Goal: Task Accomplishment & Management: Complete application form

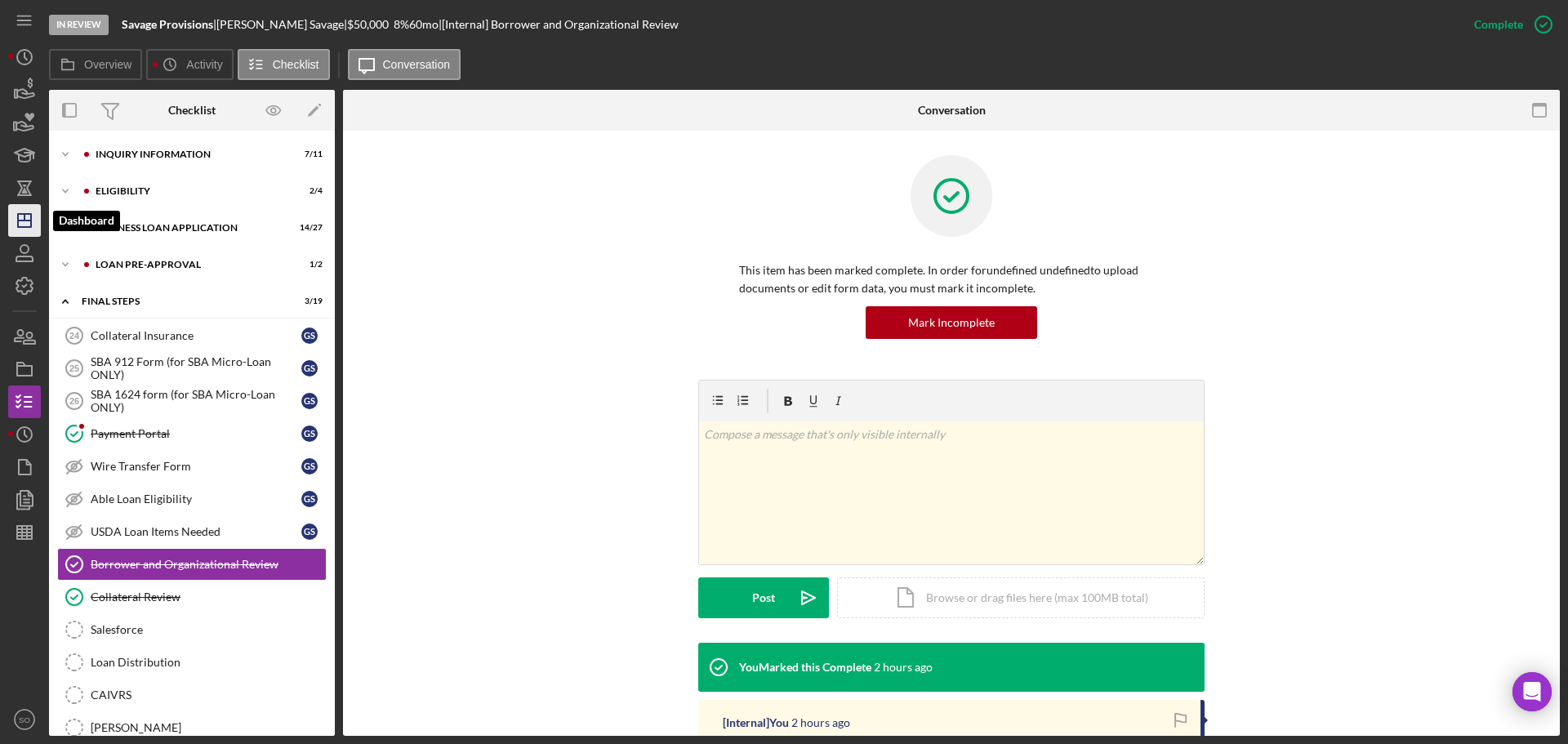
click at [28, 222] on icon "Icon/Dashboard" at bounding box center [25, 220] width 41 height 41
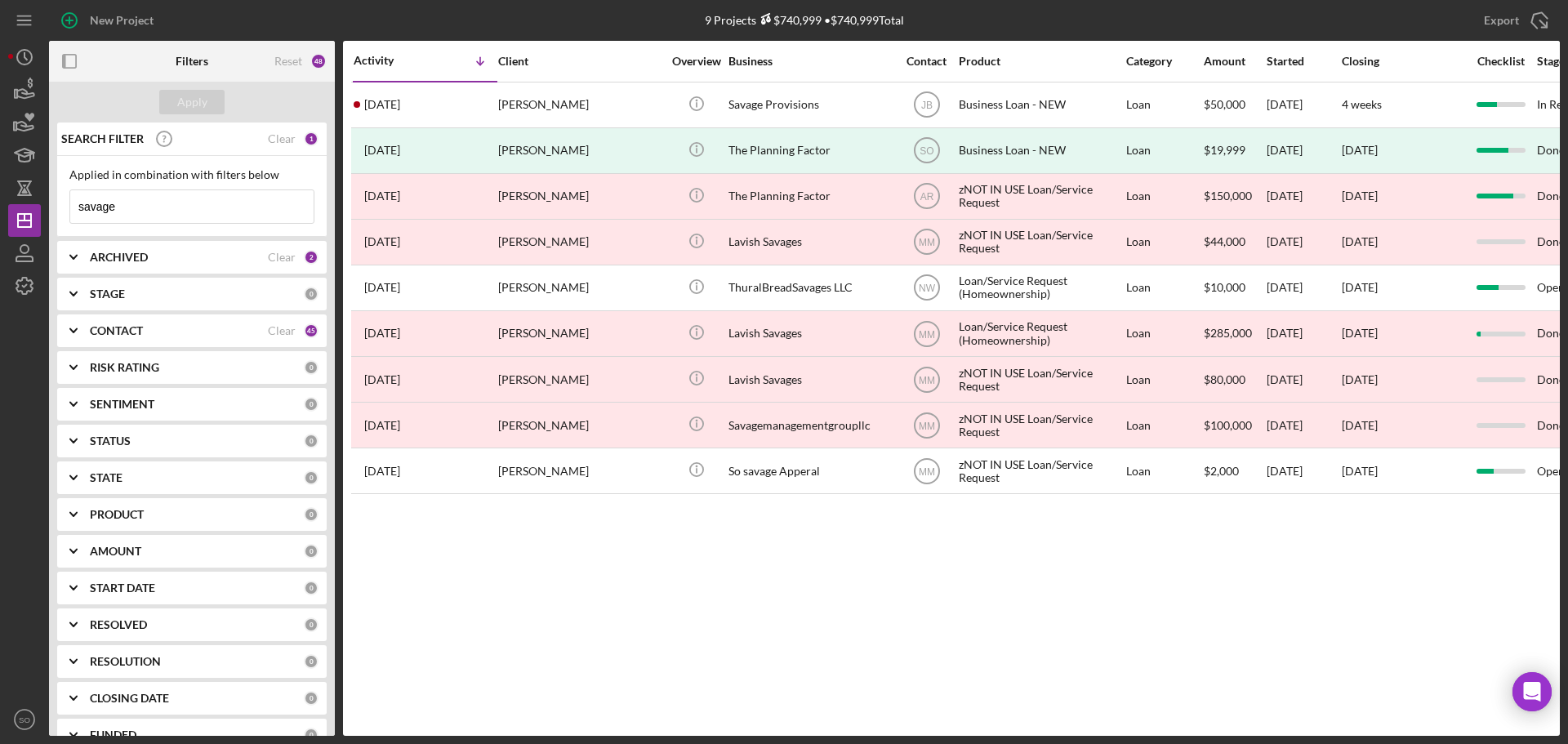
click at [183, 339] on div "CONTACT Clear 45" at bounding box center [204, 330] width 229 height 32
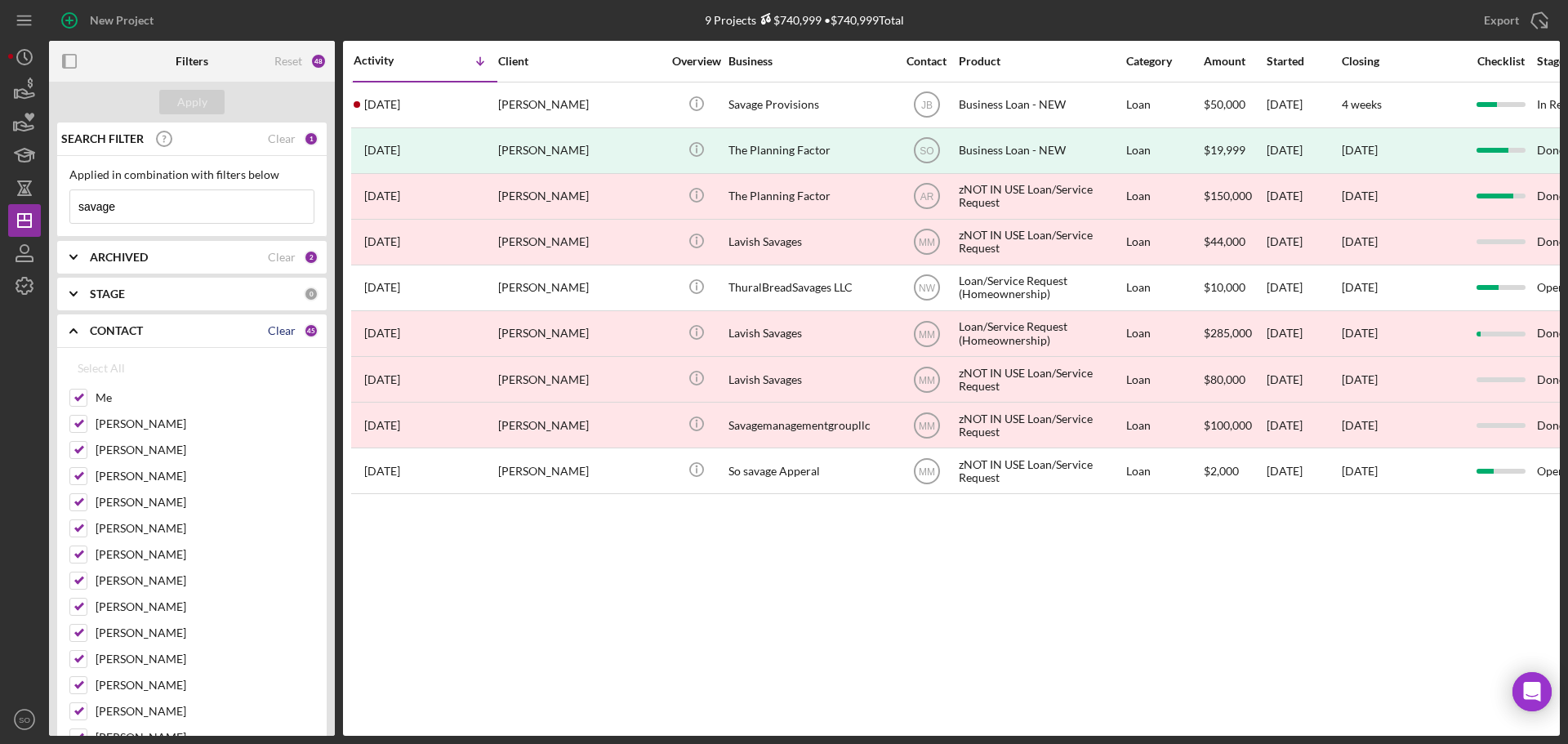
click at [282, 328] on div "Clear" at bounding box center [282, 330] width 28 height 13
checkbox input "false"
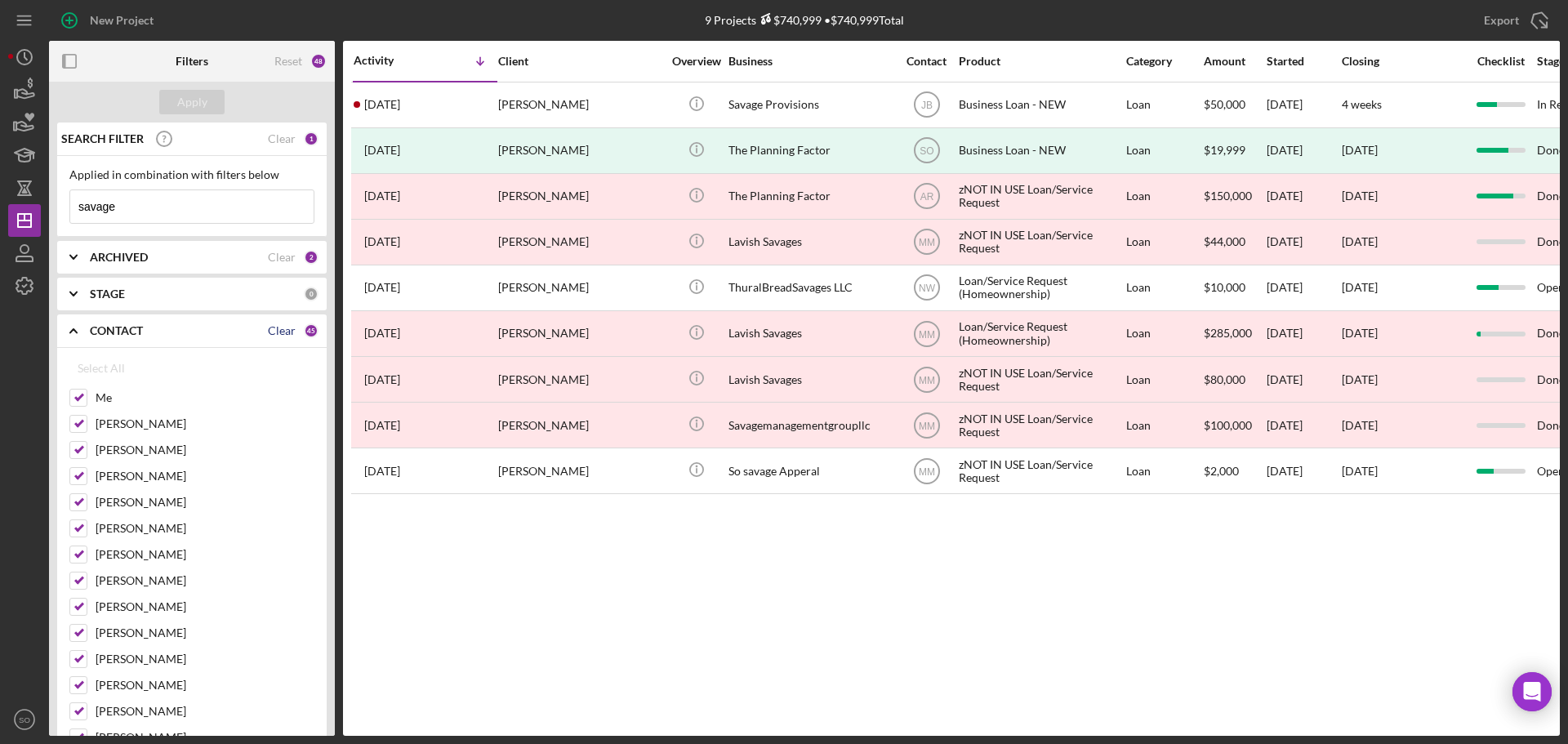
checkbox input "false"
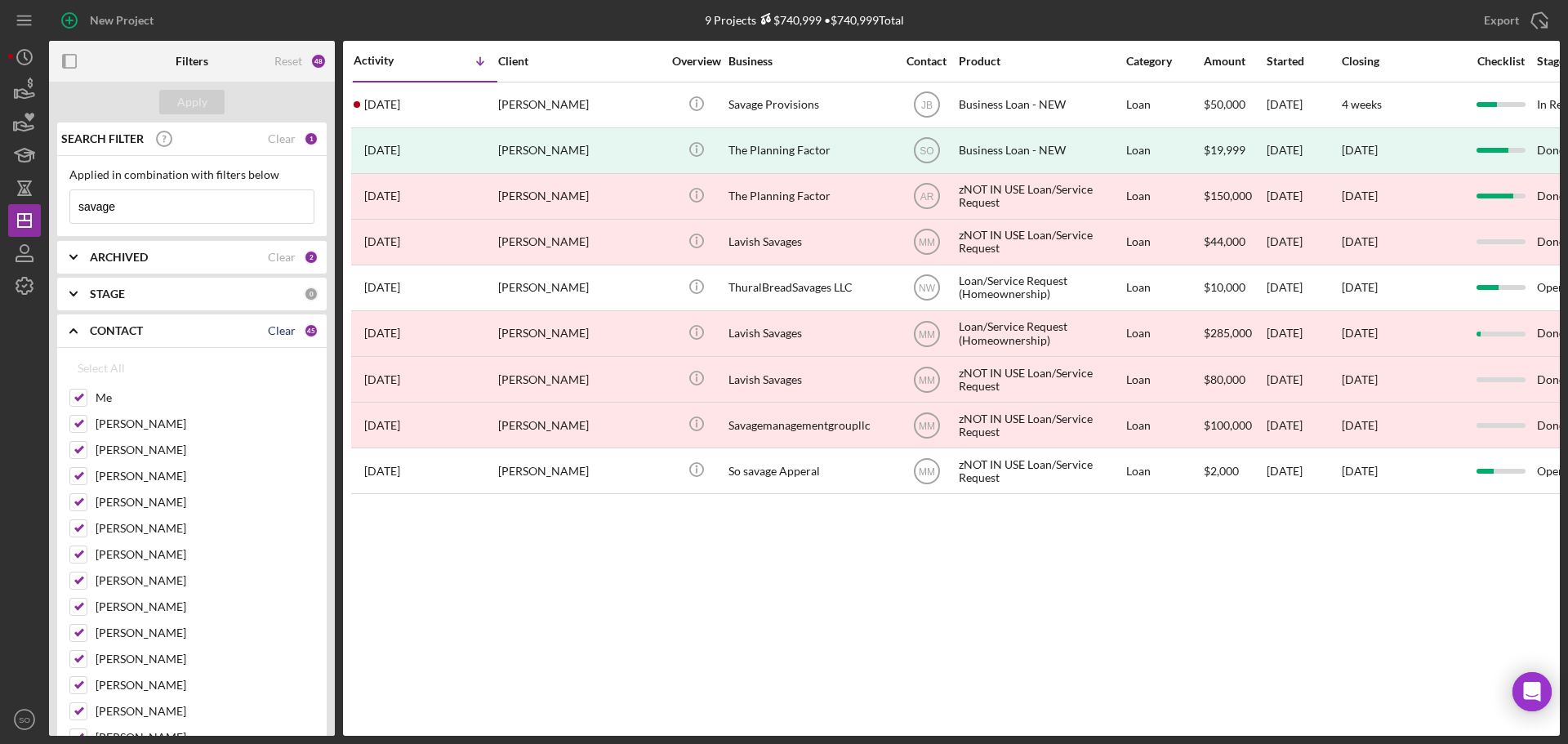
checkbox input "false"
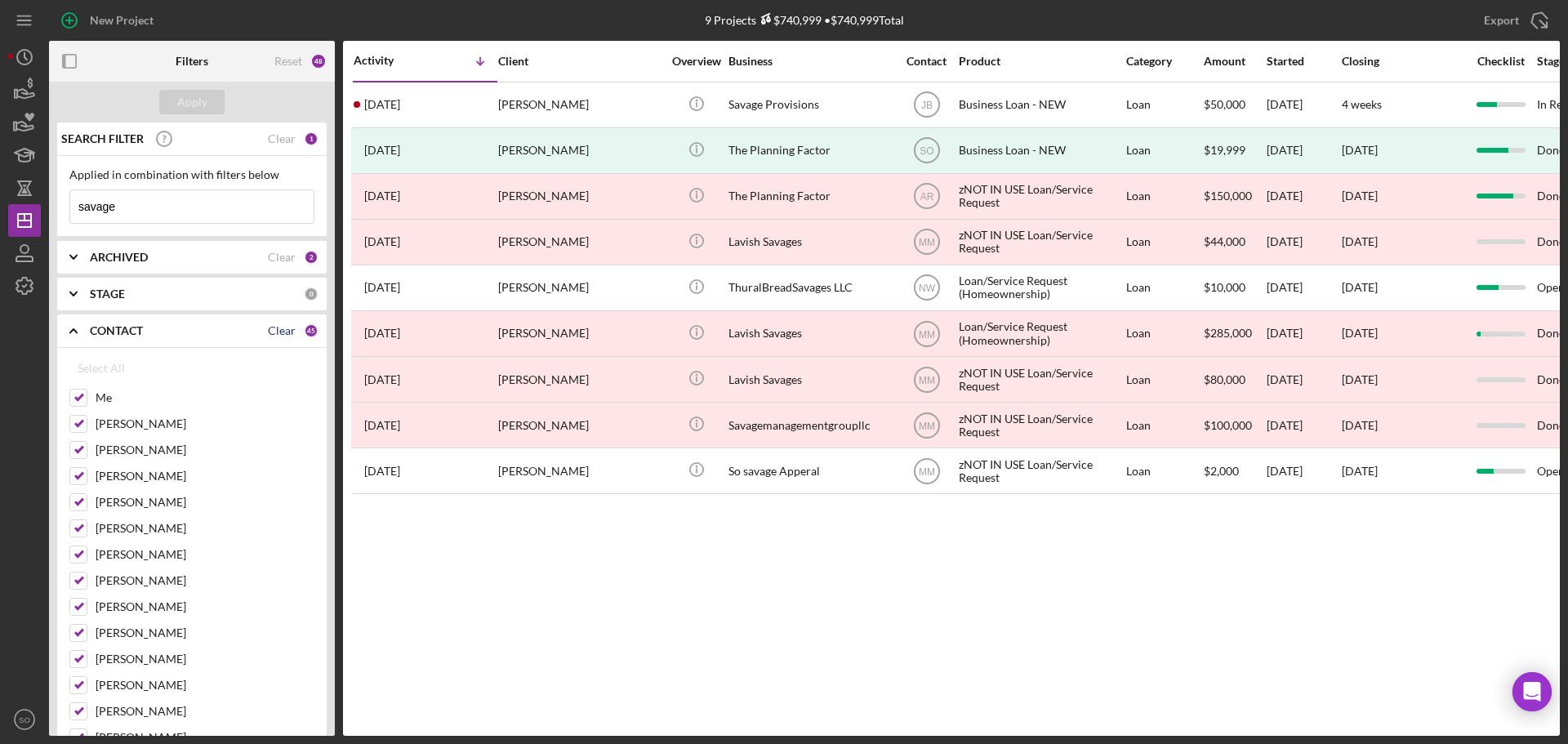
checkbox input "false"
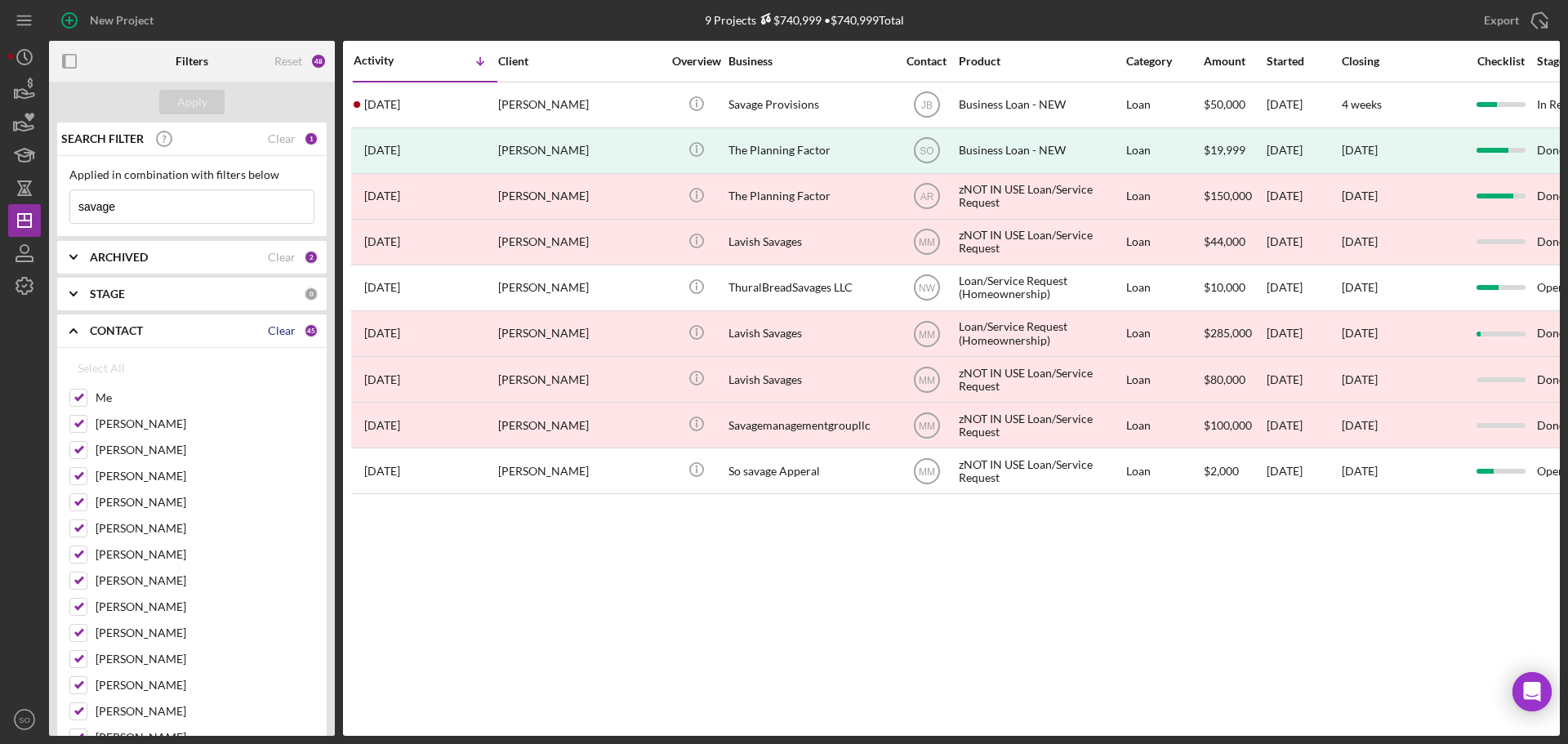
checkbox input "false"
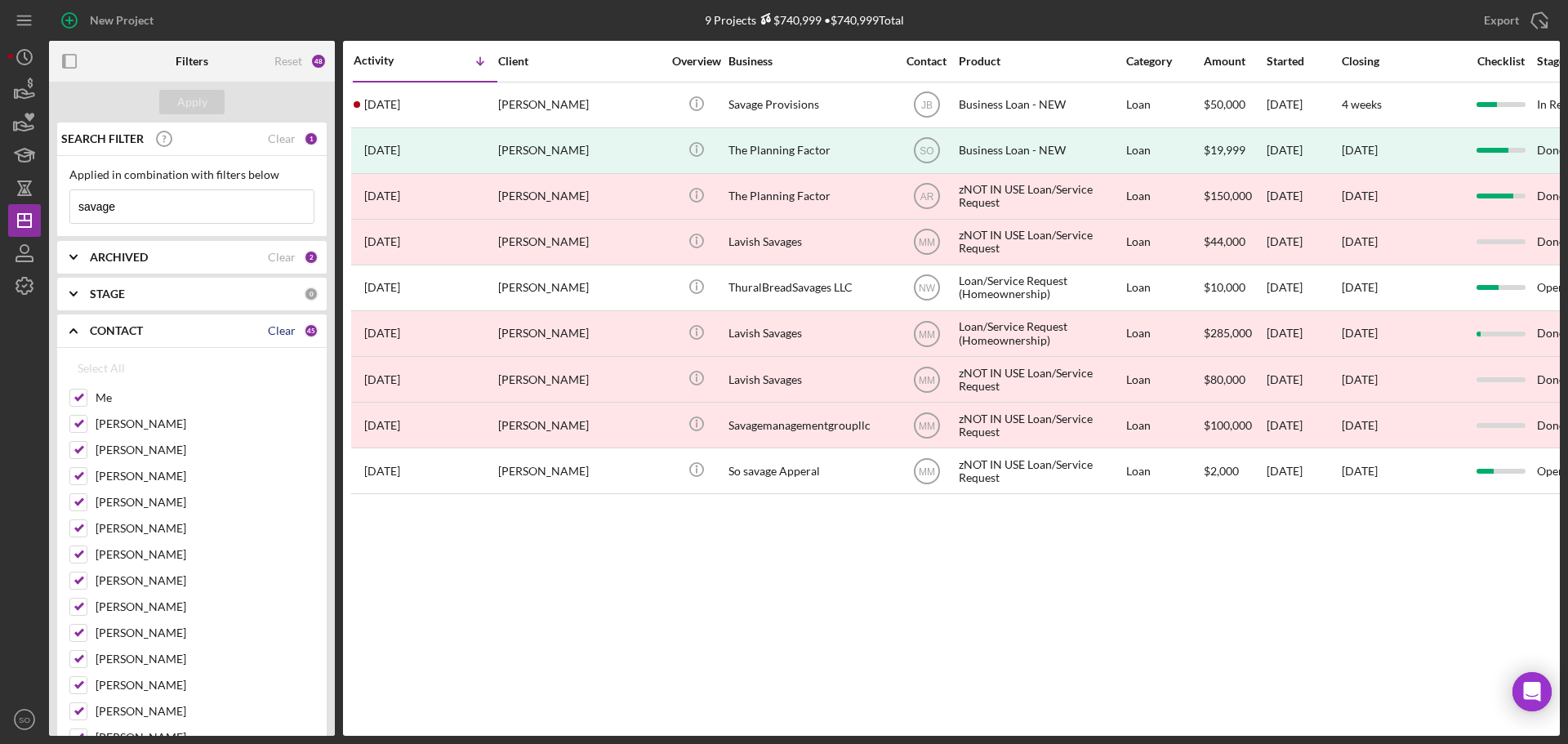
checkbox input "false"
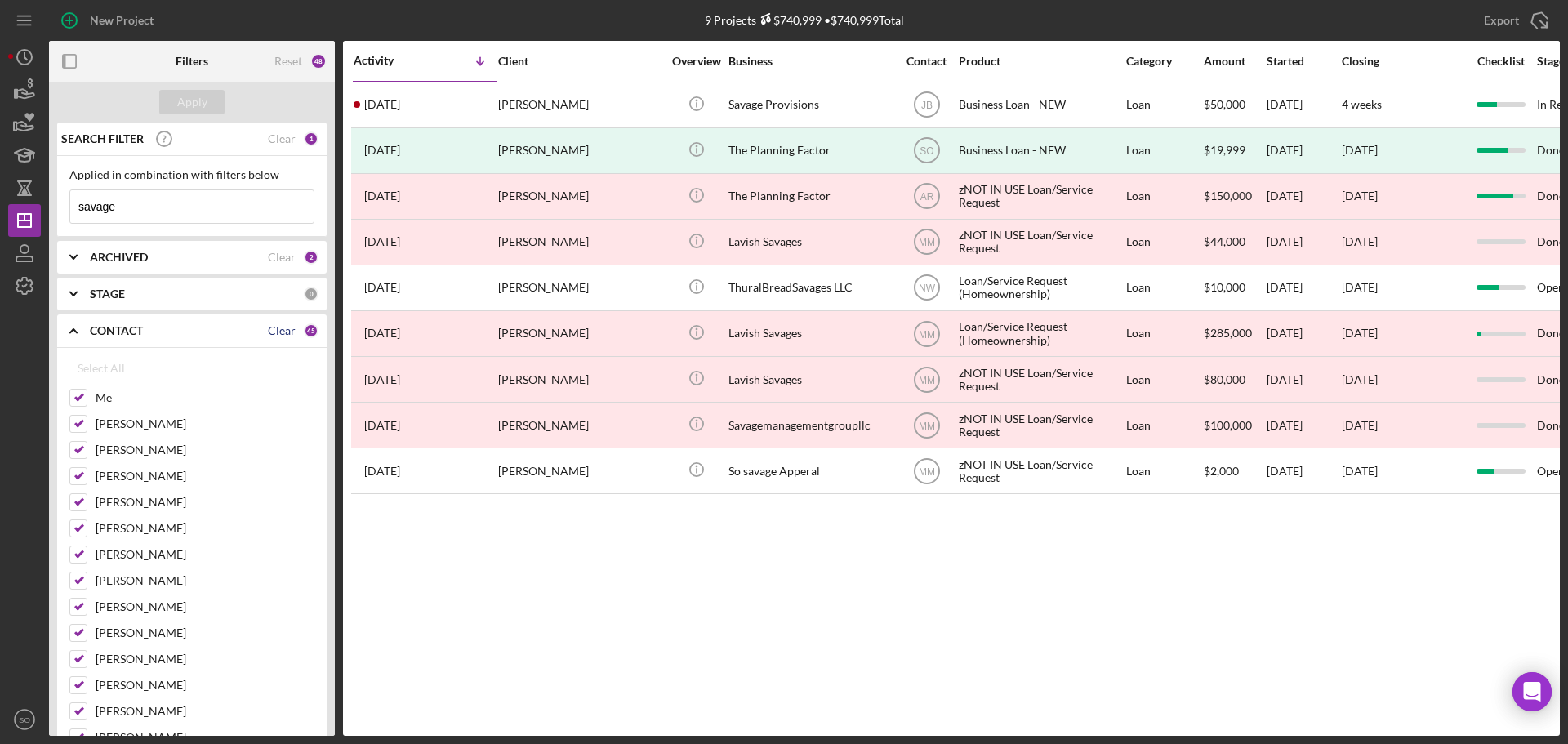
checkbox input "false"
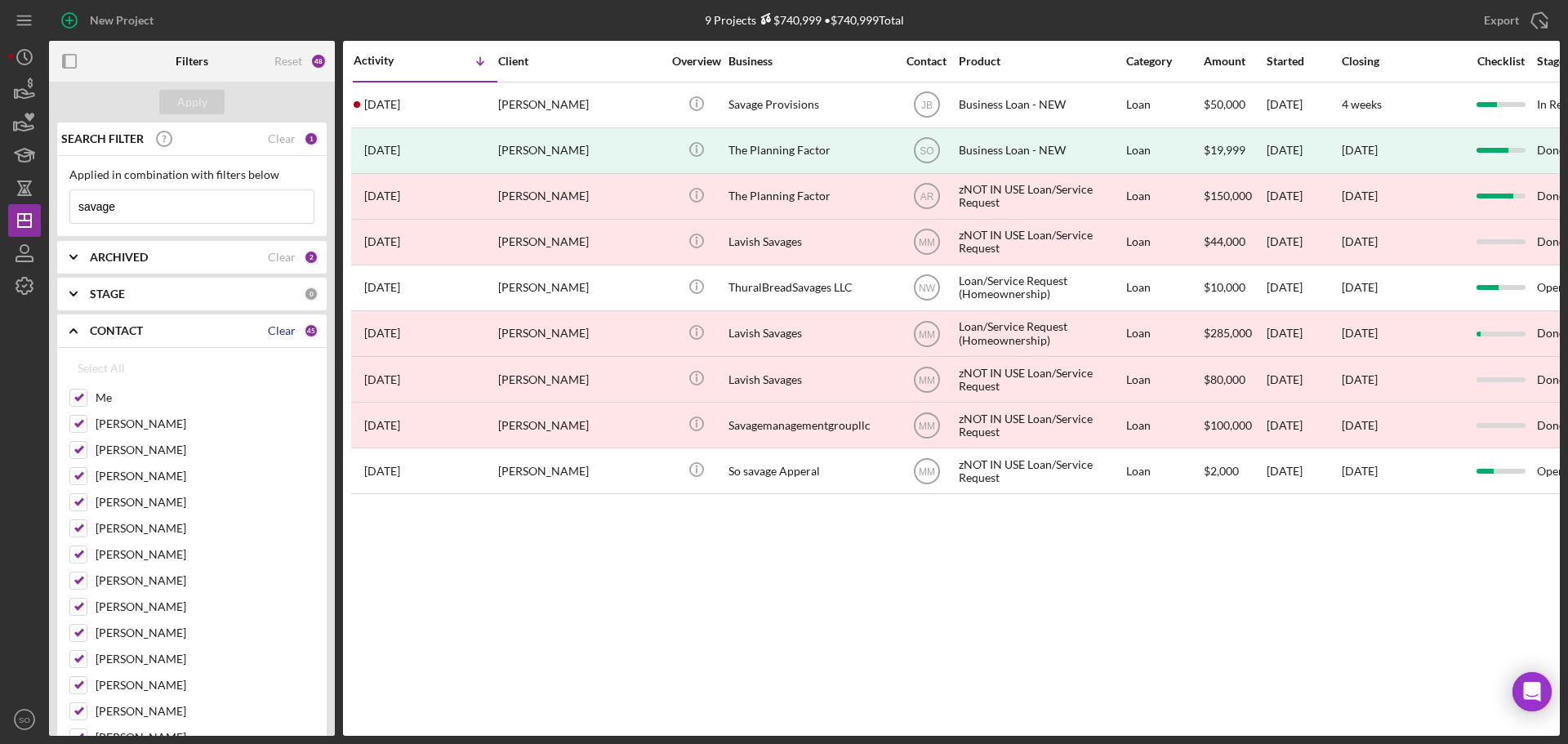
checkbox input "false"
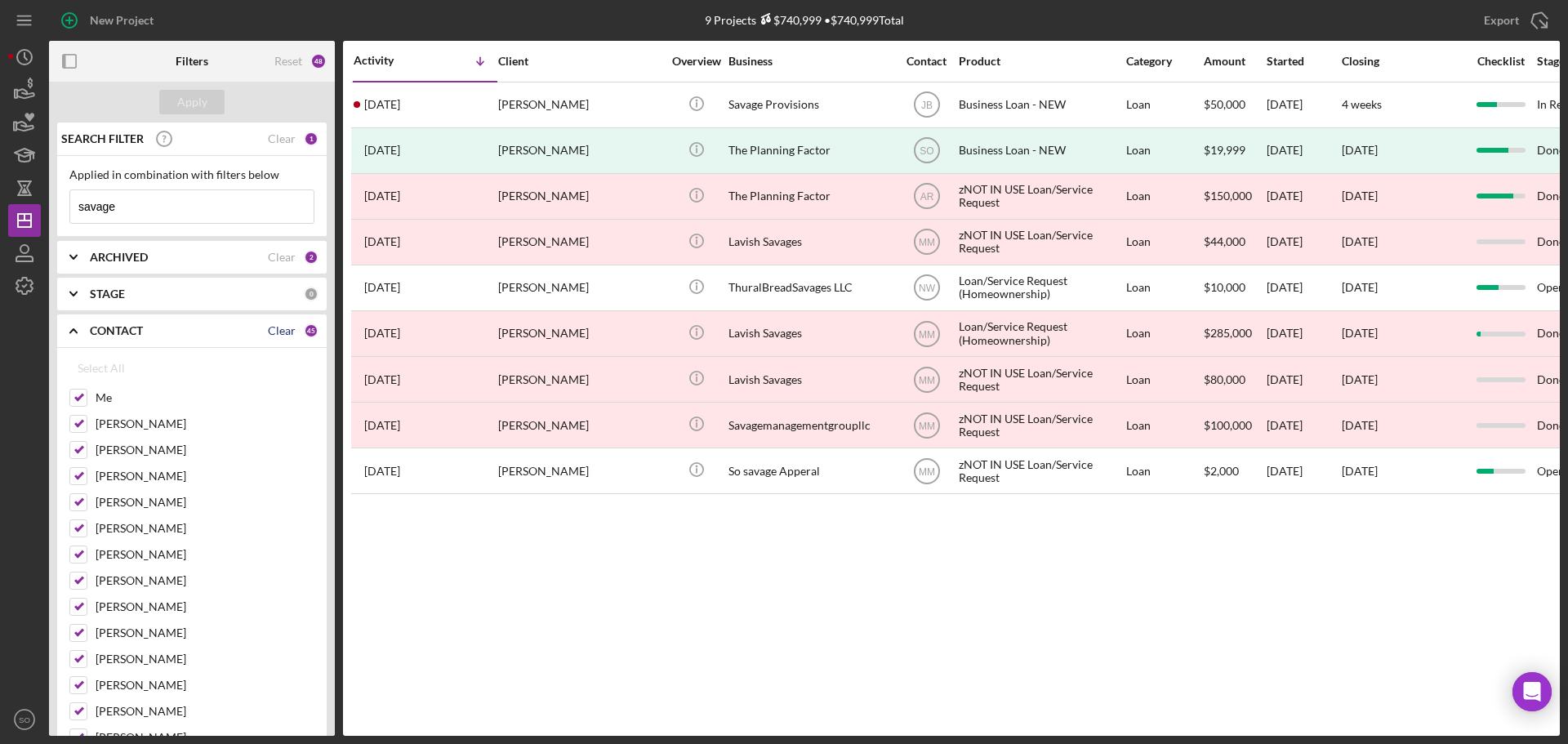
checkbox input "false"
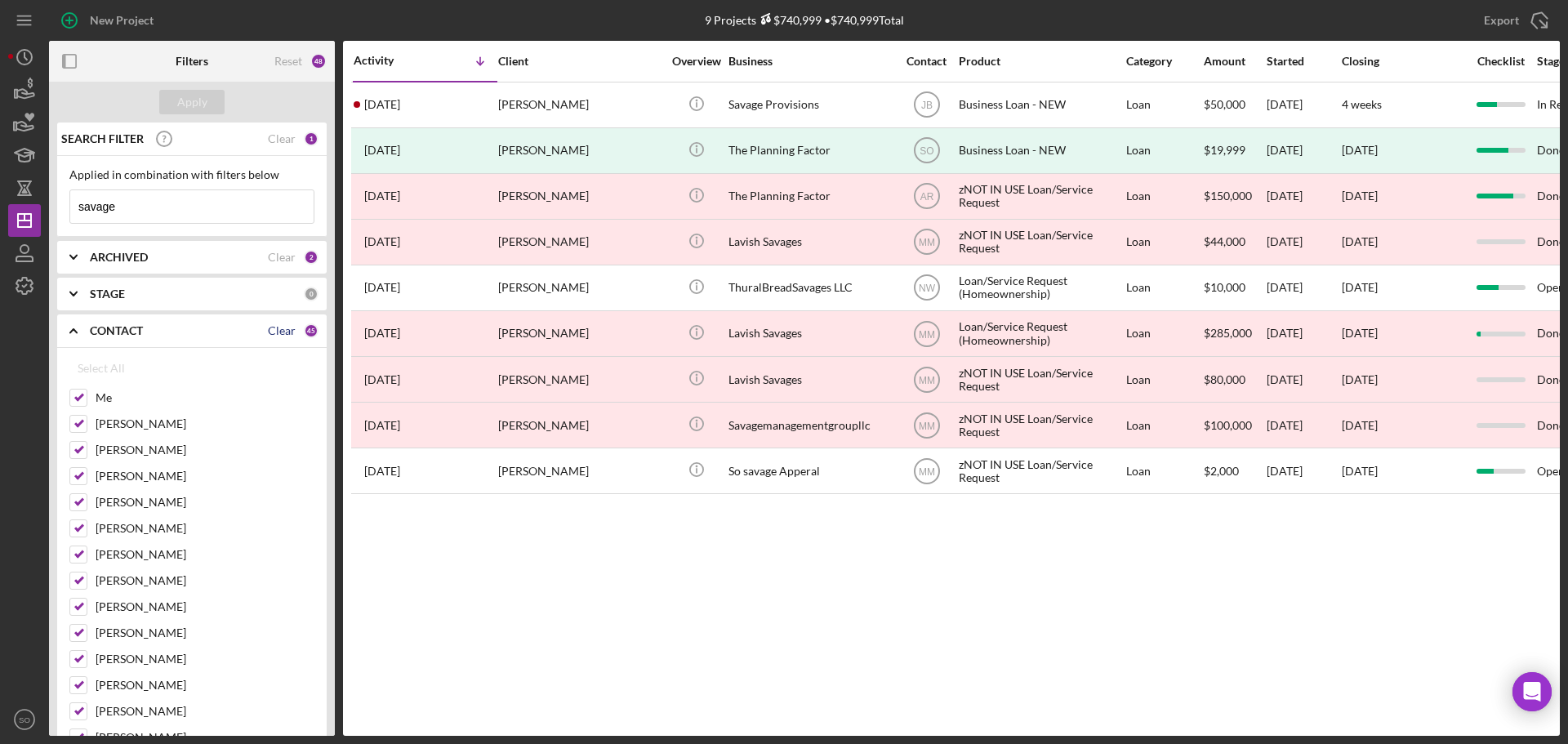
checkbox input "false"
click at [80, 393] on input "Me" at bounding box center [78, 398] width 16 height 16
checkbox input "true"
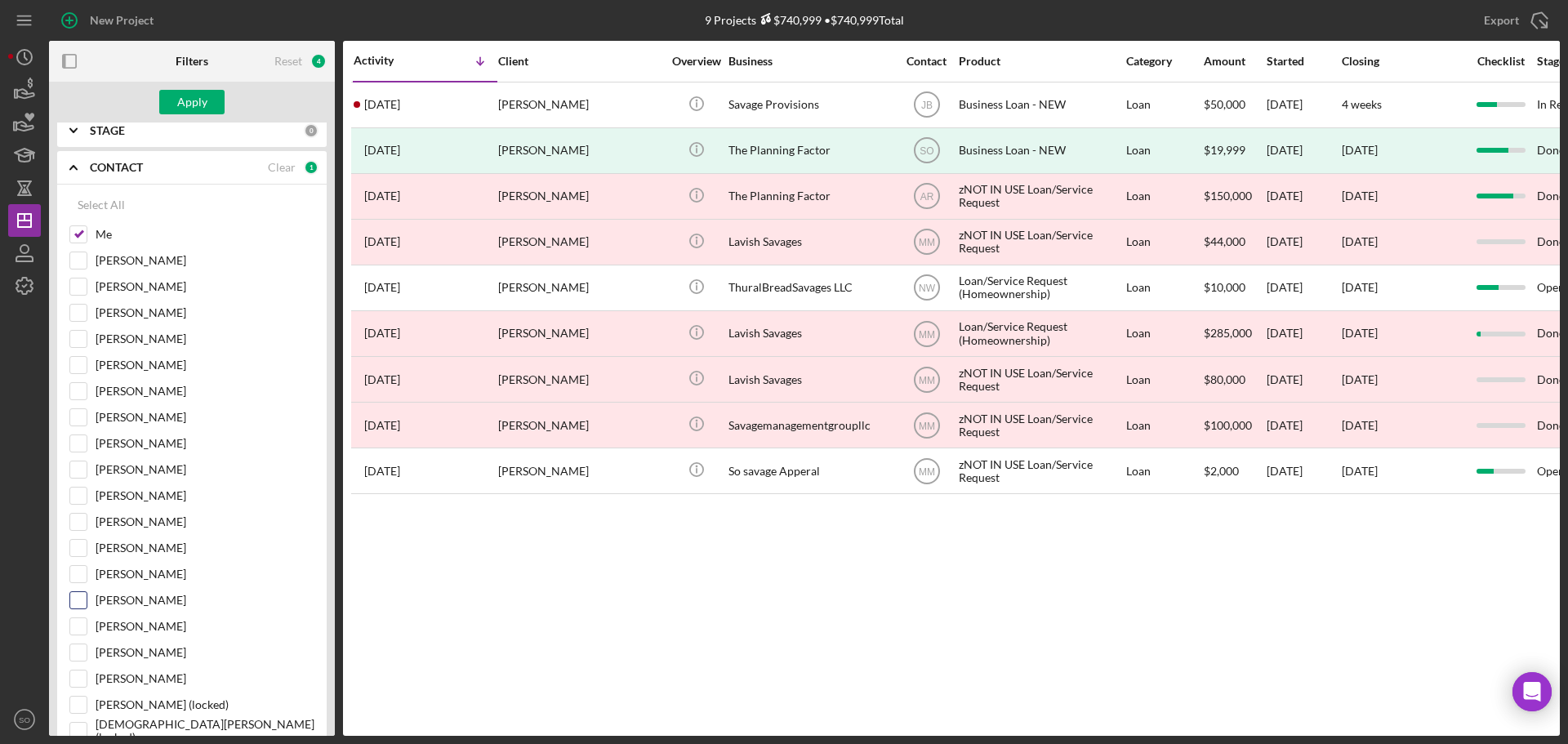
click at [80, 599] on input "[PERSON_NAME]" at bounding box center [78, 600] width 16 height 16
checkbox input "true"
click at [82, 649] on input "[PERSON_NAME]" at bounding box center [78, 652] width 16 height 16
checkbox input "true"
click at [178, 95] on div "Apply" at bounding box center [192, 102] width 30 height 25
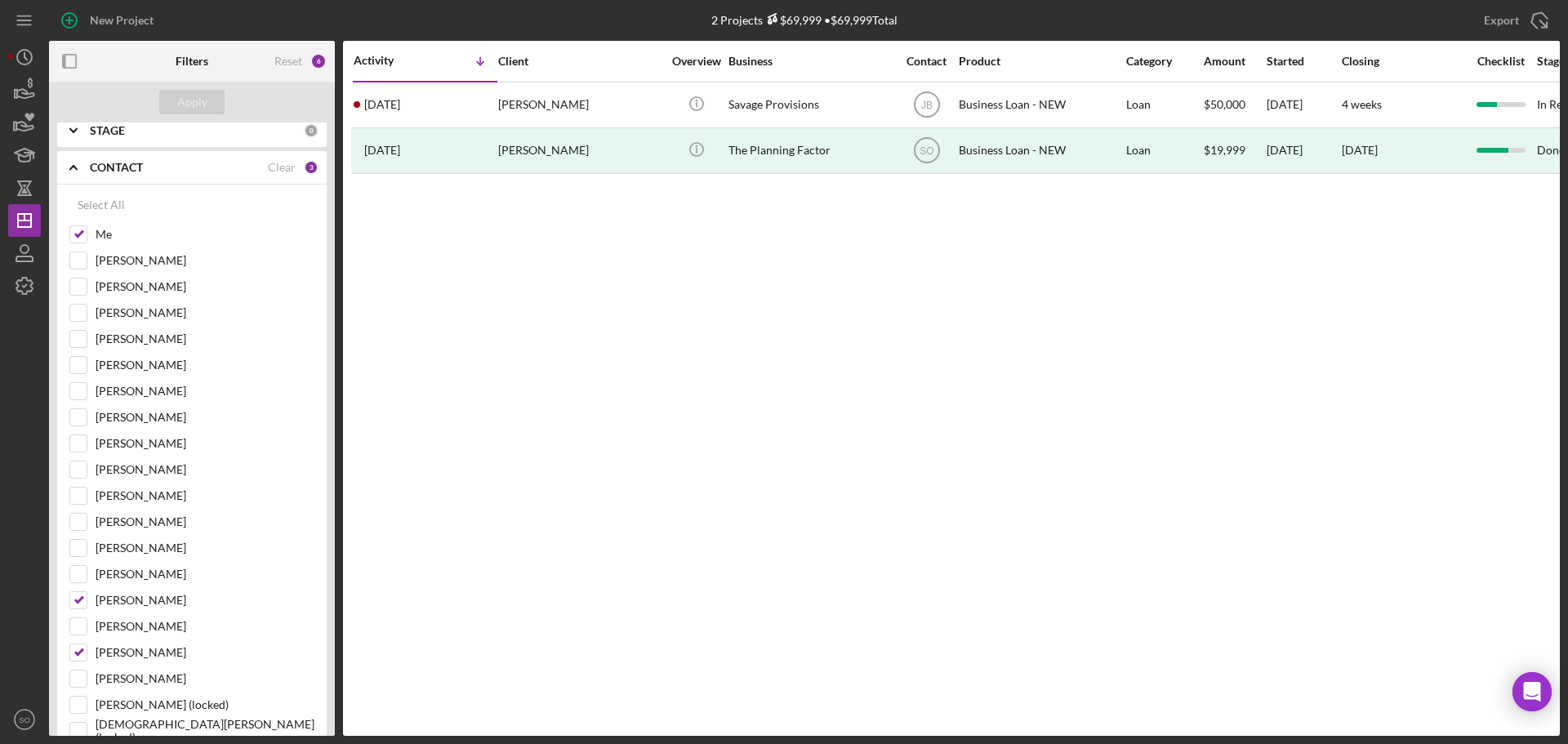
scroll to position [0, 0]
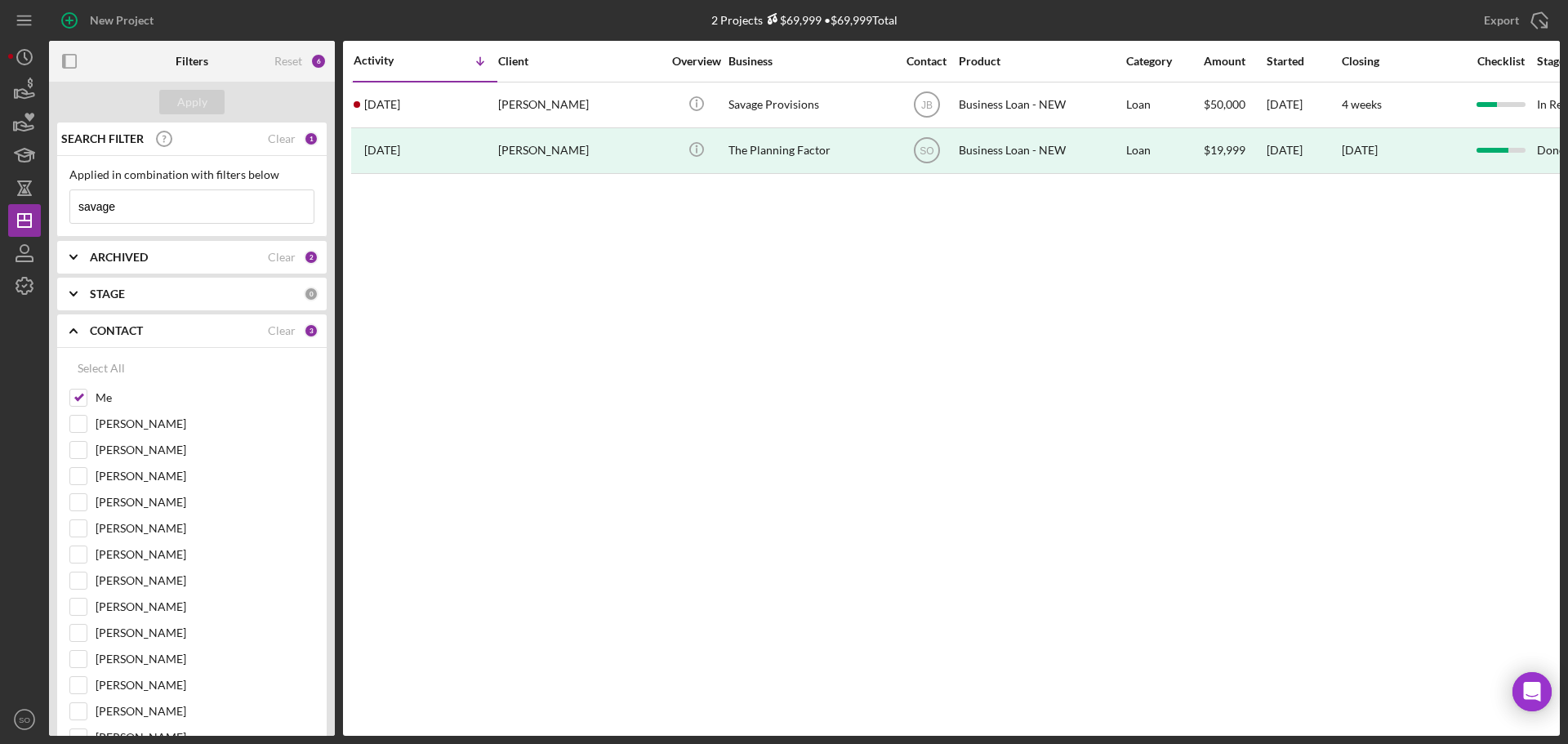
drag, startPoint x: 67, startPoint y: 207, endPoint x: 0, endPoint y: 196, distance: 67.9
click at [0, 197] on div "New Project 2 Projects $69,999 • $69,999 Total savage Export Icon/Export Filter…" at bounding box center [784, 372] width 1568 height 744
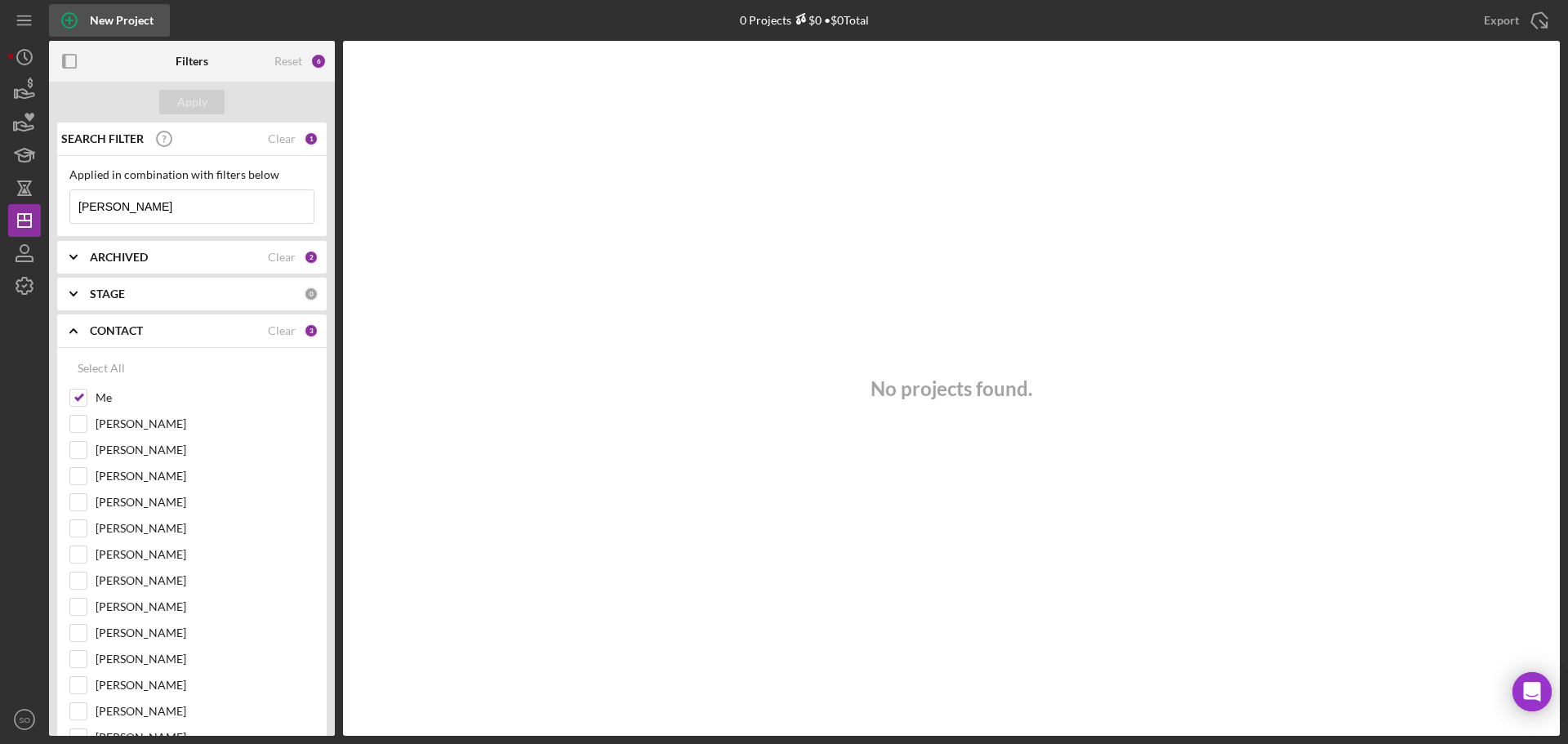
type input "[PERSON_NAME]"
click at [119, 23] on div "New Project" at bounding box center [121, 20] width 64 height 32
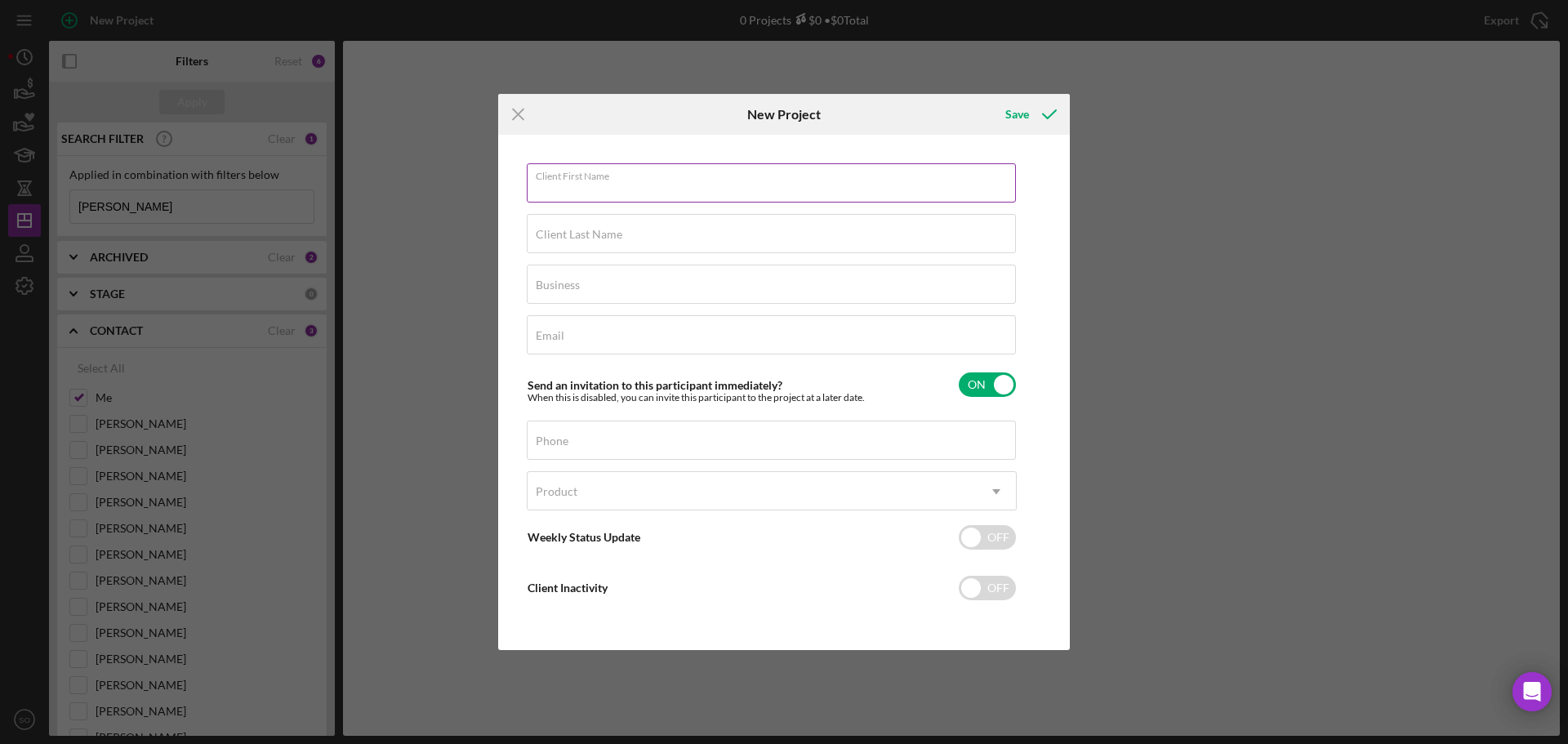
click at [586, 194] on input "Client First Name" at bounding box center [770, 183] width 489 height 39
type input "[PERSON_NAME]"
click at [712, 244] on input "Client Last Name" at bounding box center [770, 234] width 489 height 39
type input "[PERSON_NAME]"
click at [705, 264] on input "Business" at bounding box center [770, 284] width 489 height 39
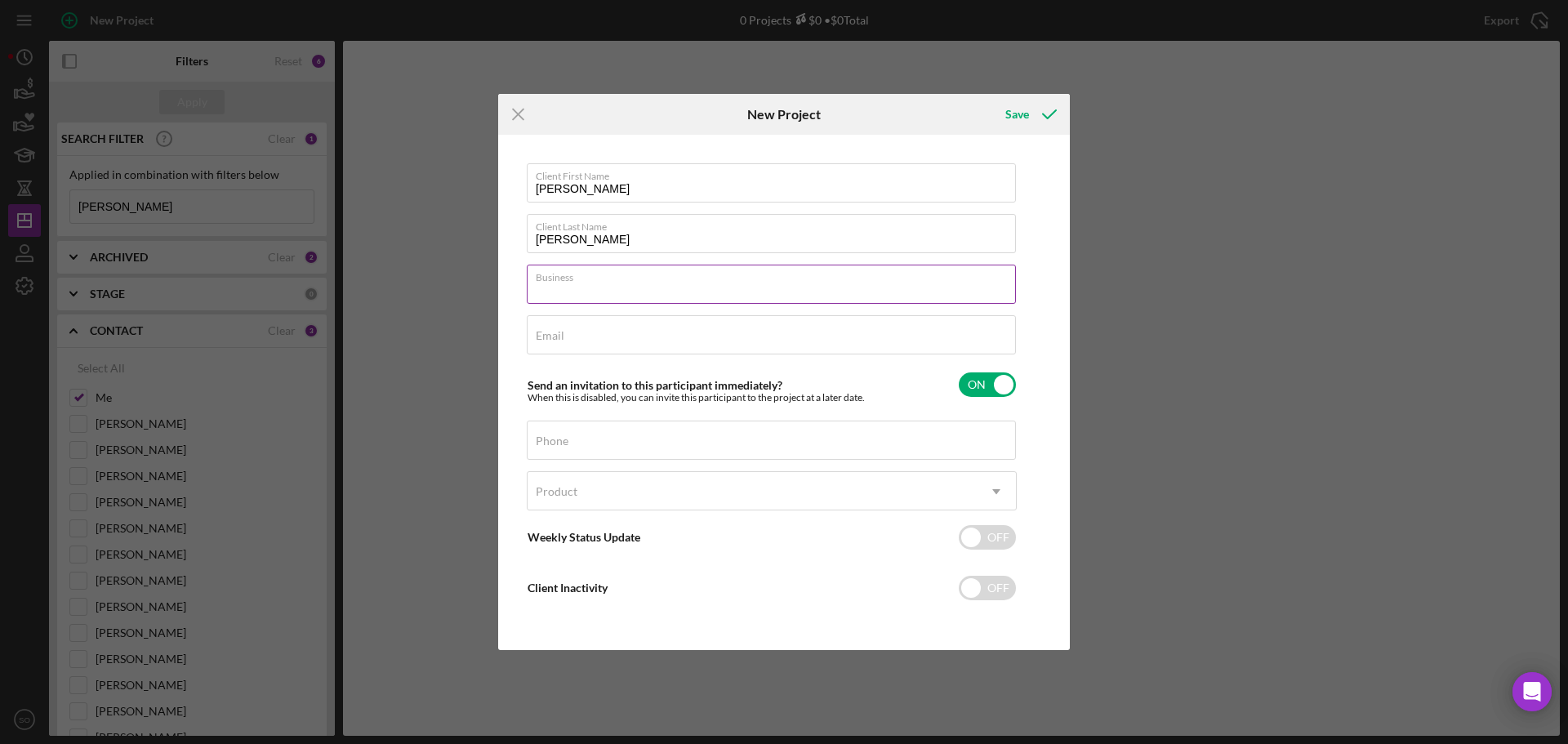
type input "n/a"
click at [714, 336] on input "Email" at bounding box center [770, 334] width 489 height 39
type input "[EMAIL_ADDRESS][DOMAIN_NAME]"
drag, startPoint x: 629, startPoint y: 448, endPoint x: 640, endPoint y: 453, distance: 12.1
click at [630, 448] on input "Phone" at bounding box center [770, 440] width 489 height 39
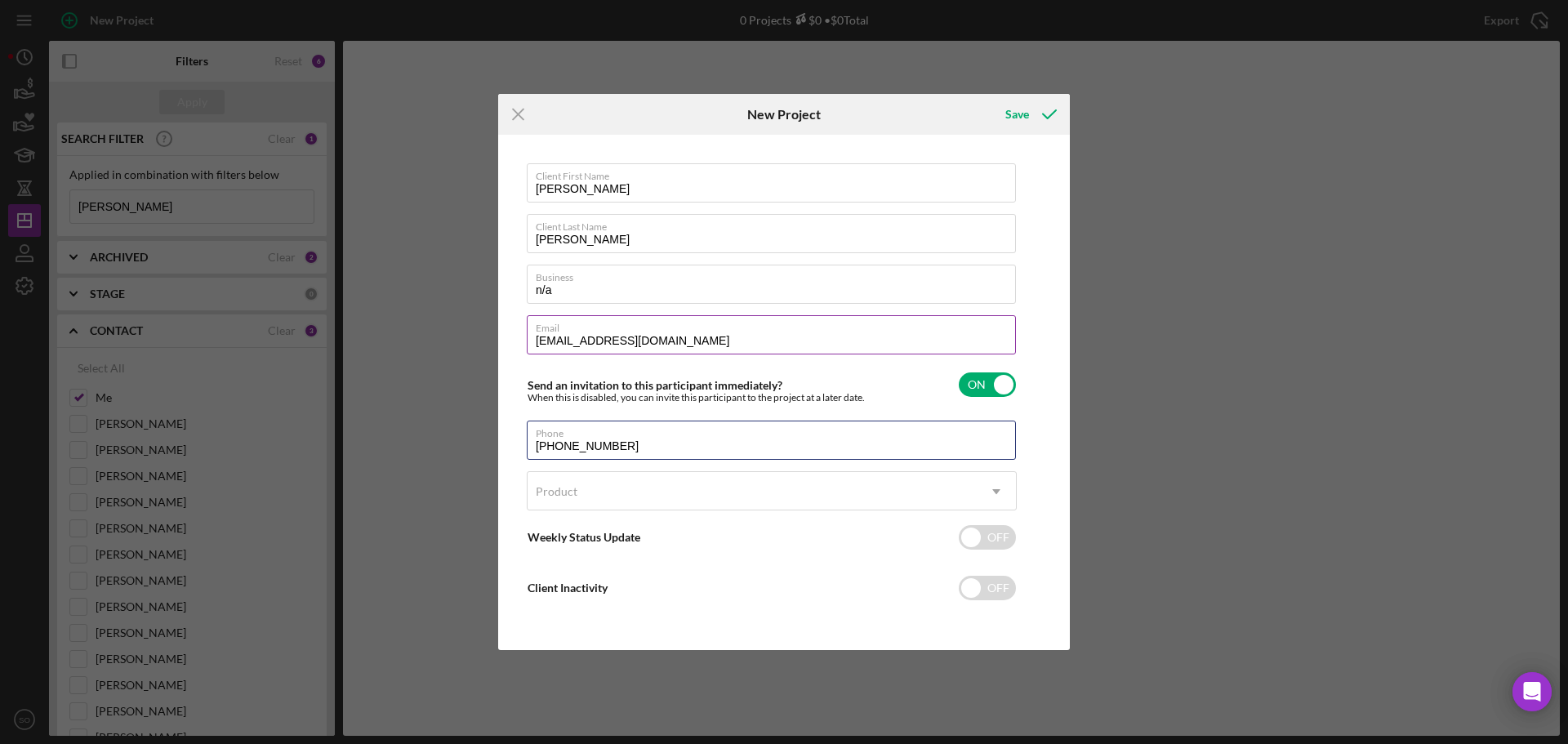
type input "[PHONE_NUMBER]"
click at [699, 342] on input "[EMAIL_ADDRESS][DOMAIN_NAME]" at bounding box center [770, 334] width 489 height 39
type input "[EMAIL_ADDRESS]"
click at [662, 497] on div "Product" at bounding box center [752, 491] width 449 height 38
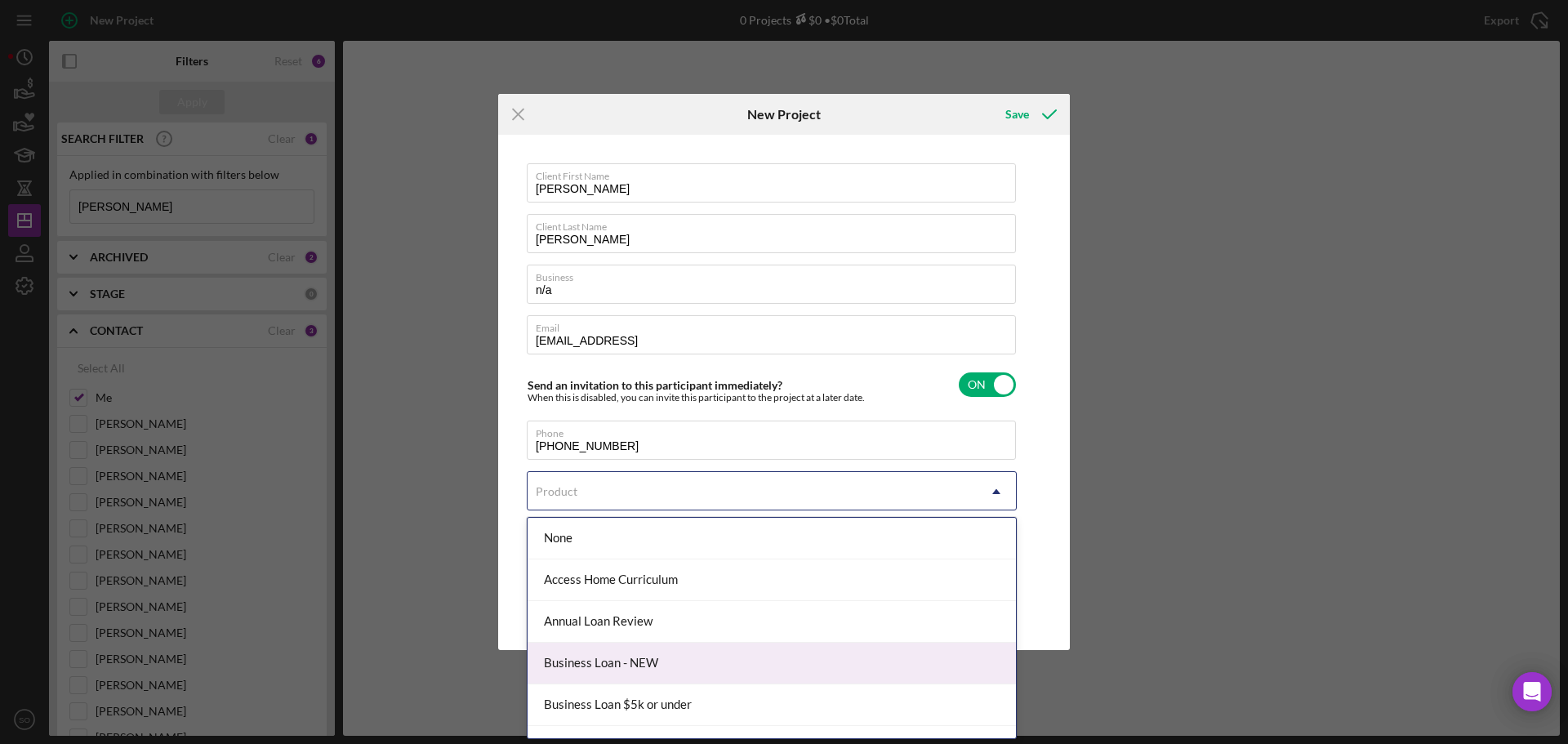
click at [695, 657] on div "Business Loan - NEW" at bounding box center [771, 663] width 488 height 42
checkbox input "true"
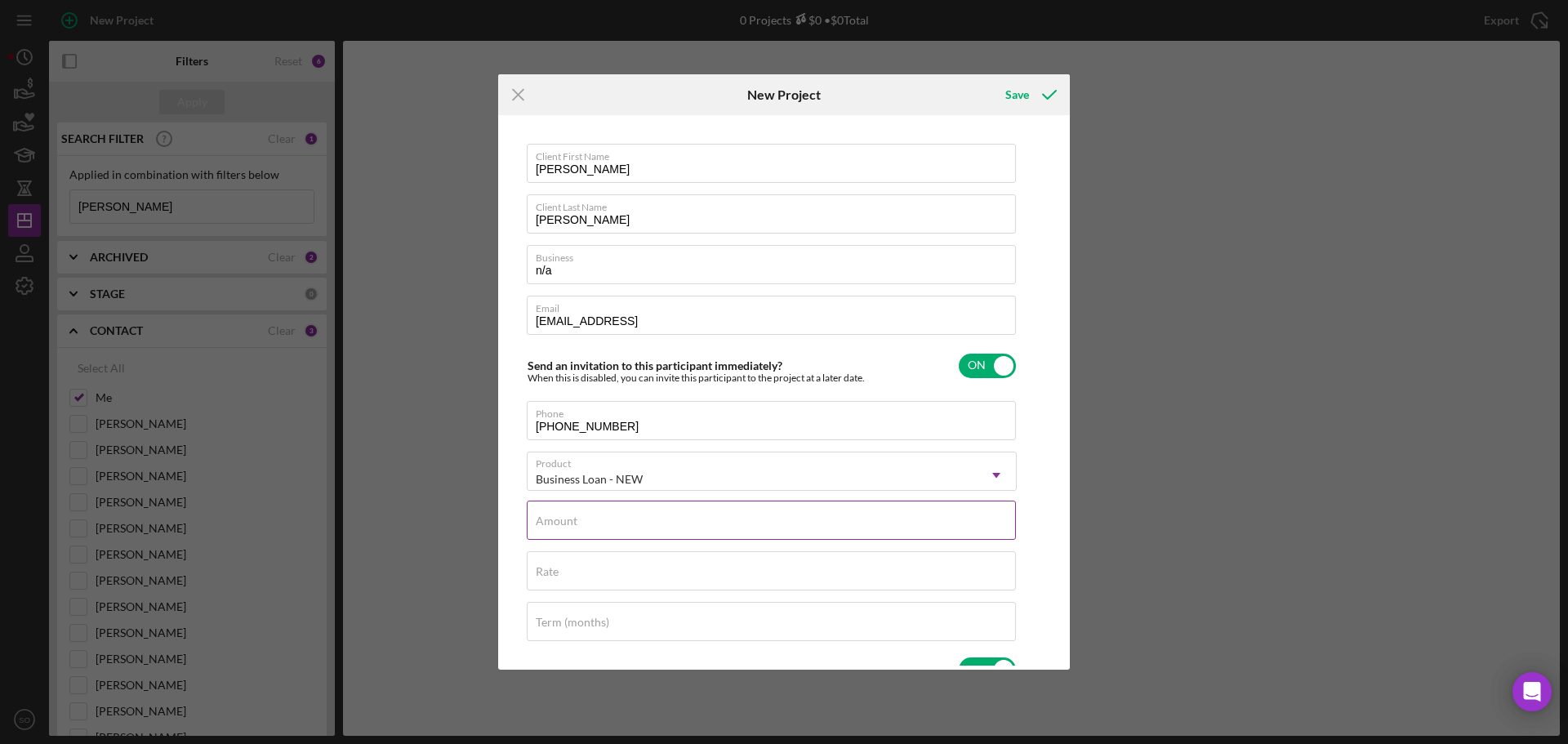
click at [764, 518] on div "Amount" at bounding box center [771, 521] width 490 height 41
type input "$10,000"
click at [746, 570] on div "Rate" at bounding box center [771, 572] width 490 height 41
type input "8.000%"
click at [692, 631] on input "Term (months)" at bounding box center [770, 621] width 489 height 39
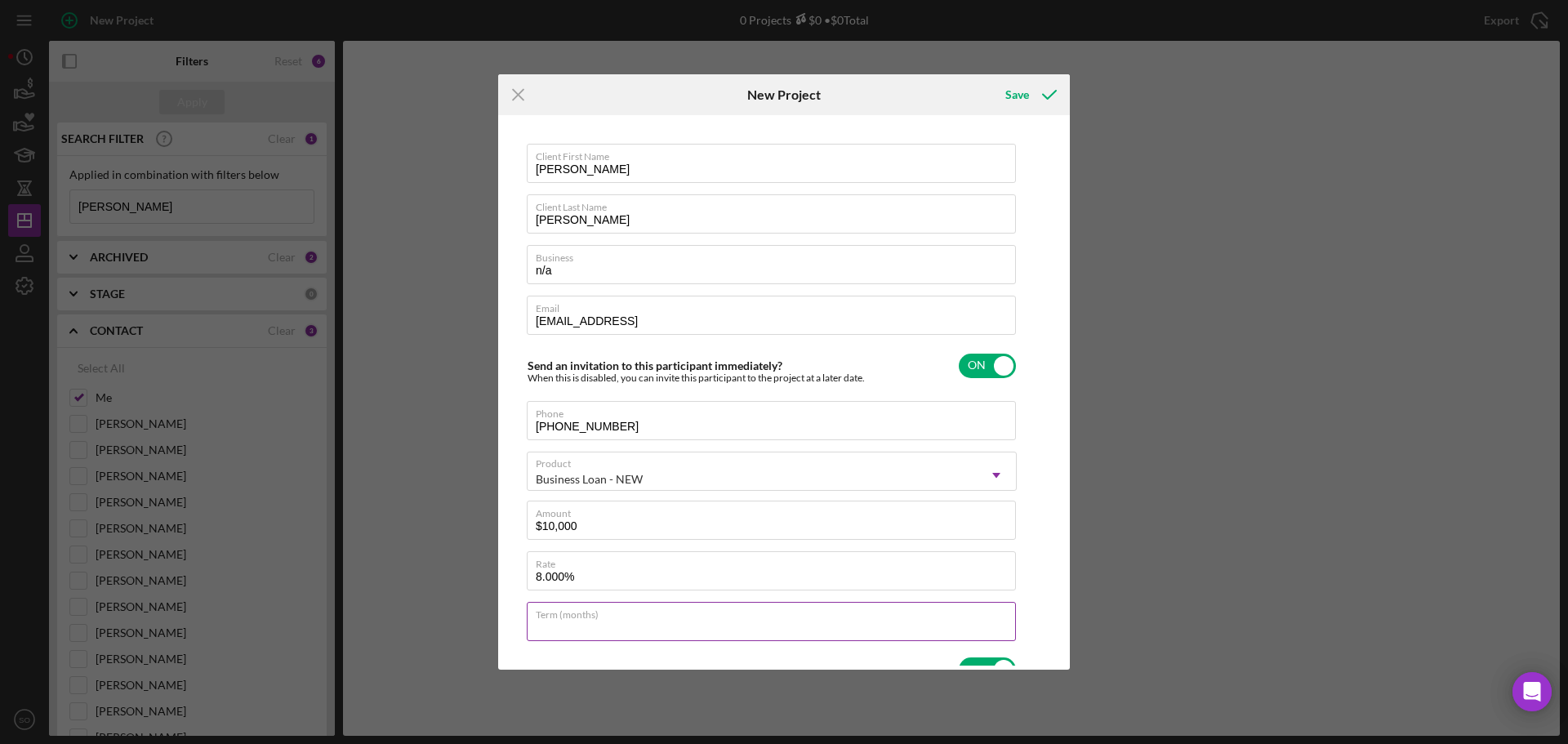
type input "84"
click at [1034, 100] on icon "submit" at bounding box center [1049, 95] width 41 height 41
checkbox input "false"
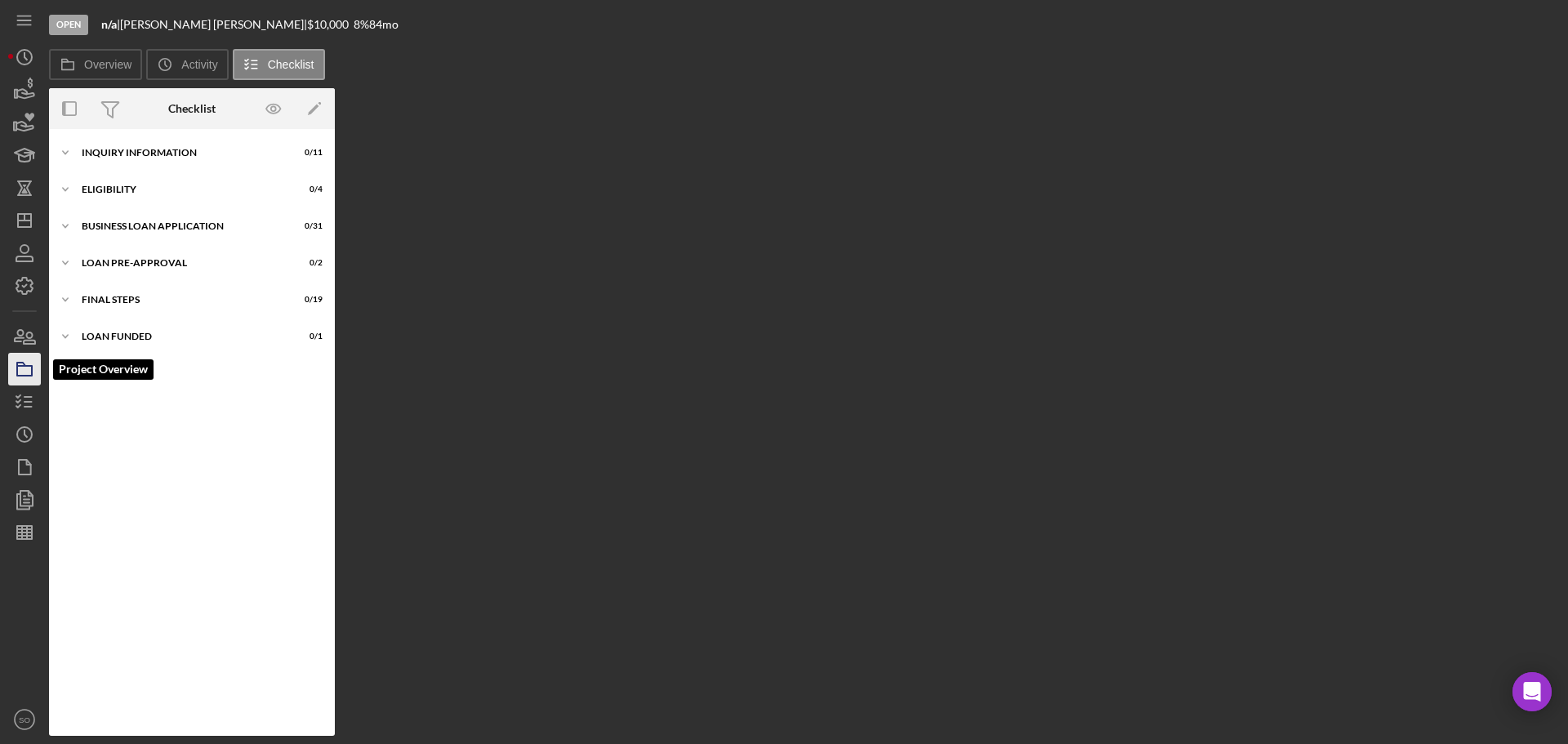
drag, startPoint x: 13, startPoint y: 369, endPoint x: 25, endPoint y: 377, distance: 14.4
click at [13, 369] on icon "button" at bounding box center [25, 369] width 41 height 41
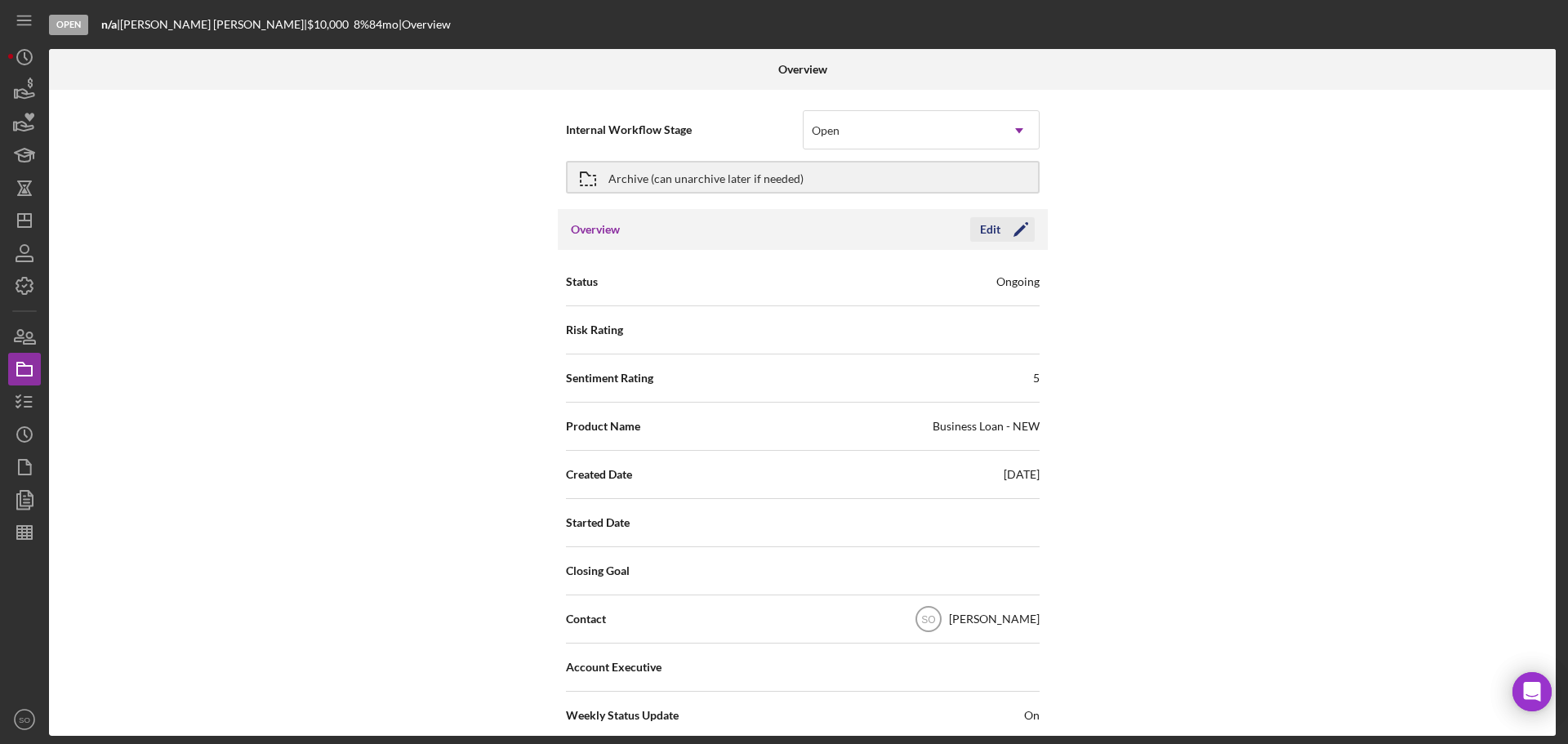
click at [1006, 234] on icon "Icon/Edit" at bounding box center [1020, 230] width 41 height 41
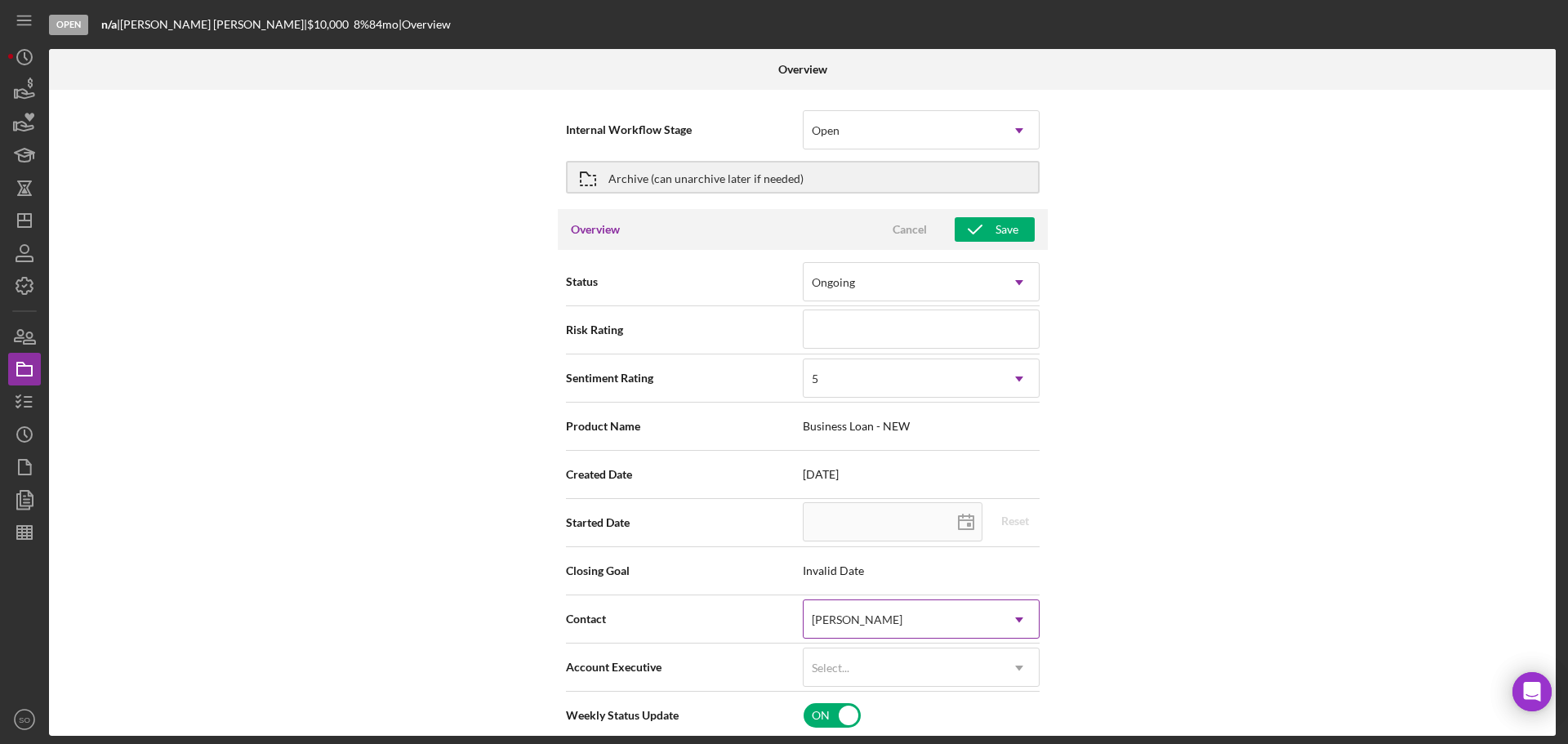
scroll to position [245, 0]
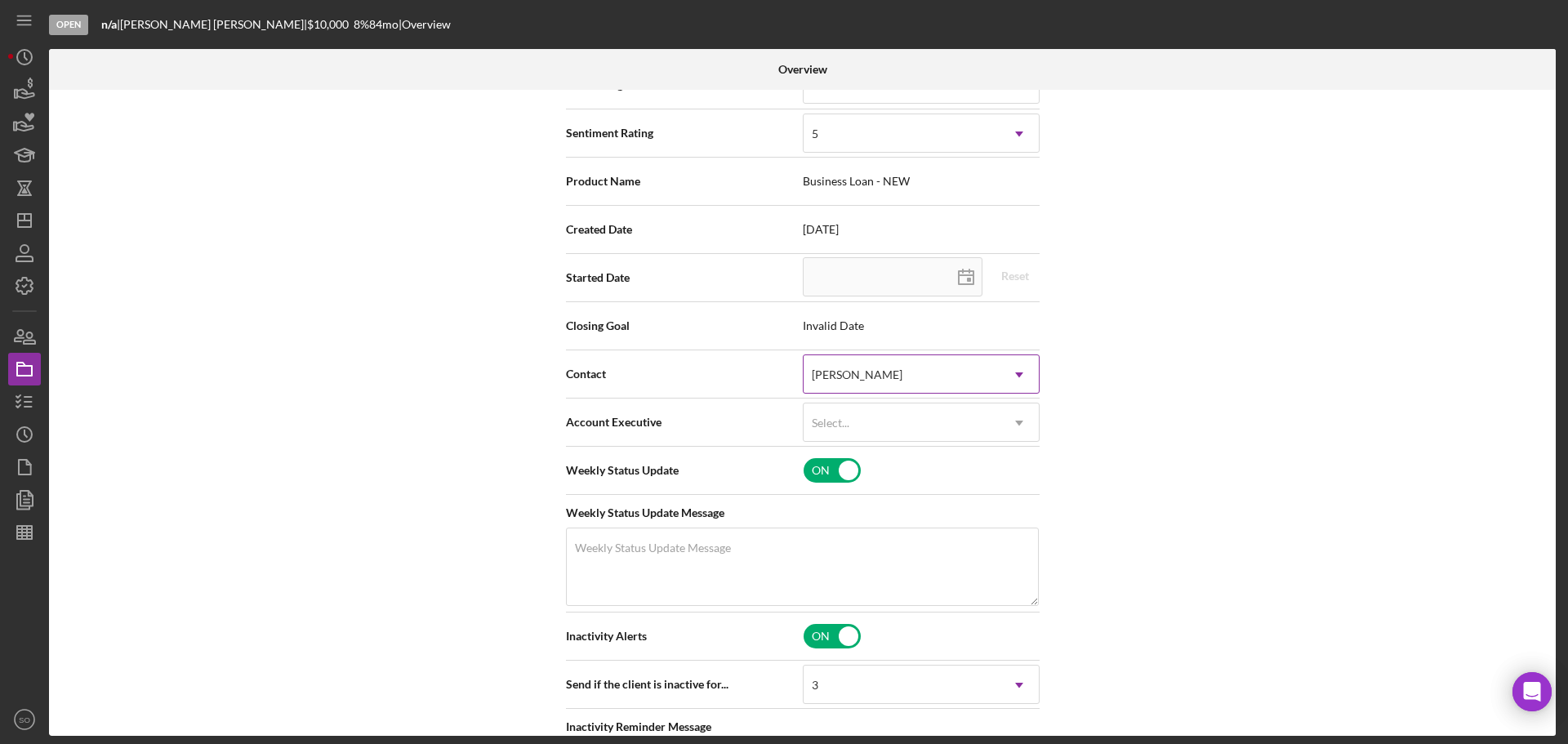
click at [886, 383] on div "[PERSON_NAME]" at bounding box center [902, 375] width 196 height 38
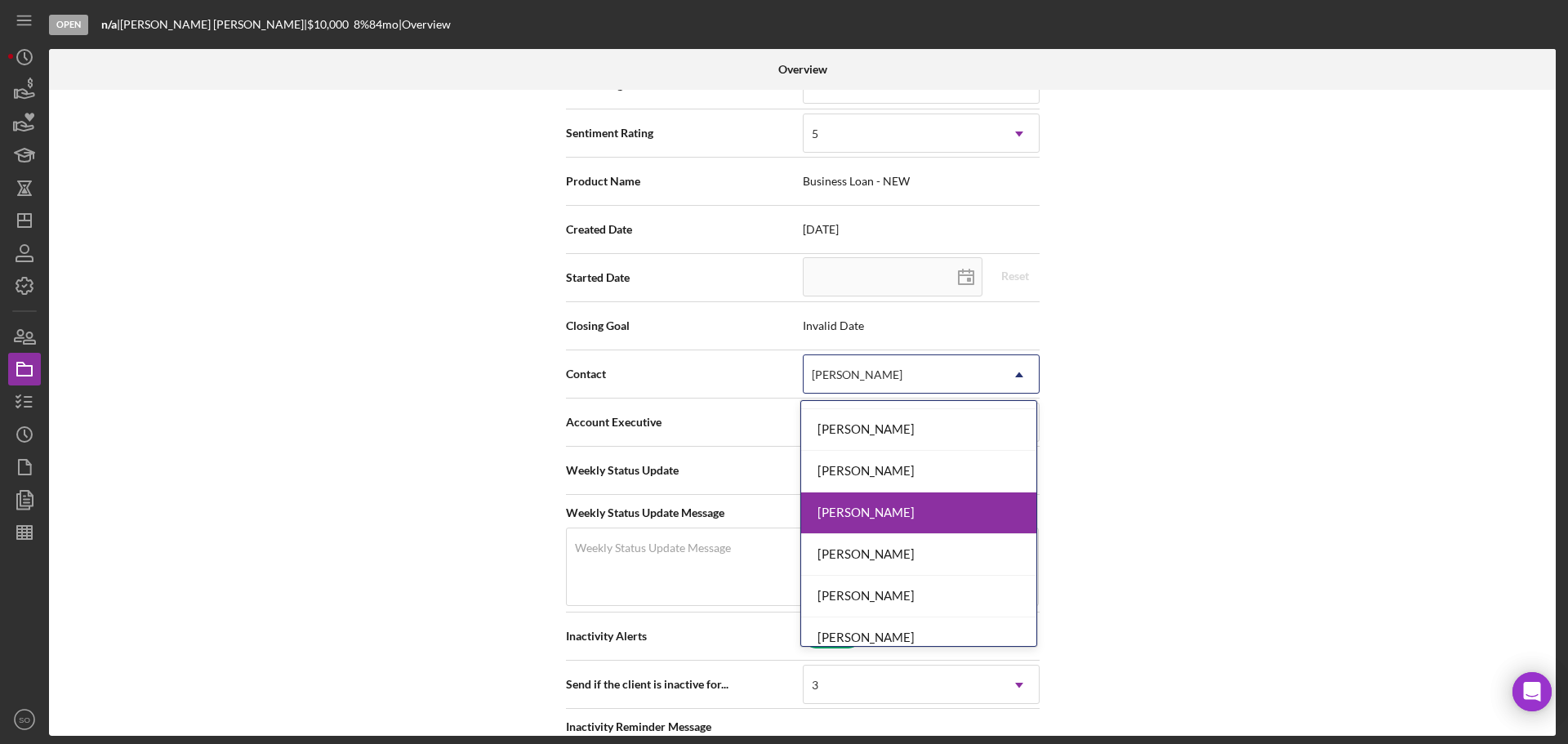
scroll to position [490, 0]
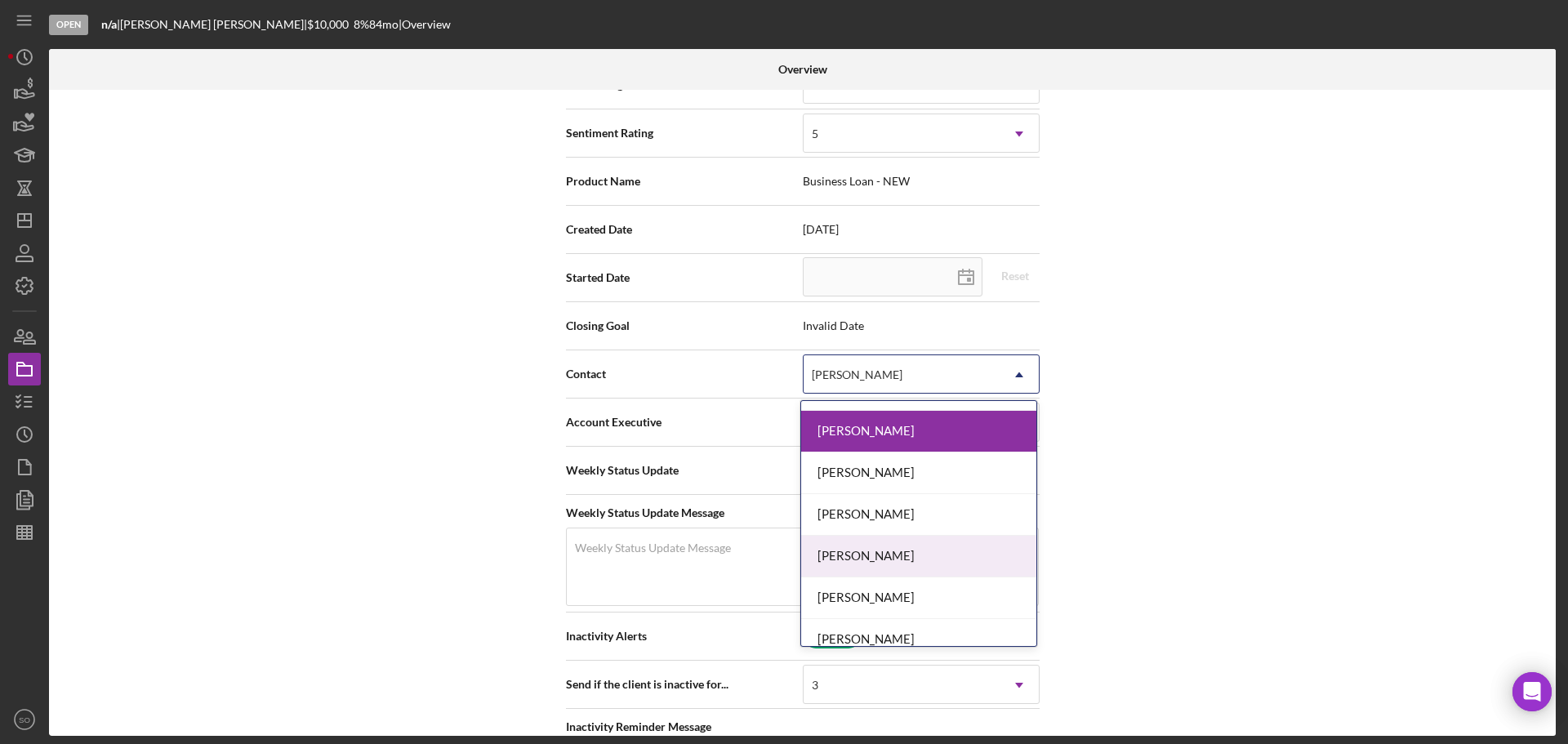
click at [842, 555] on div "[PERSON_NAME]" at bounding box center [919, 556] width 235 height 42
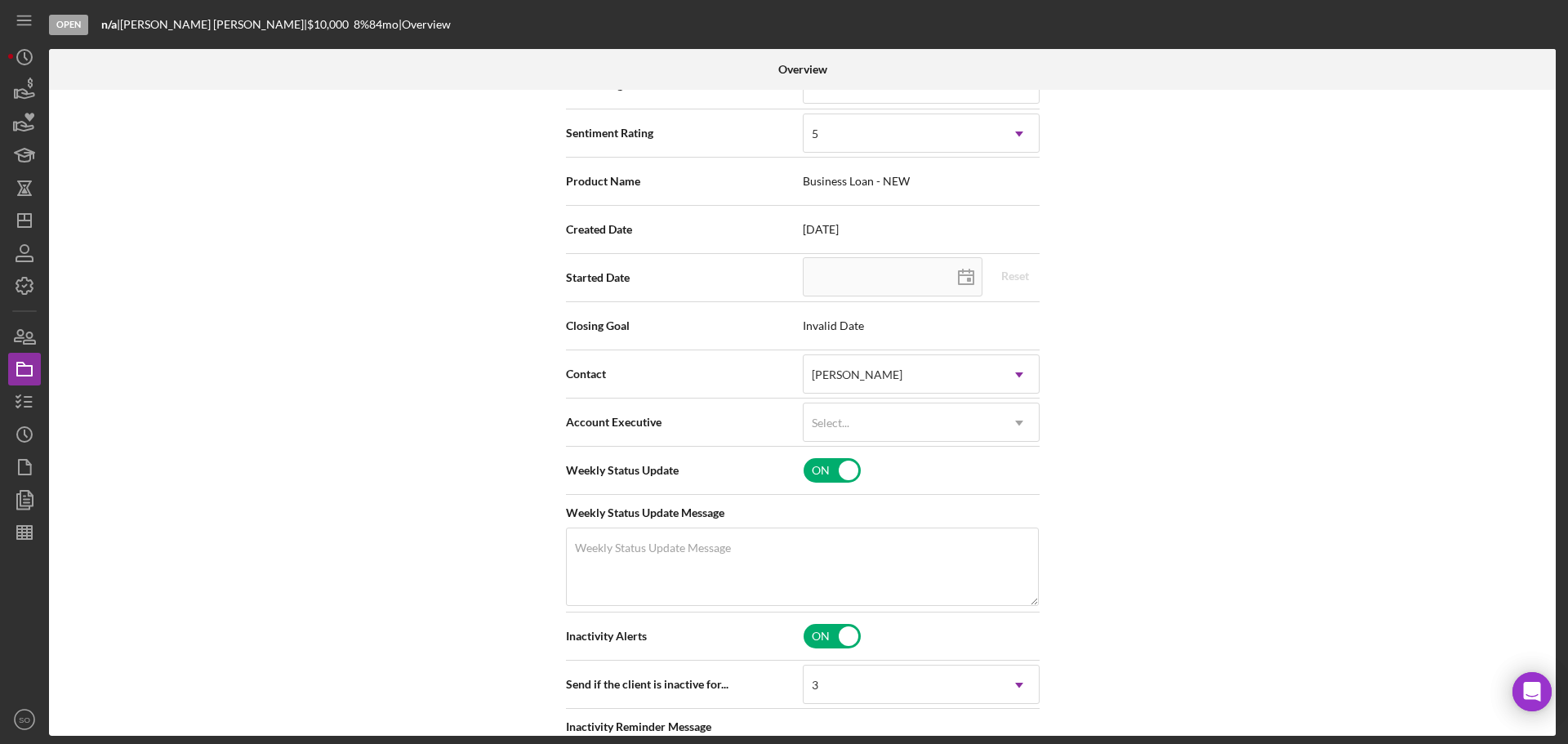
scroll to position [0, 0]
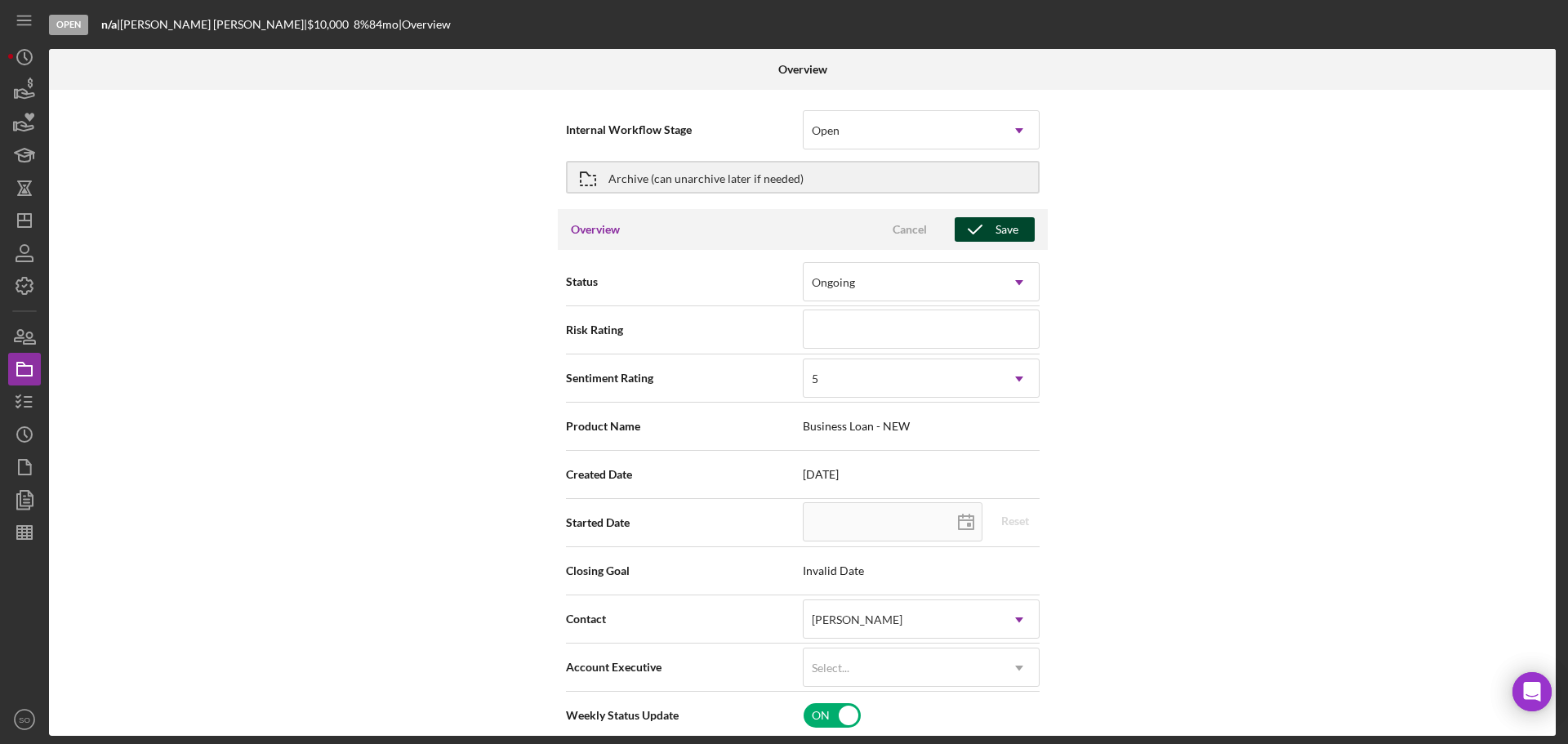
click at [1016, 236] on button "Save" at bounding box center [995, 230] width 80 height 25
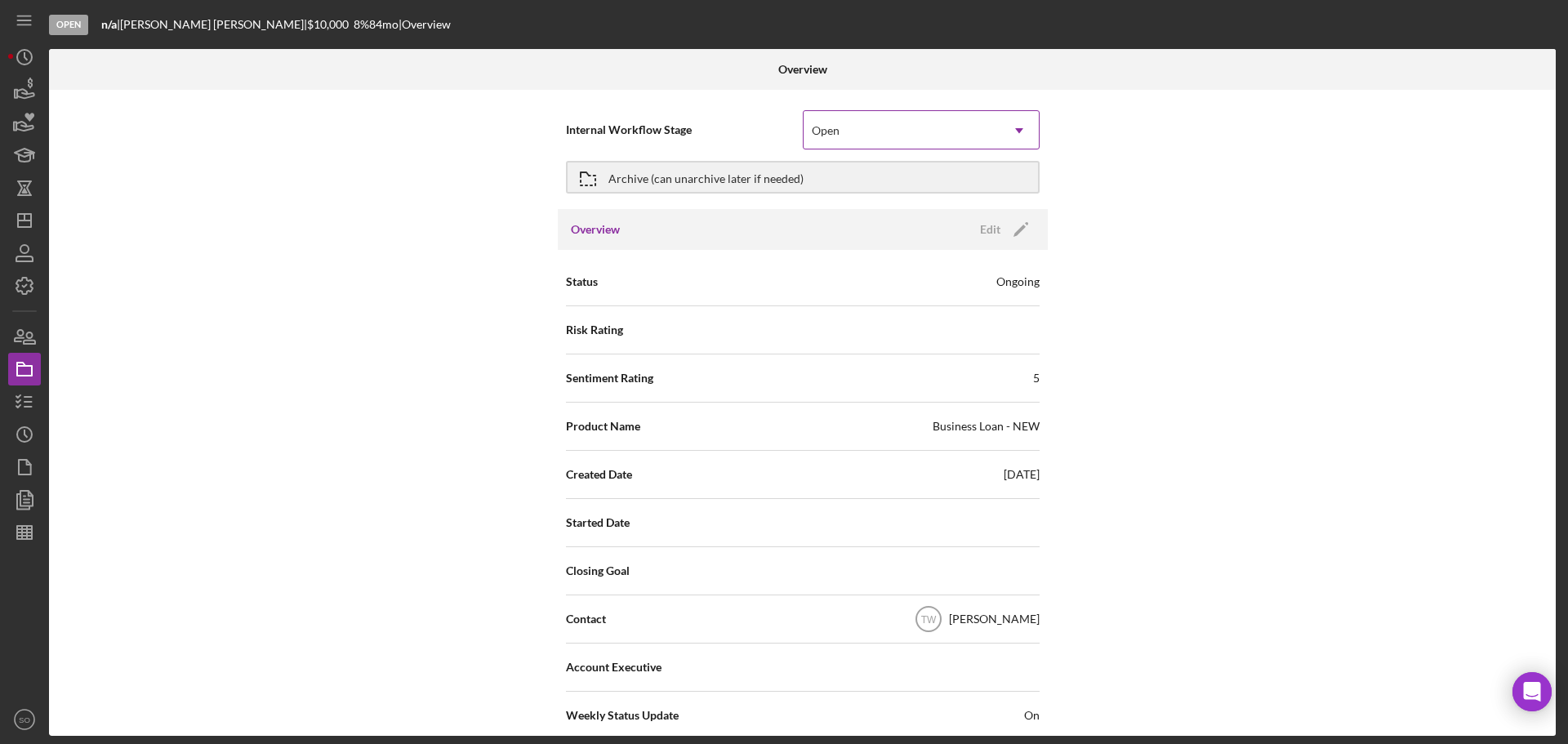
click at [867, 134] on div "Open" at bounding box center [902, 131] width 196 height 38
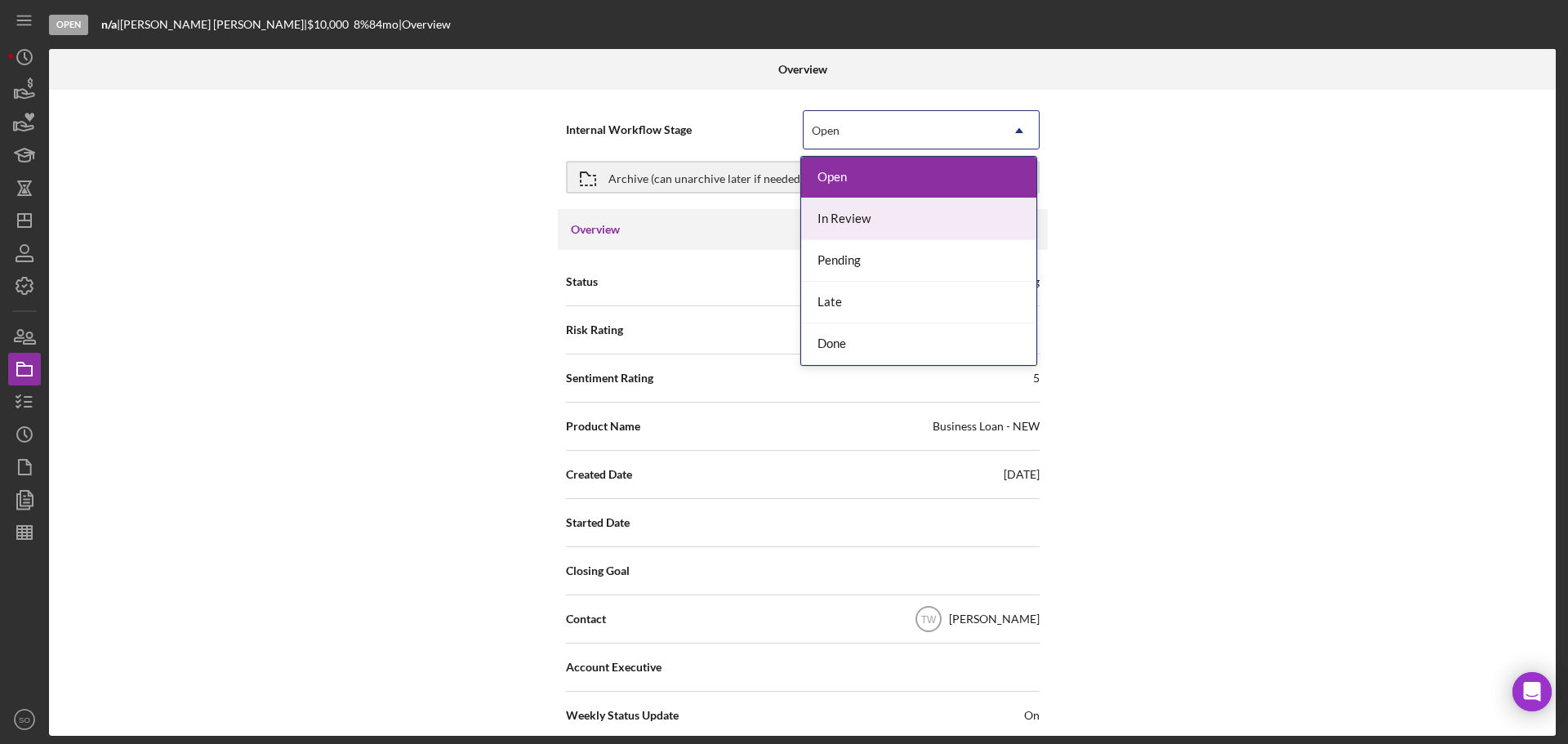
click at [862, 224] on div "In Review" at bounding box center [919, 219] width 235 height 42
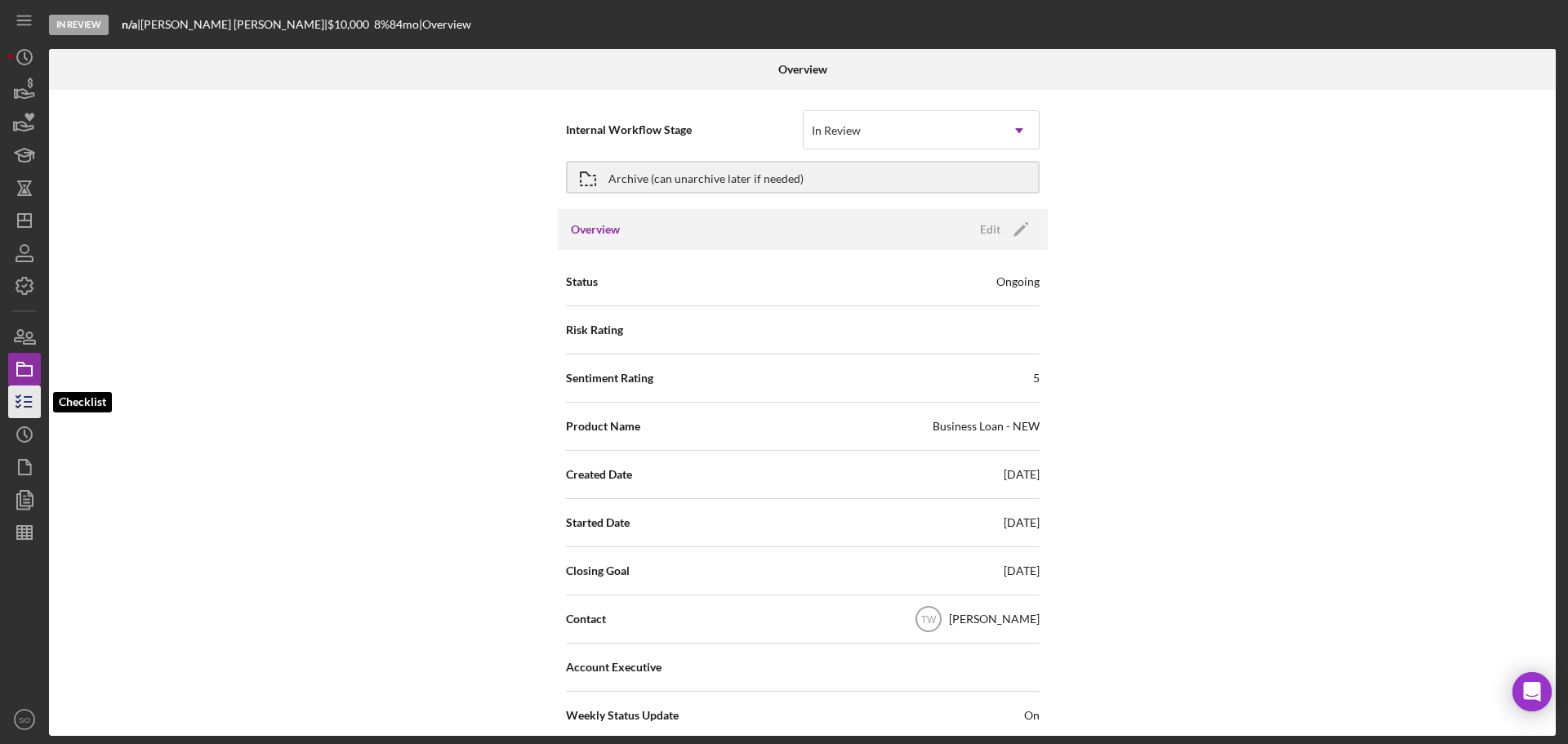
drag, startPoint x: 26, startPoint y: 398, endPoint x: 31, endPoint y: 406, distance: 9.4
click at [26, 398] on icon "button" at bounding box center [25, 402] width 41 height 41
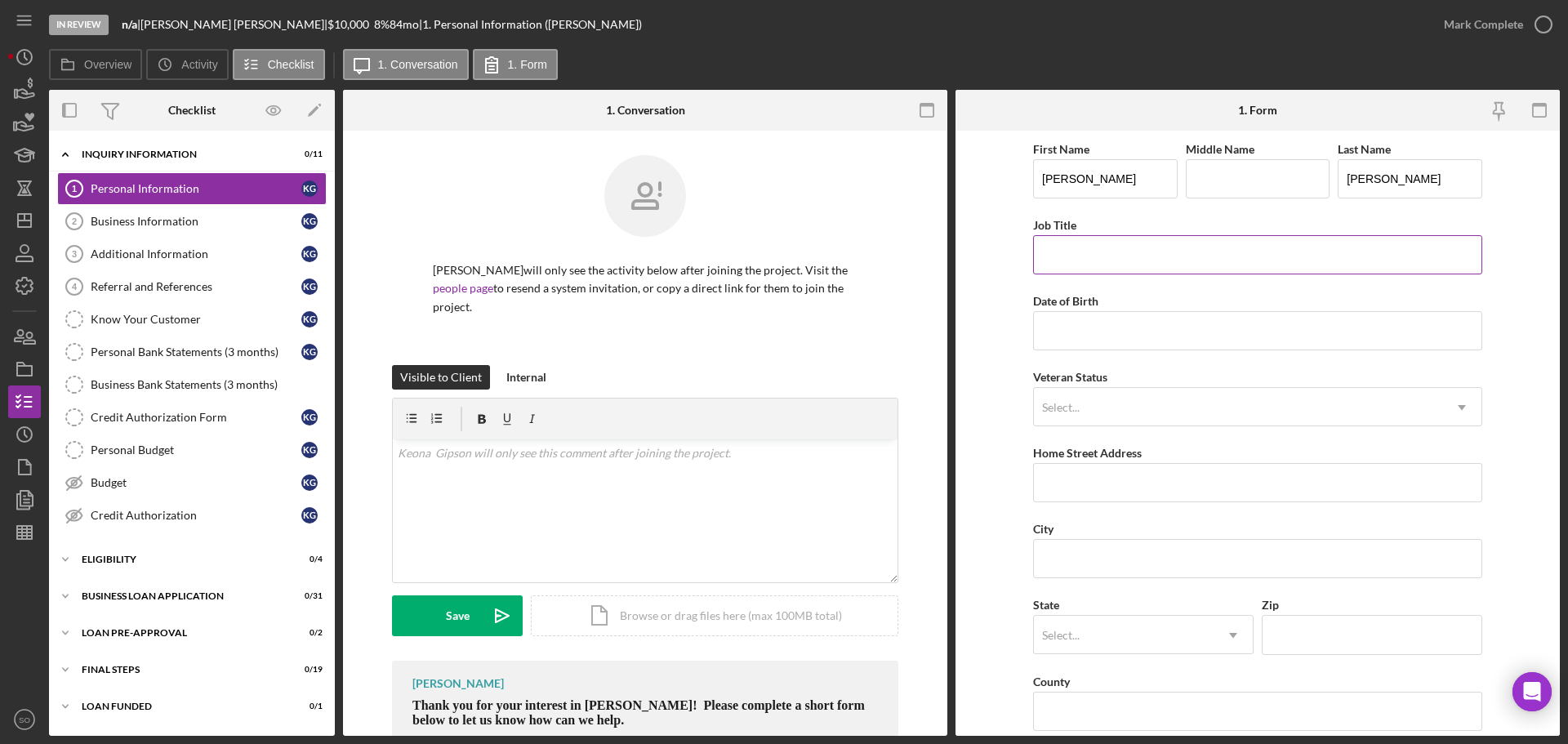
click at [1063, 253] on input "Job Title" at bounding box center [1257, 255] width 449 height 39
type input "Business Owner"
click at [1125, 321] on input "Date of Birth" at bounding box center [1257, 331] width 449 height 39
type input "[DATE]"
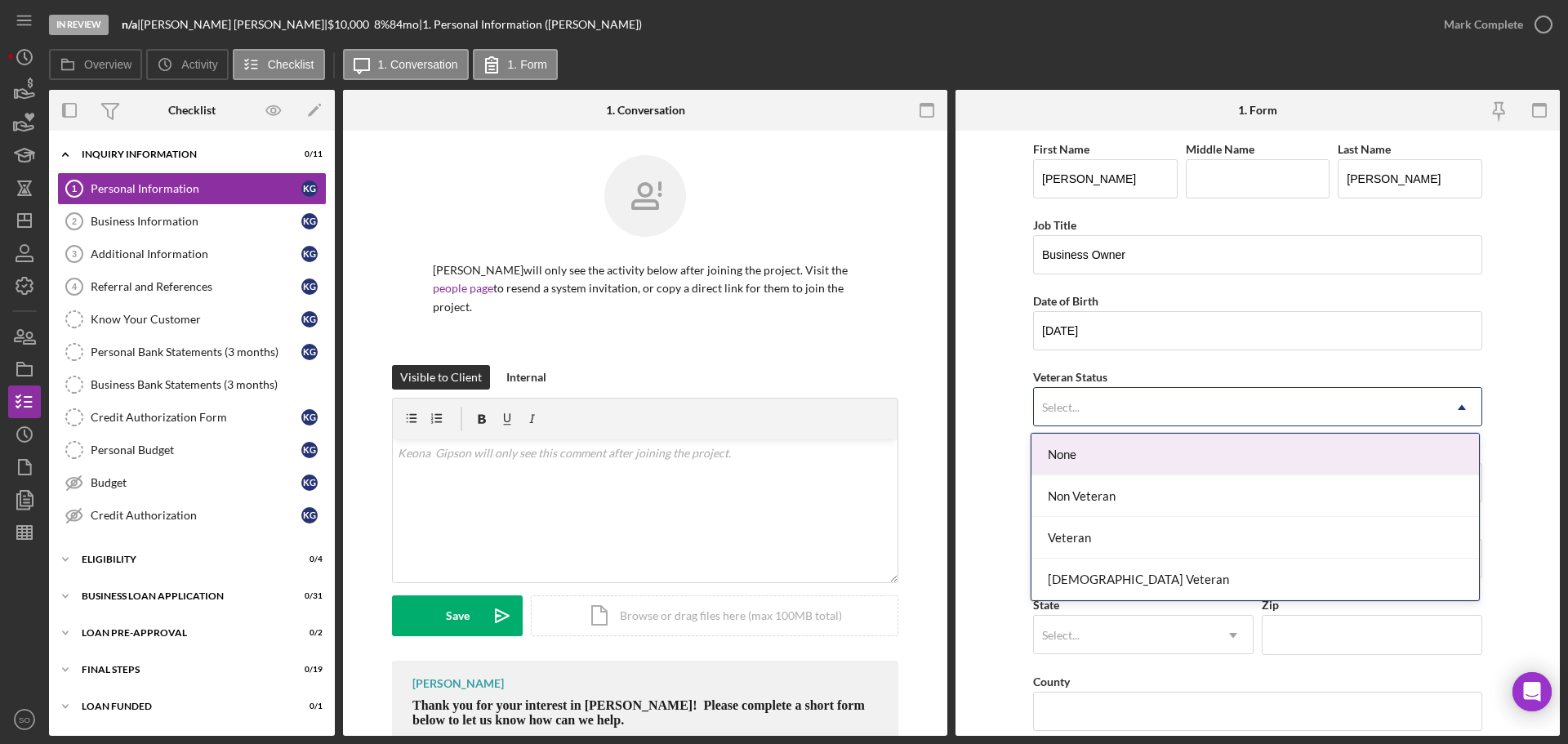
click at [1125, 393] on div "Select..." at bounding box center [1238, 408] width 409 height 38
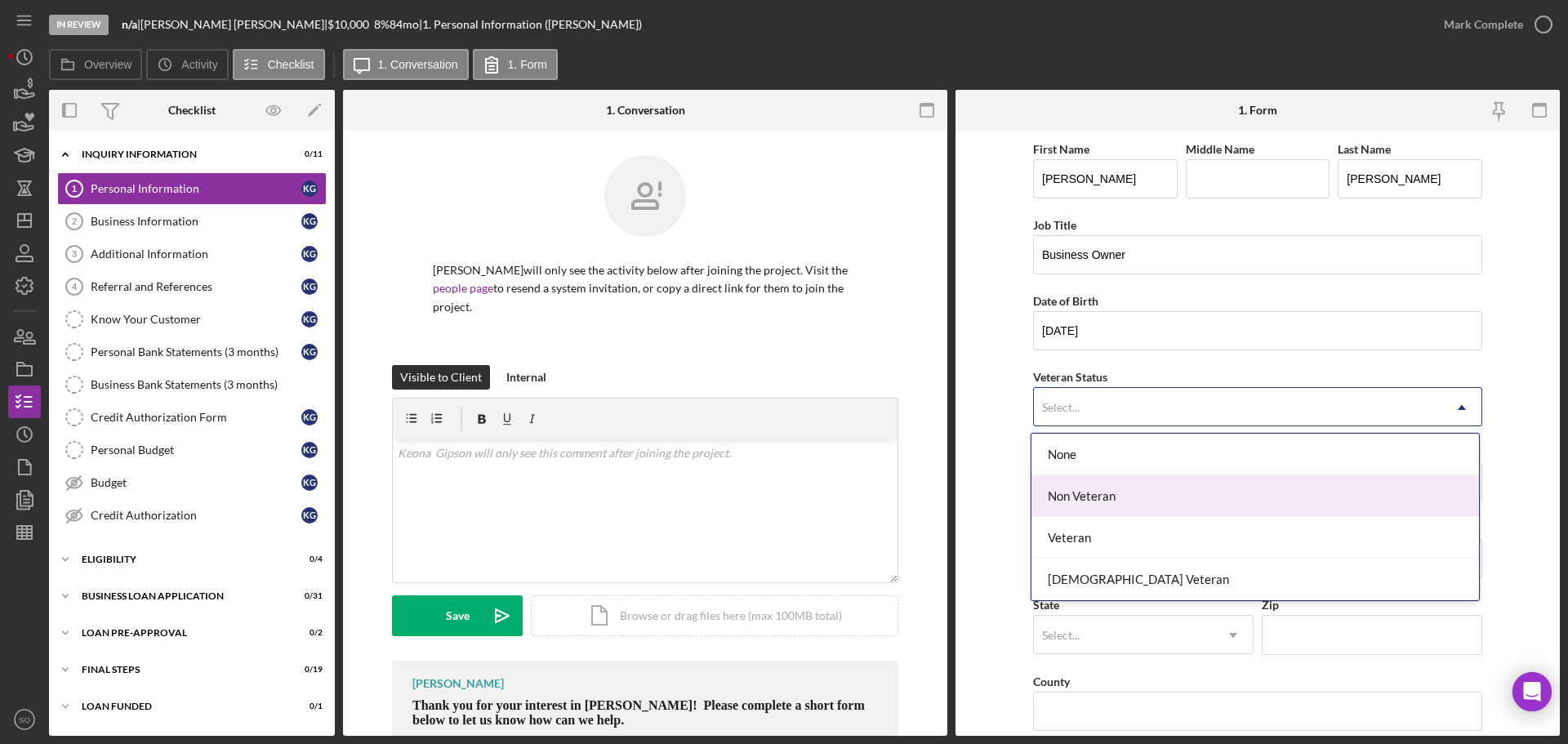
click at [1112, 509] on div "Non Veteran" at bounding box center [1255, 496] width 448 height 42
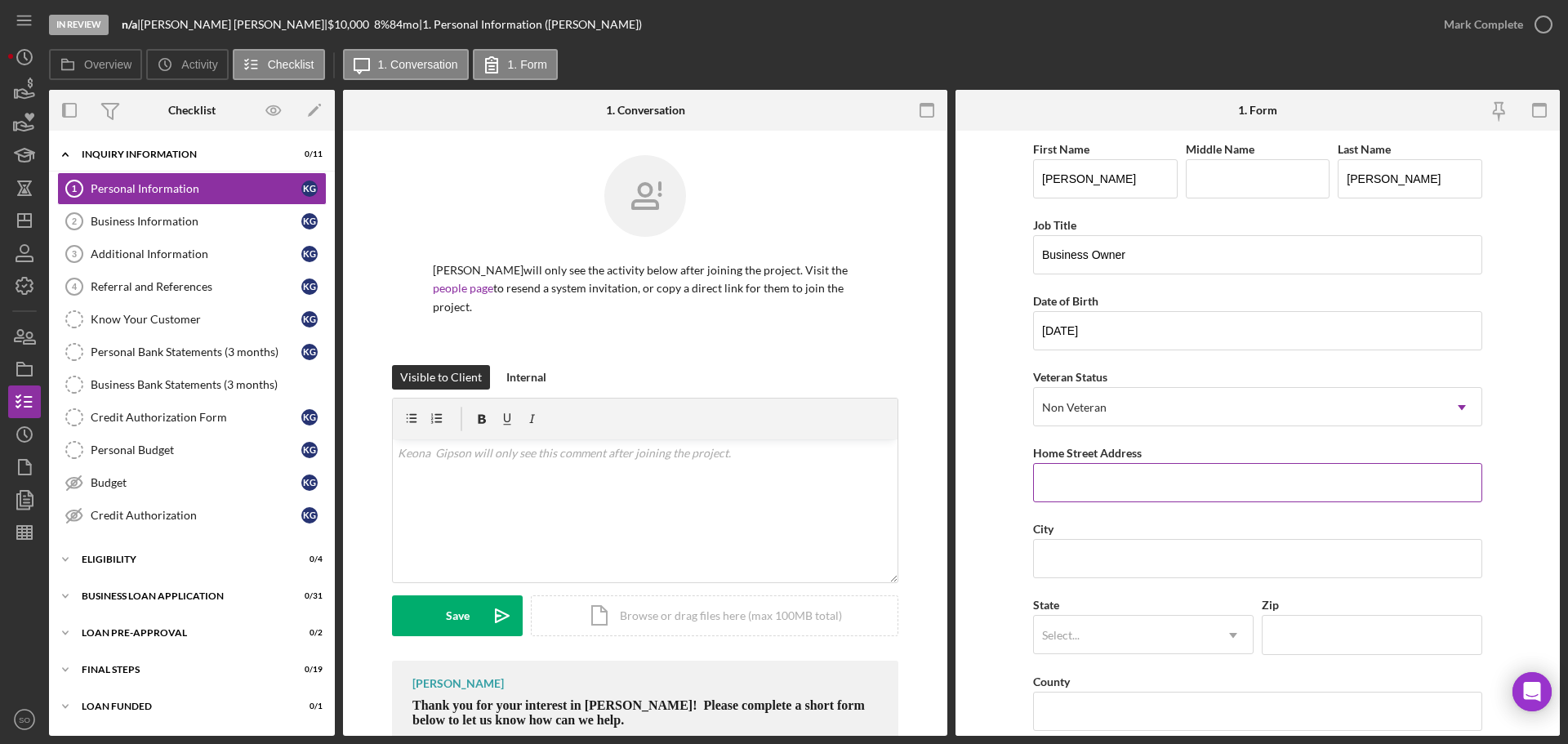
click at [1124, 478] on input "Home Street Address" at bounding box center [1257, 483] width 449 height 39
type input "[STREET_ADDRESS]"
click at [1091, 541] on input "City" at bounding box center [1257, 559] width 449 height 39
type input "[US_STATE][GEOGRAPHIC_DATA]"
click at [1085, 631] on div "Select..." at bounding box center [1124, 636] width 180 height 38
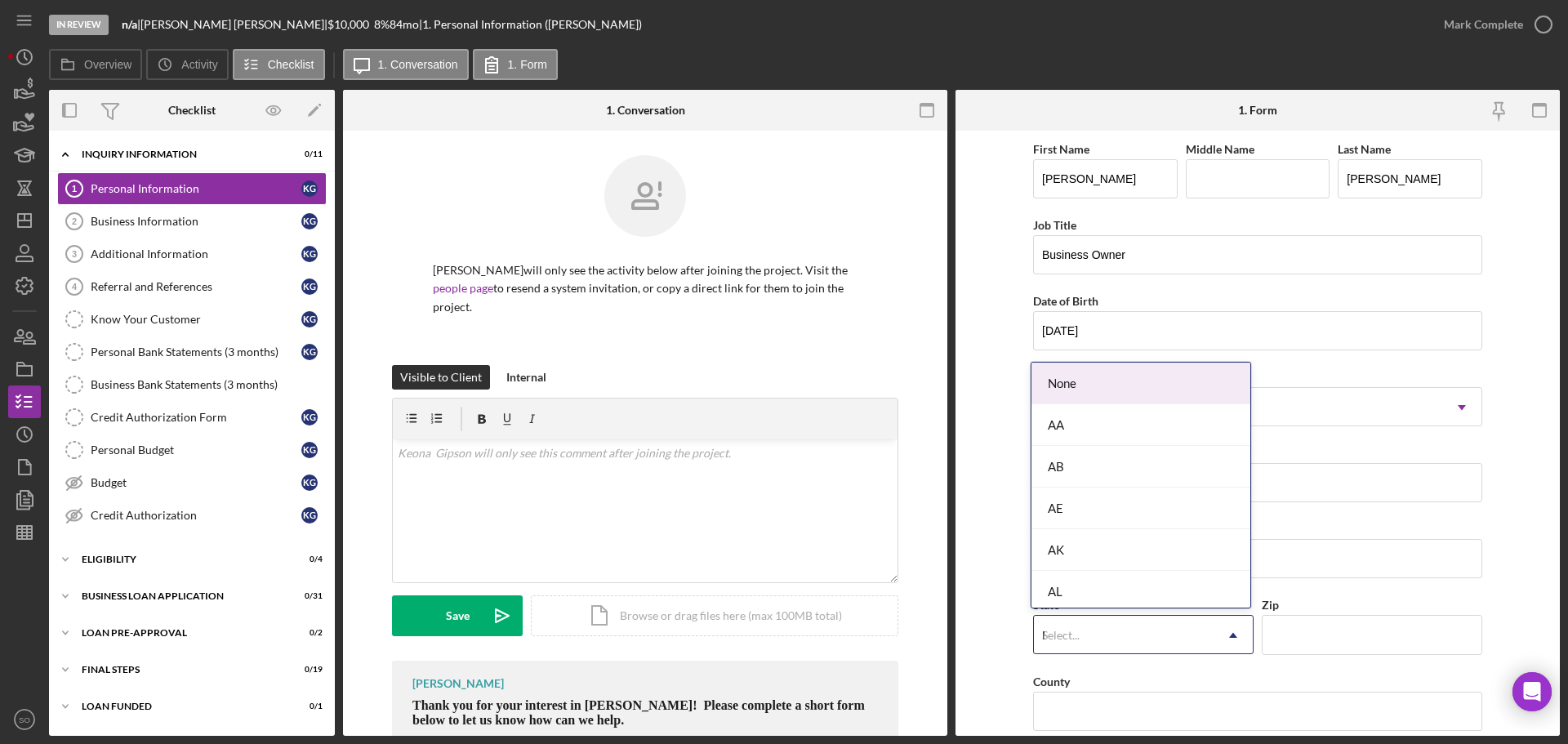
type input "MO"
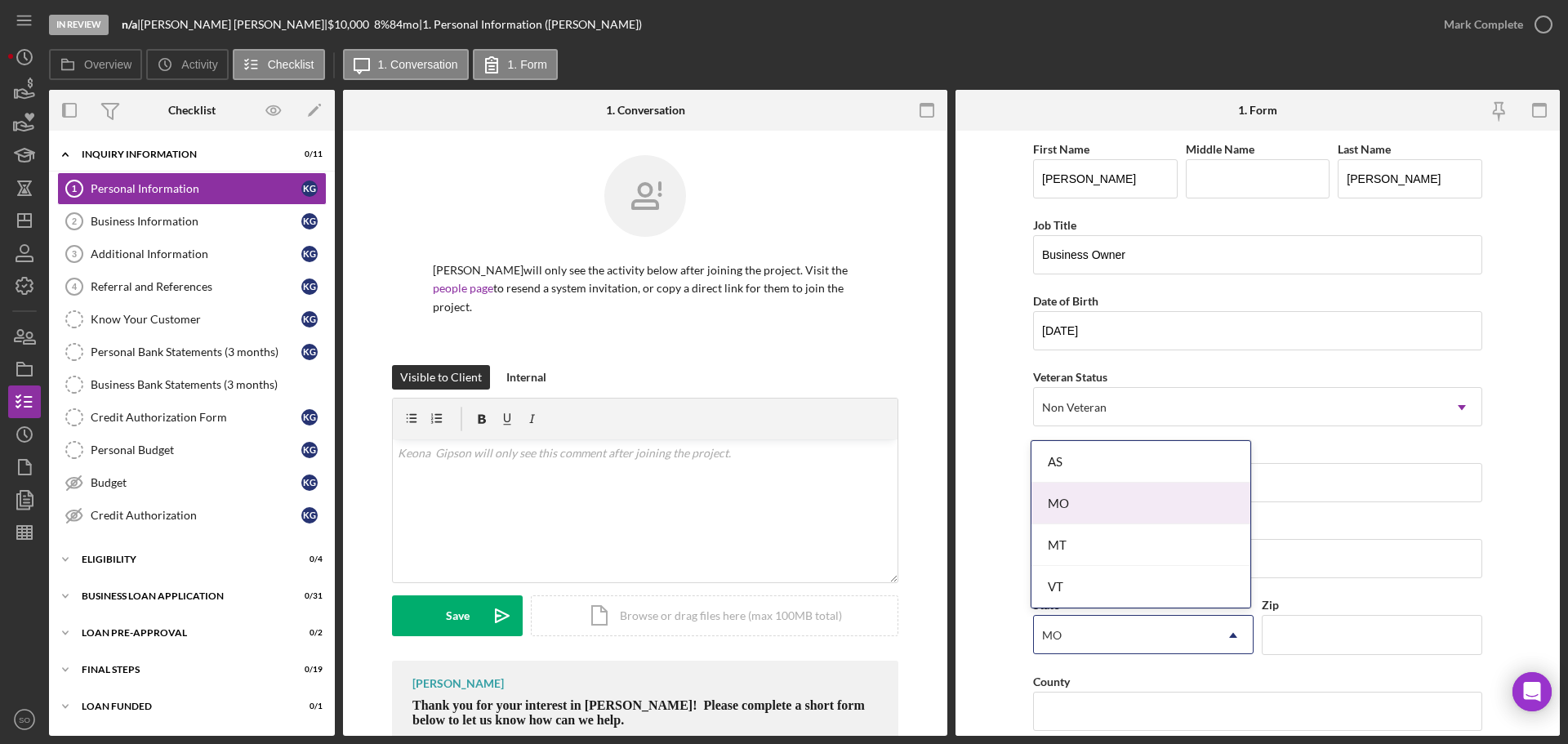
click at [1068, 509] on div "MO" at bounding box center [1141, 503] width 219 height 42
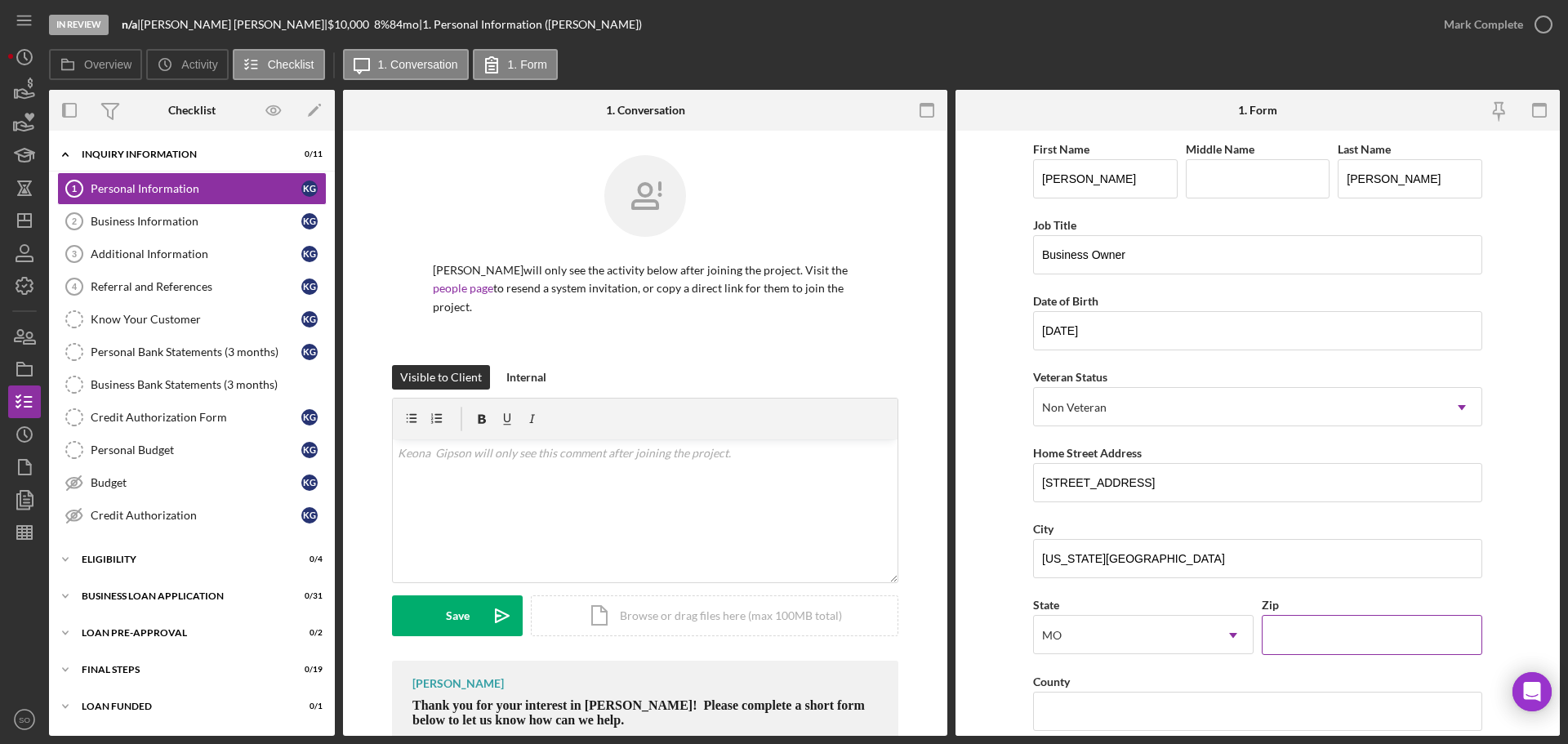
click at [1336, 640] on input "Zip" at bounding box center [1372, 635] width 220 height 39
drag, startPoint x: 1323, startPoint y: 635, endPoint x: 1210, endPoint y: 645, distance: 113.4
click at [1191, 642] on div "State [US_STATE] Icon/Dropdown Arrow Zip 64130" at bounding box center [1257, 632] width 449 height 76
type input "64130"
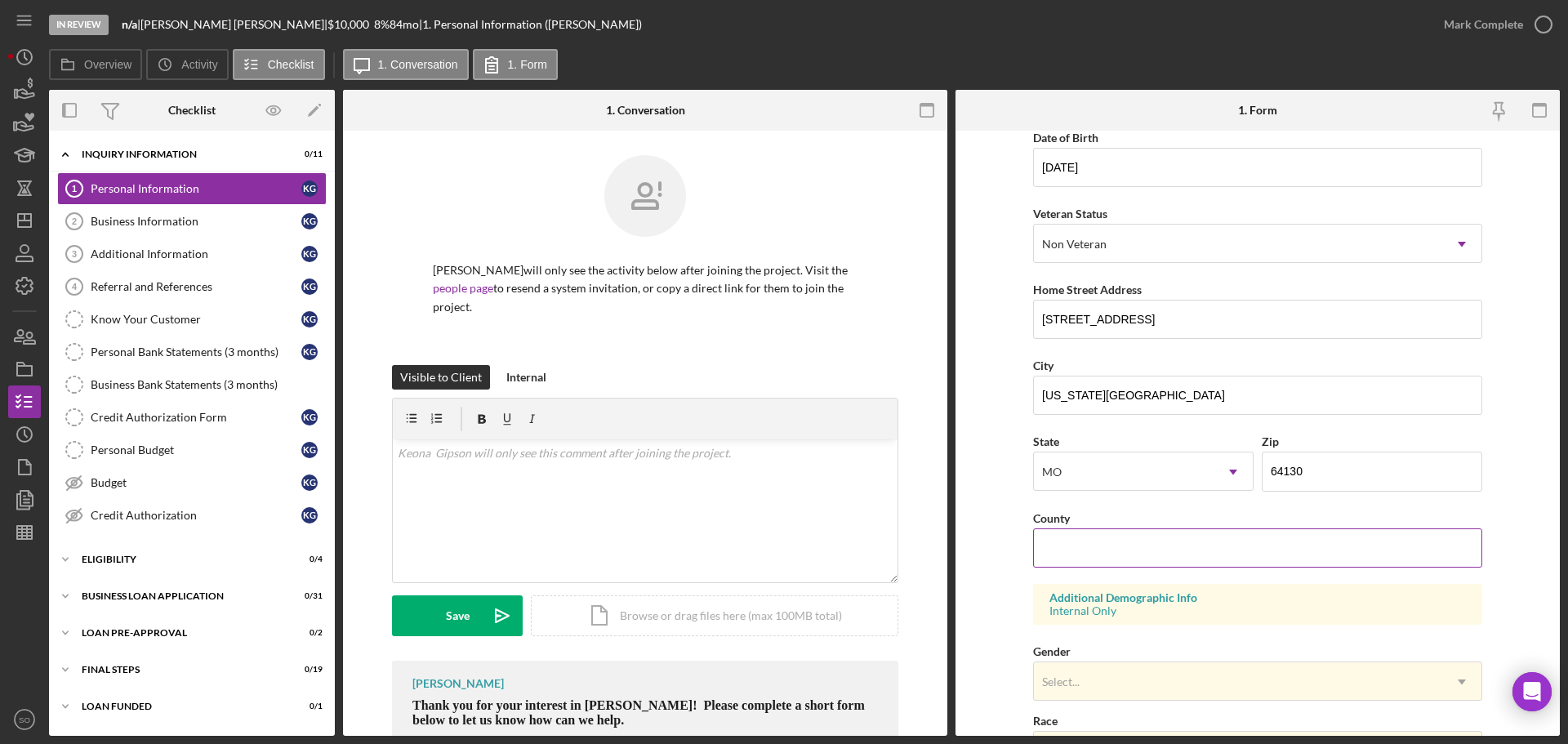
click at [1089, 554] on input "County" at bounding box center [1257, 548] width 449 height 39
paste input "[PERSON_NAME]"
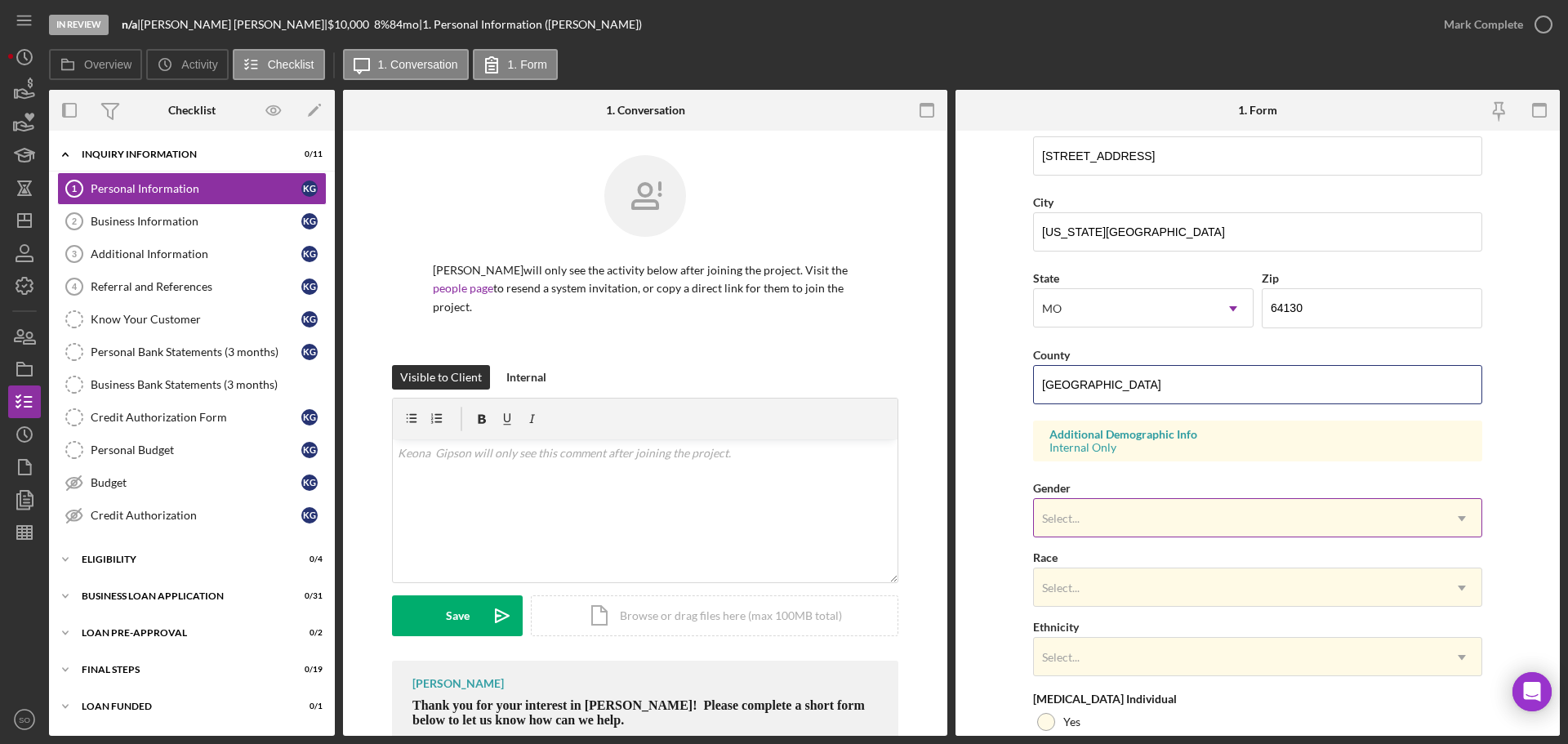
type input "[GEOGRAPHIC_DATA]"
click at [1106, 507] on div "Select..." at bounding box center [1238, 519] width 409 height 38
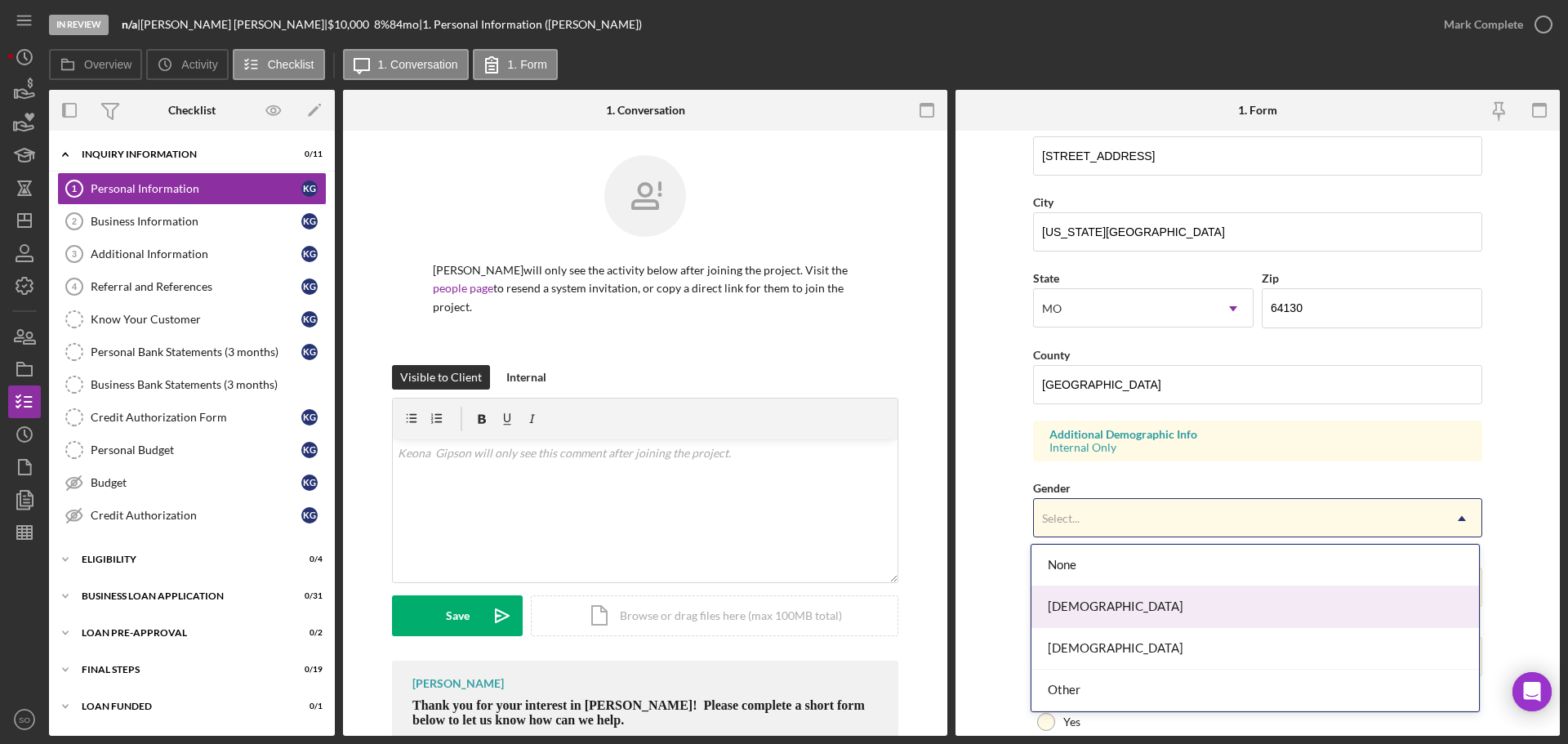
click at [1117, 601] on div "[DEMOGRAPHIC_DATA]" at bounding box center [1255, 607] width 448 height 42
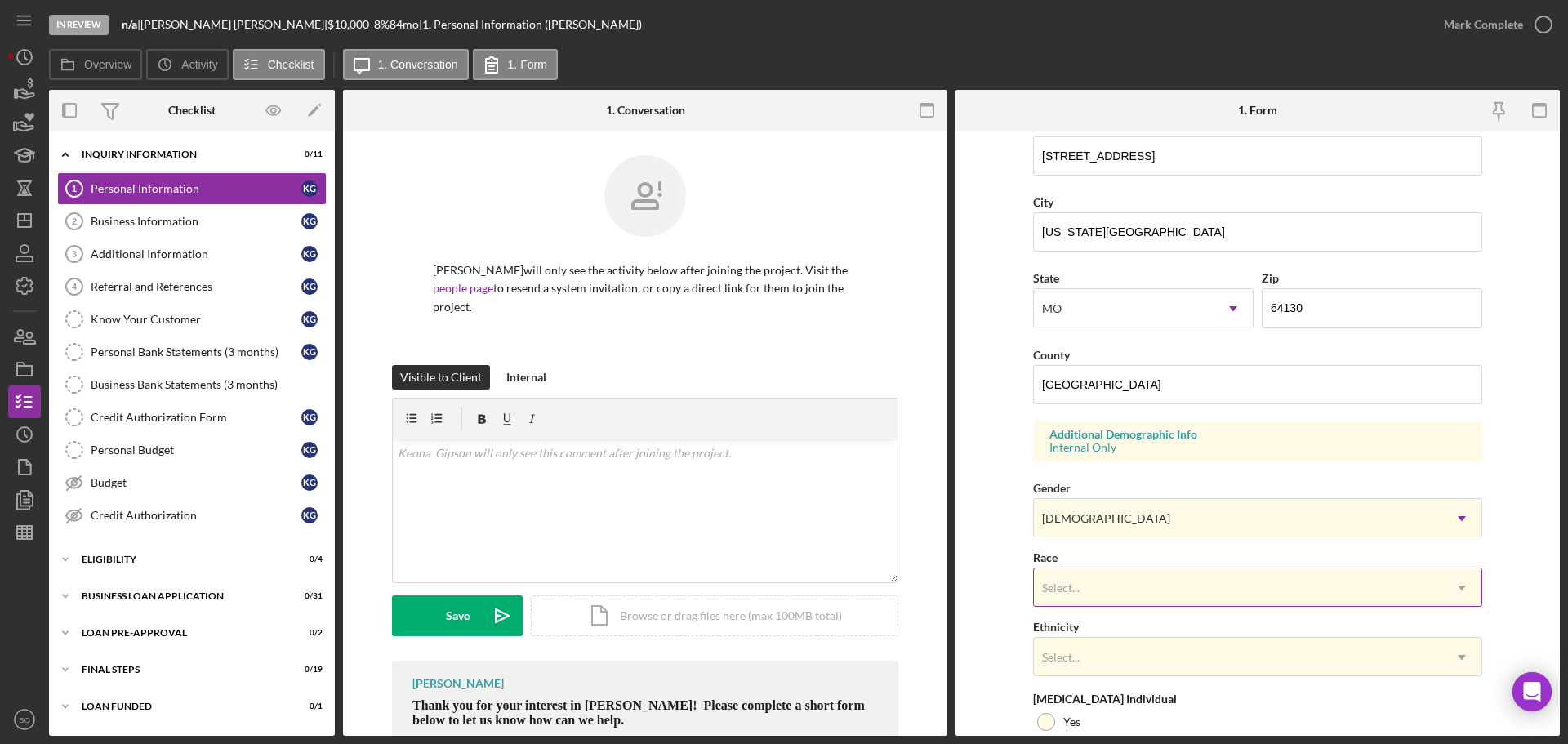
click at [1115, 590] on div "Select..." at bounding box center [1238, 588] width 409 height 38
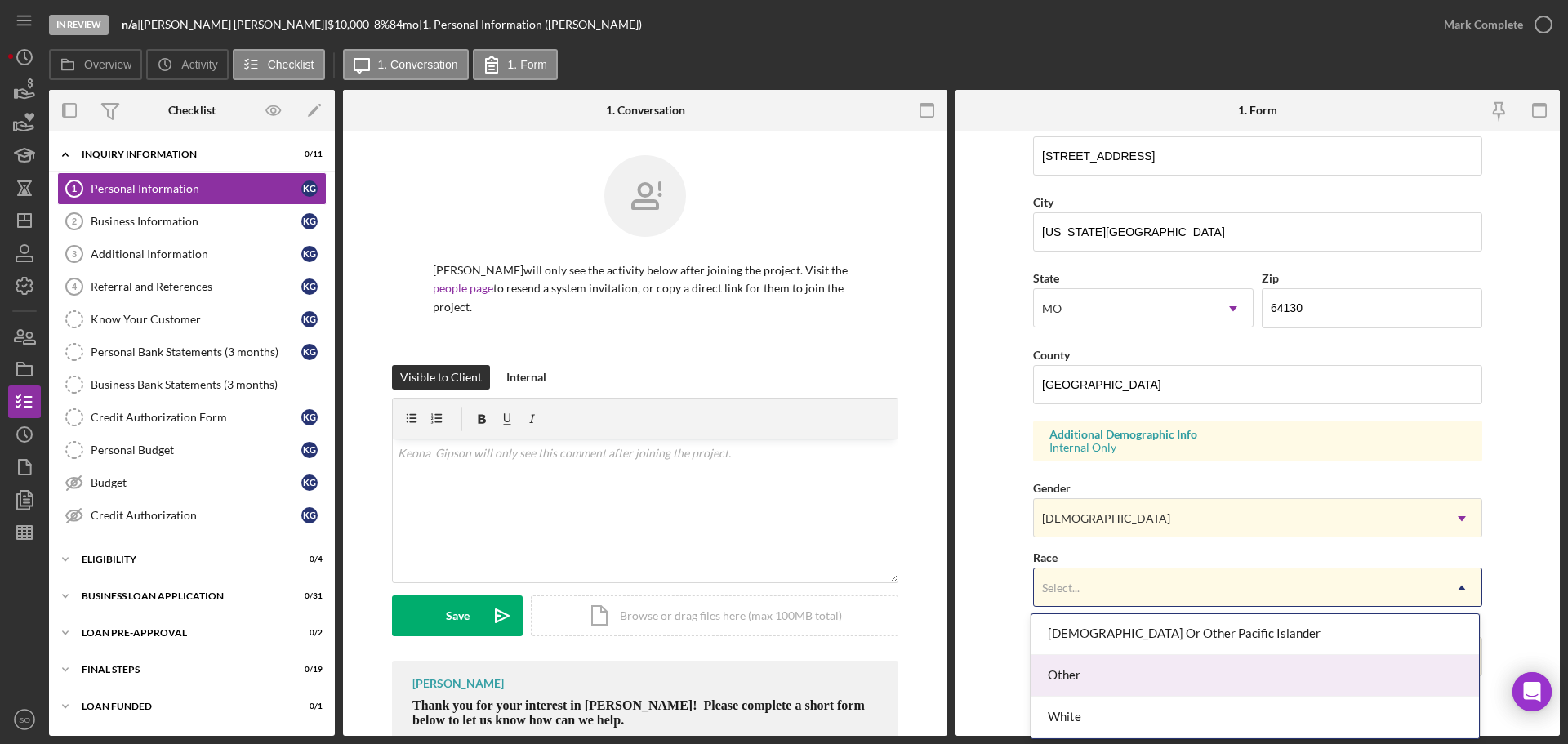
scroll to position [127, 0]
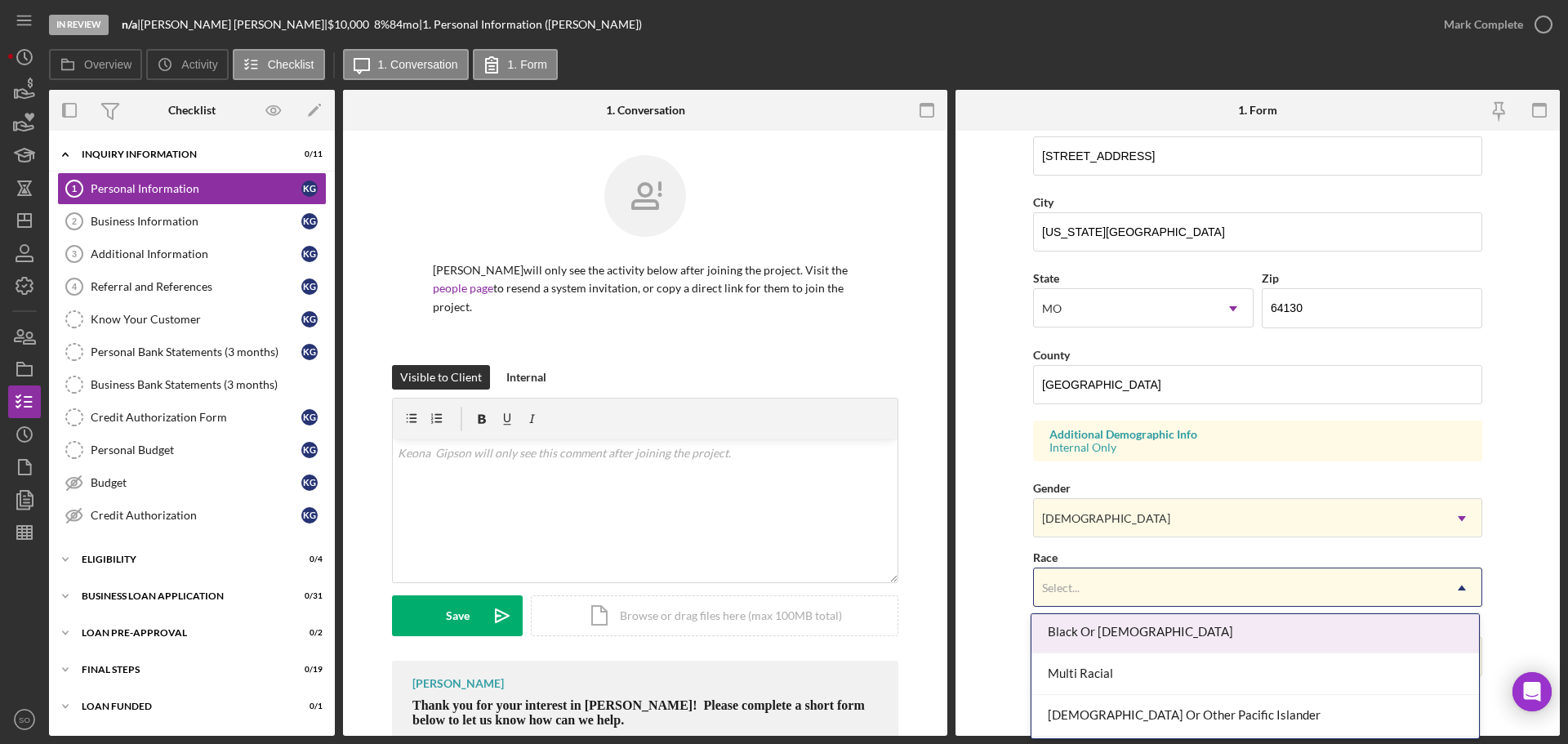
click at [1124, 642] on div "Black Or [DEMOGRAPHIC_DATA]" at bounding box center [1255, 632] width 448 height 42
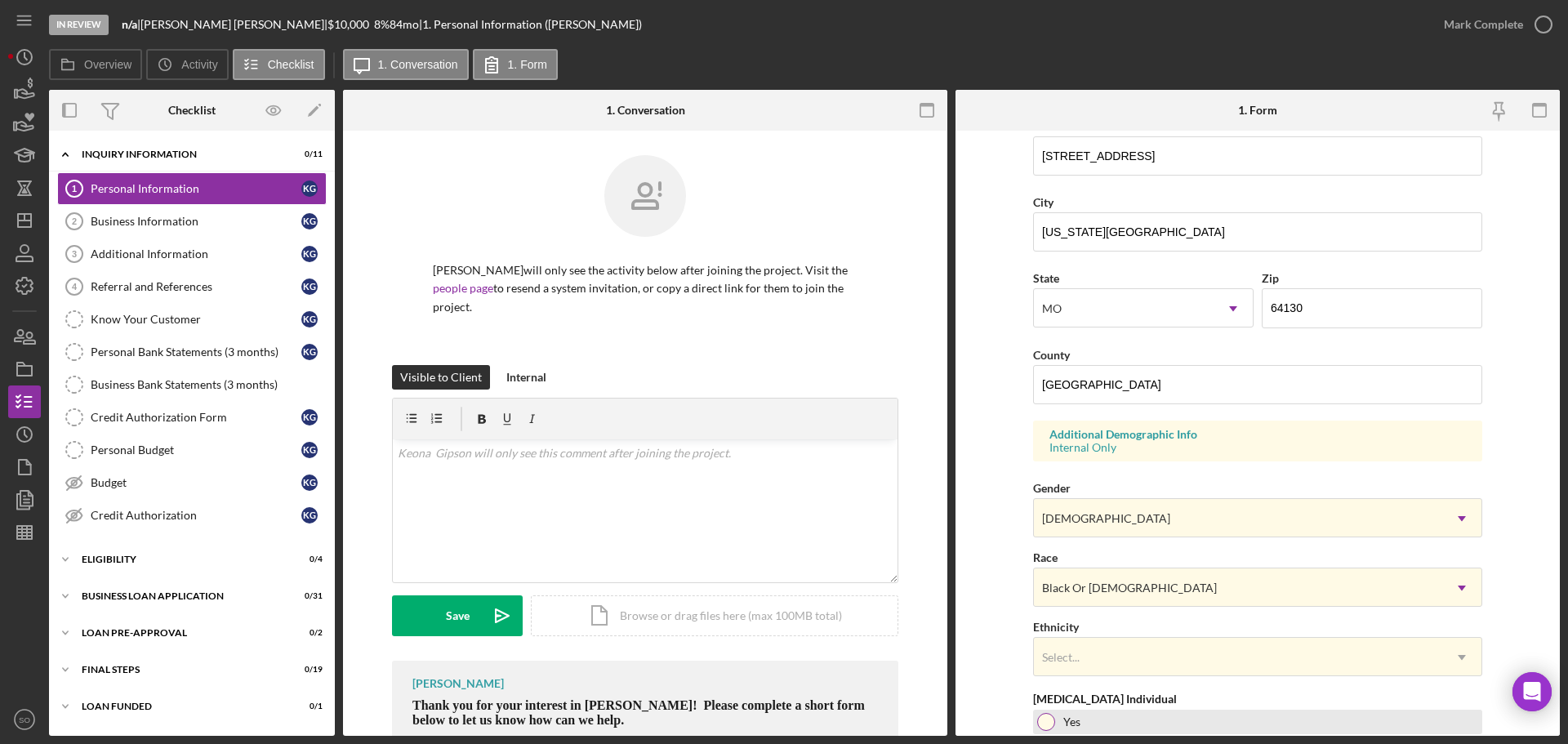
scroll to position [485, 0]
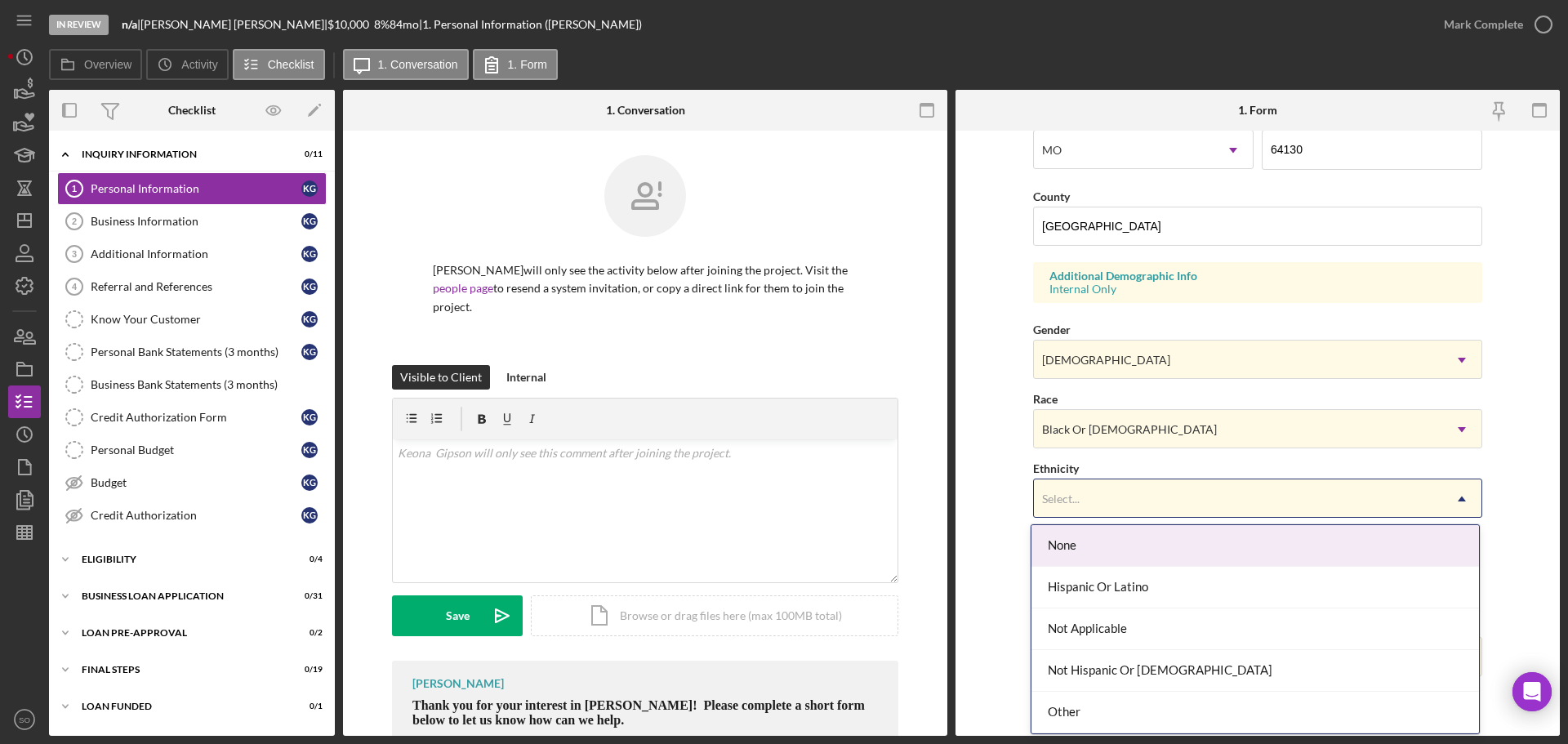
click at [1101, 513] on div "Select..." at bounding box center [1238, 499] width 409 height 38
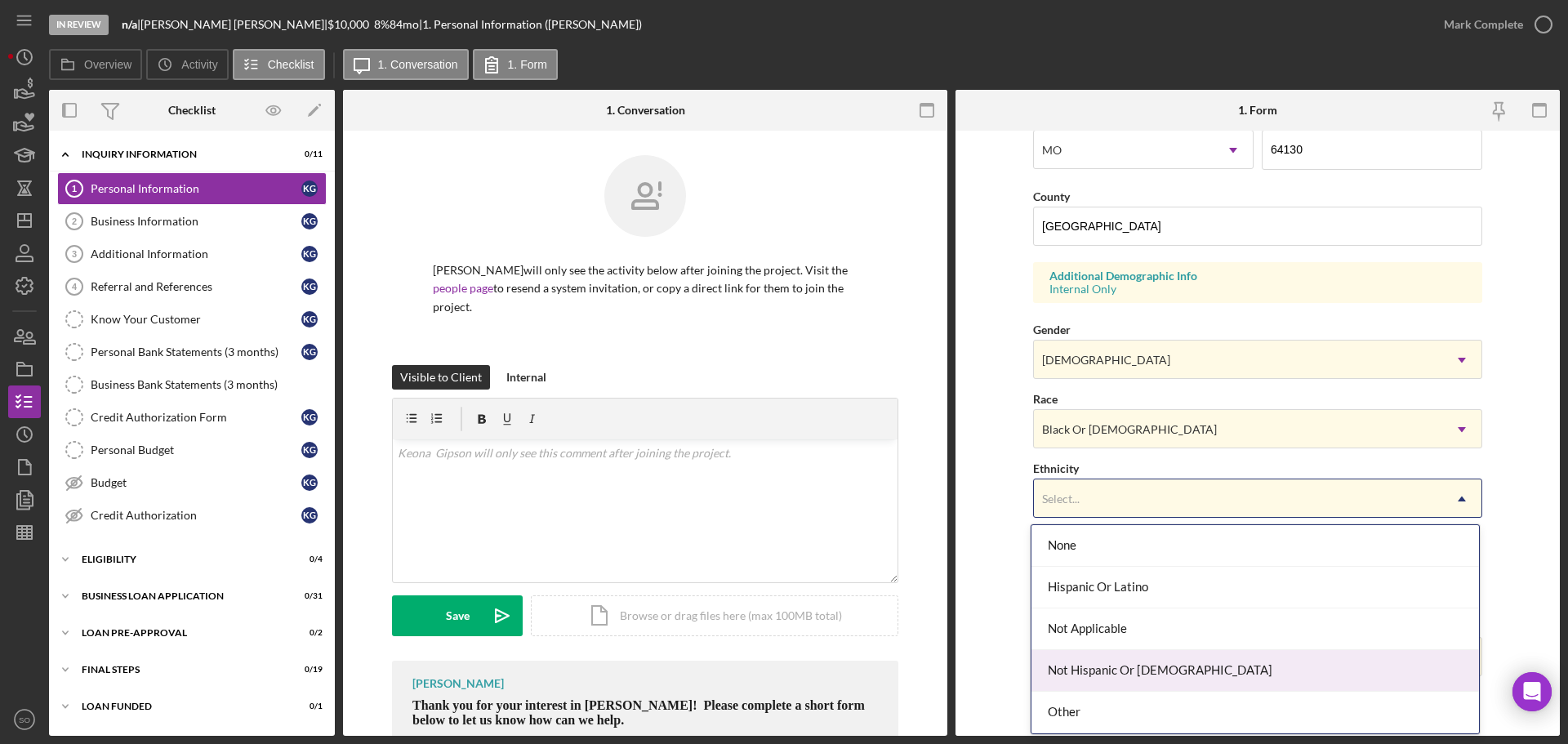
click at [1110, 667] on div "Not Hispanic Or [DEMOGRAPHIC_DATA]" at bounding box center [1255, 671] width 448 height 42
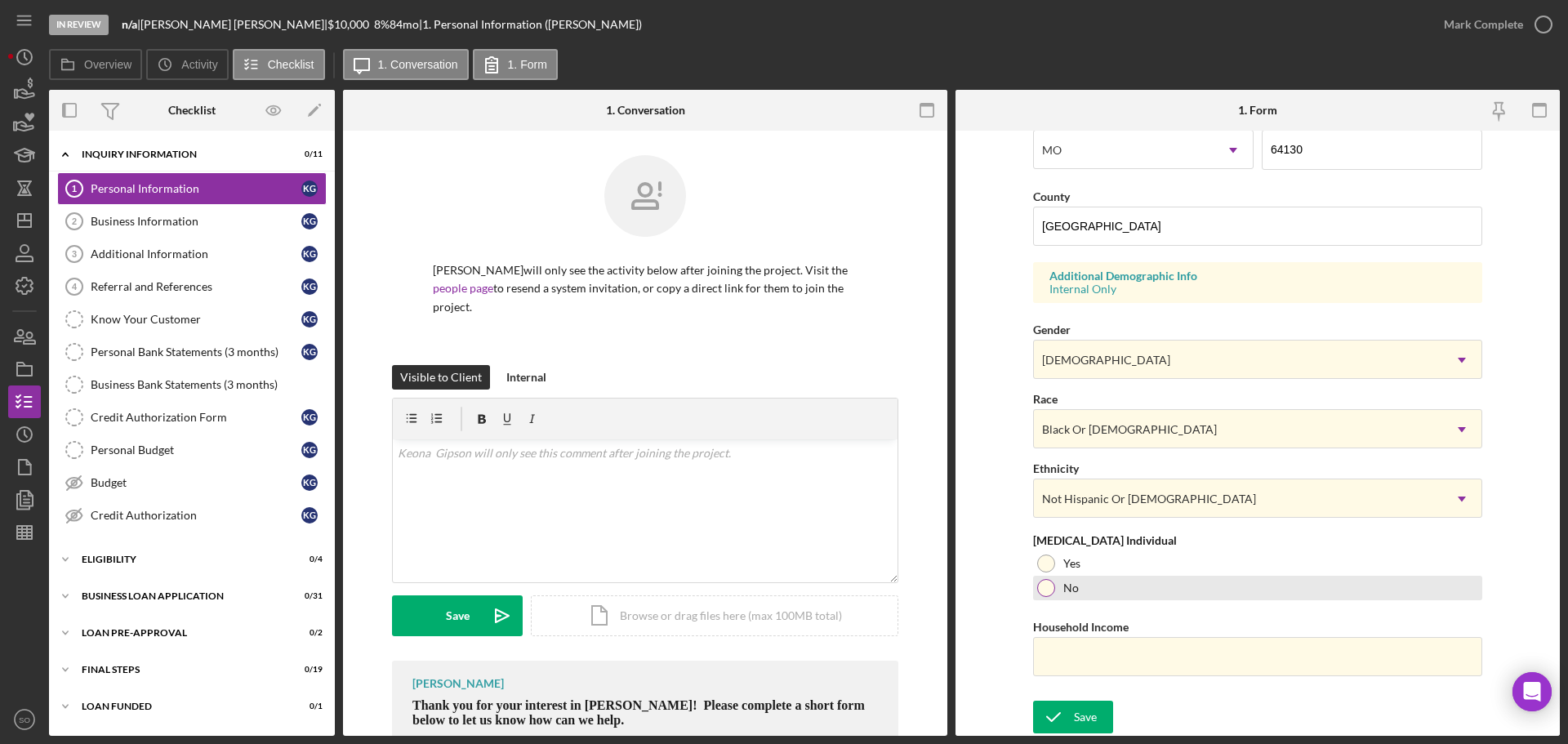
click at [1041, 584] on div at bounding box center [1046, 588] width 18 height 18
click at [1077, 656] on input "Household Income" at bounding box center [1257, 657] width 449 height 39
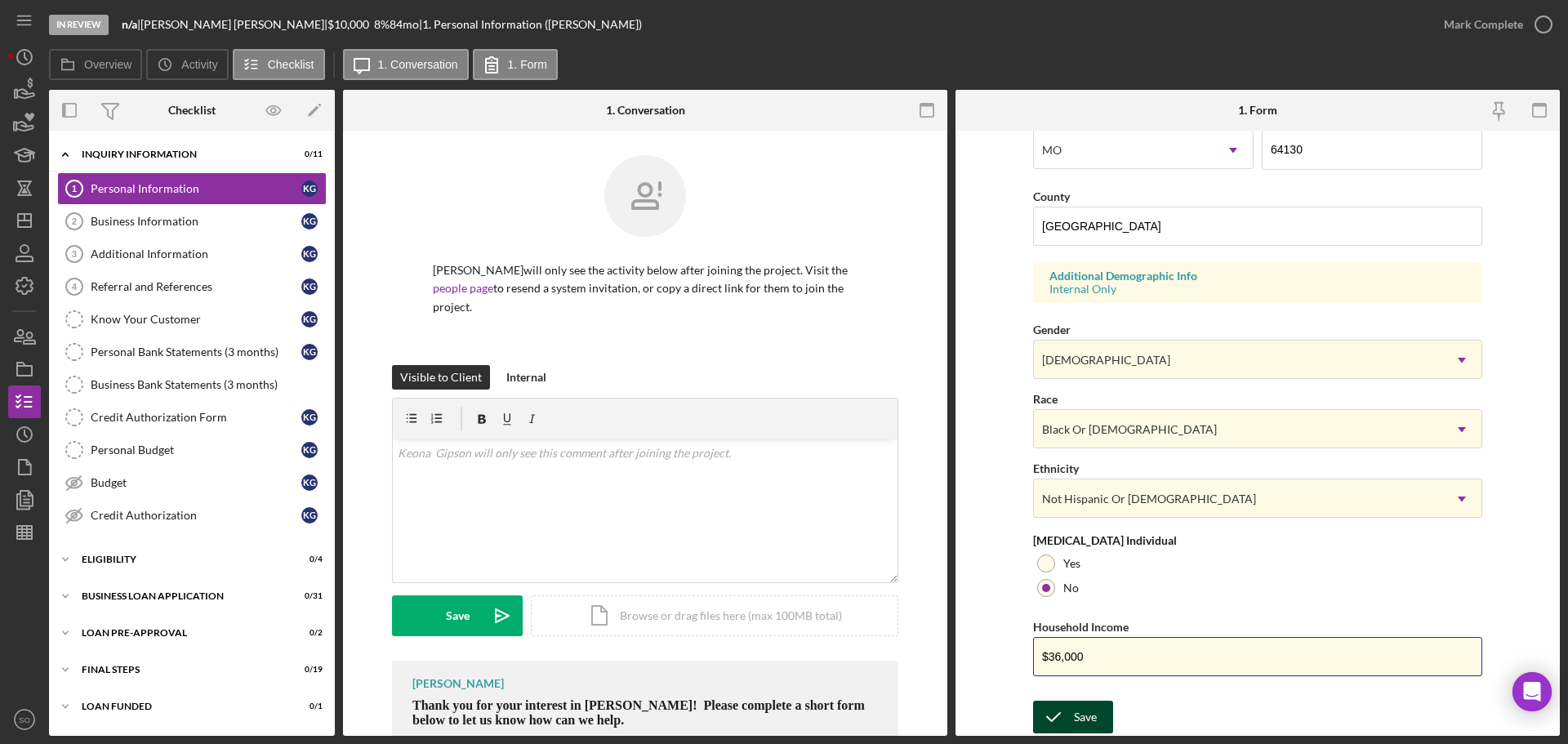
type input "$36,000"
click at [1082, 724] on div "Save" at bounding box center [1085, 717] width 23 height 32
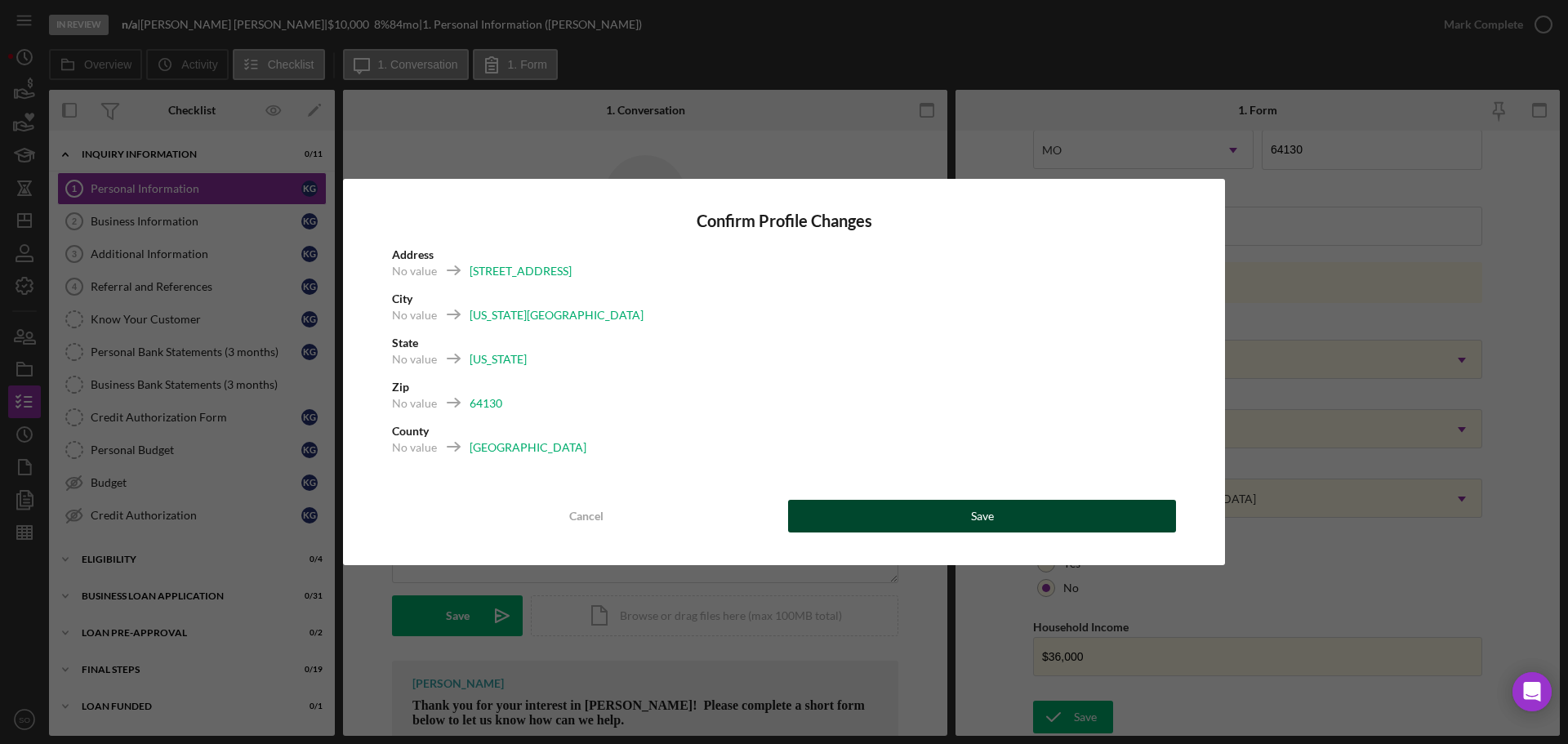
click at [1017, 528] on button "Save" at bounding box center [982, 516] width 388 height 32
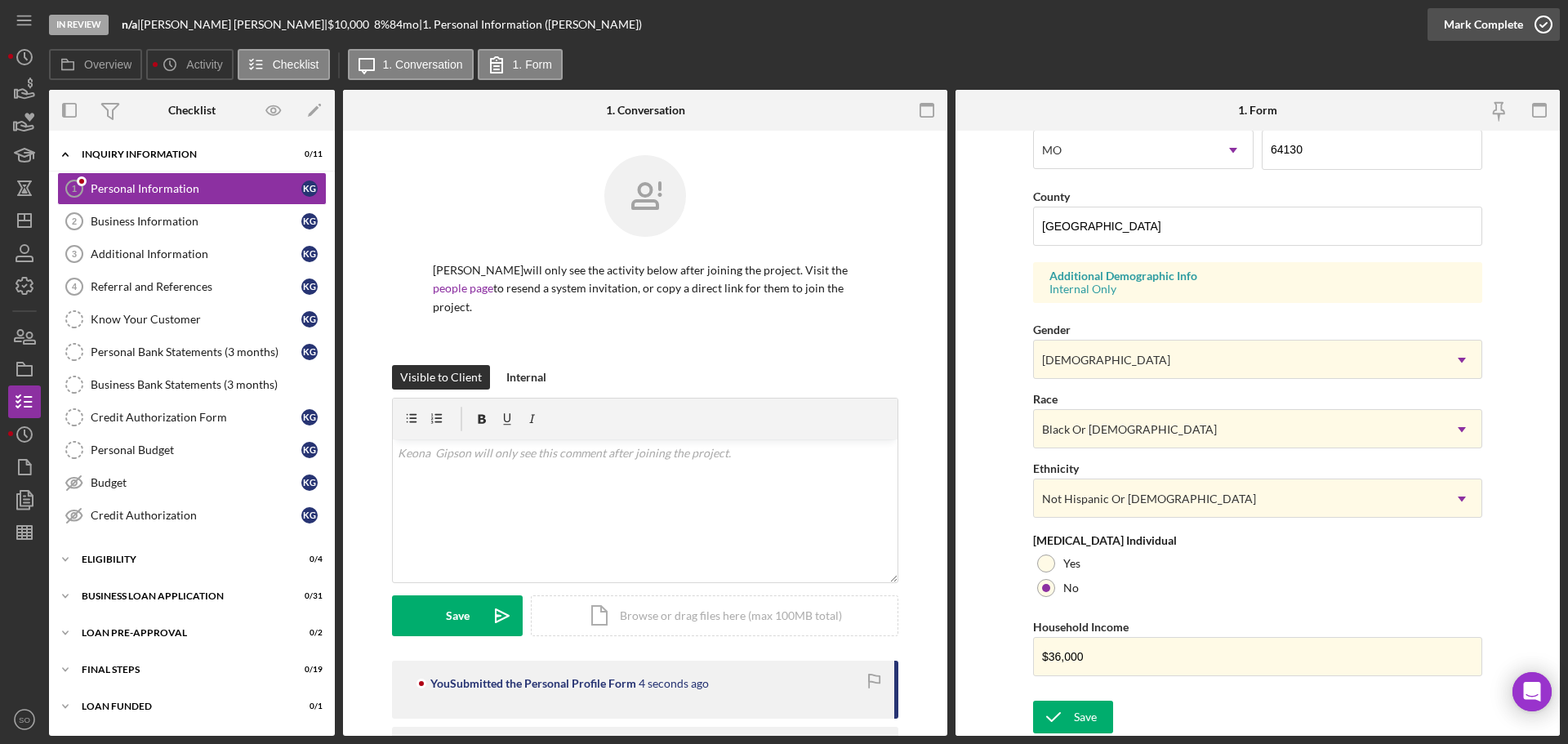
click at [1466, 29] on div "Mark Complete" at bounding box center [1483, 25] width 79 height 32
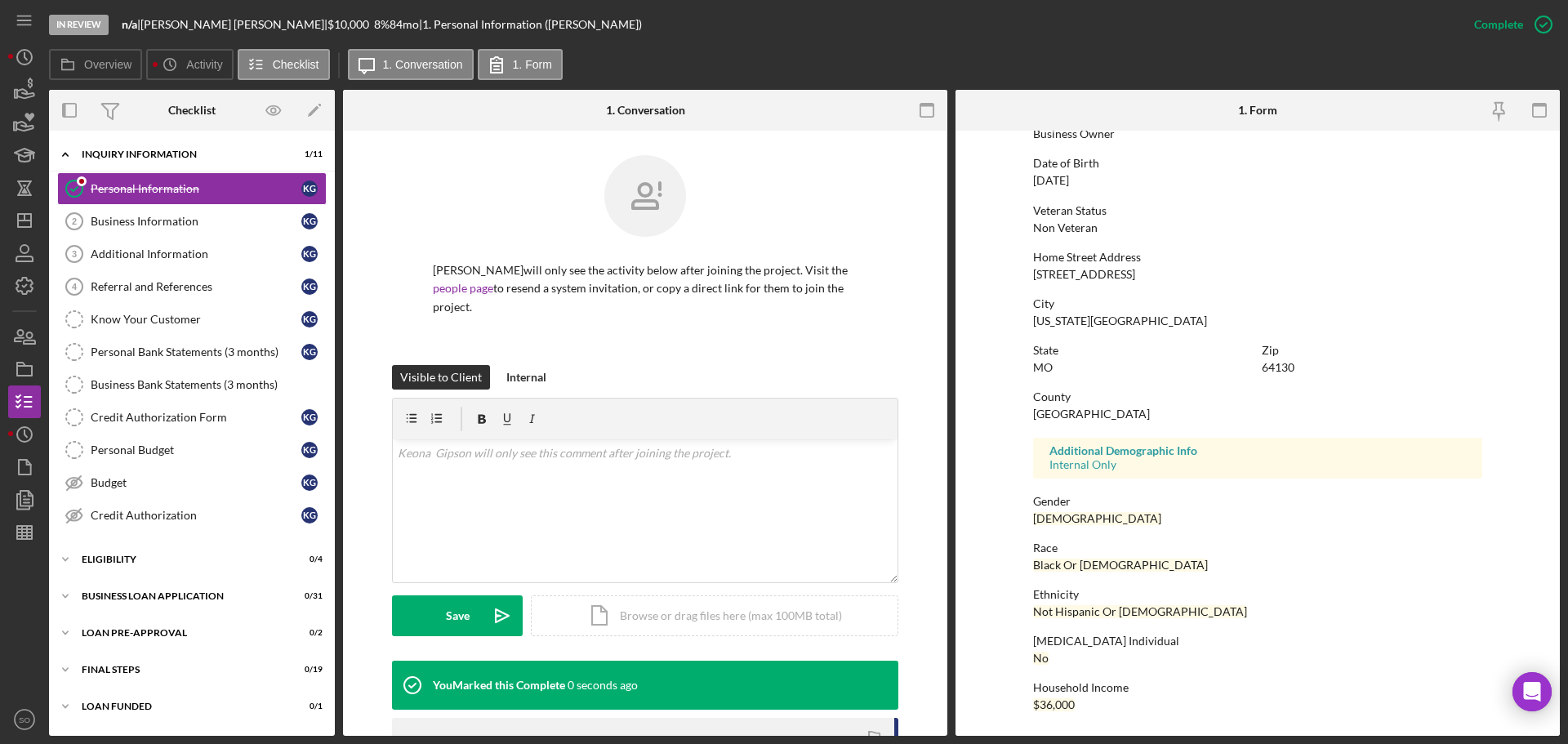
scroll to position [157, 0]
click at [165, 225] on div "Business Information" at bounding box center [195, 221] width 211 height 13
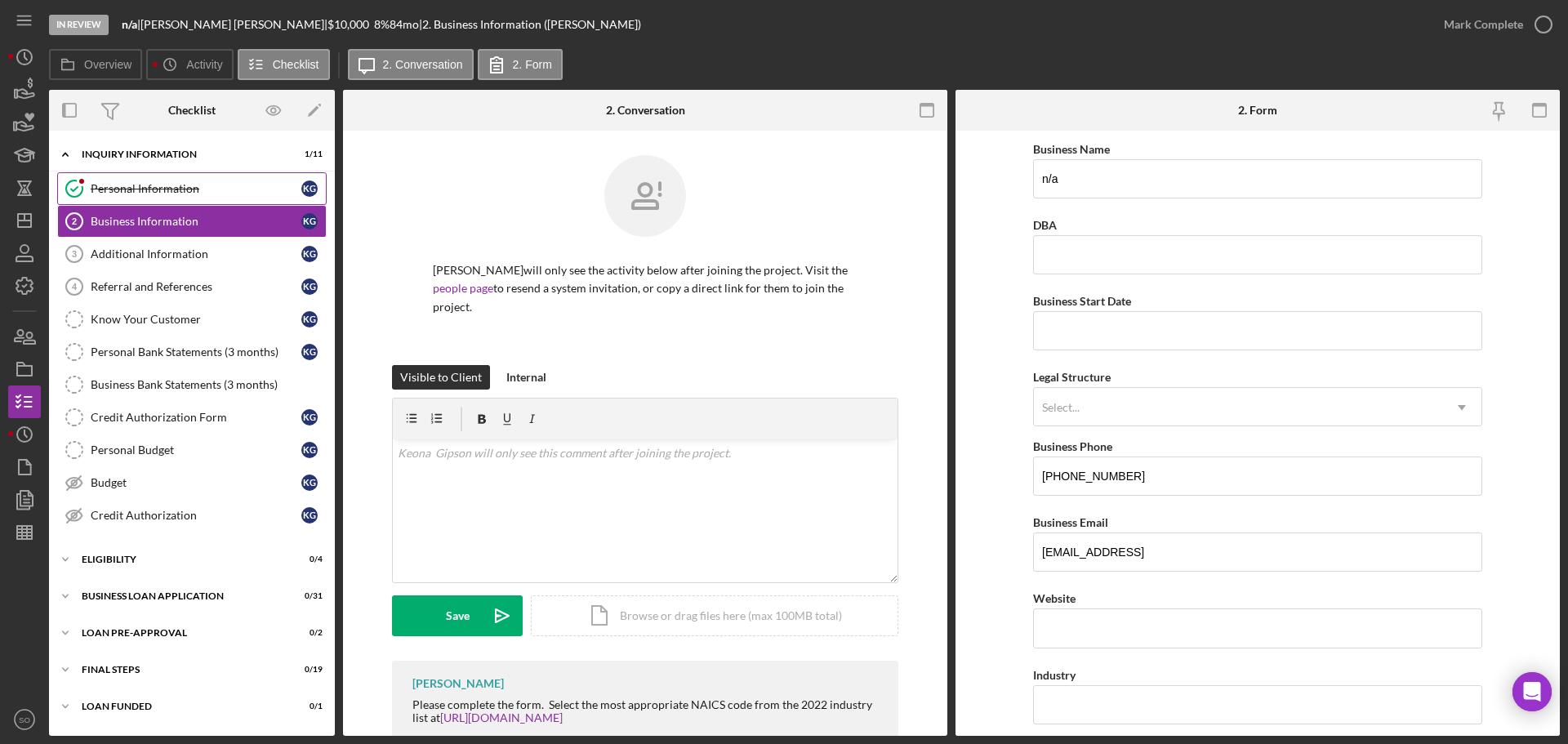
click at [162, 183] on div "Personal Information" at bounding box center [195, 188] width 211 height 13
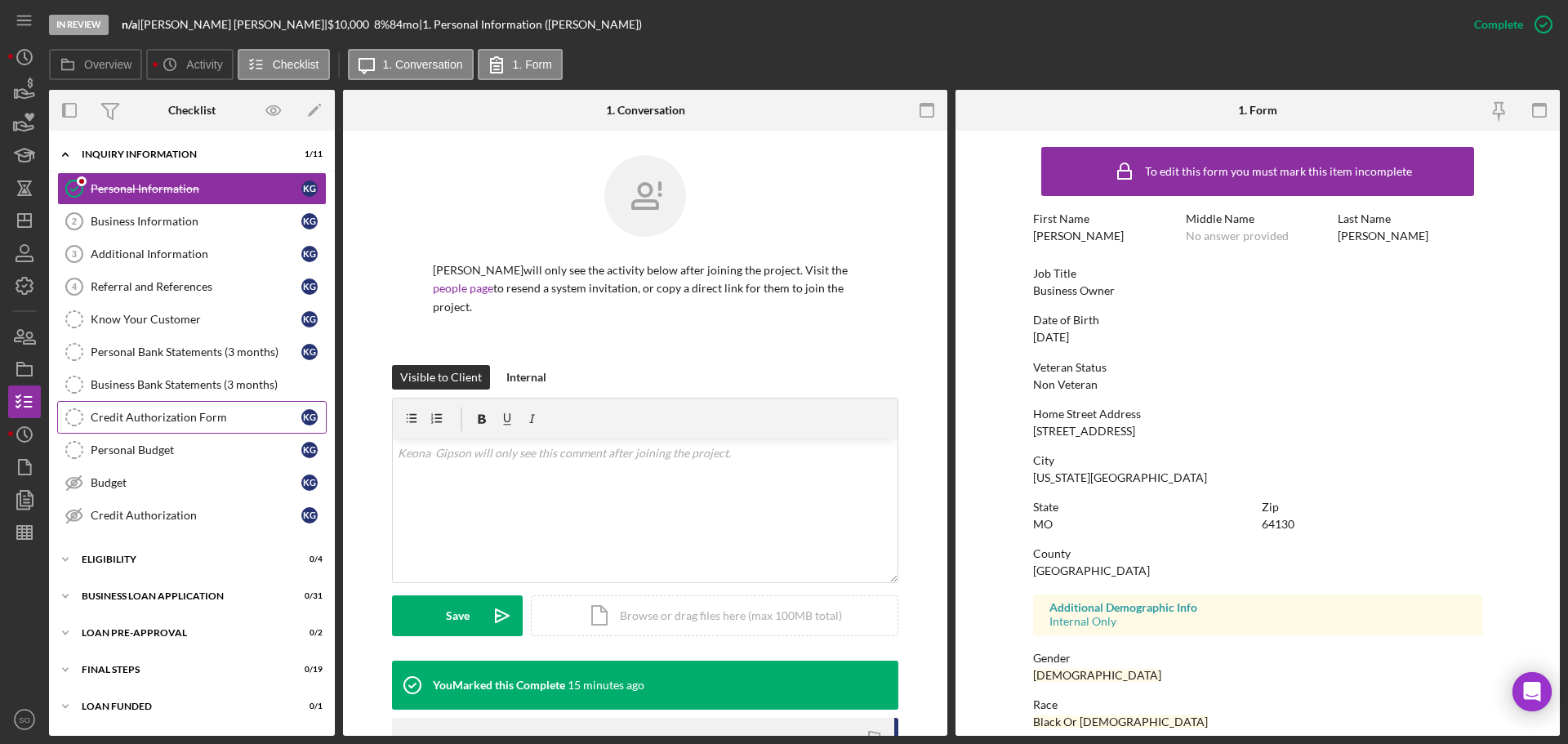
click at [187, 427] on link "Credit Authorization Form Credit Authorization Form K G" at bounding box center [192, 417] width 270 height 32
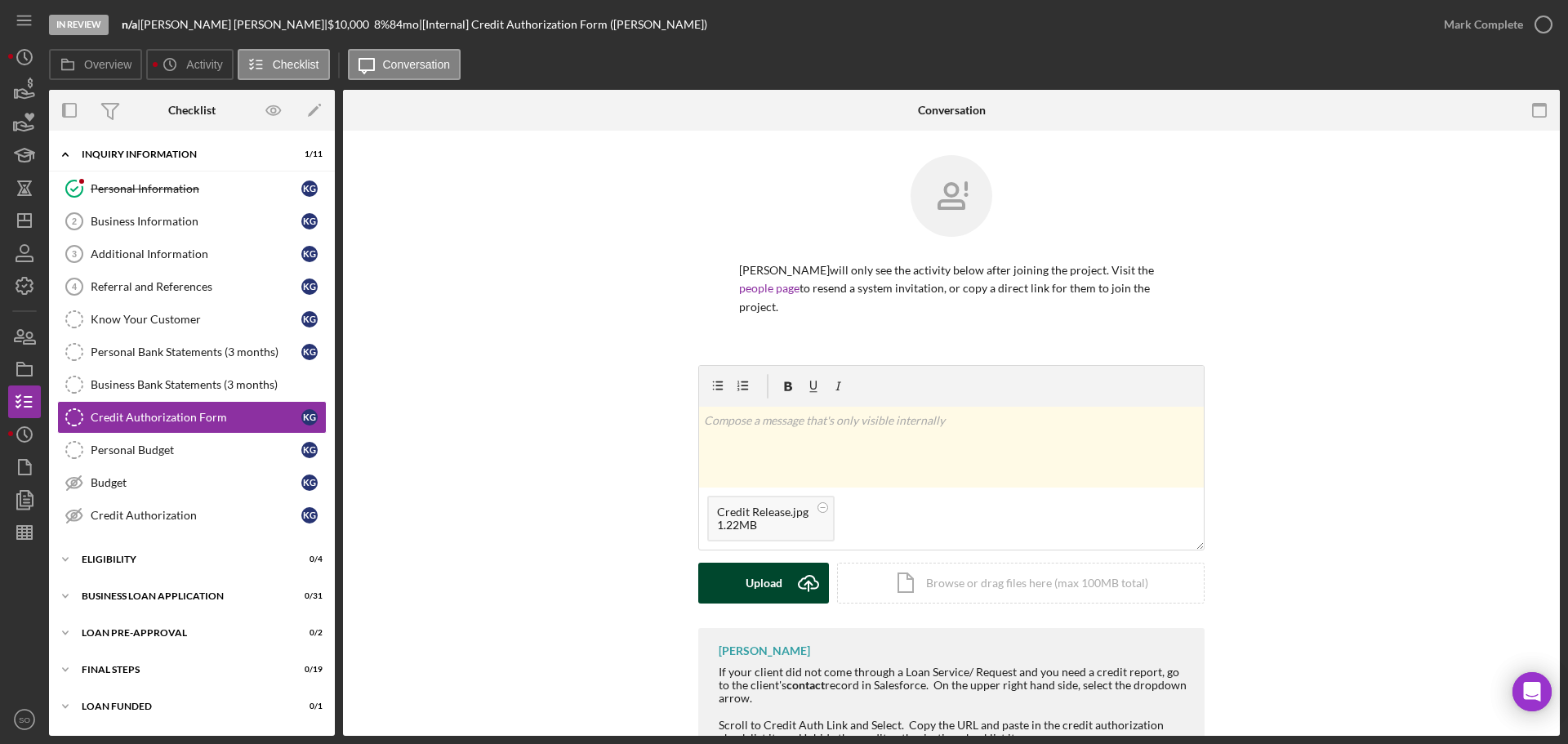
click at [768, 577] on div "Upload" at bounding box center [764, 583] width 37 height 41
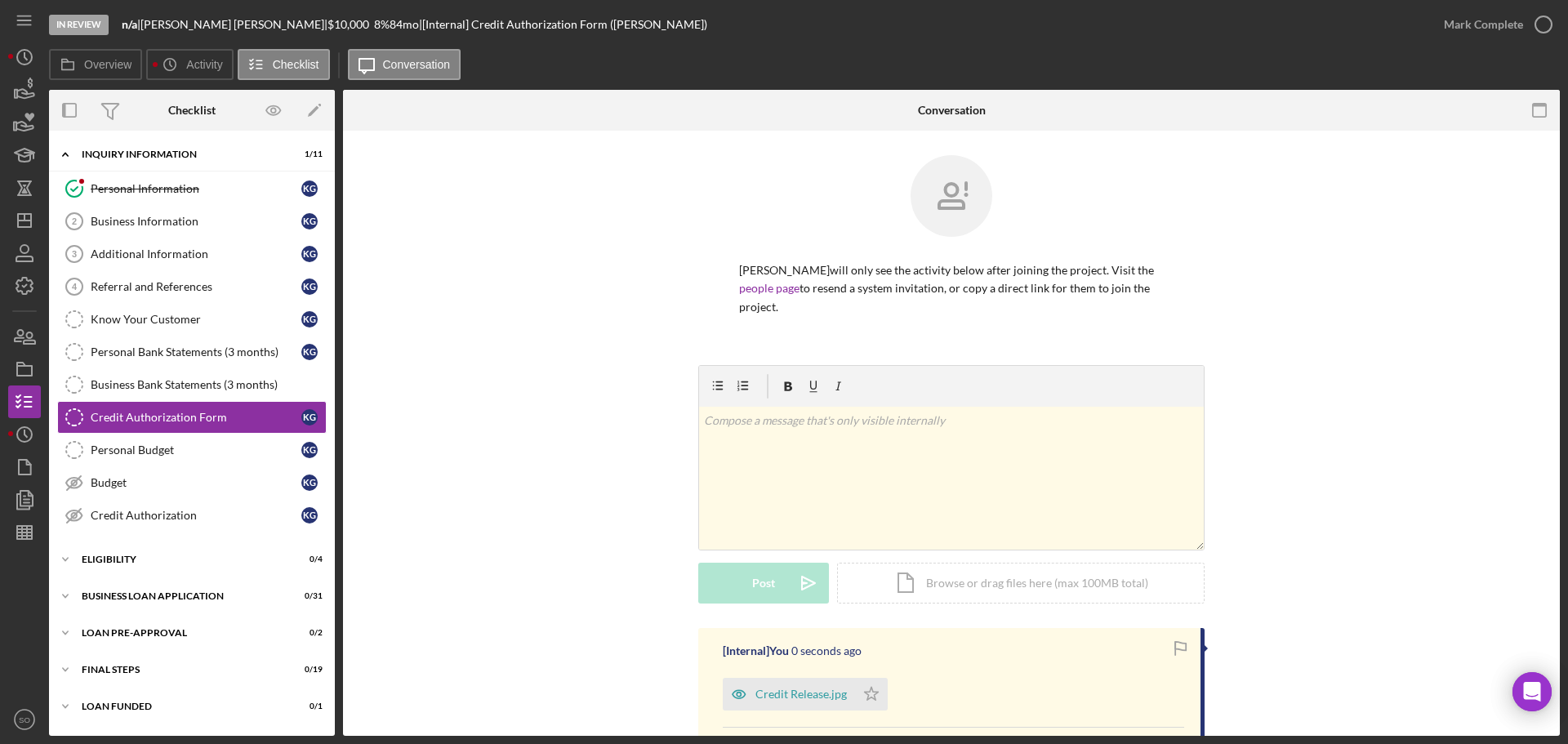
scroll to position [245, 0]
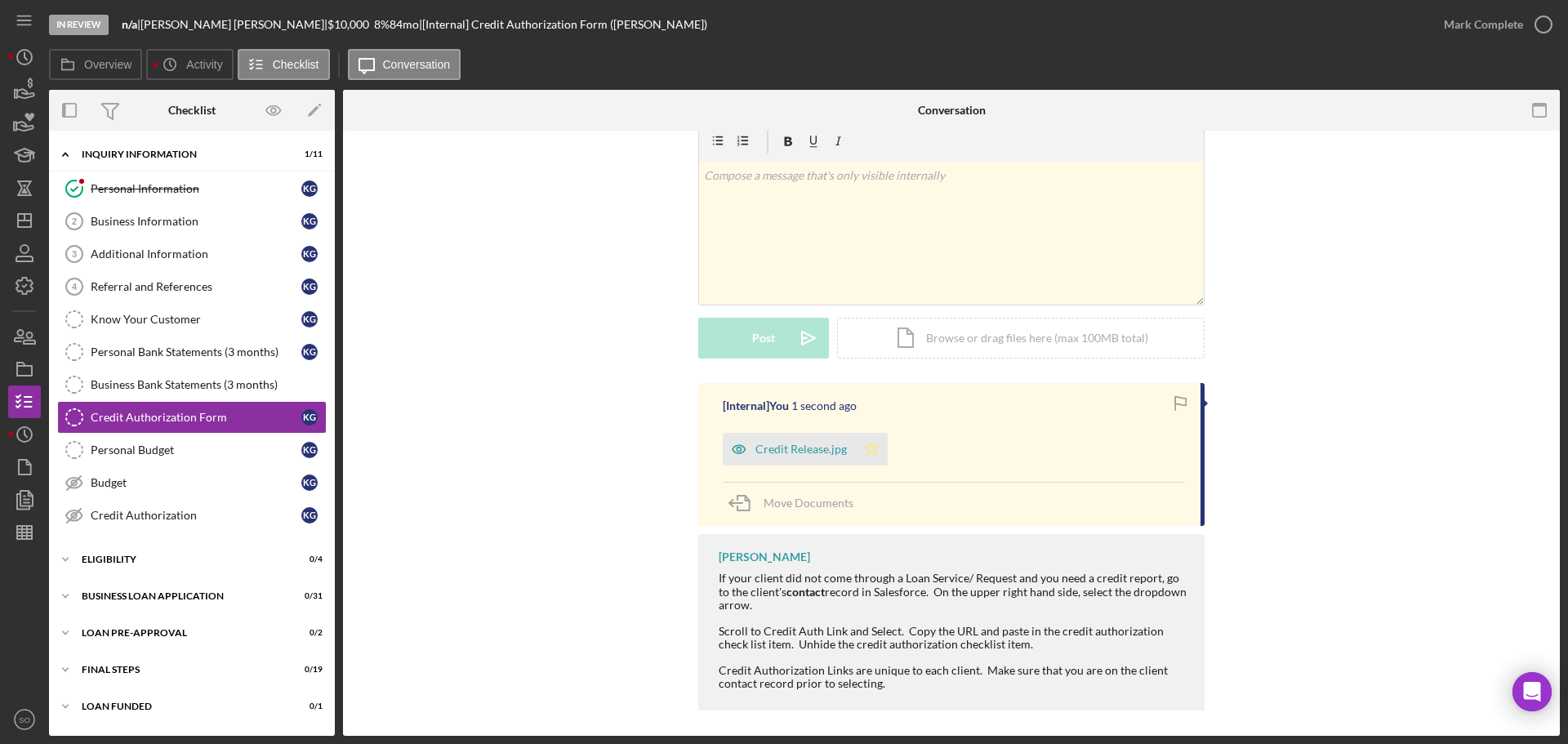
click at [873, 456] on icon "Icon/Star" at bounding box center [871, 449] width 32 height 32
click at [839, 449] on div "Credit Release.jpg" at bounding box center [800, 449] width 91 height 13
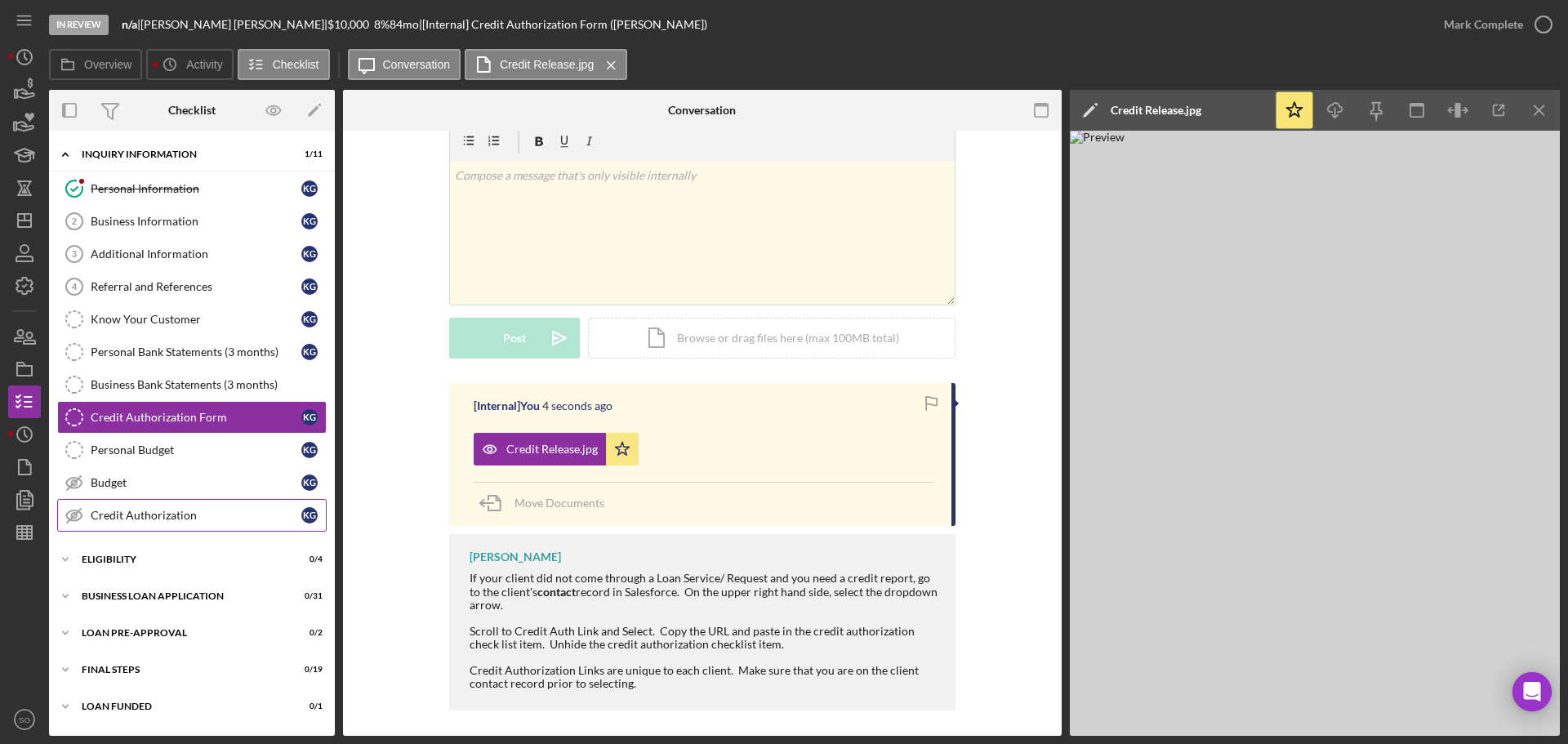
click at [194, 520] on div "Credit Authorization" at bounding box center [195, 514] width 211 height 13
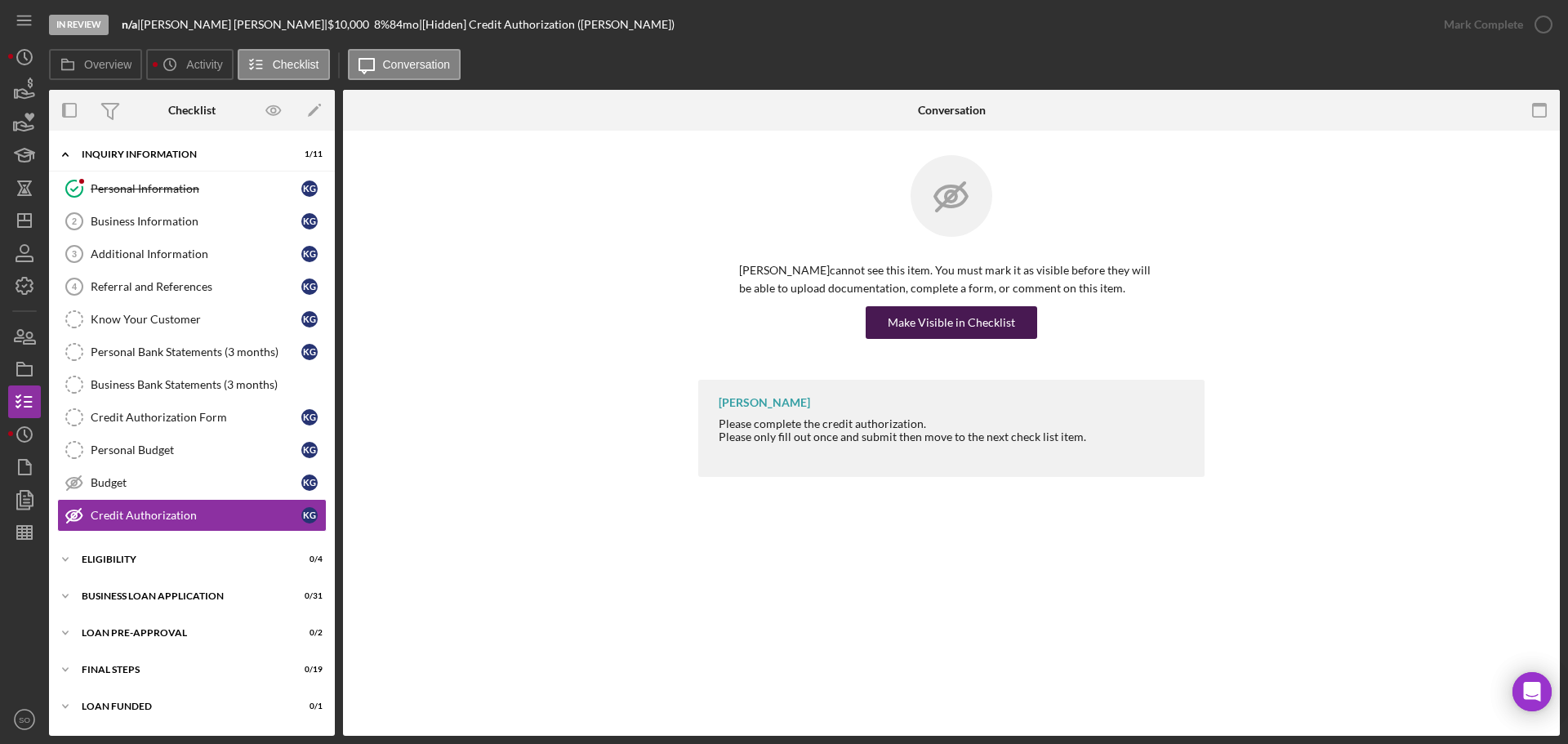
click at [958, 328] on div "Make Visible in Checklist" at bounding box center [950, 323] width 127 height 32
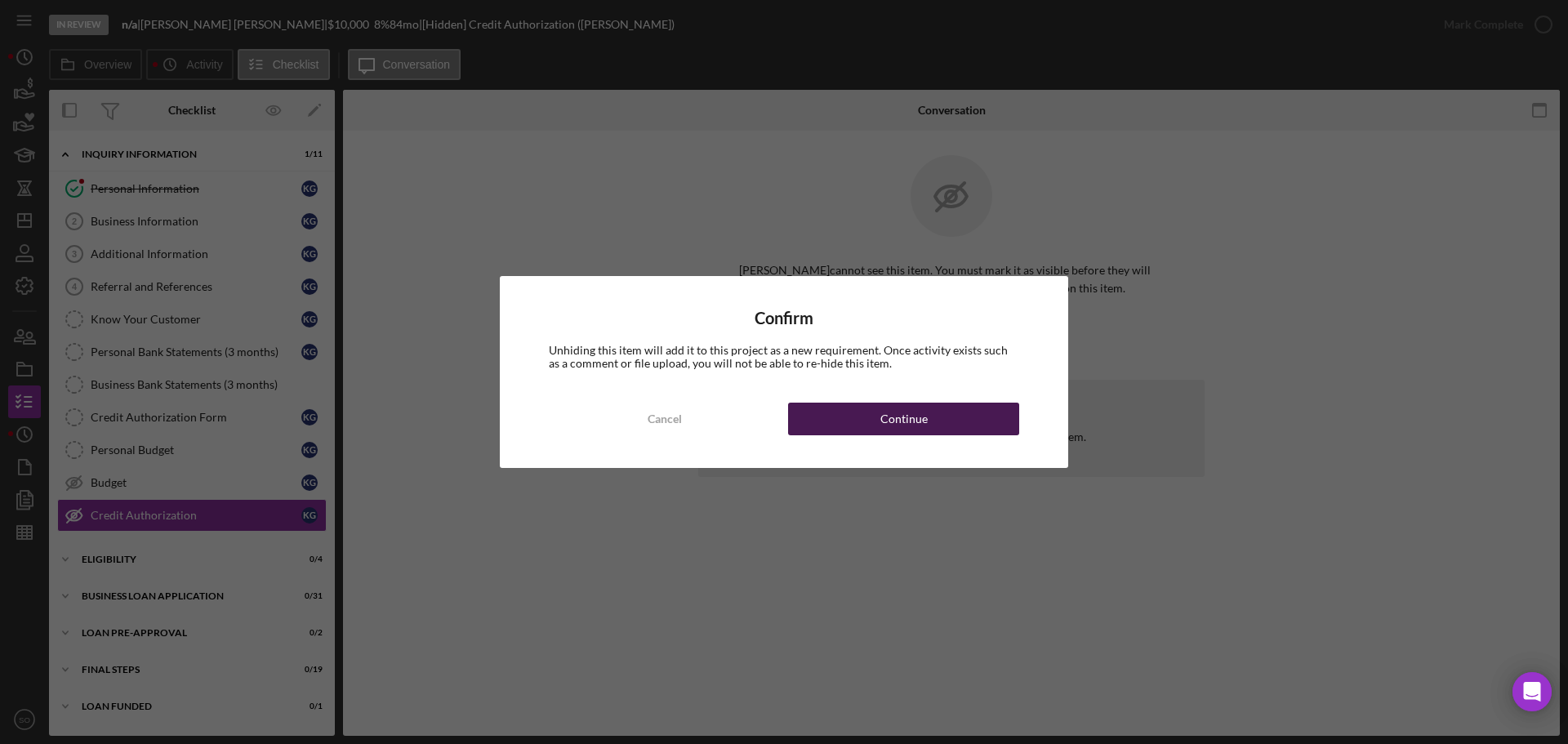
click at [952, 410] on button "Continue" at bounding box center [903, 419] width 231 height 32
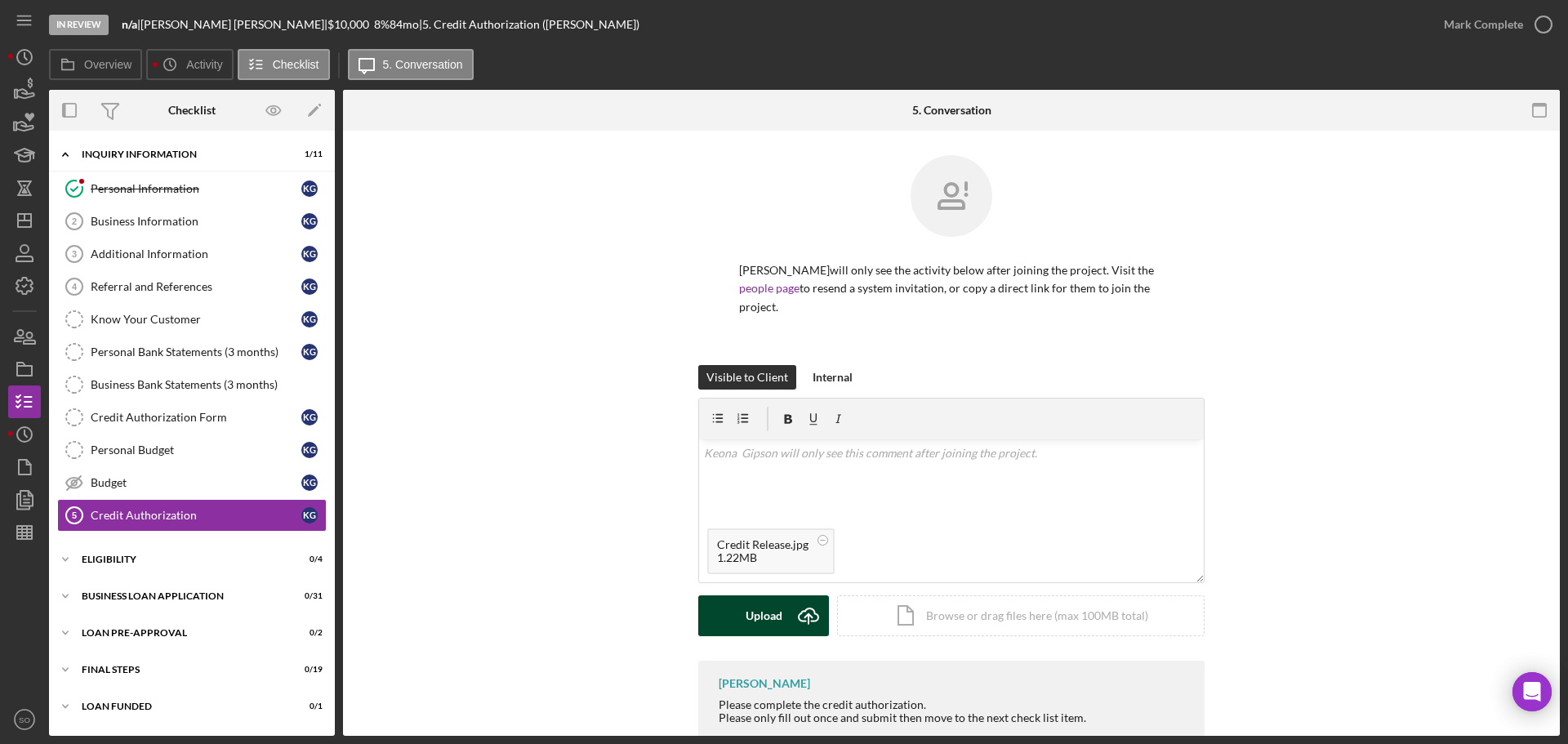
click at [793, 607] on icon "Icon/Upload" at bounding box center [809, 616] width 41 height 41
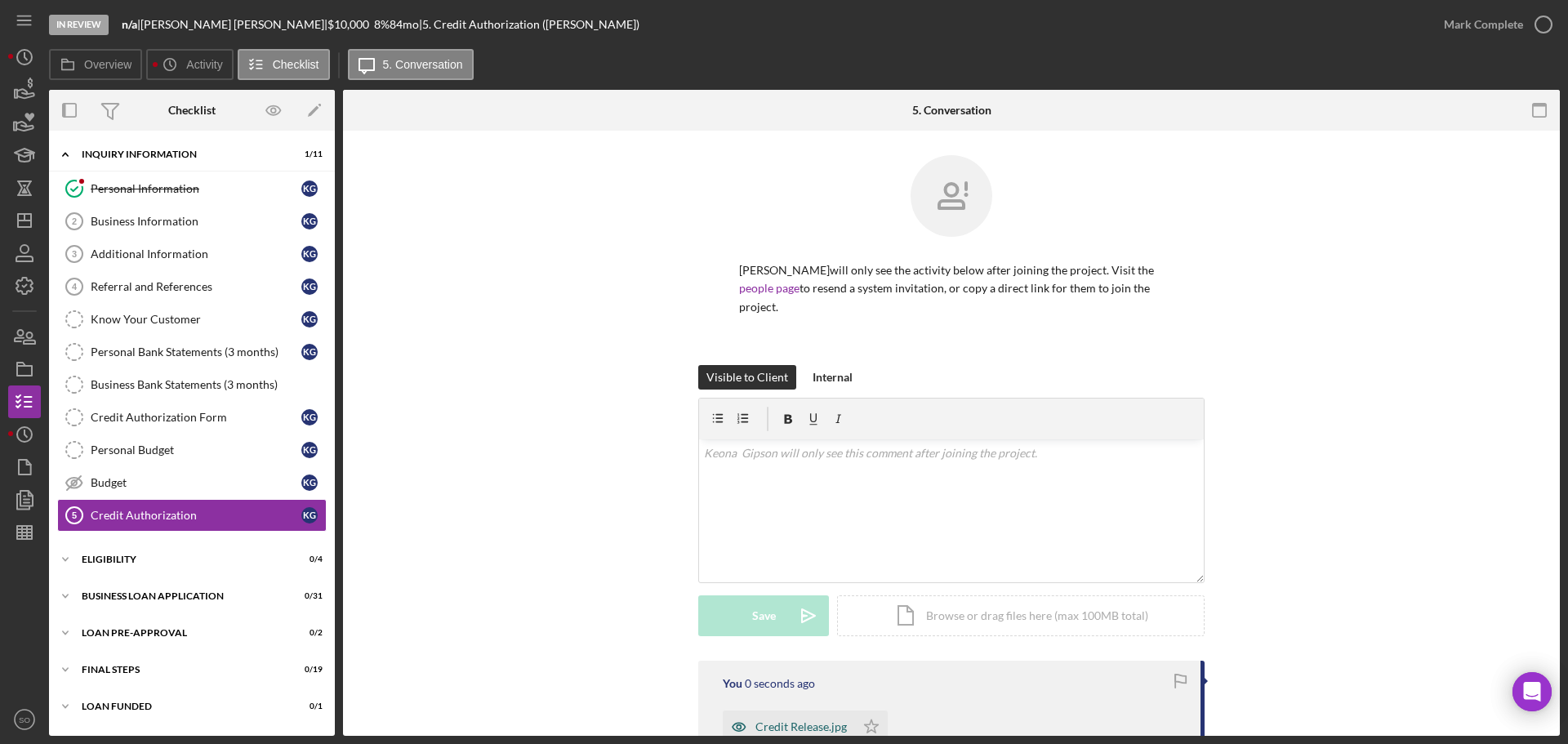
scroll to position [163, 0]
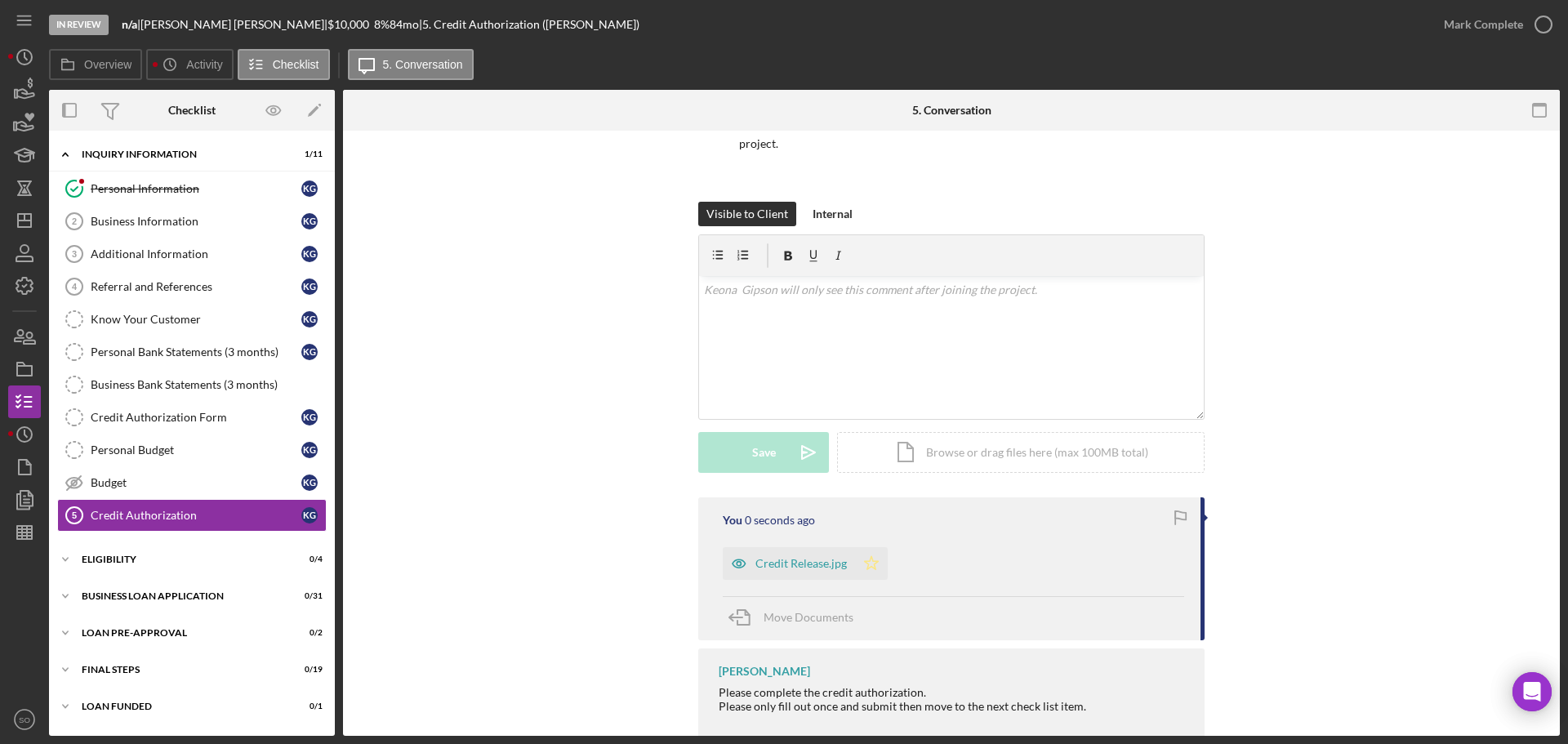
click at [875, 555] on icon "Icon/Star" at bounding box center [871, 563] width 32 height 32
click at [1452, 32] on div "Mark Complete" at bounding box center [1483, 25] width 79 height 32
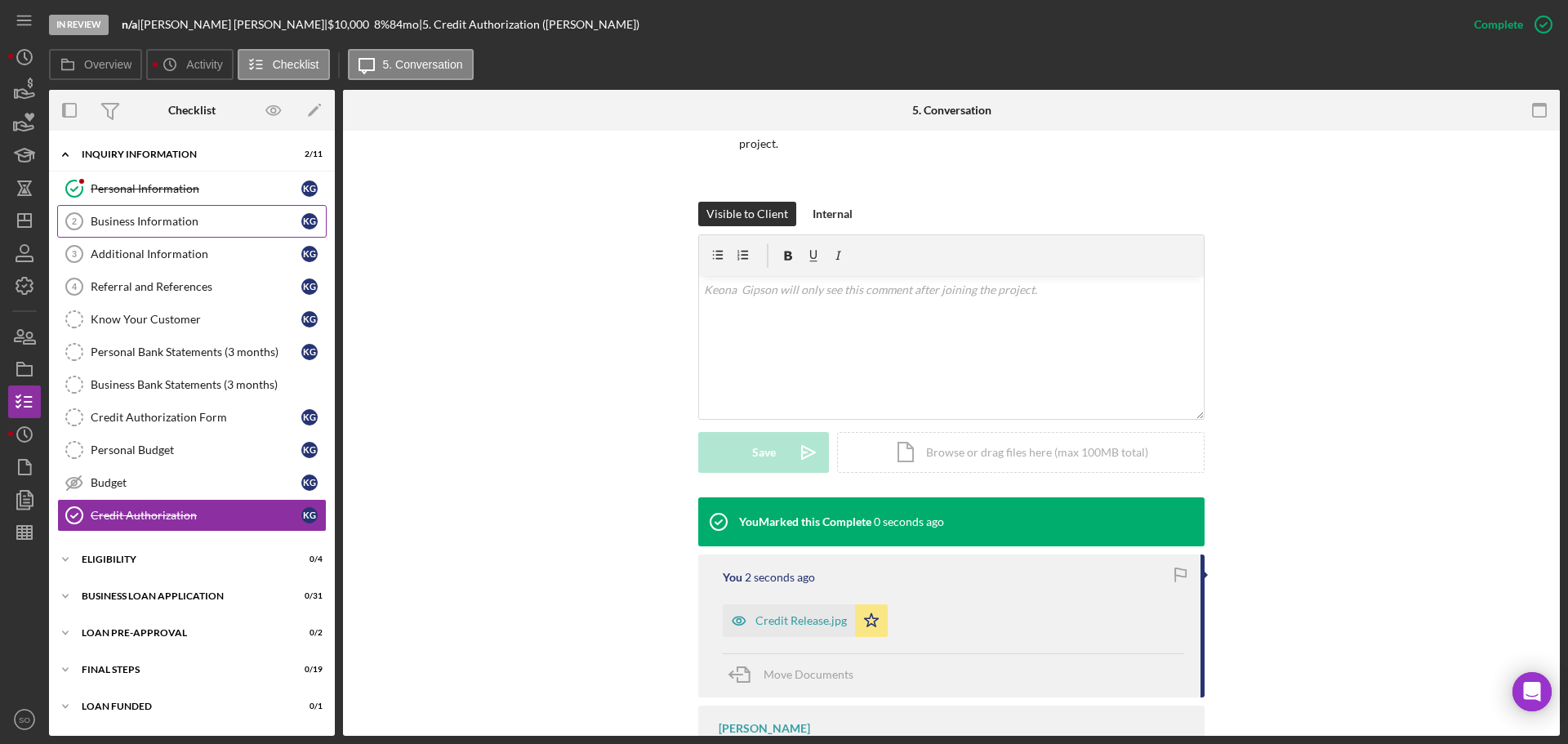
click at [167, 213] on link "Business Information 2 Business Information K G" at bounding box center [192, 221] width 270 height 32
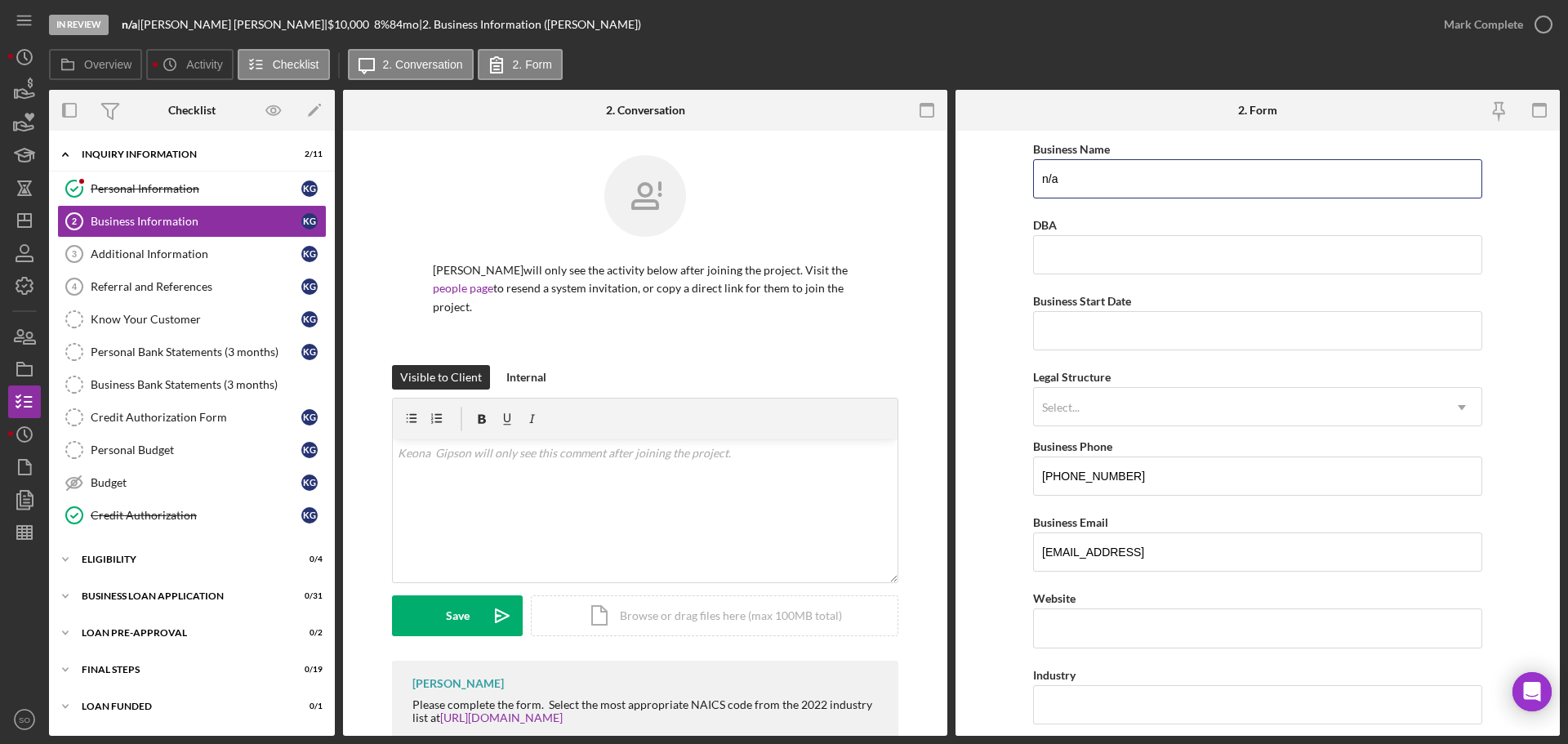
drag, startPoint x: 1113, startPoint y: 182, endPoint x: 833, endPoint y: 182, distance: 280.0
click at [833, 182] on div "Overview Internal Workflow Stage In Review Icon/Dropdown Arrow Archive (can una…" at bounding box center [804, 412] width 1511 height 646
type input "DBA: [PERSON_NAME]"
click at [1097, 265] on input "DBA" at bounding box center [1257, 255] width 449 height 39
click at [1124, 325] on input "Business Start Date" at bounding box center [1257, 331] width 449 height 39
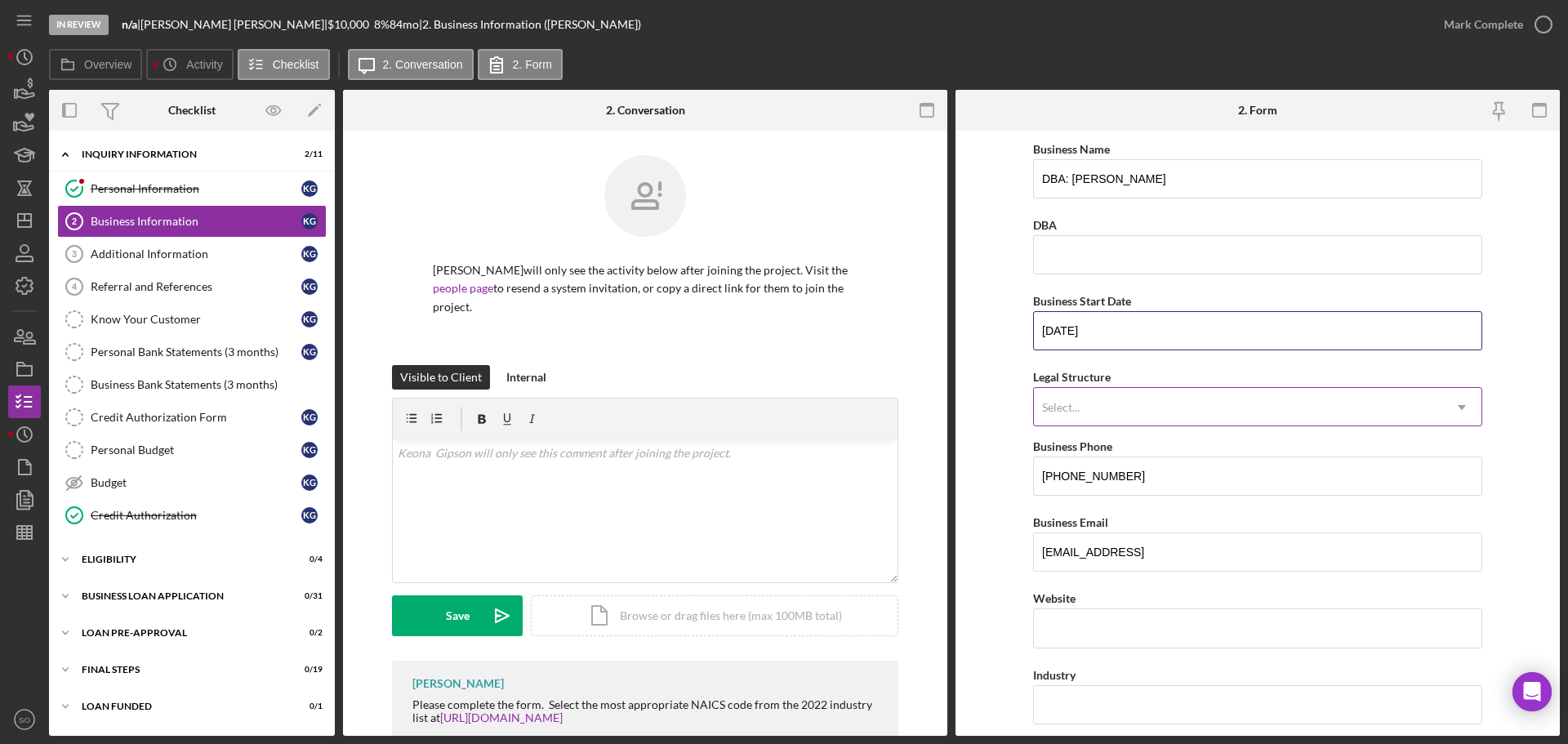
type input "[DATE]"
click at [1140, 419] on div "Select..." at bounding box center [1238, 408] width 409 height 38
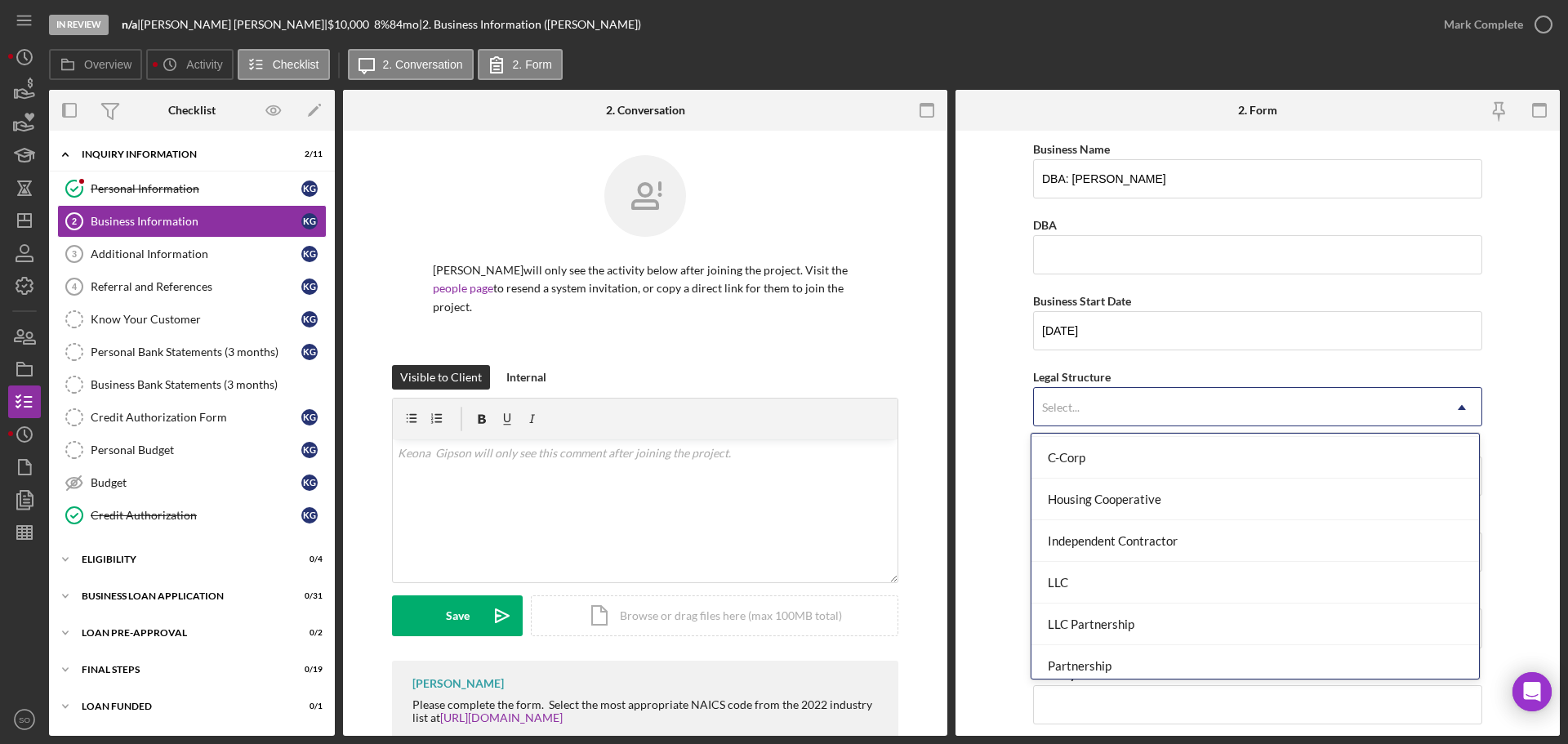
scroll to position [380, 0]
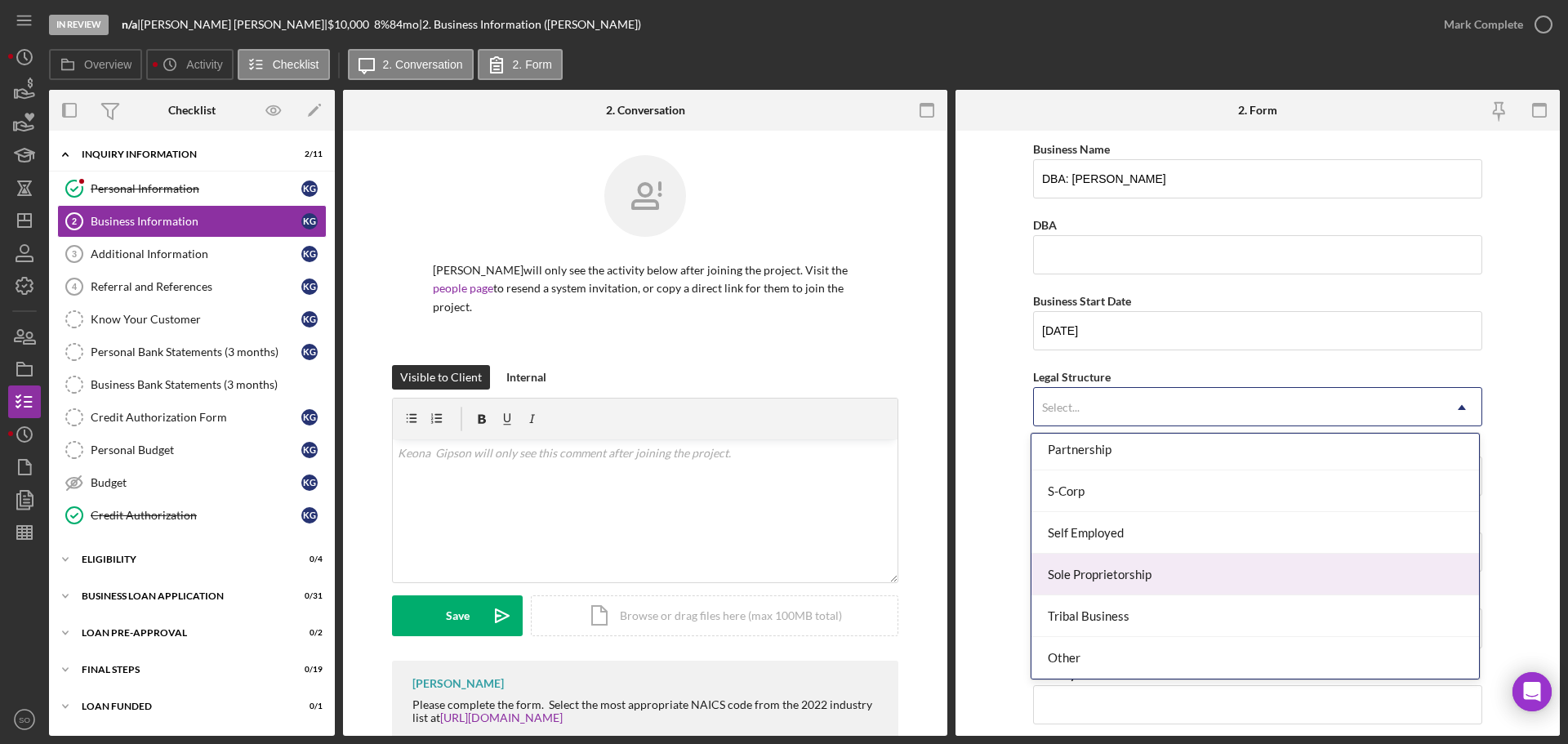
click at [1146, 568] on div "Sole Proprietorship" at bounding box center [1255, 574] width 448 height 42
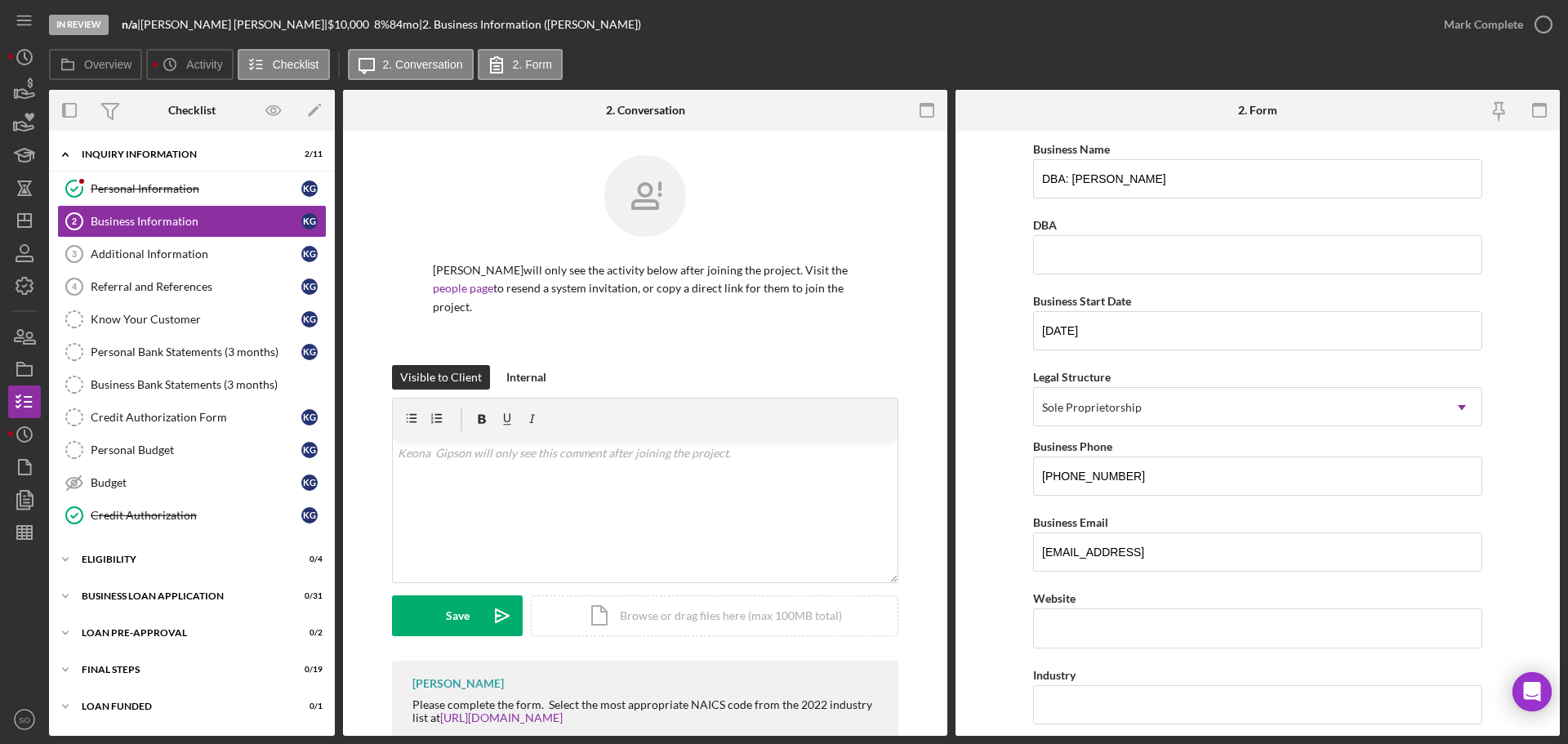
scroll to position [163, 0]
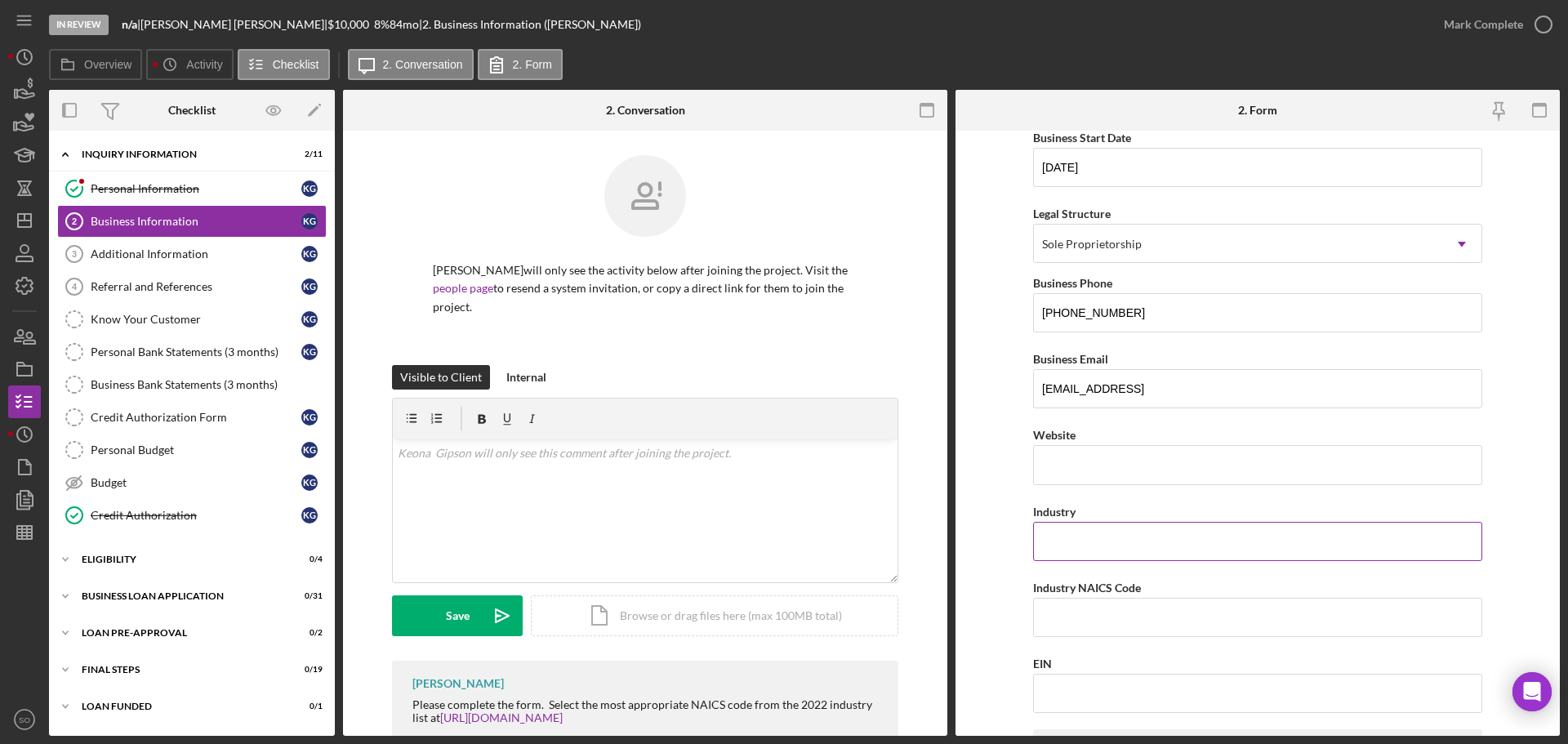
click at [1111, 545] on input "Industry" at bounding box center [1257, 542] width 449 height 39
click at [1014, 583] on form "Business Name DBA: [PERSON_NAME] DBA Business Start Date [DATE] Legal Structure…" at bounding box center [1257, 433] width 604 height 605
drag, startPoint x: 1174, startPoint y: 539, endPoint x: 1045, endPoint y: 548, distance: 129.3
click at [1045, 548] on input "Herrbal Supplement Retail" at bounding box center [1257, 542] width 449 height 39
click at [1059, 543] on input "Herrbal Supplement Retail" at bounding box center [1257, 542] width 449 height 39
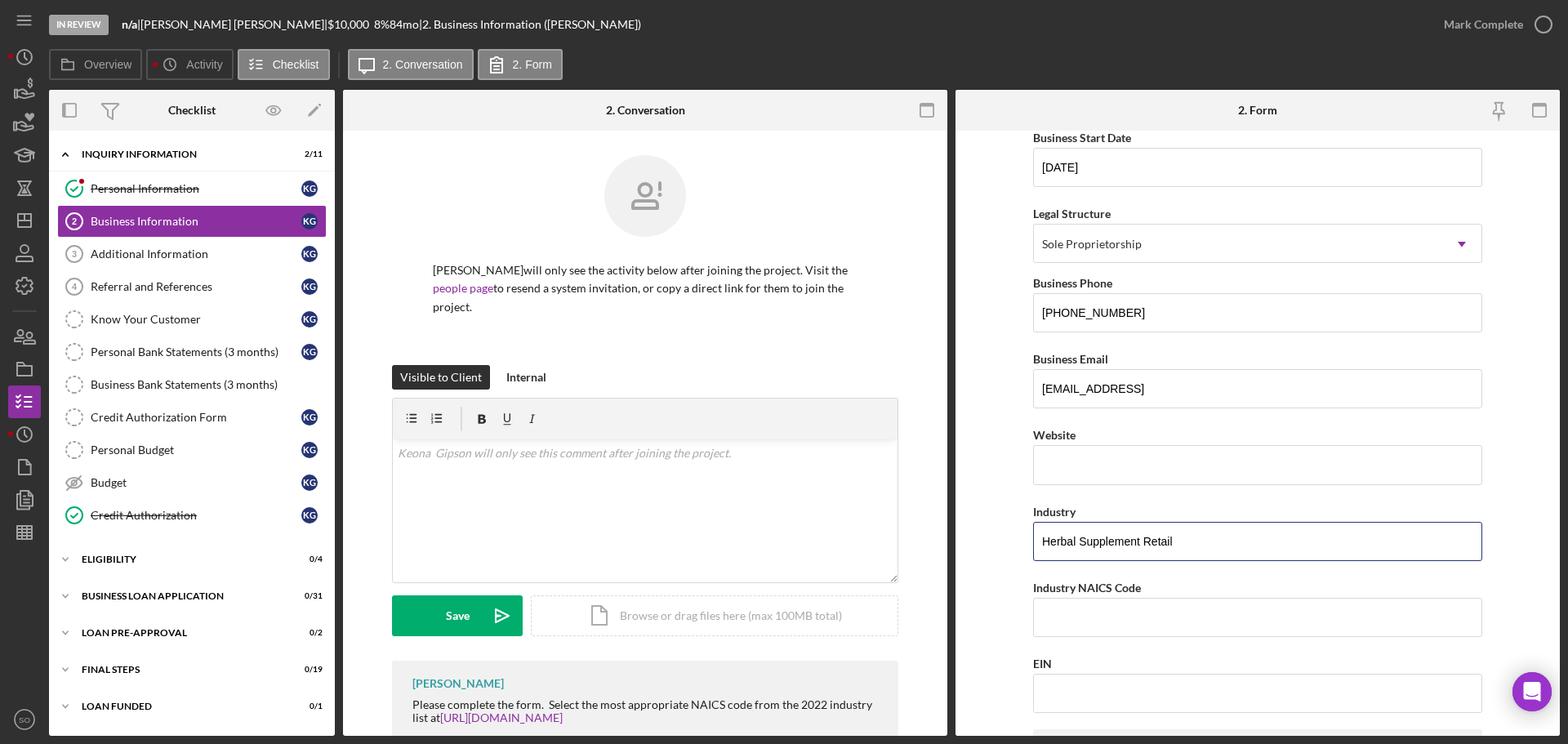
drag, startPoint x: 1182, startPoint y: 540, endPoint x: 1021, endPoint y: 547, distance: 161.2
click at [1021, 547] on form "Business Name DBA: [PERSON_NAME] DBA Business Start Date [DATE] Legal Structure…" at bounding box center [1257, 433] width 604 height 605
type input "Herbal Supplement Retail"
click at [1084, 624] on input "Industry NAICS Code" at bounding box center [1257, 618] width 449 height 39
paste input "456191"
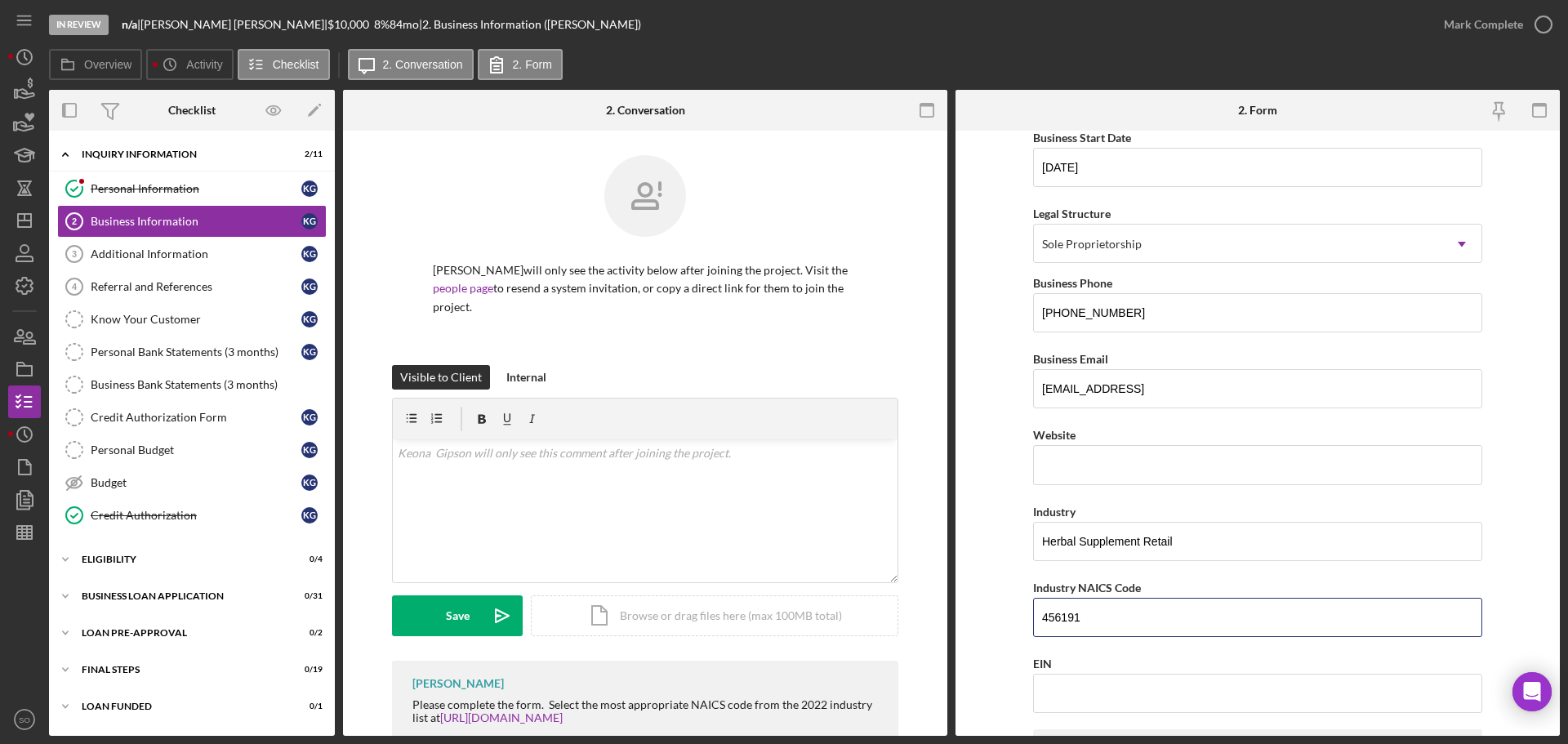
type input "456191"
click at [999, 576] on form "Business Name DBA: [PERSON_NAME] DBA Business Start Date [DATE] Legal Structure…" at bounding box center [1257, 433] width 604 height 605
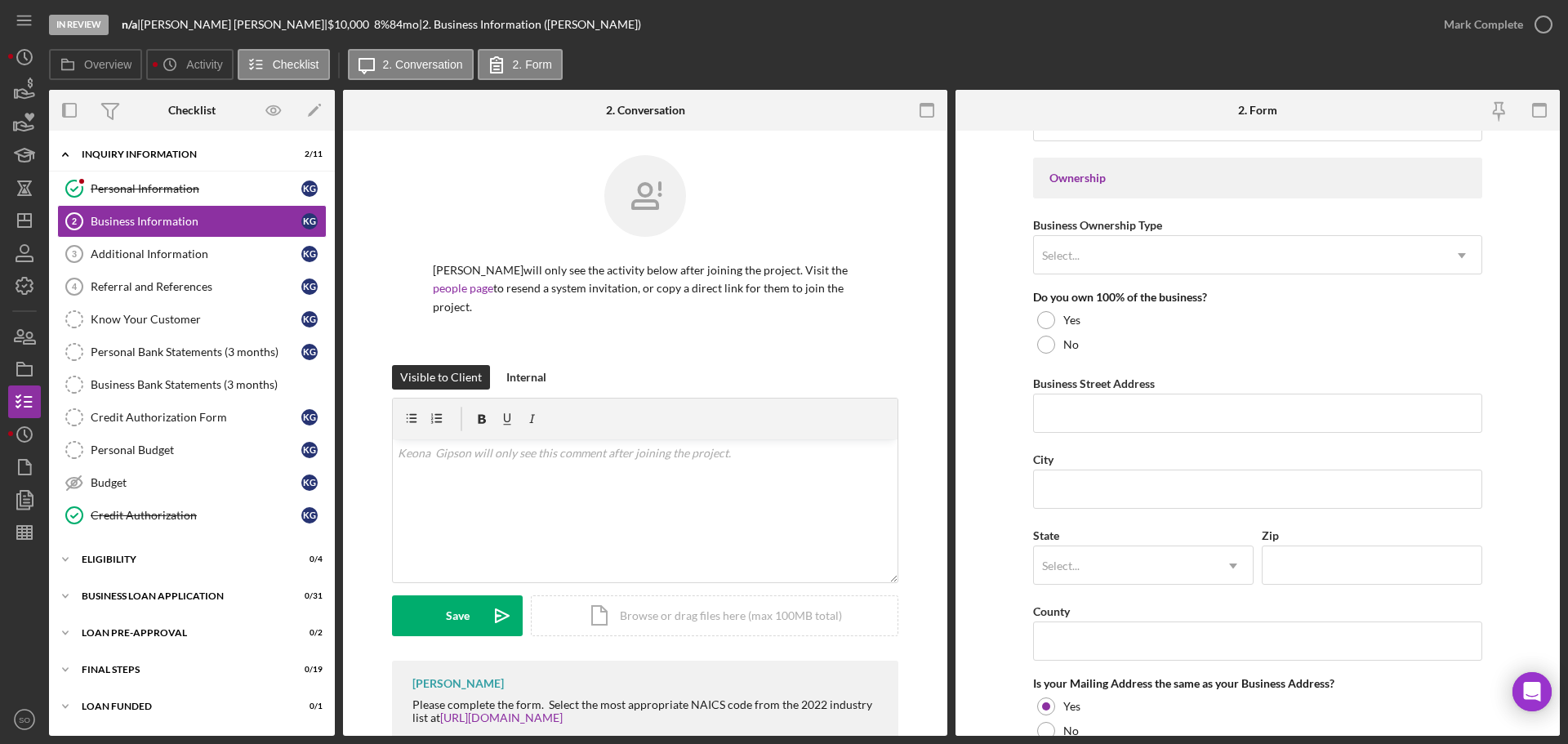
scroll to position [490, 0]
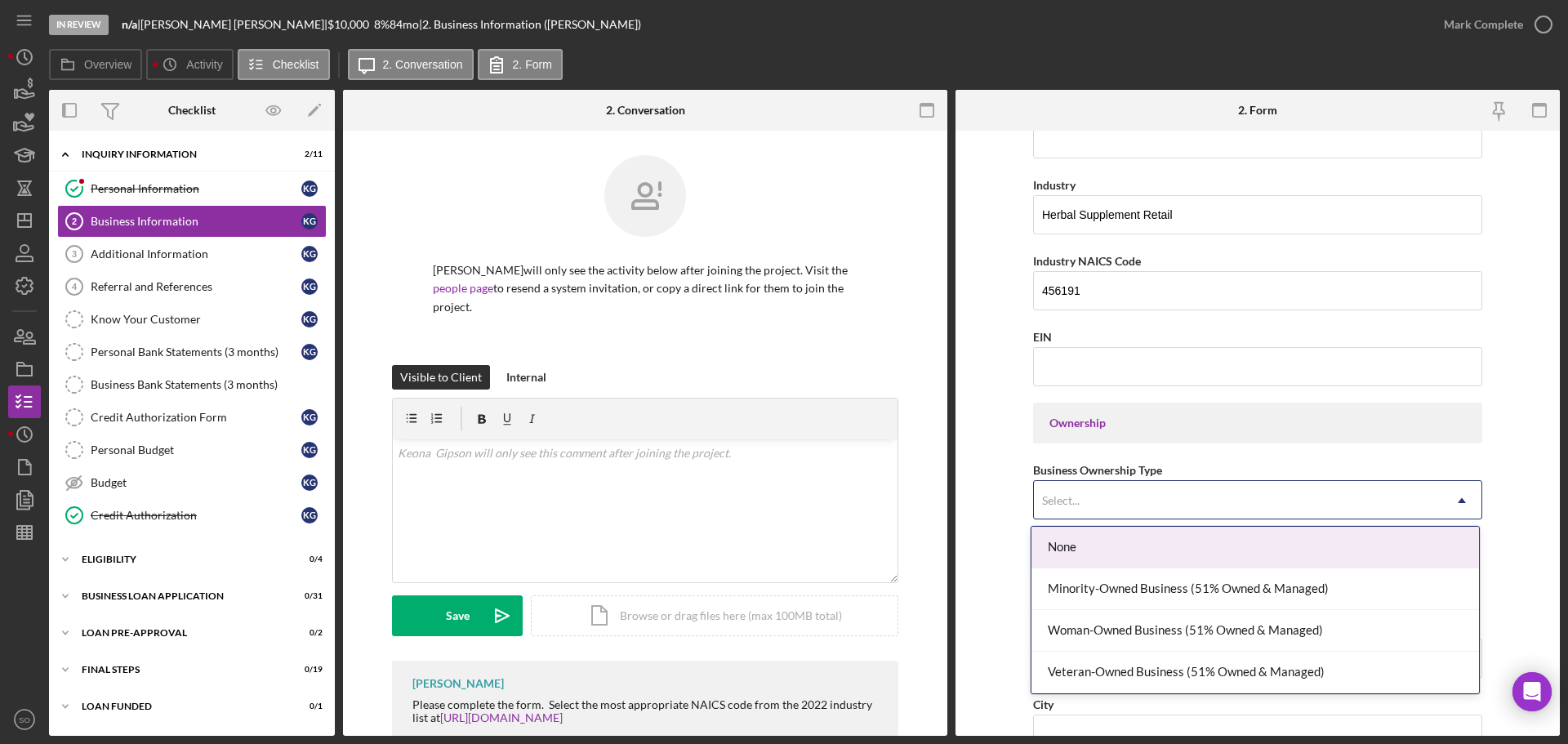
click at [1154, 505] on div "Select..." at bounding box center [1238, 501] width 409 height 38
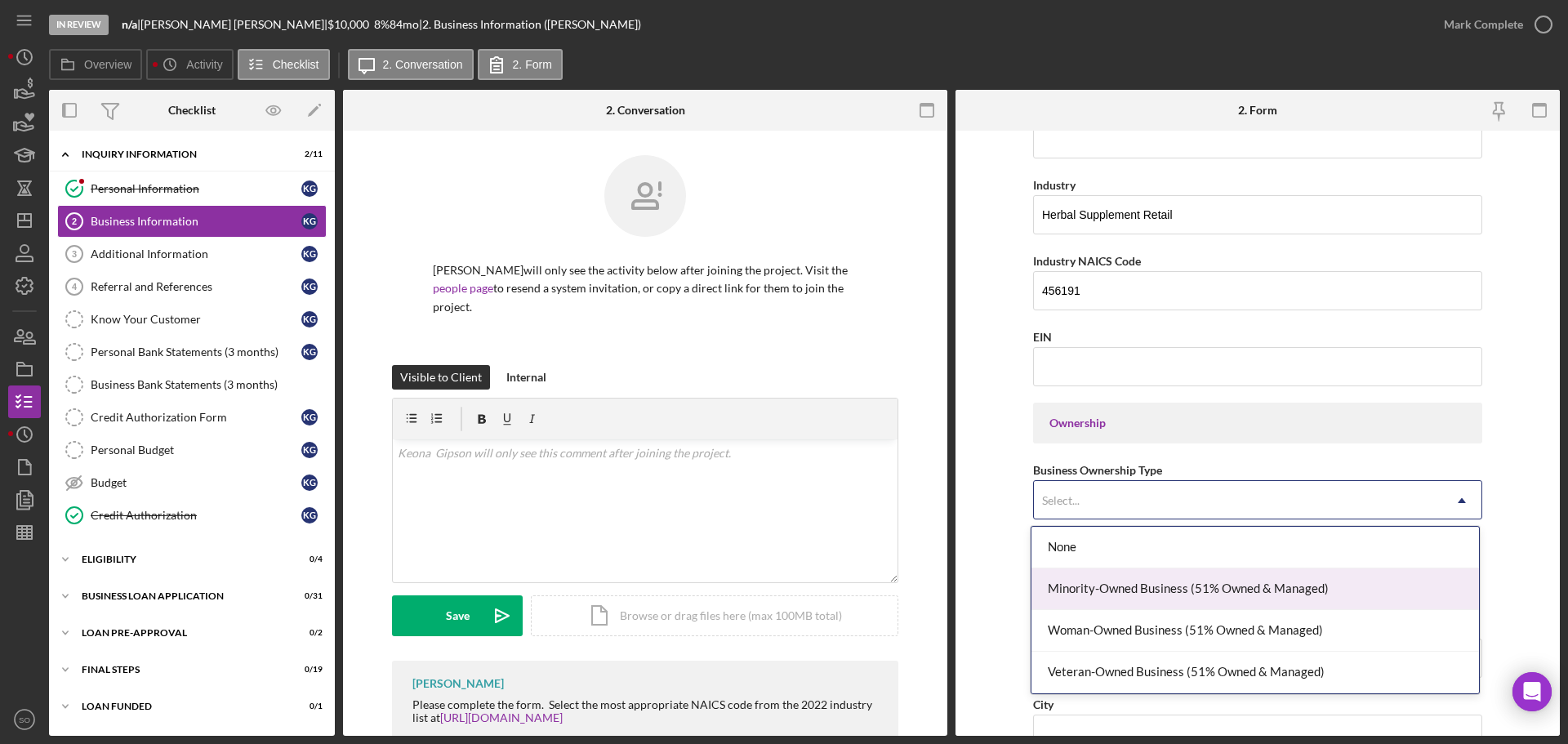
click at [1133, 597] on div "Minority-Owned Business (51% Owned & Managed)" at bounding box center [1255, 589] width 448 height 42
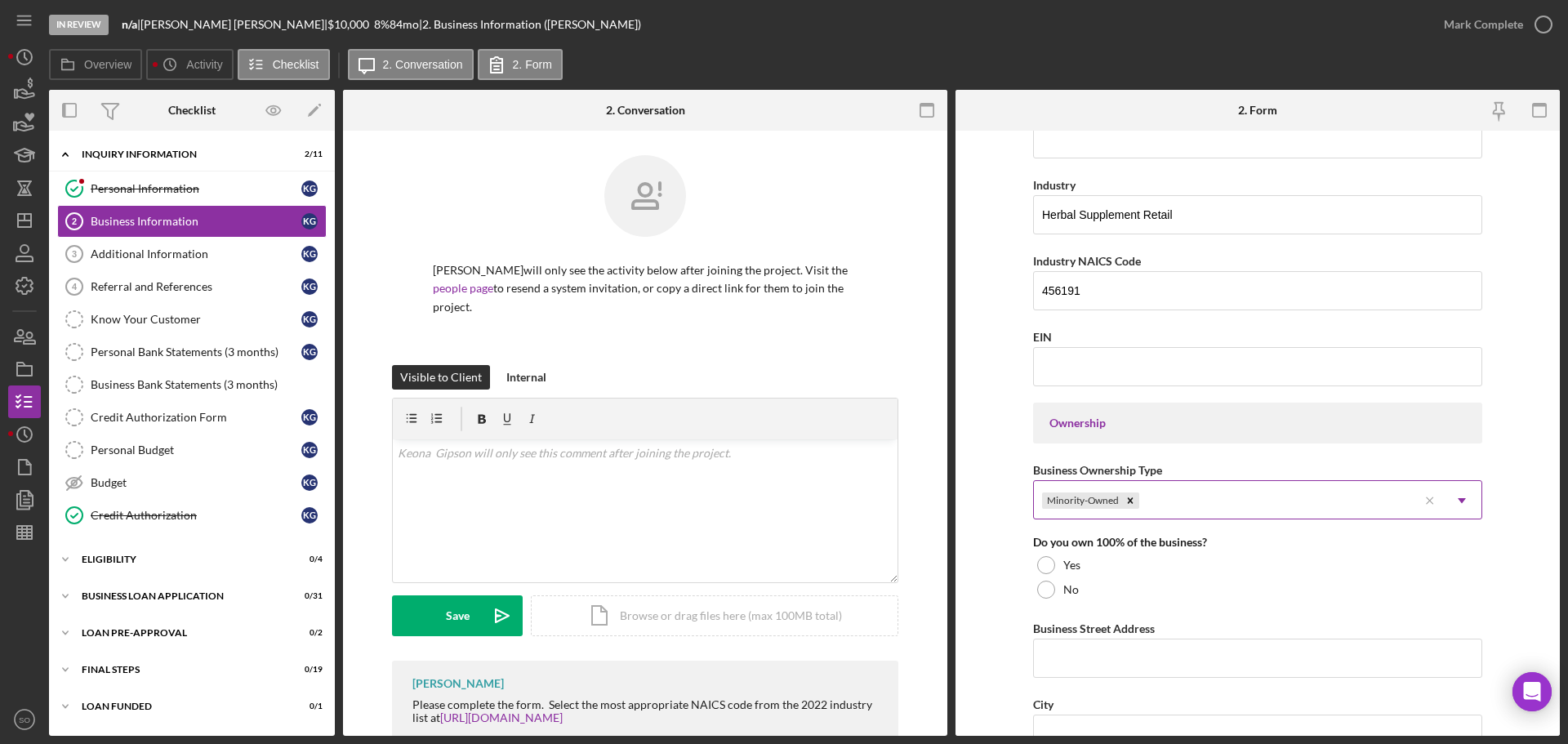
click at [1228, 490] on div "Minority-Owned" at bounding box center [1226, 501] width 384 height 38
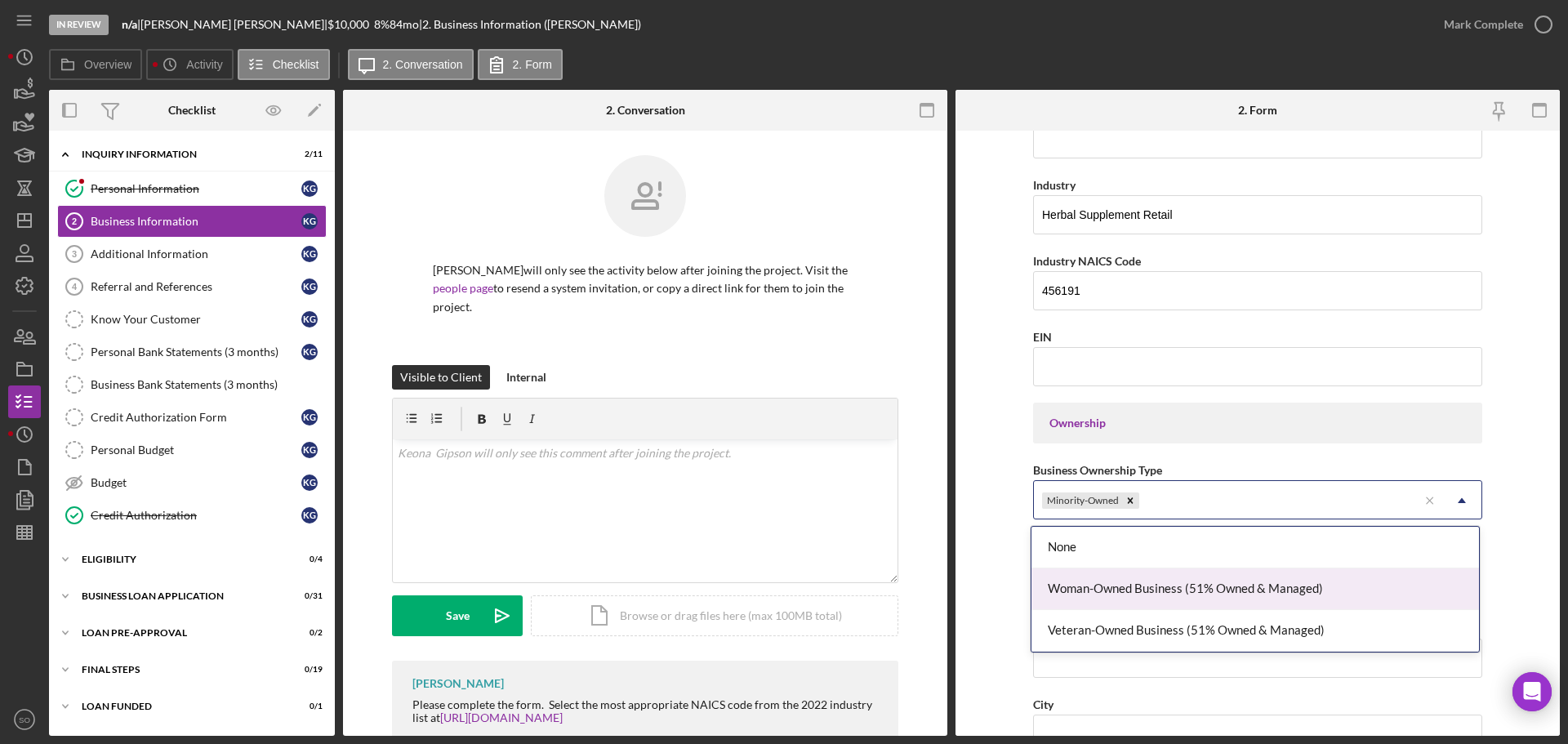
click at [1178, 600] on div "Woman-Owned Business (51% Owned & Managed)" at bounding box center [1255, 589] width 448 height 42
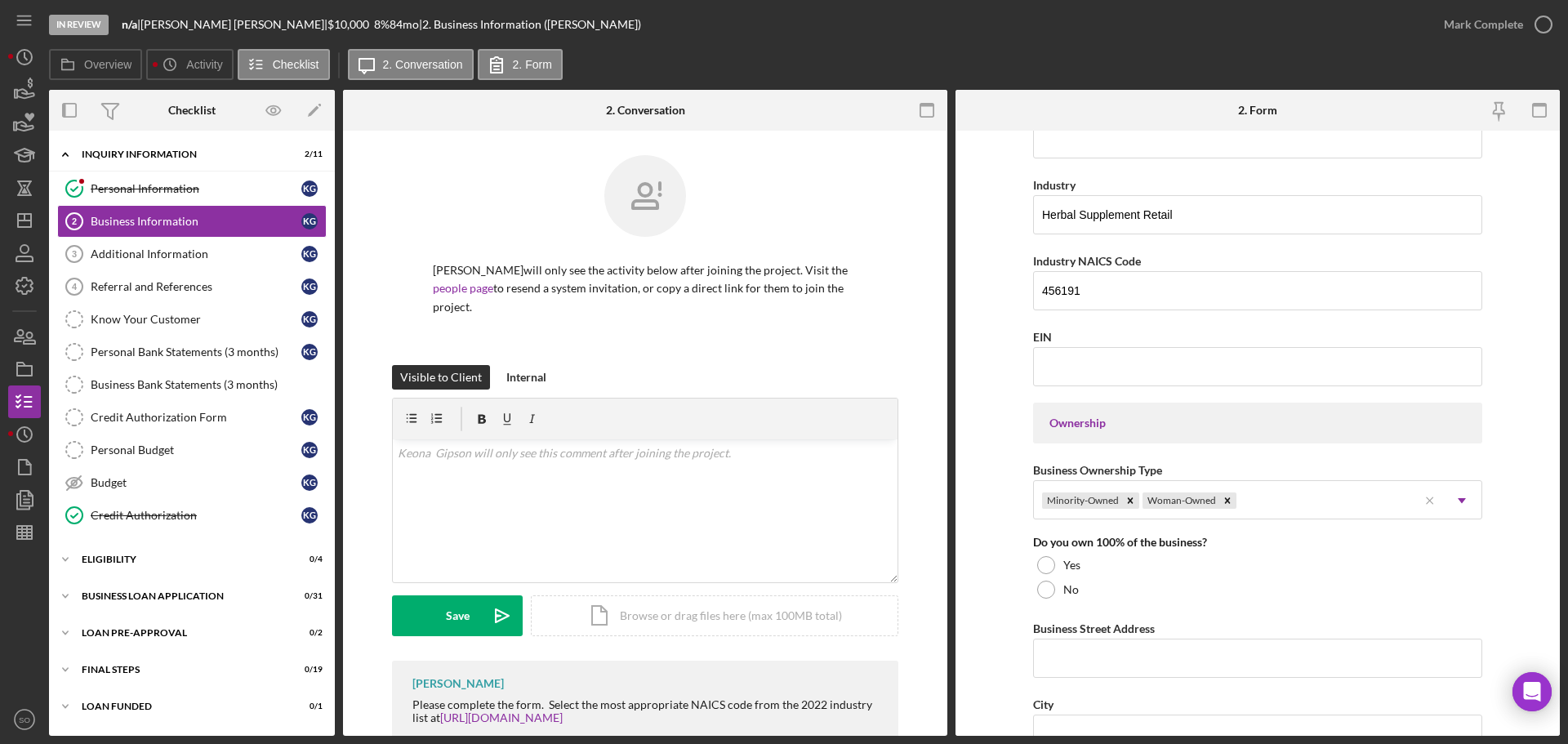
click at [996, 584] on form "Business Name DBA: [PERSON_NAME] DBA Business Start Date [DATE] Legal Structure…" at bounding box center [1257, 433] width 604 height 605
click at [1042, 568] on div at bounding box center [1046, 565] width 18 height 18
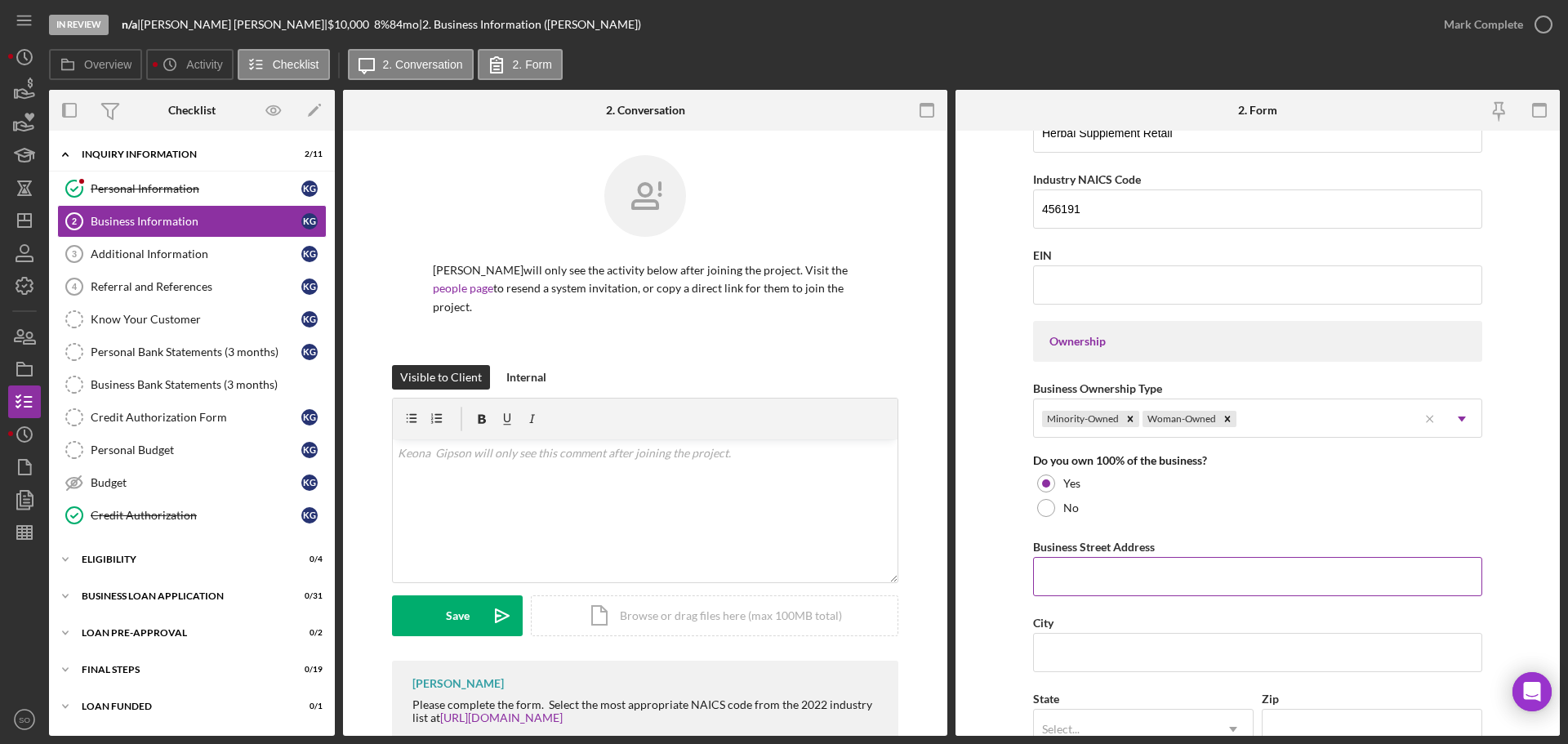
click at [1058, 590] on input "Business Street Address" at bounding box center [1257, 577] width 449 height 39
paste input "[STREET_ADDRESS]"
type input "[STREET_ADDRESS]"
drag, startPoint x: 1037, startPoint y: 642, endPoint x: 1059, endPoint y: 646, distance: 22.4
click at [1040, 645] on input "City" at bounding box center [1257, 653] width 449 height 39
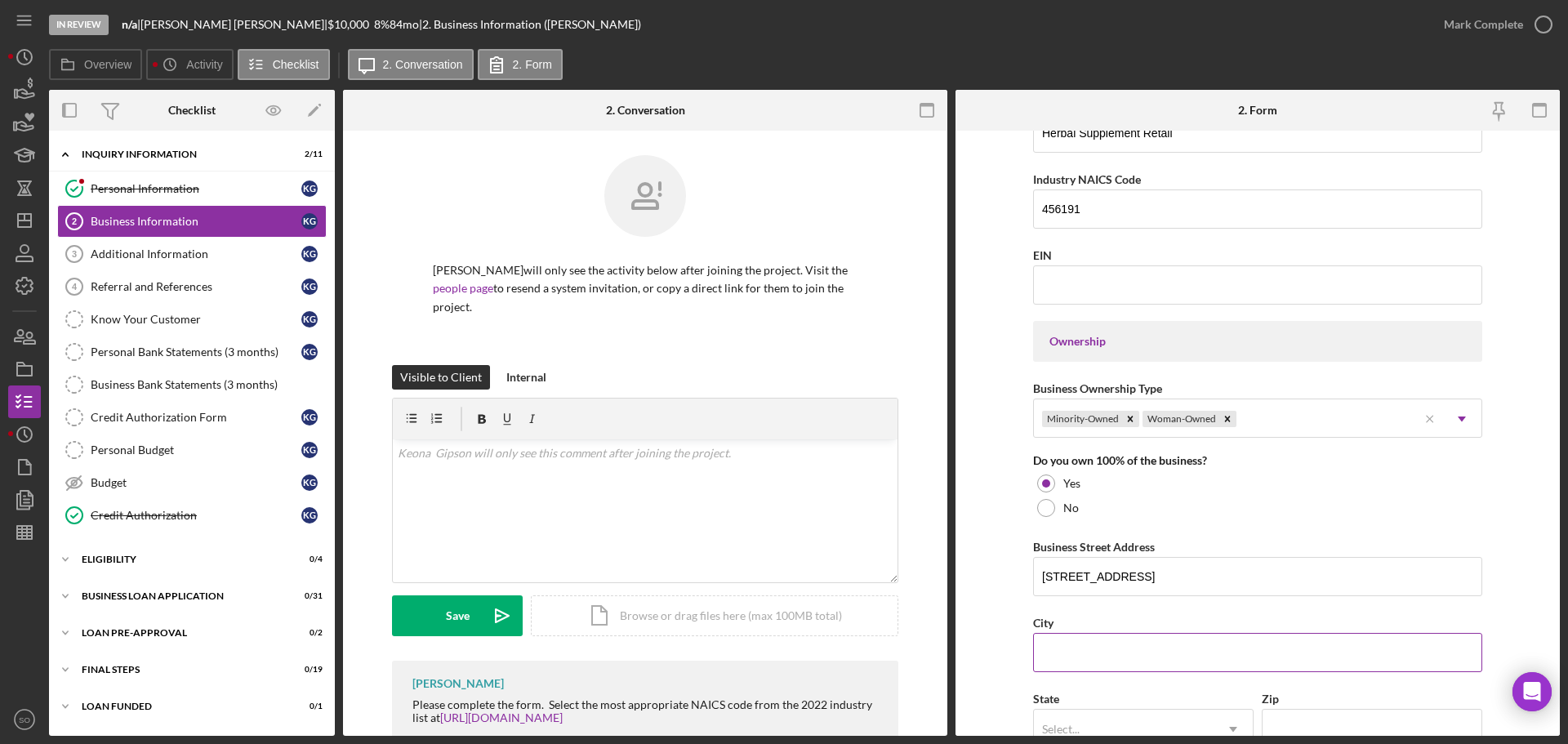
paste input "[US_STATE][GEOGRAPHIC_DATA]"
type input "[US_STATE][GEOGRAPHIC_DATA]"
click at [1001, 648] on form "Business Name DBA: [PERSON_NAME] DBA Business Start Date [DATE] Legal Structure…" at bounding box center [1257, 433] width 604 height 605
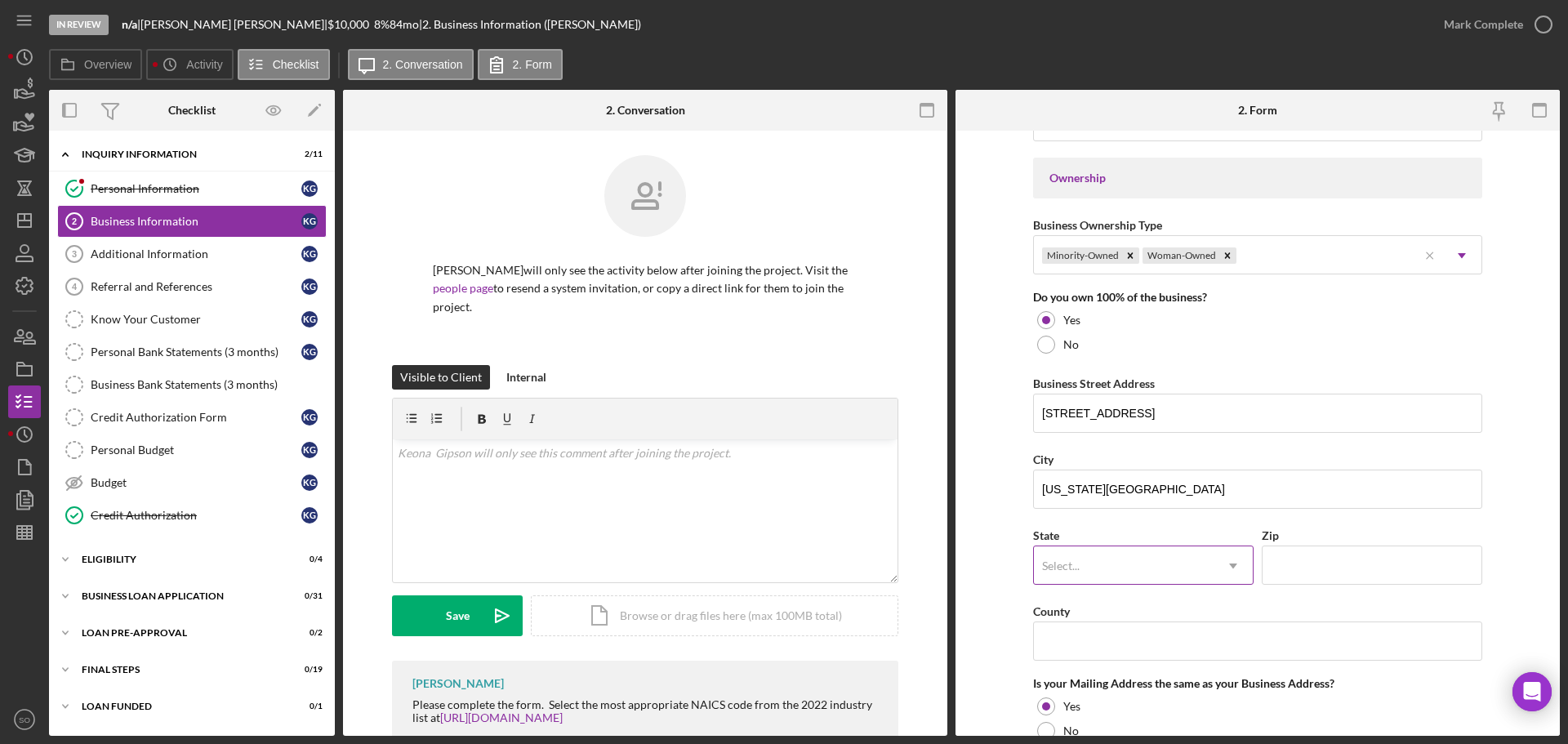
click at [1121, 573] on div "Select..." at bounding box center [1124, 566] width 180 height 38
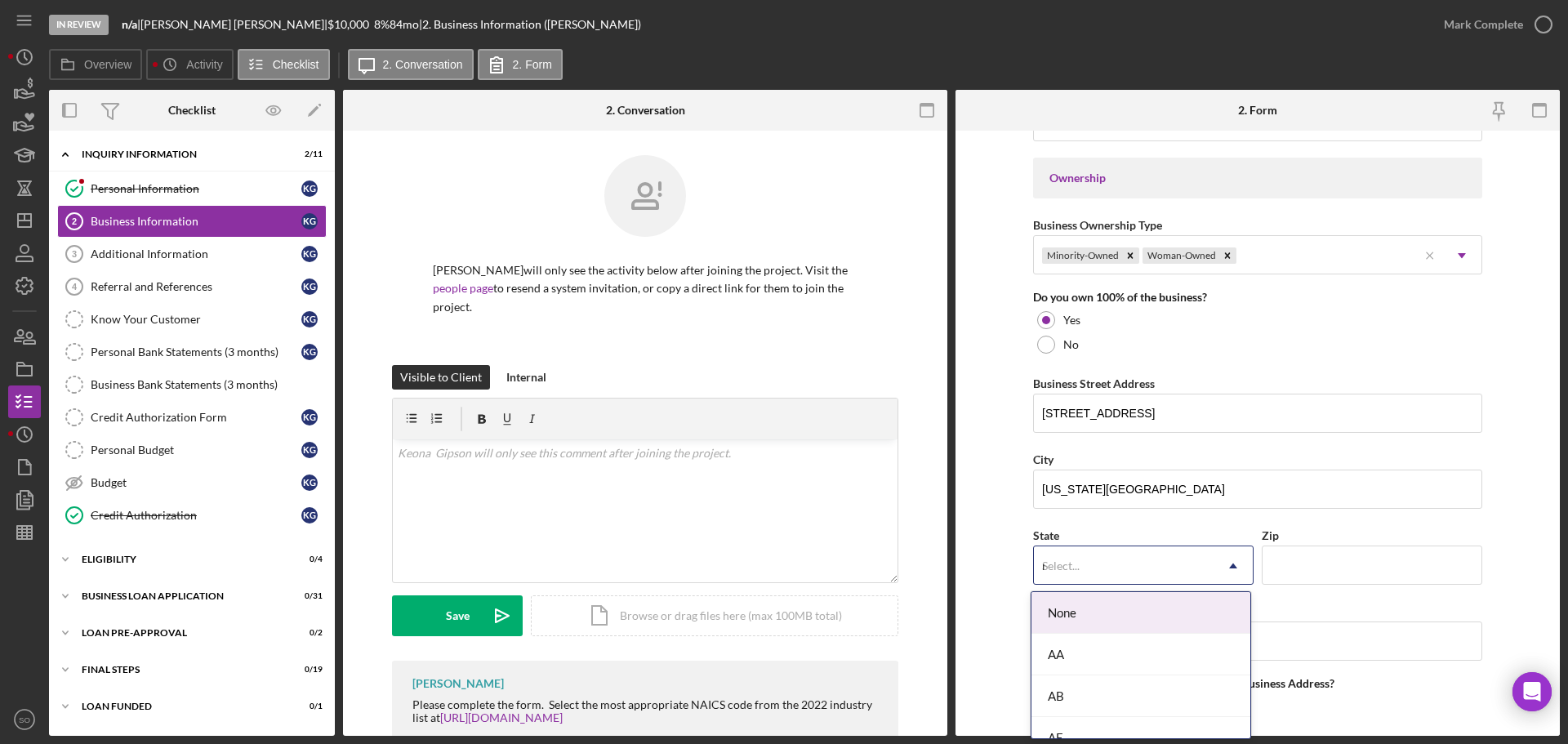
type input "mo"
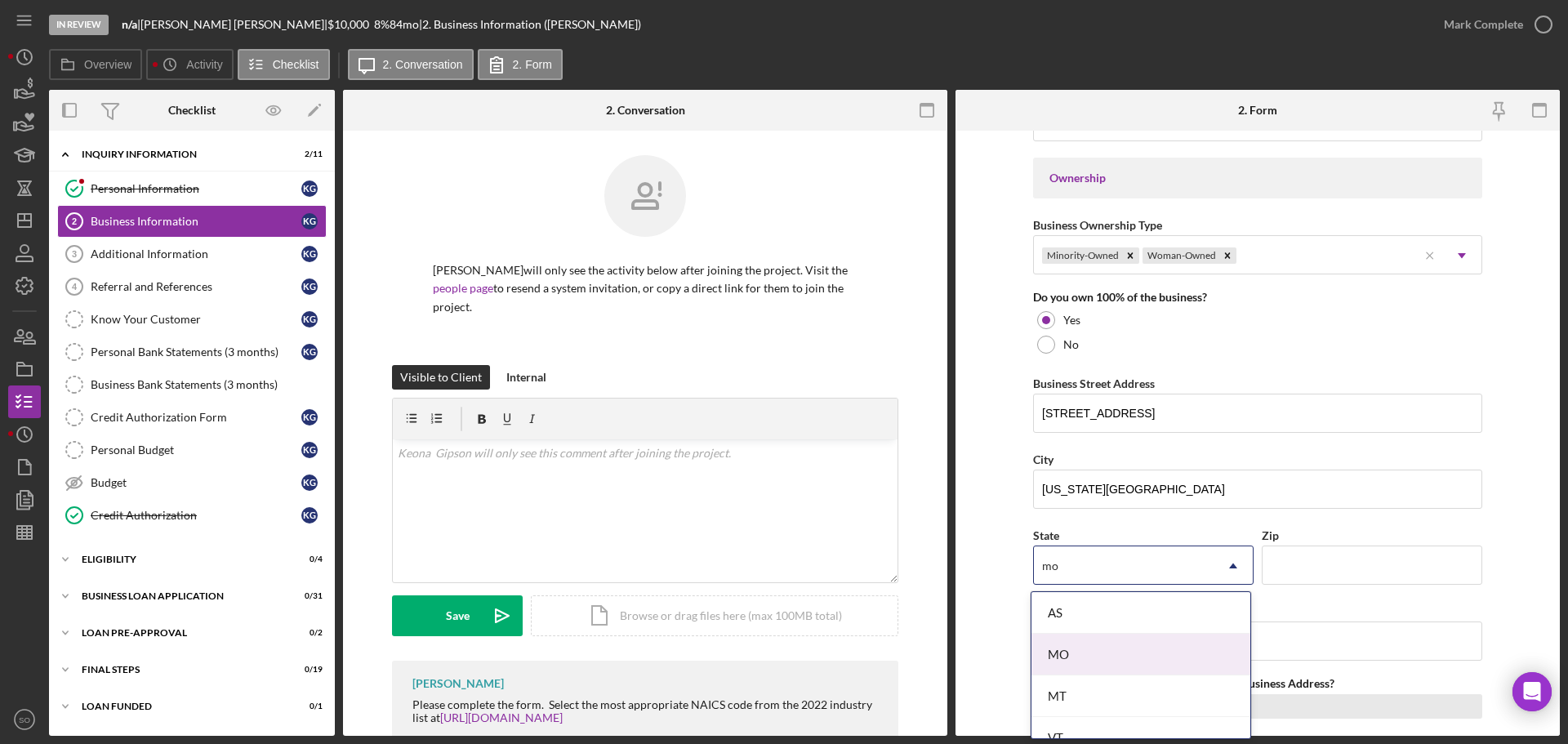
drag, startPoint x: 1100, startPoint y: 654, endPoint x: 1262, endPoint y: 699, distance: 168.1
click at [1099, 654] on div "MO" at bounding box center [1141, 654] width 219 height 42
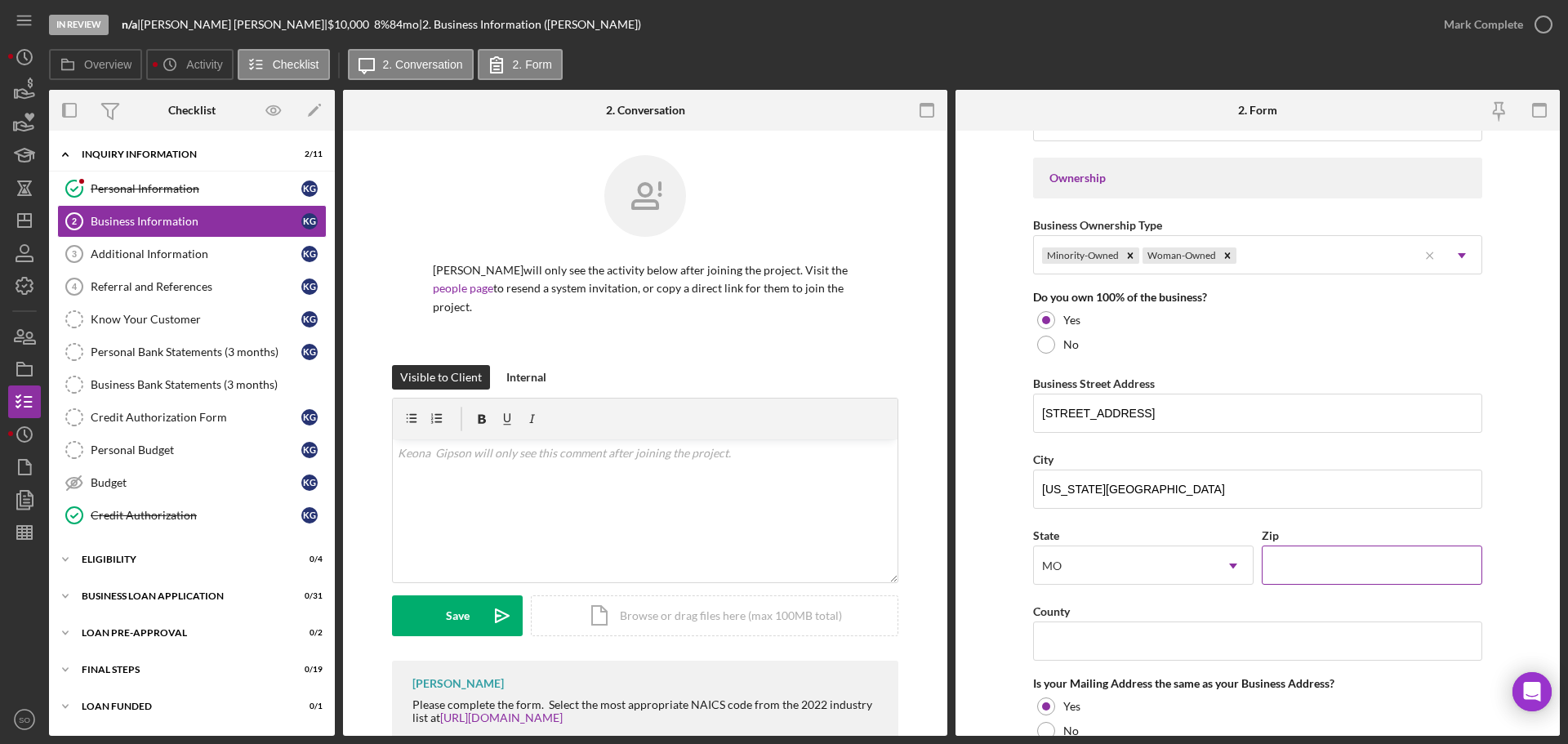
click at [1332, 565] on input "Zip" at bounding box center [1372, 565] width 220 height 39
paste input "64130"
type input "64130"
click at [1114, 639] on input "County" at bounding box center [1257, 641] width 449 height 39
paste input "[GEOGRAPHIC_DATA]"
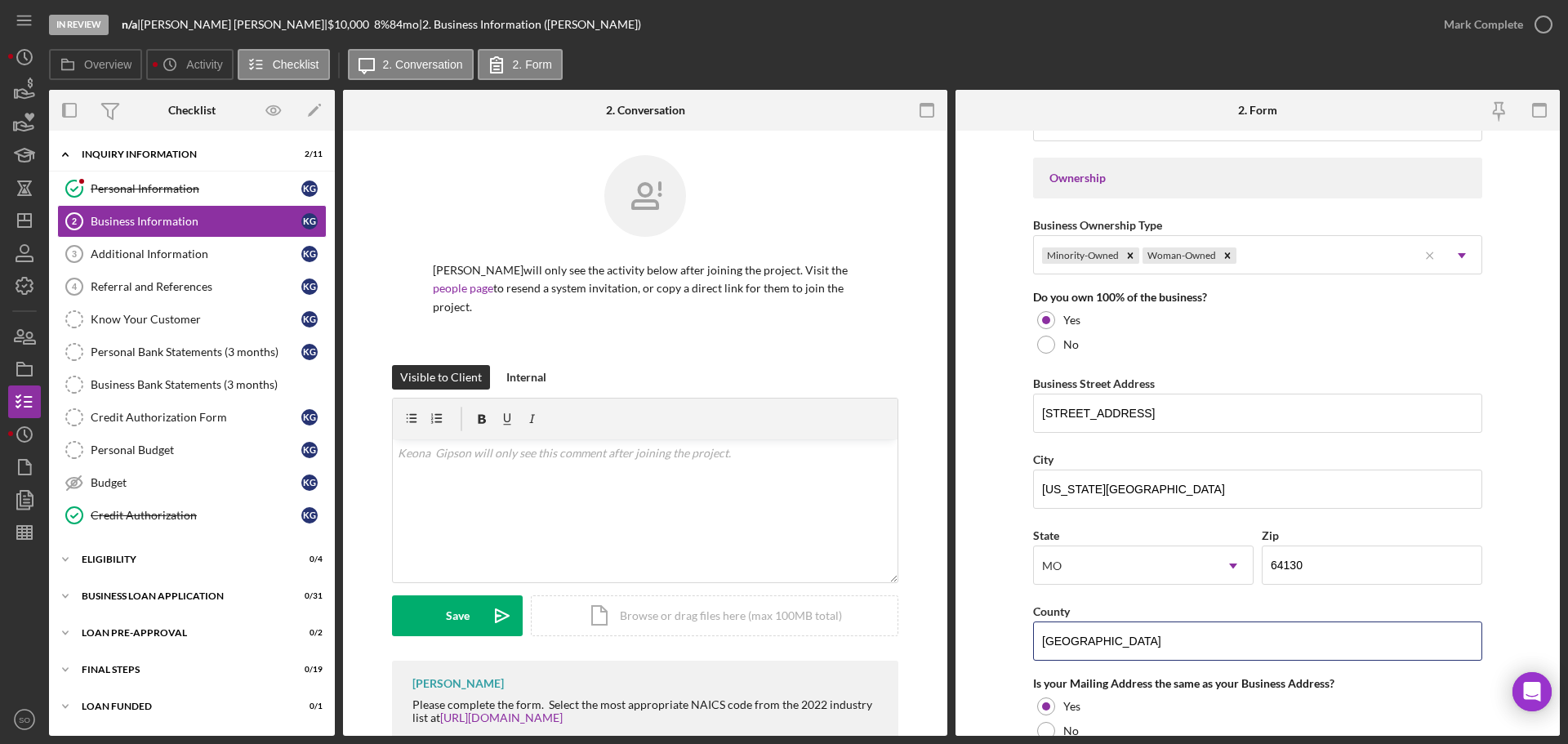
type input "[GEOGRAPHIC_DATA]"
click at [995, 619] on form "Business Name DBA: [PERSON_NAME] DBA Business Start Date [DATE] Legal Structure…" at bounding box center [1257, 433] width 604 height 605
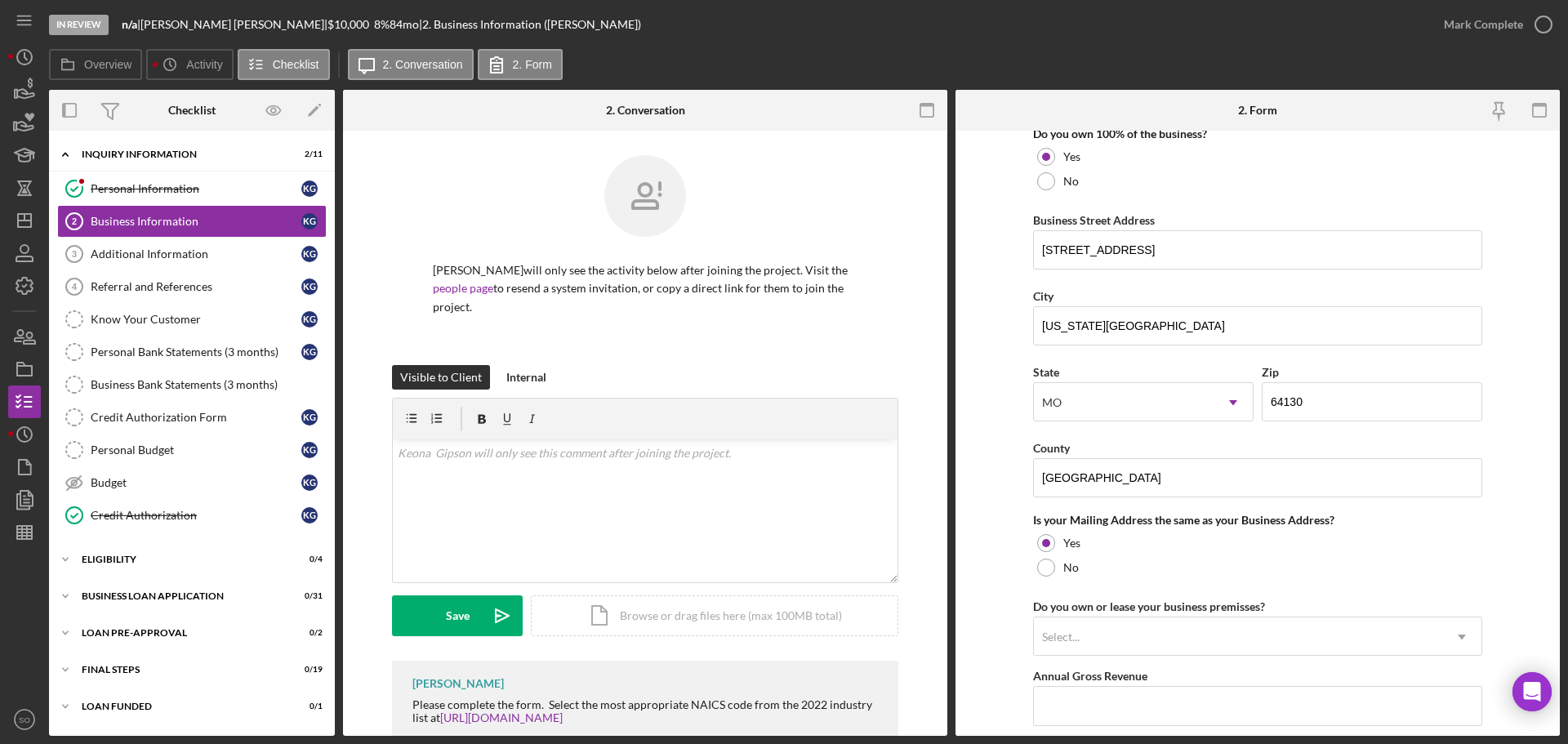
scroll to position [1061, 0]
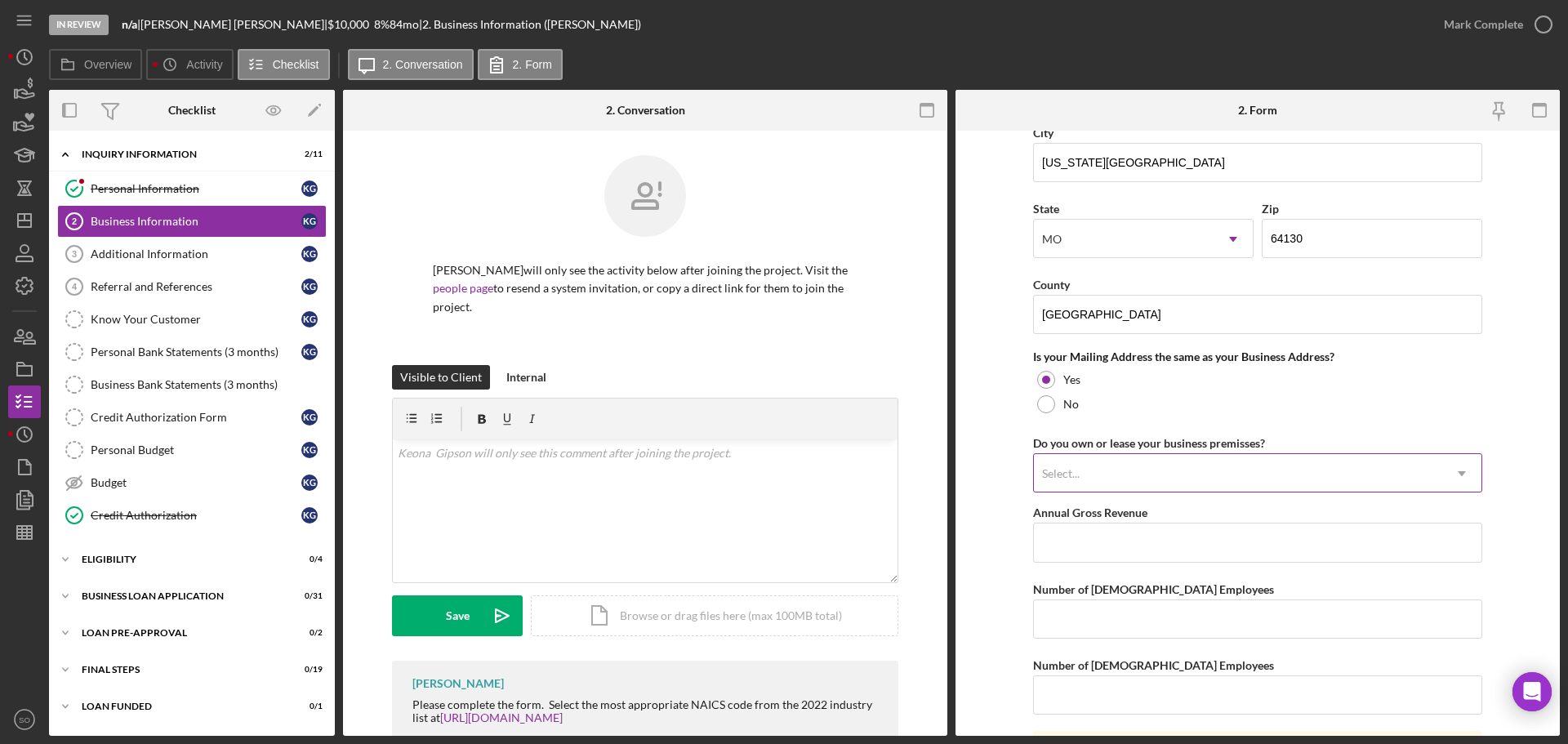
click at [1196, 483] on div "Select..." at bounding box center [1238, 474] width 409 height 38
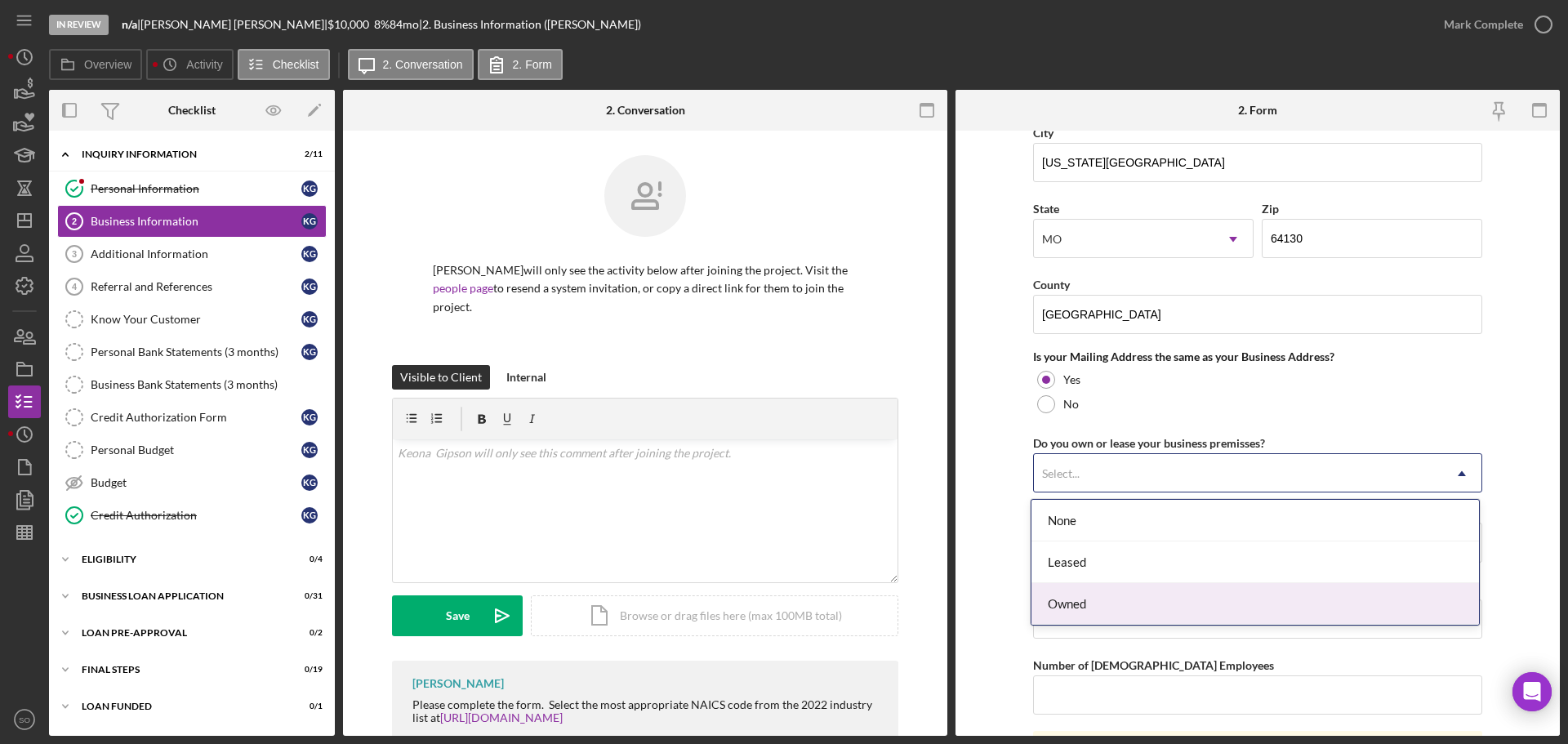
click at [1135, 593] on div "Owned" at bounding box center [1255, 603] width 448 height 42
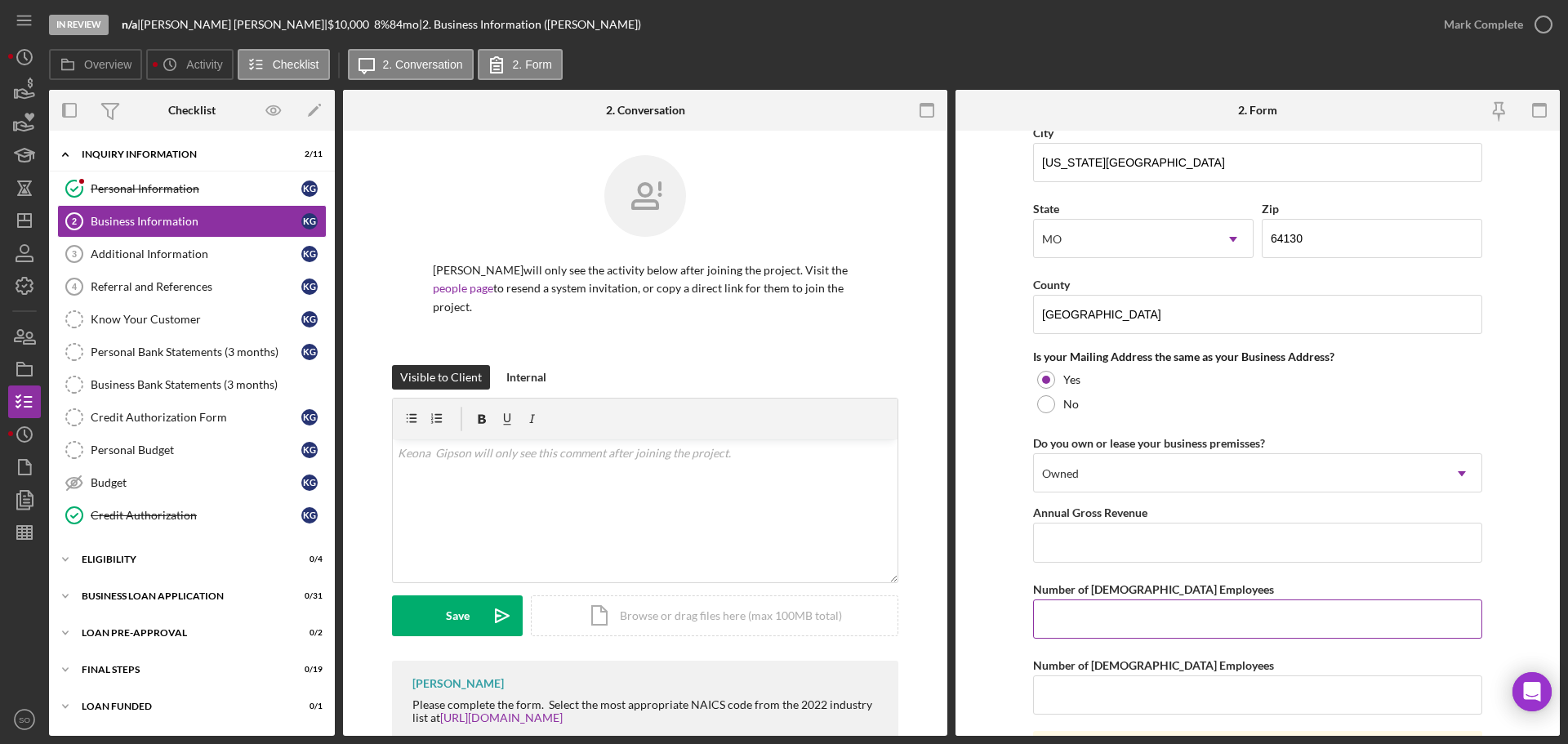
scroll to position [1143, 0]
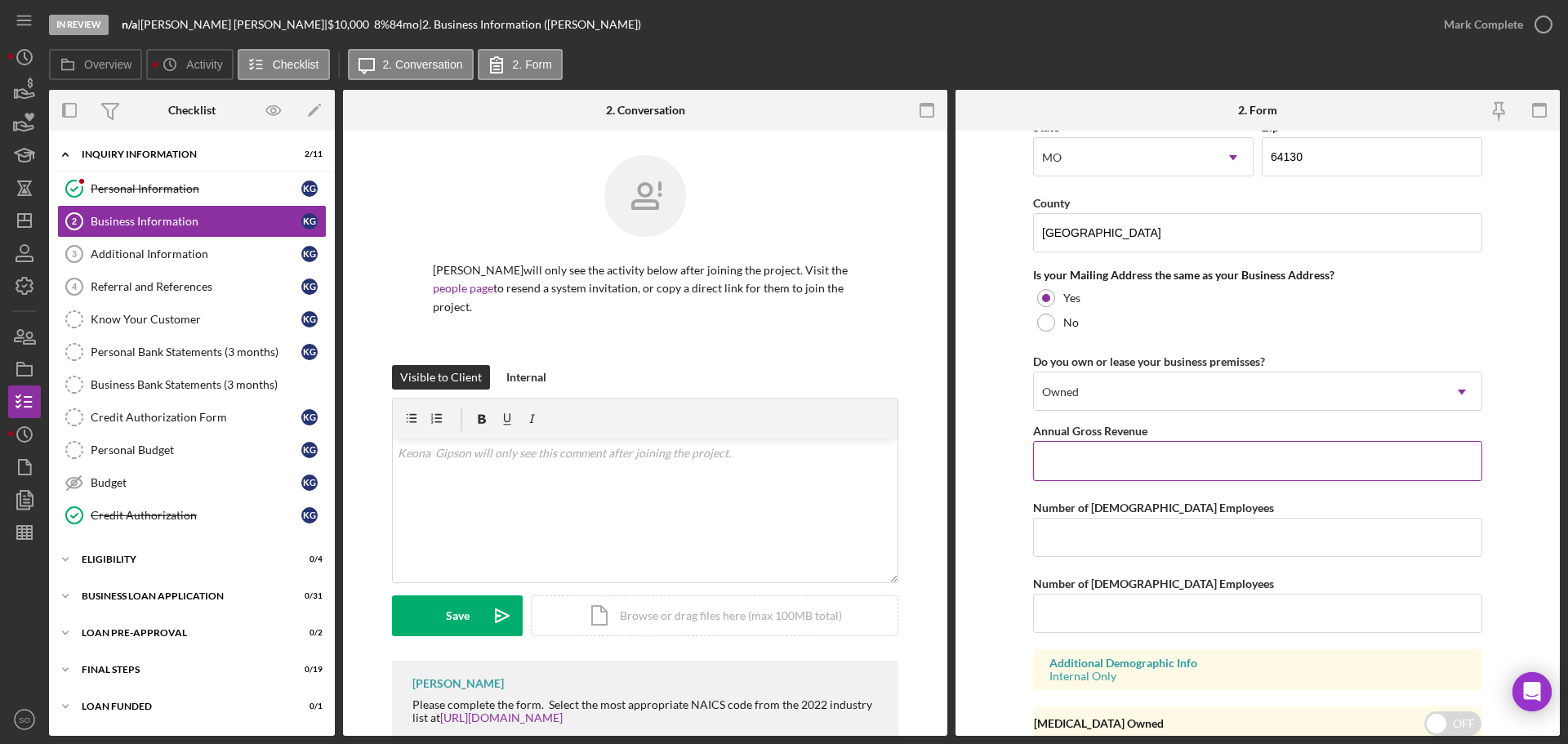
click at [1142, 462] on input "Annual Gross Revenue" at bounding box center [1257, 461] width 449 height 39
type input "$36,000"
click at [1136, 547] on input "Number of [DEMOGRAPHIC_DATA] Employees" at bounding box center [1257, 538] width 449 height 39
type input "1"
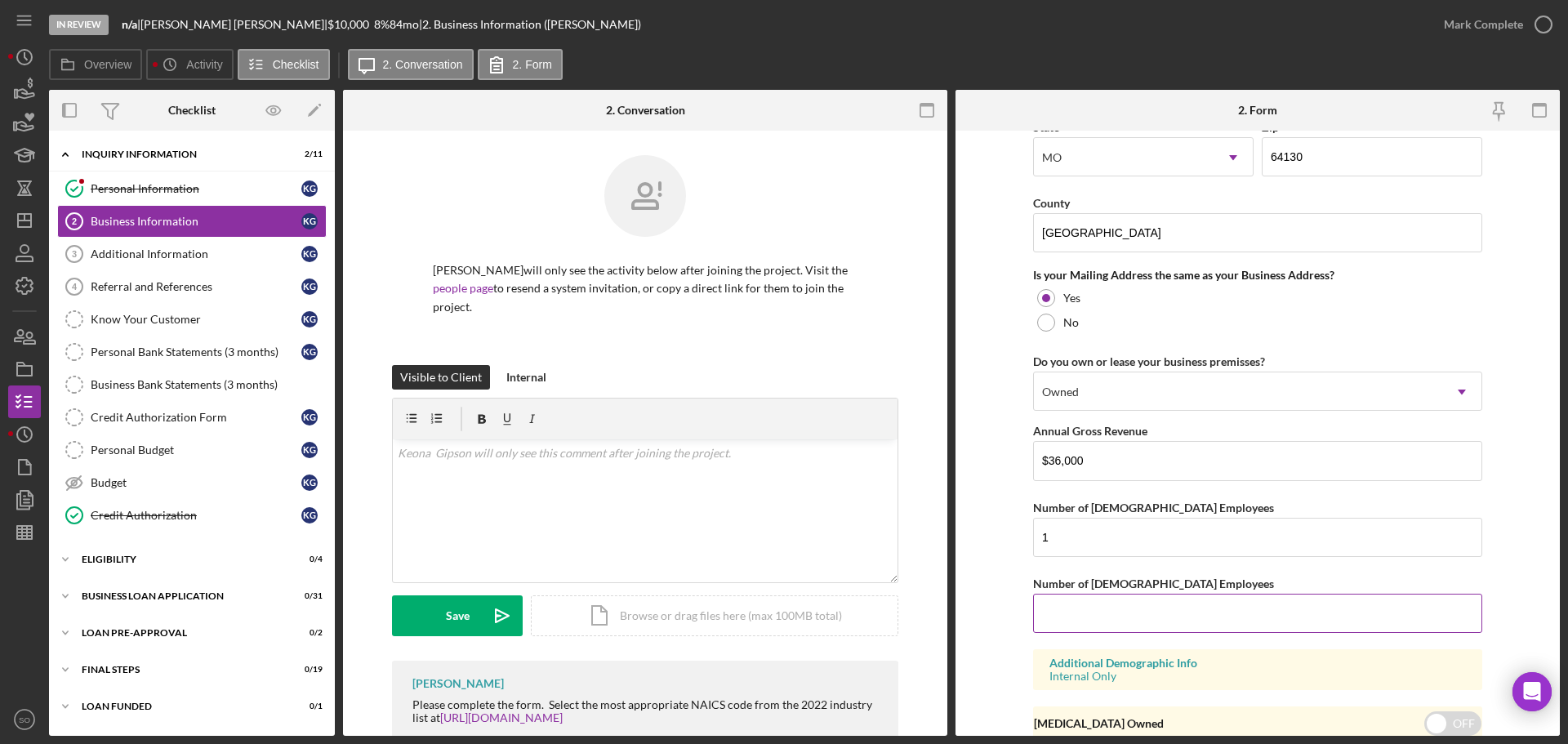
click at [1145, 619] on input "Number of [DEMOGRAPHIC_DATA] Employees" at bounding box center [1257, 613] width 449 height 39
type input "0"
click at [1011, 600] on form "Business Name DBA: [PERSON_NAME] DBA Business Start Date [DATE] Legal Structure…" at bounding box center [1257, 433] width 604 height 605
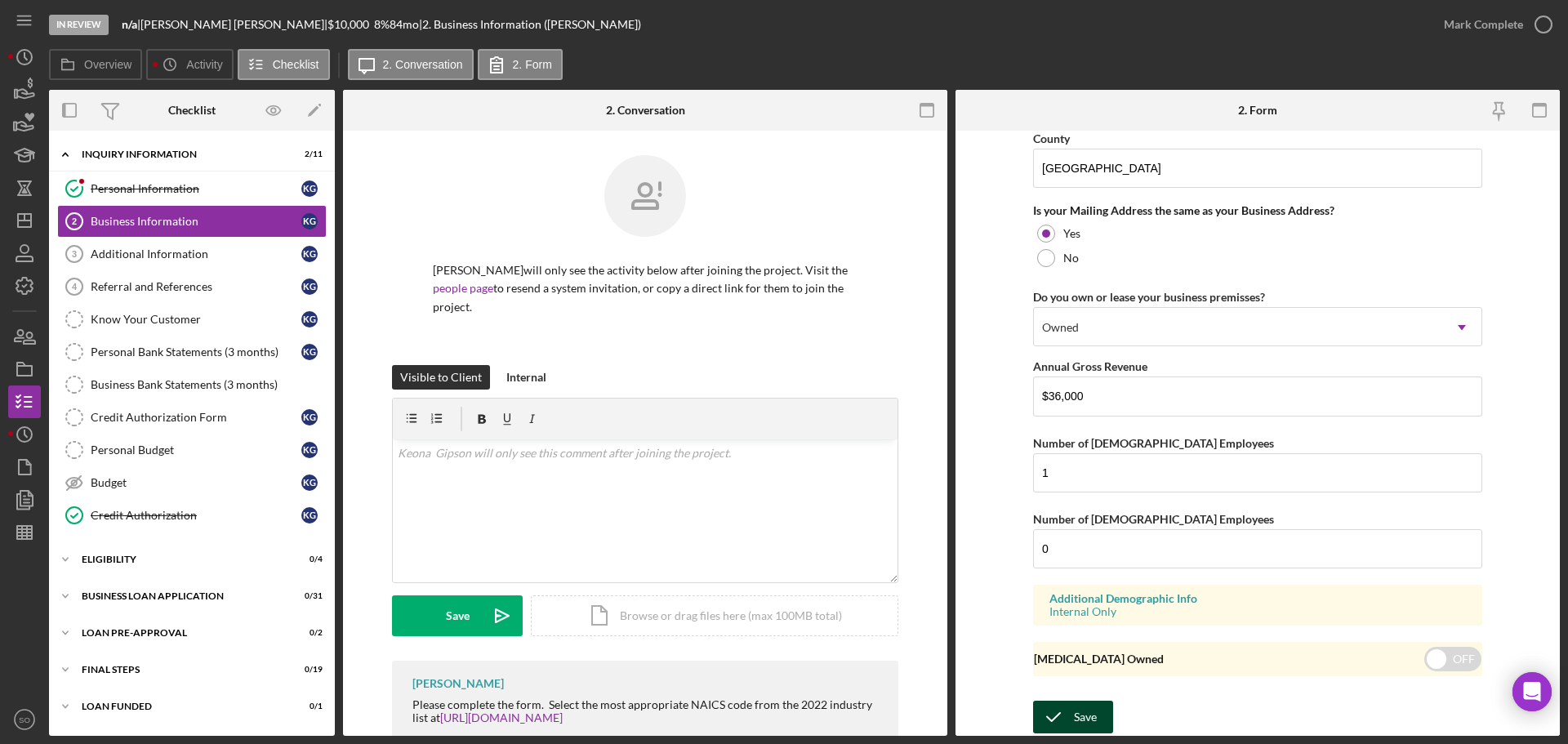
click at [1078, 716] on div "Save" at bounding box center [1085, 717] width 23 height 32
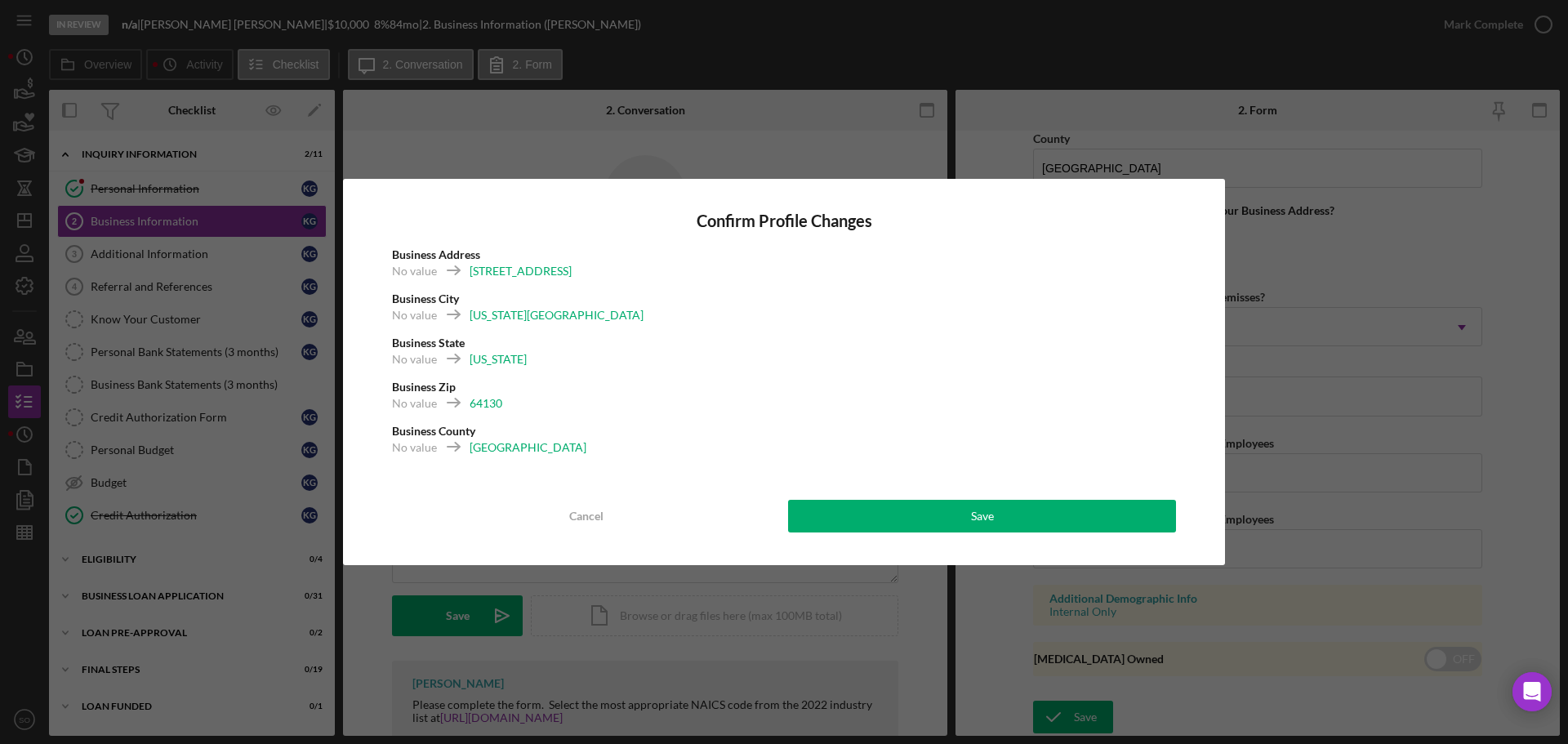
click at [1015, 534] on div "Confirm Profile Changes Business Address No value [STREET_ADDRESS][US_STATE] No…" at bounding box center [784, 372] width 882 height 387
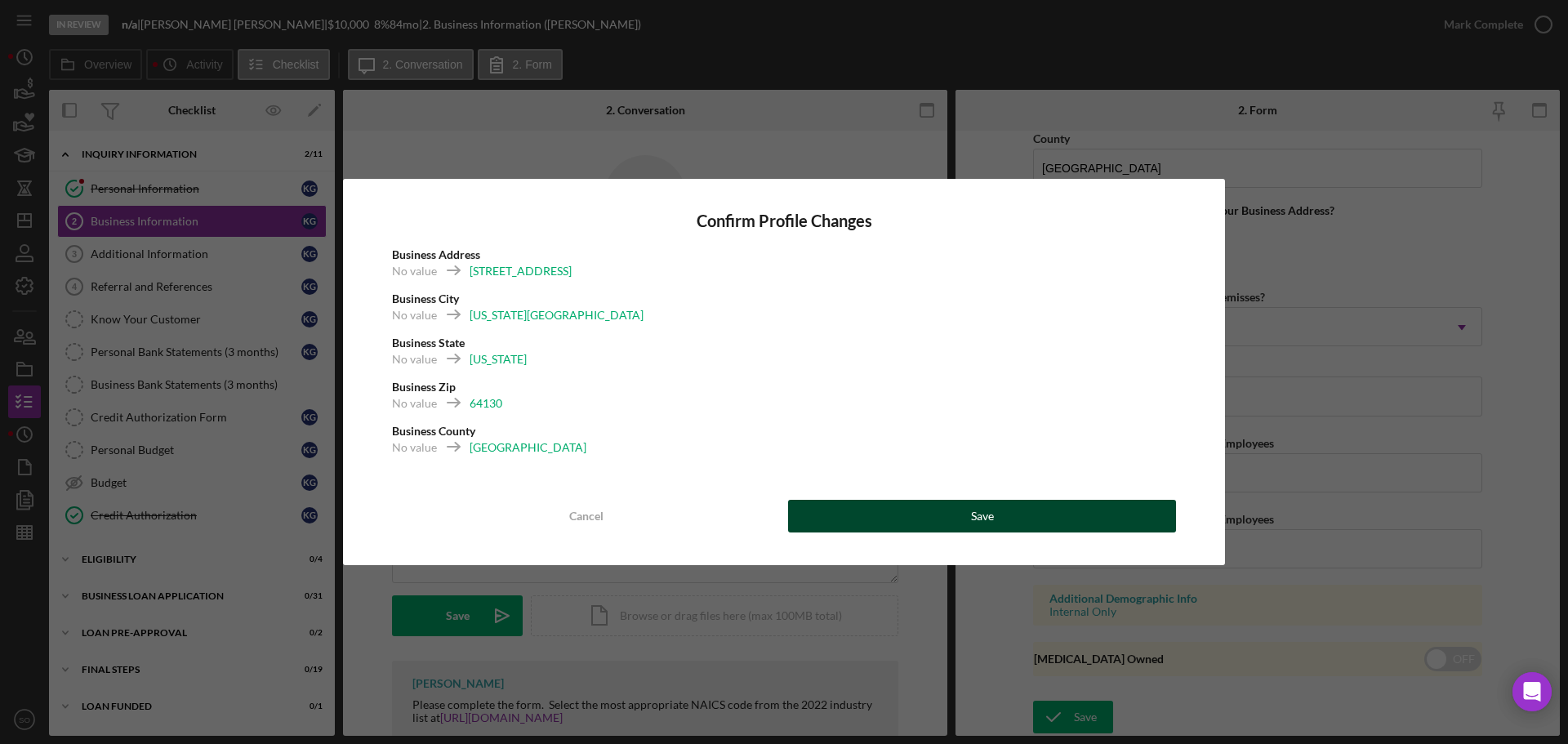
click at [1019, 524] on button "Save" at bounding box center [982, 516] width 388 height 32
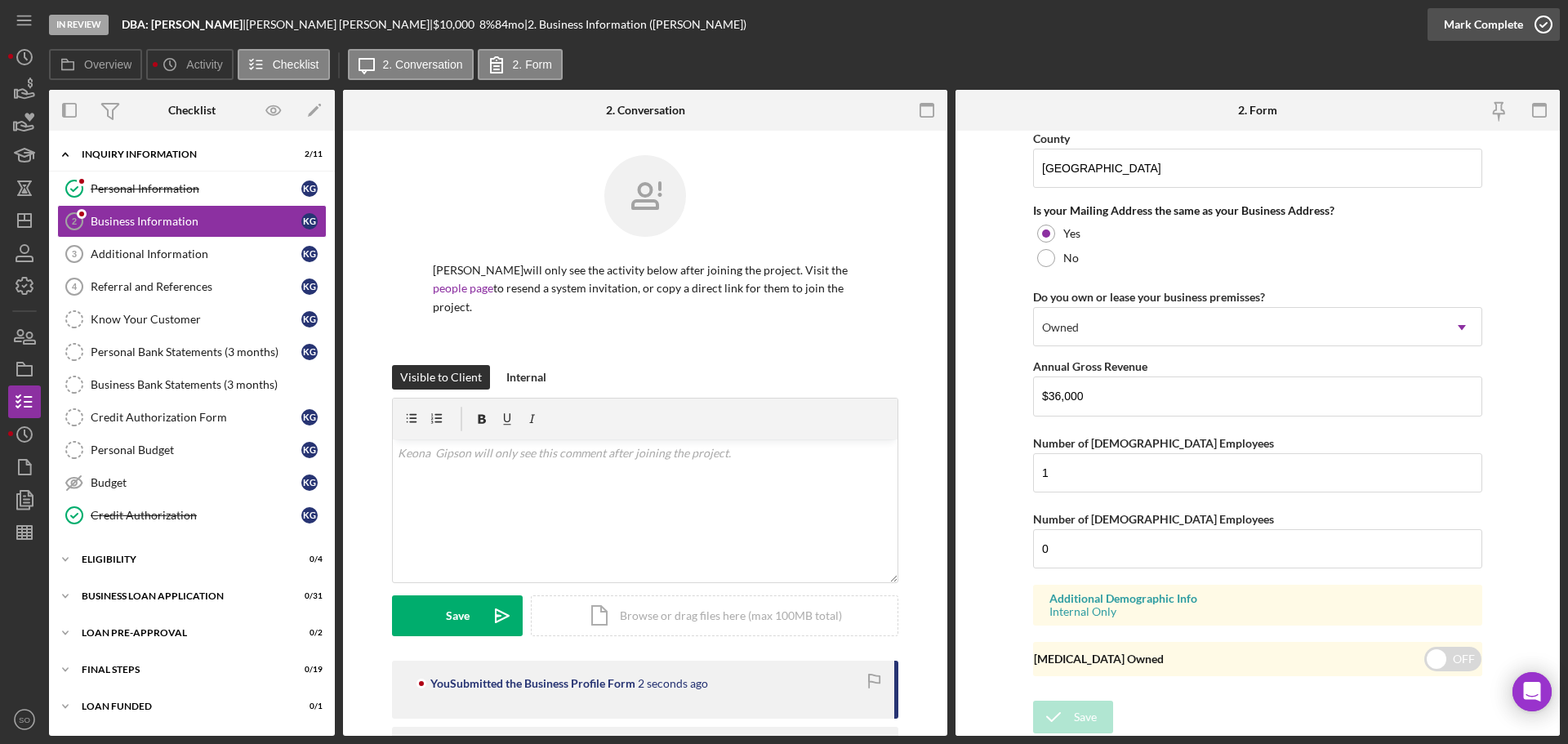
click at [1453, 20] on div "Mark Complete" at bounding box center [1483, 25] width 79 height 32
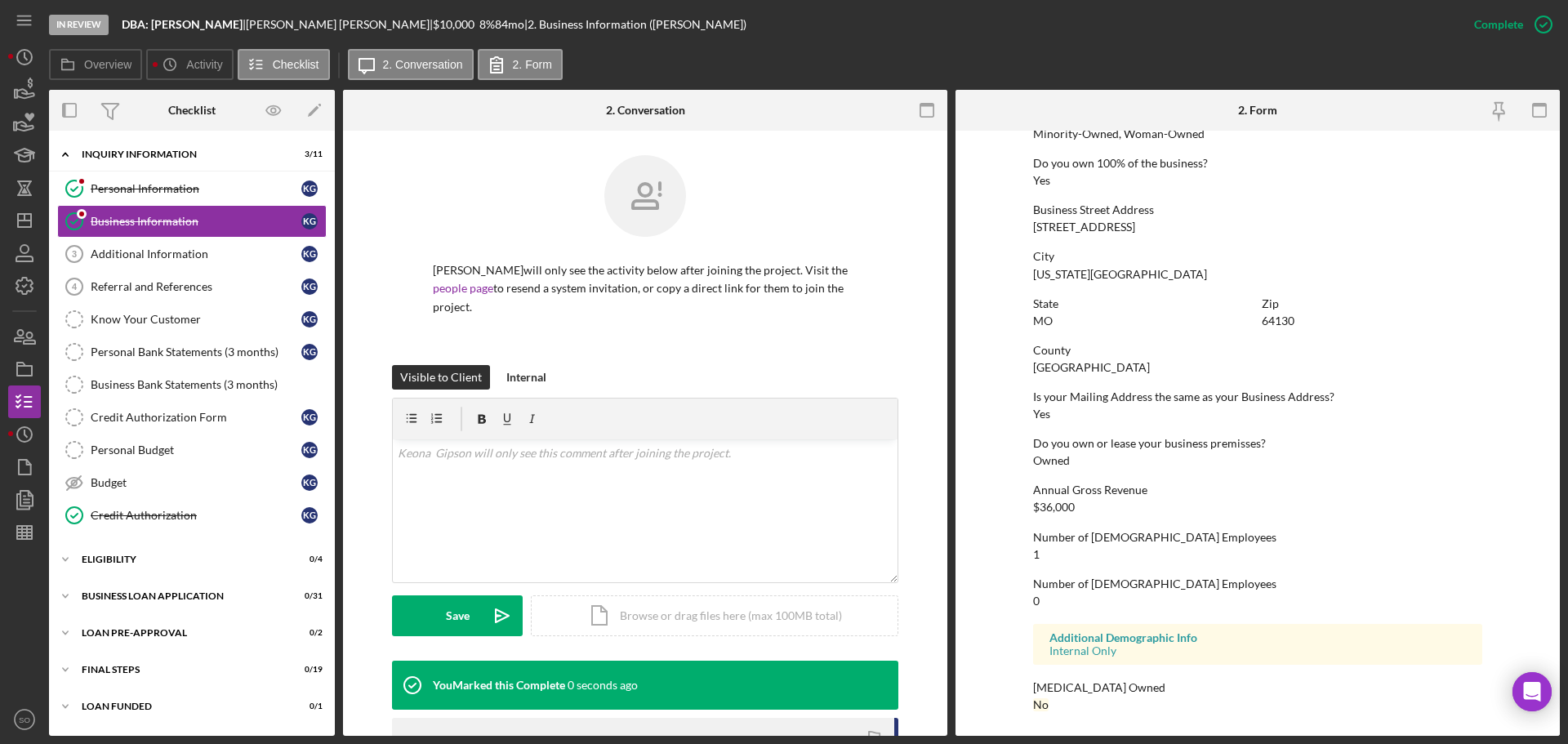
scroll to position [626, 0]
click at [154, 250] on div "Additional Information" at bounding box center [195, 253] width 211 height 13
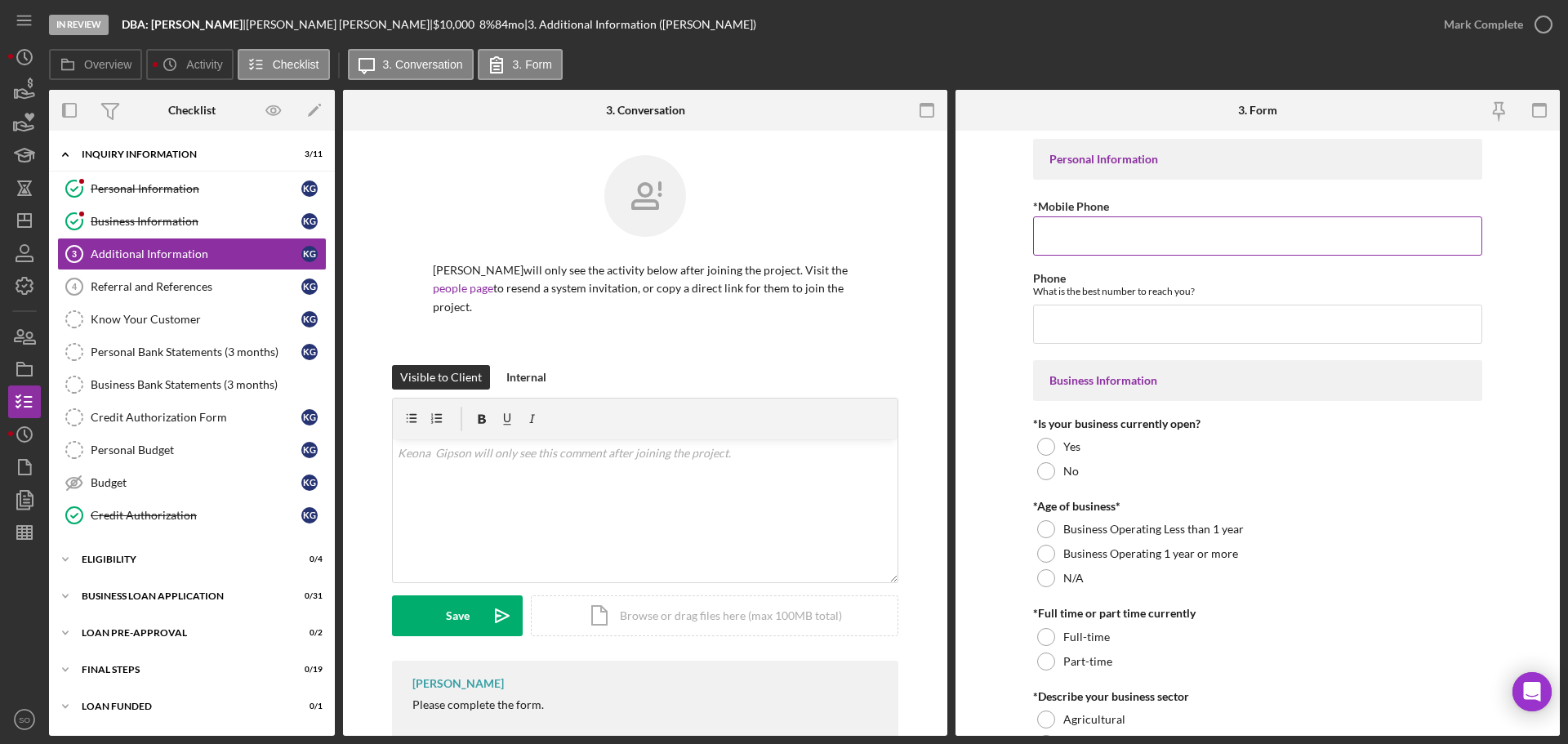
click at [1112, 231] on input "*Mobile Phone" at bounding box center [1257, 236] width 449 height 39
paste input "[PHONE_NUMBER]"
type input "[PHONE_NUMBER]"
click at [1065, 328] on input "Phone" at bounding box center [1257, 324] width 449 height 39
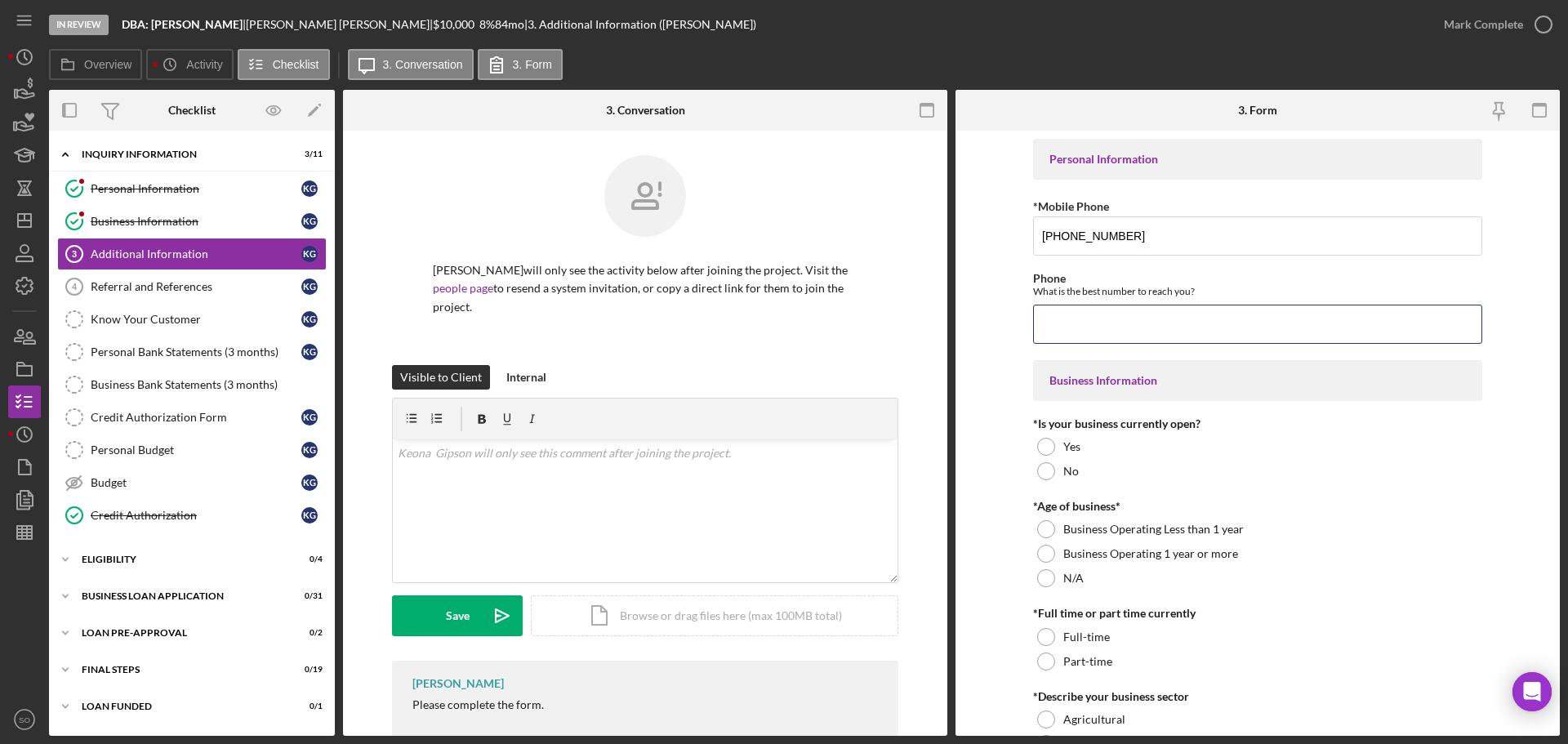
paste input "[PHONE_NUMBER]"
type input "[PHONE_NUMBER]"
click at [998, 402] on form "Personal Information *Mobile Phone [PHONE_NUMBER] Phone What is the best number…" at bounding box center [1257, 433] width 604 height 605
click at [1040, 450] on div at bounding box center [1046, 446] width 18 height 18
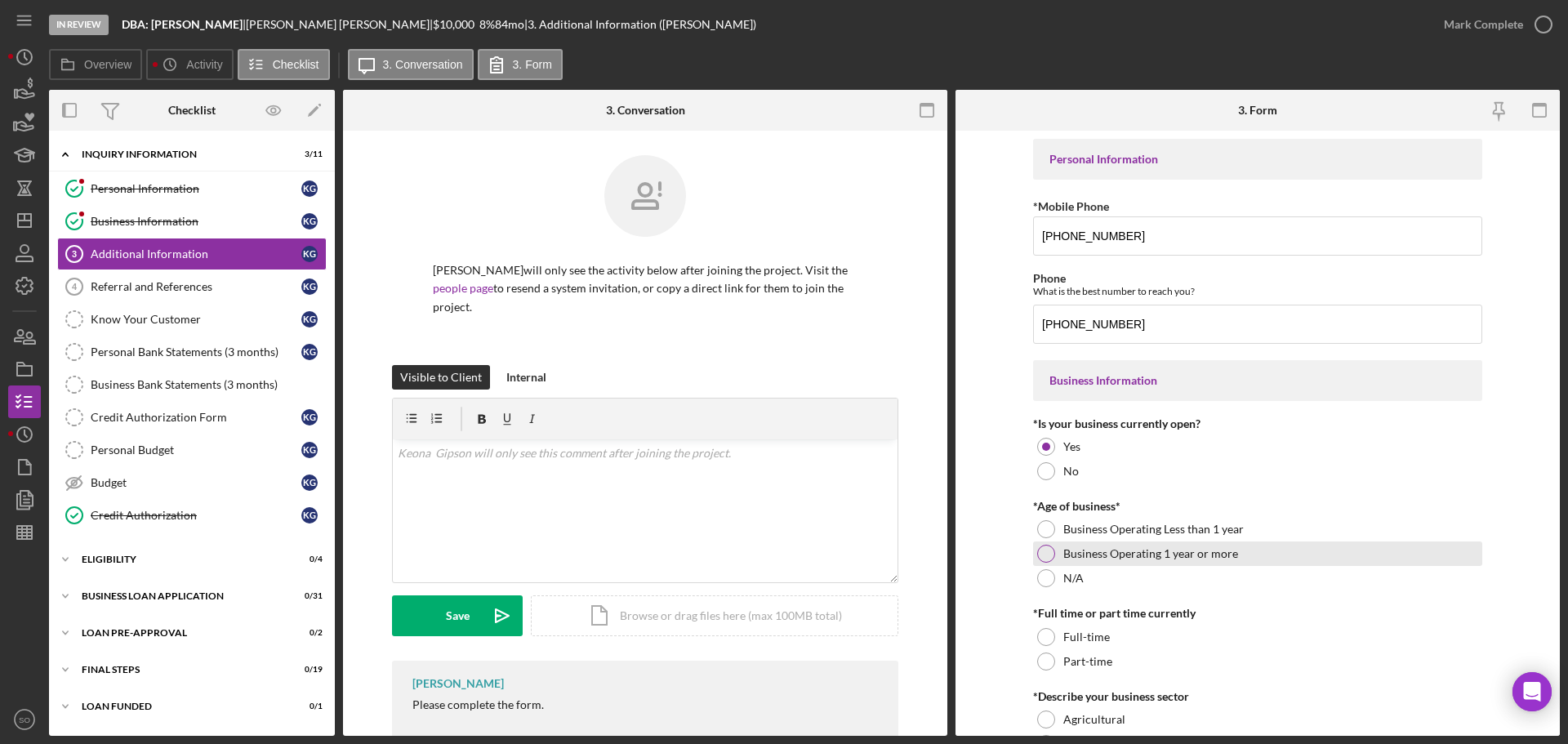
click at [1042, 556] on div at bounding box center [1046, 553] width 18 height 18
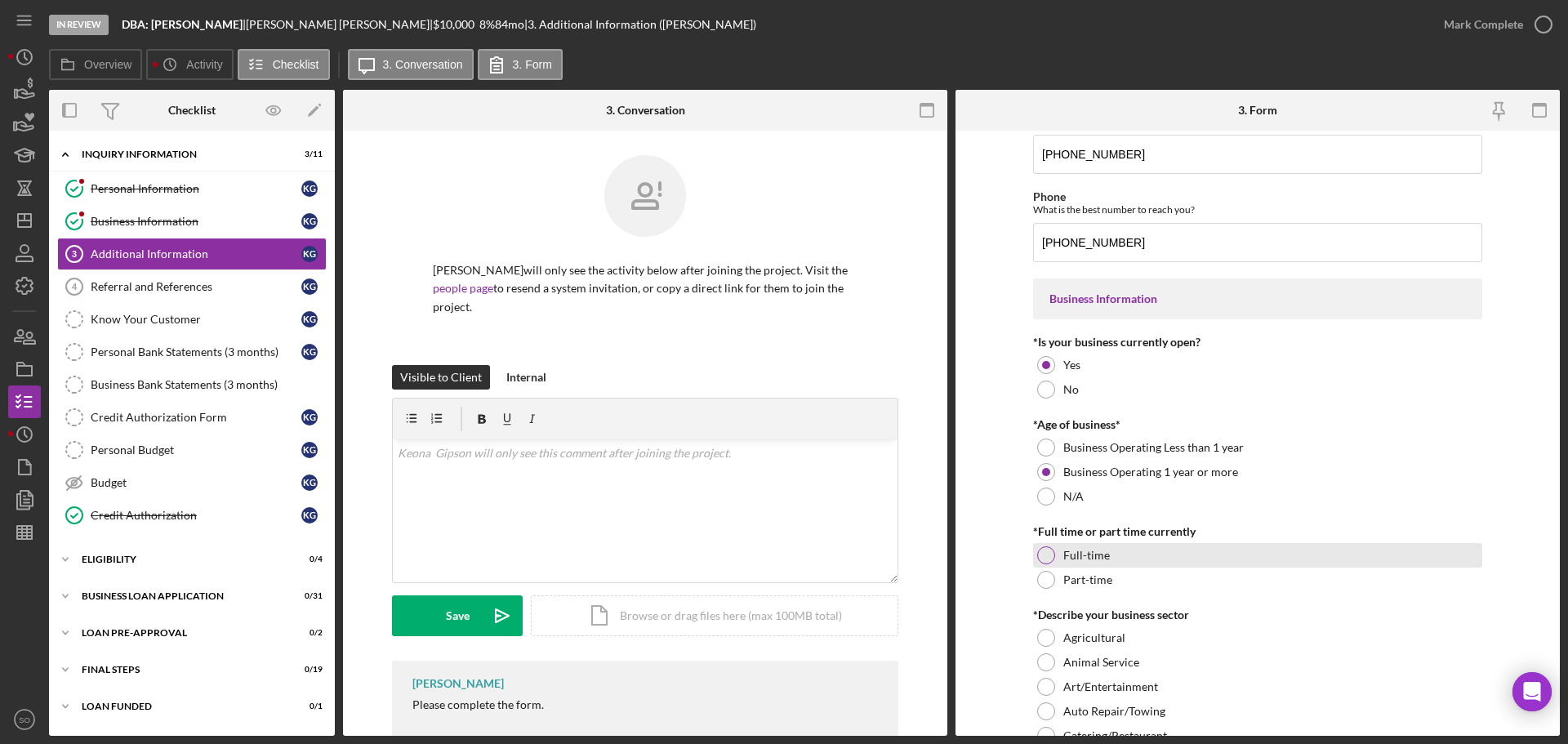
click at [1042, 558] on div at bounding box center [1046, 555] width 18 height 18
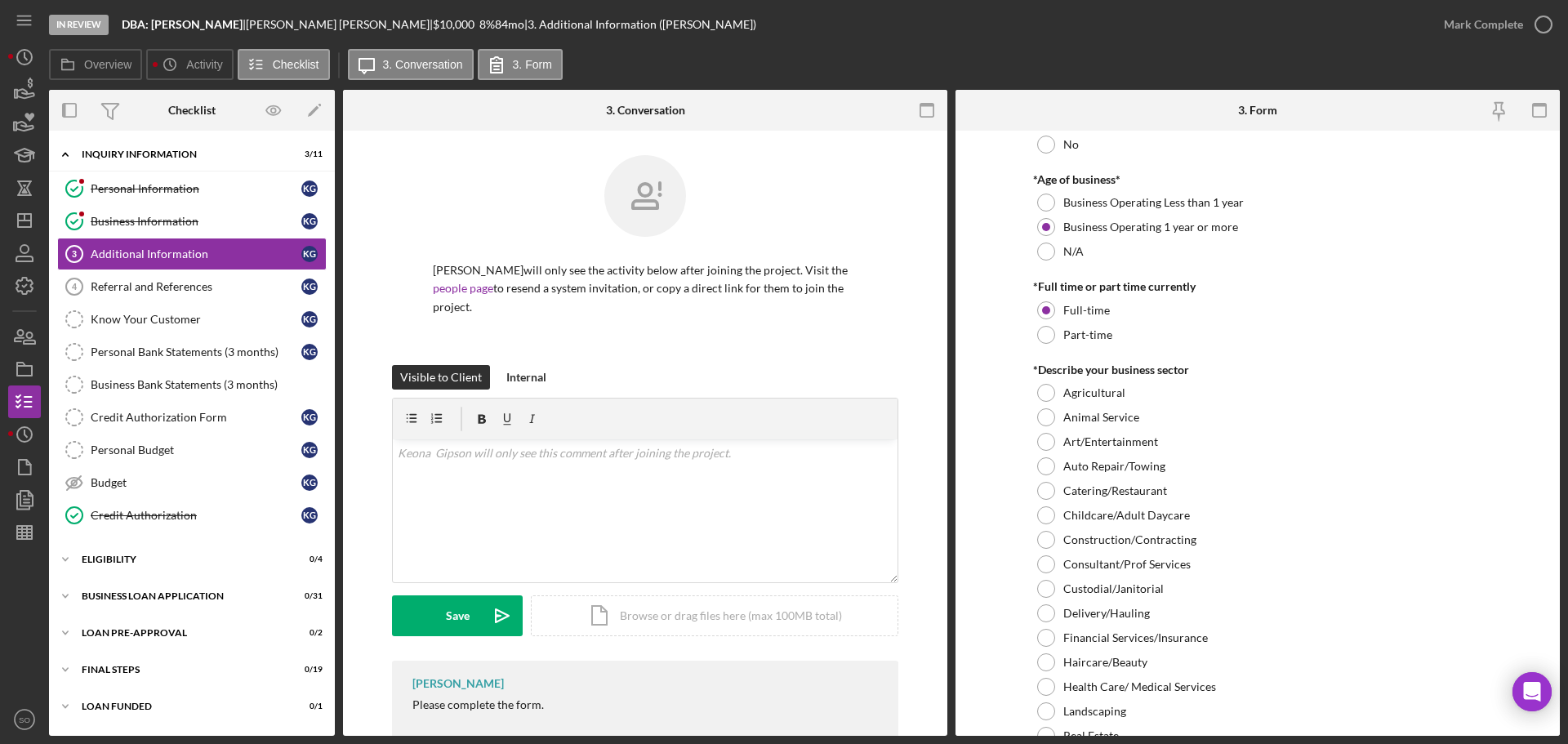
scroll to position [409, 0]
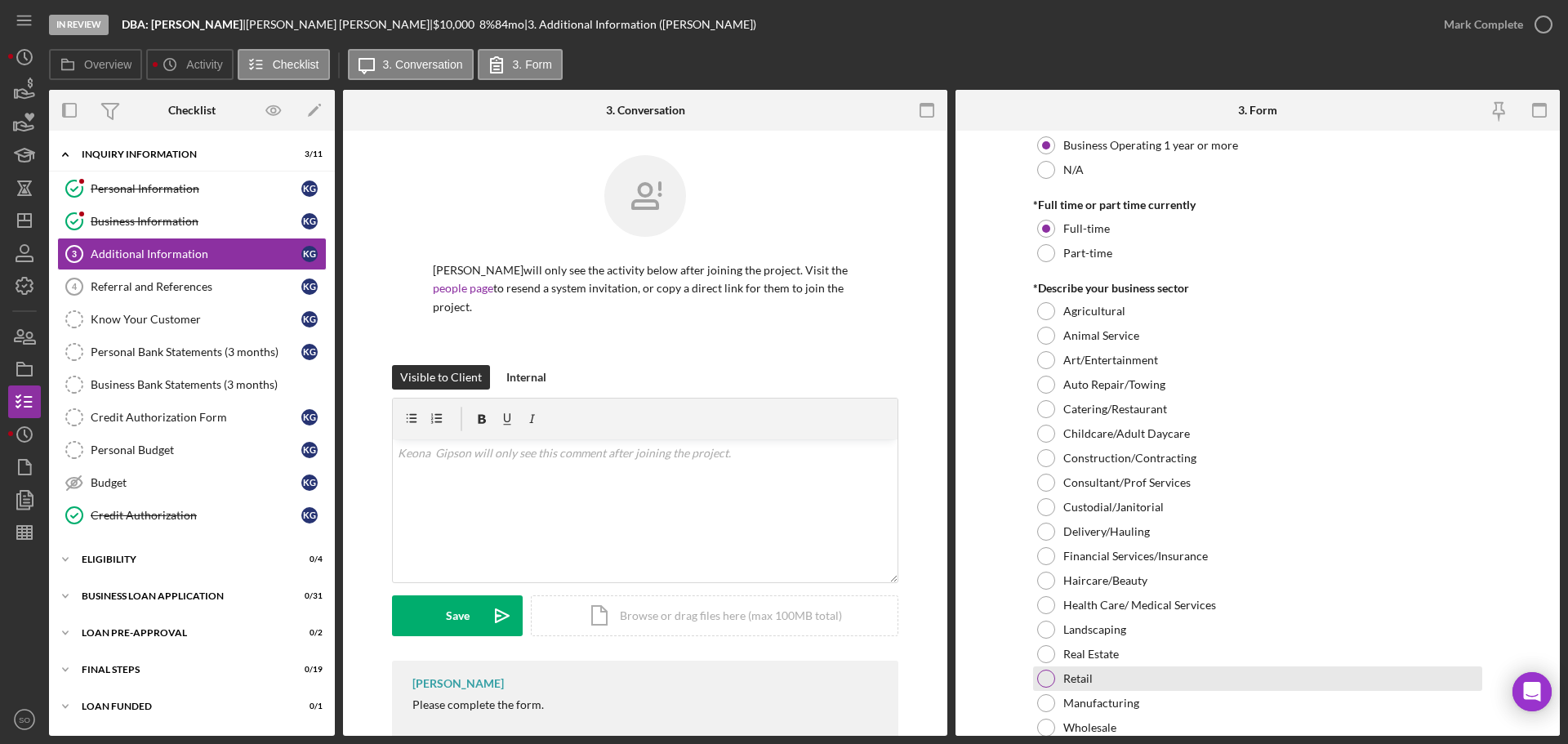
click at [1043, 684] on div at bounding box center [1046, 678] width 18 height 18
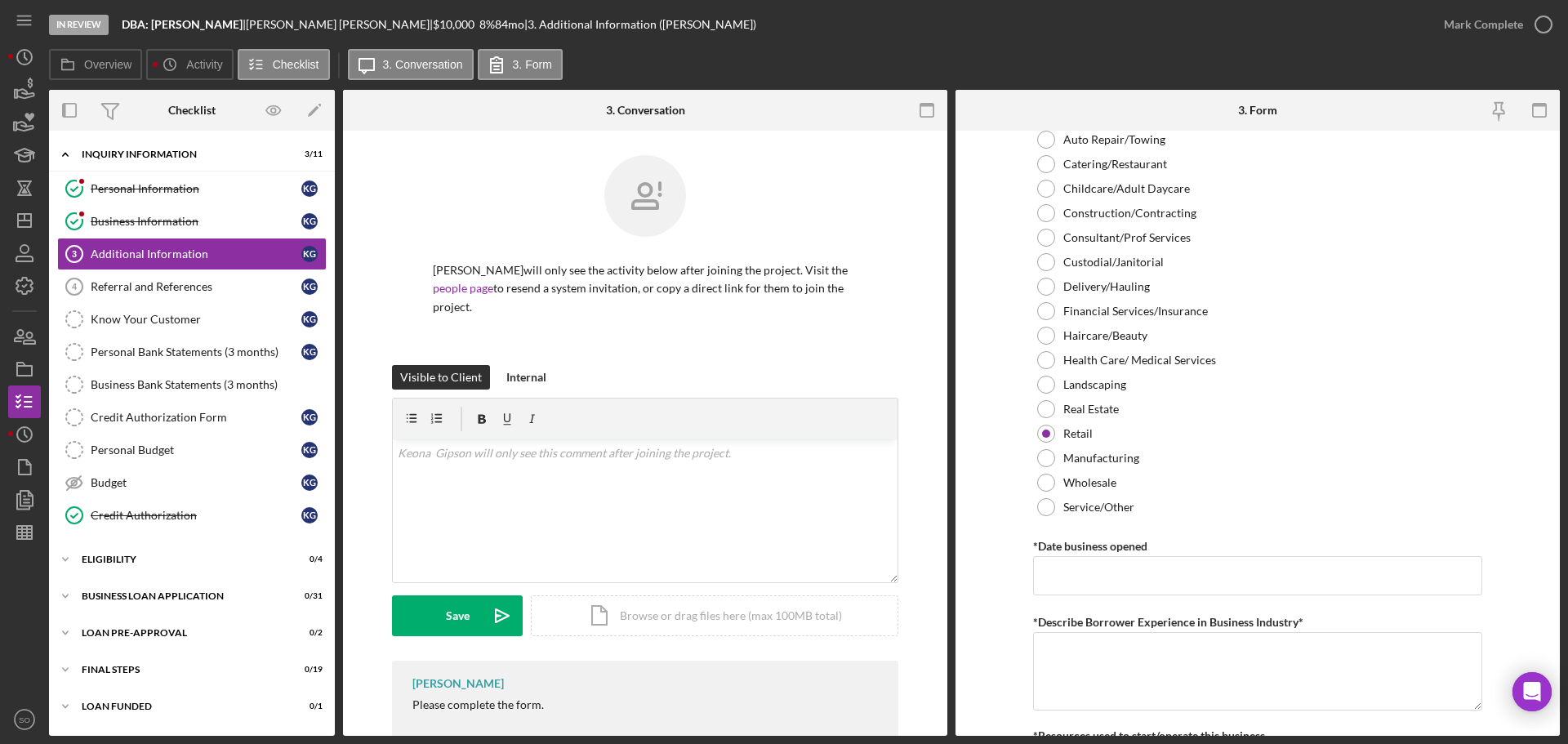
scroll to position [735, 0]
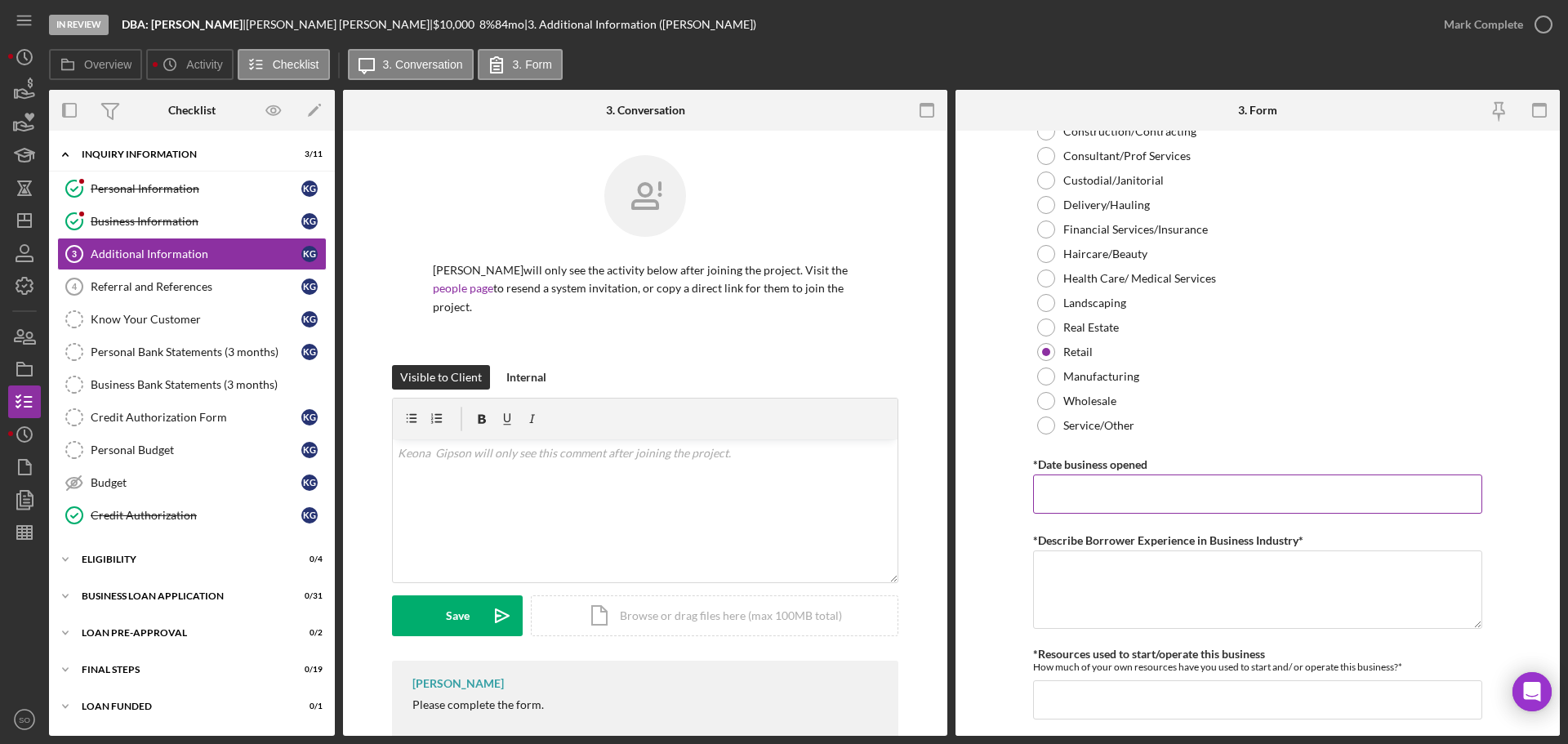
click at [1067, 495] on input "*Date business opened" at bounding box center [1257, 494] width 449 height 39
paste input "[DATE]"
type input "[DATE]"
click at [996, 537] on form "Personal Information *Mobile Phone [PHONE_NUMBER] Phone What is the best number…" at bounding box center [1257, 433] width 604 height 605
click at [1119, 579] on textarea "*Describe Borrower Experience in Business Industry*" at bounding box center [1257, 590] width 449 height 78
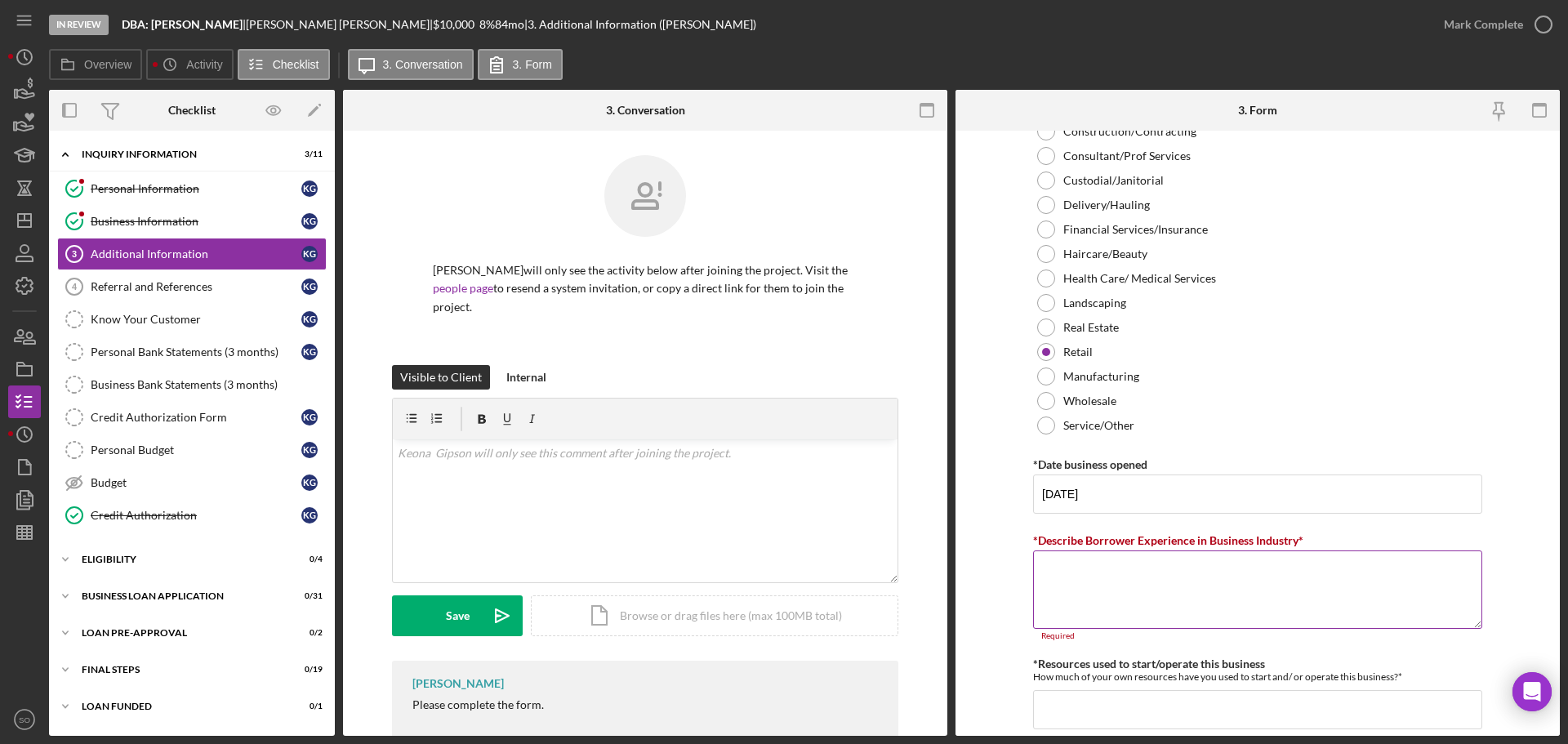
click at [1263, 592] on textarea "*Describe Borrower Experience in Business Industry*" at bounding box center [1257, 590] width 449 height 78
click at [1262, 592] on textarea "*Describe Borrower Experience in Business Industry*" at bounding box center [1257, 590] width 449 height 78
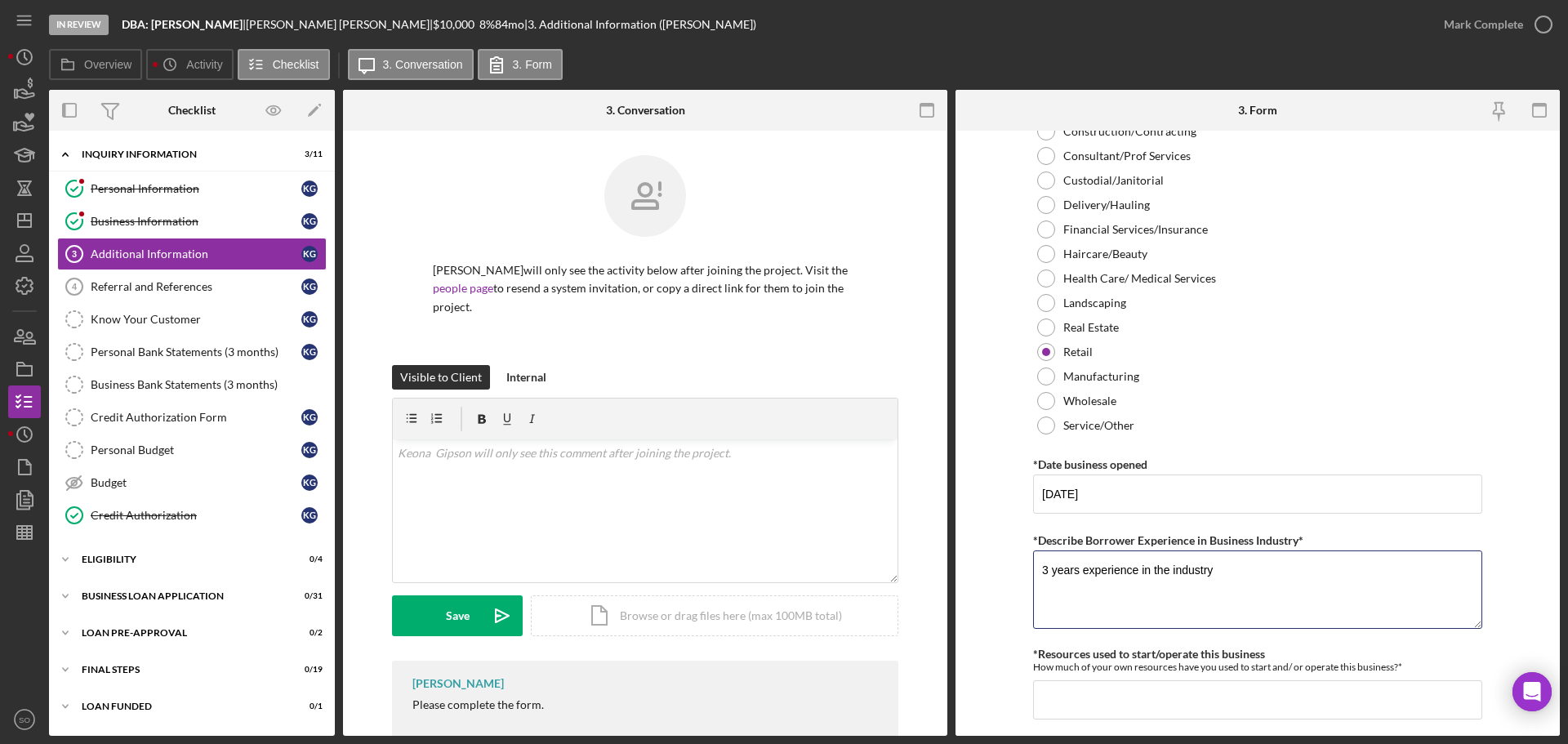
scroll to position [1061, 0]
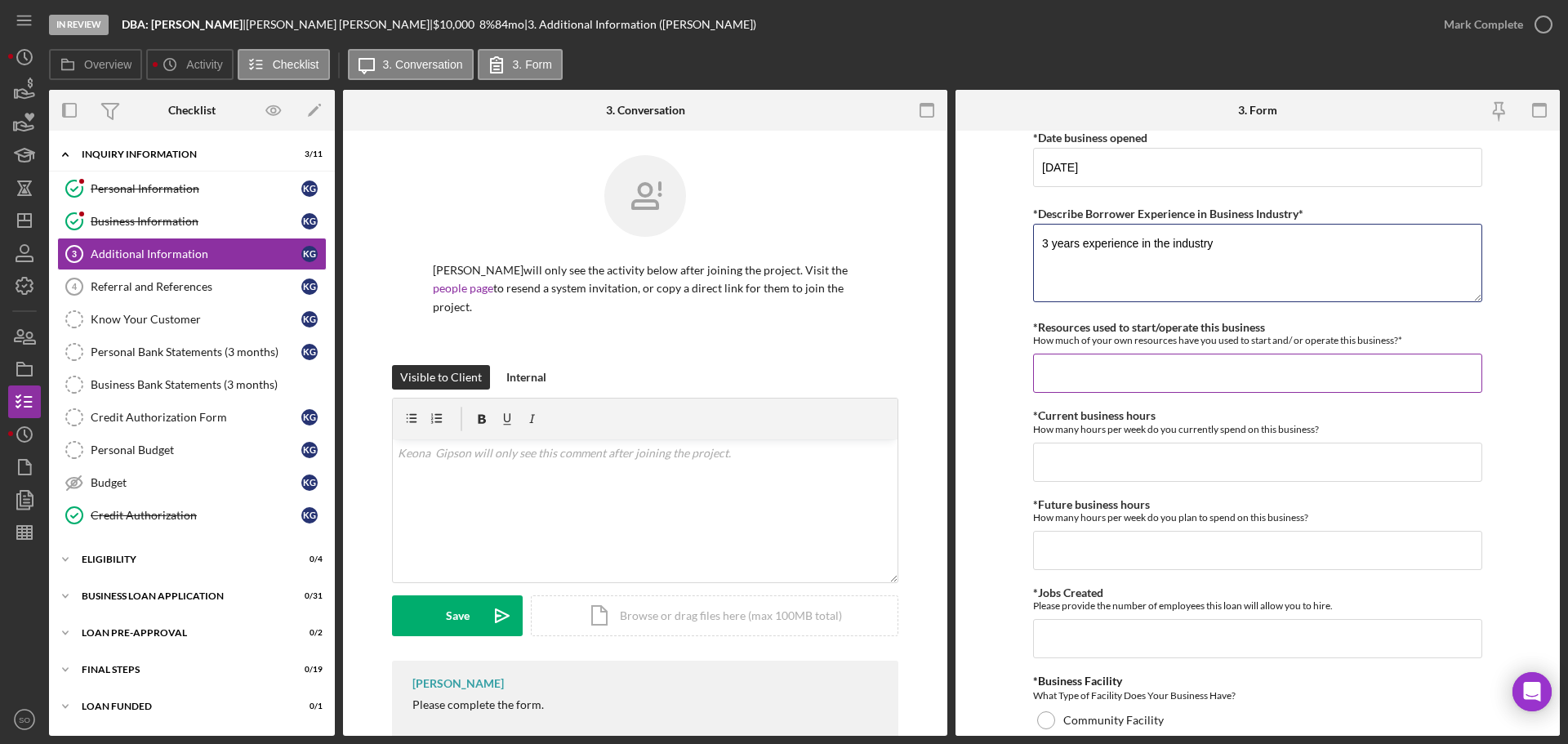
type textarea "3 years experience in the industry"
click at [1150, 375] on input "*Resources used to start/operate this business" at bounding box center [1257, 373] width 449 height 39
type input "$1,000"
click at [1212, 453] on input "*Current business hours" at bounding box center [1257, 462] width 449 height 39
type input "40"
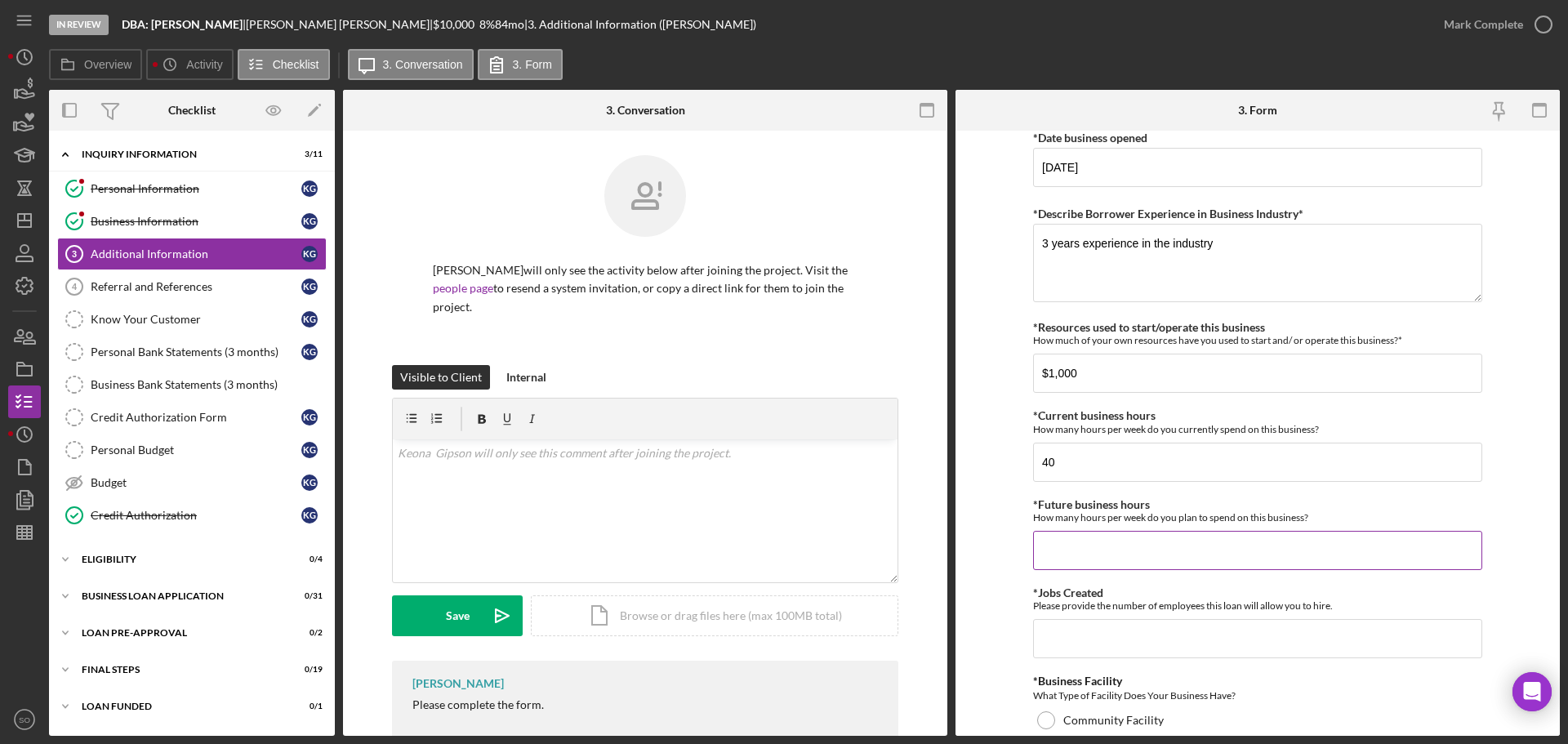
click at [1147, 538] on input "*Future business hours" at bounding box center [1257, 550] width 449 height 39
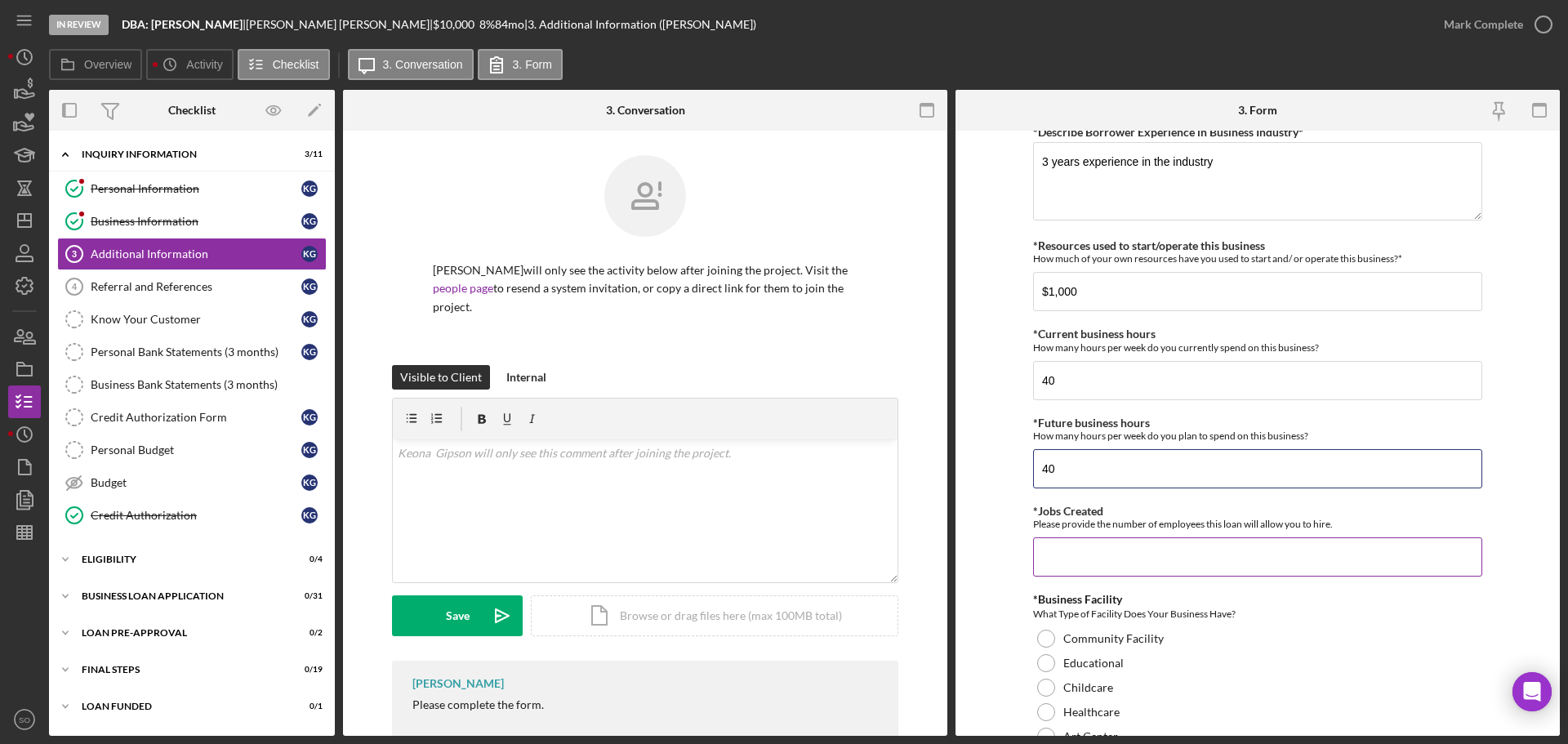
type input "40"
click at [1095, 533] on div "*Jobs Created Please provide the number of employees this loan will allow you t…" at bounding box center [1257, 541] width 449 height 72
click at [1100, 546] on input "*Jobs Created" at bounding box center [1257, 557] width 449 height 39
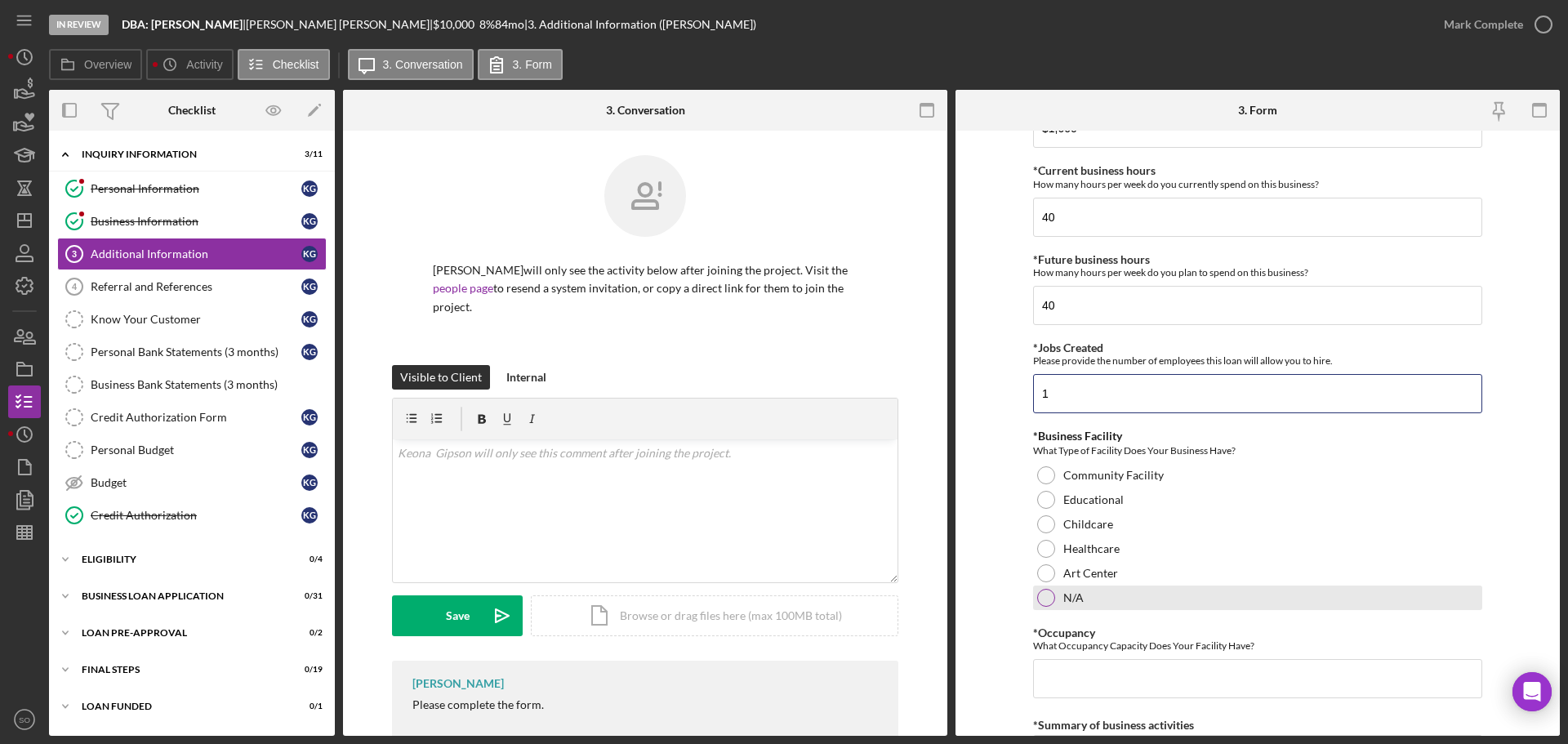
type input "1"
click at [1059, 596] on div "N/A" at bounding box center [1257, 597] width 449 height 25
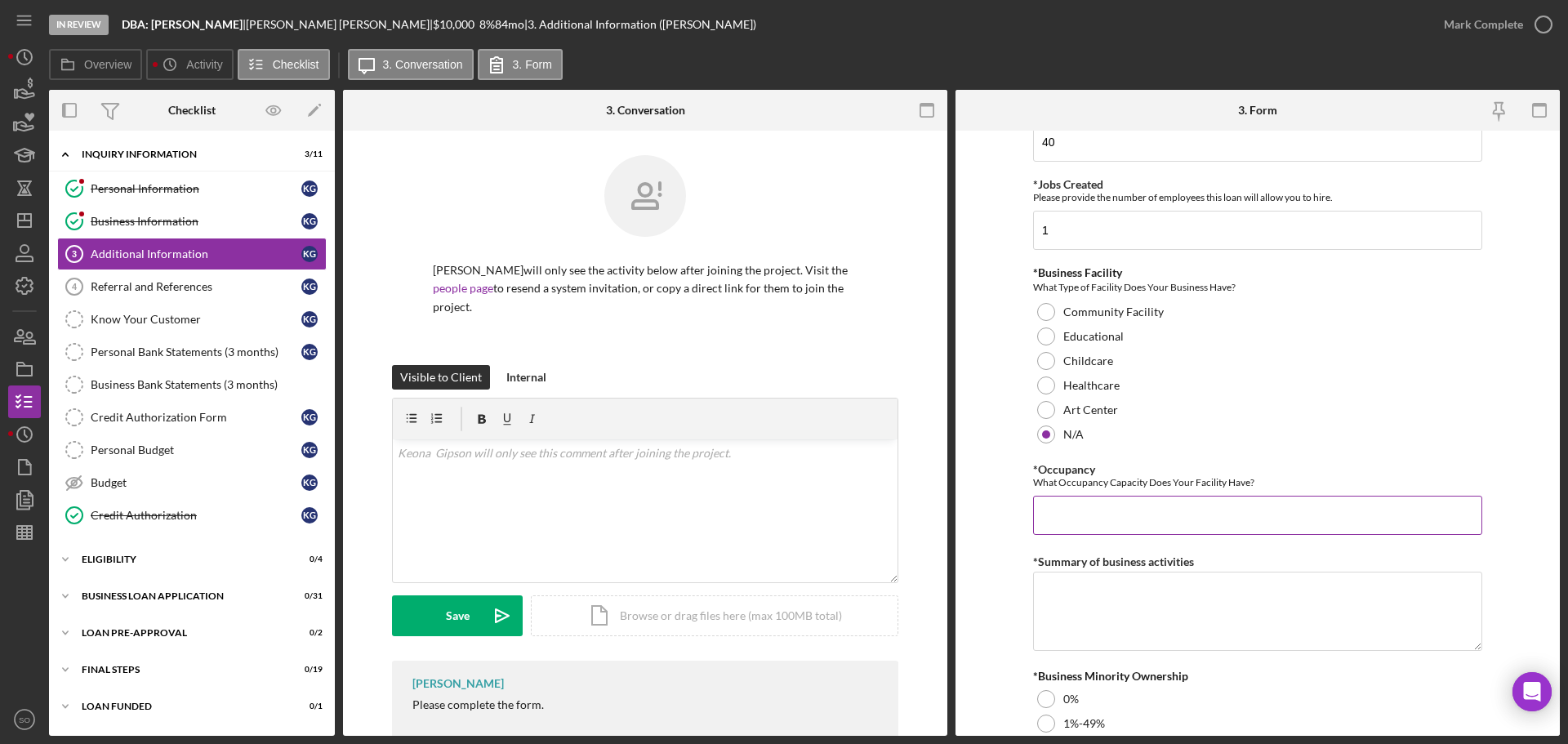
click at [1088, 509] on input "*Occupancy" at bounding box center [1257, 515] width 449 height 39
type input "0"
click at [983, 580] on form "Personal Information *Mobile Phone [PHONE_NUMBER] Phone What is the best number…" at bounding box center [1257, 433] width 604 height 605
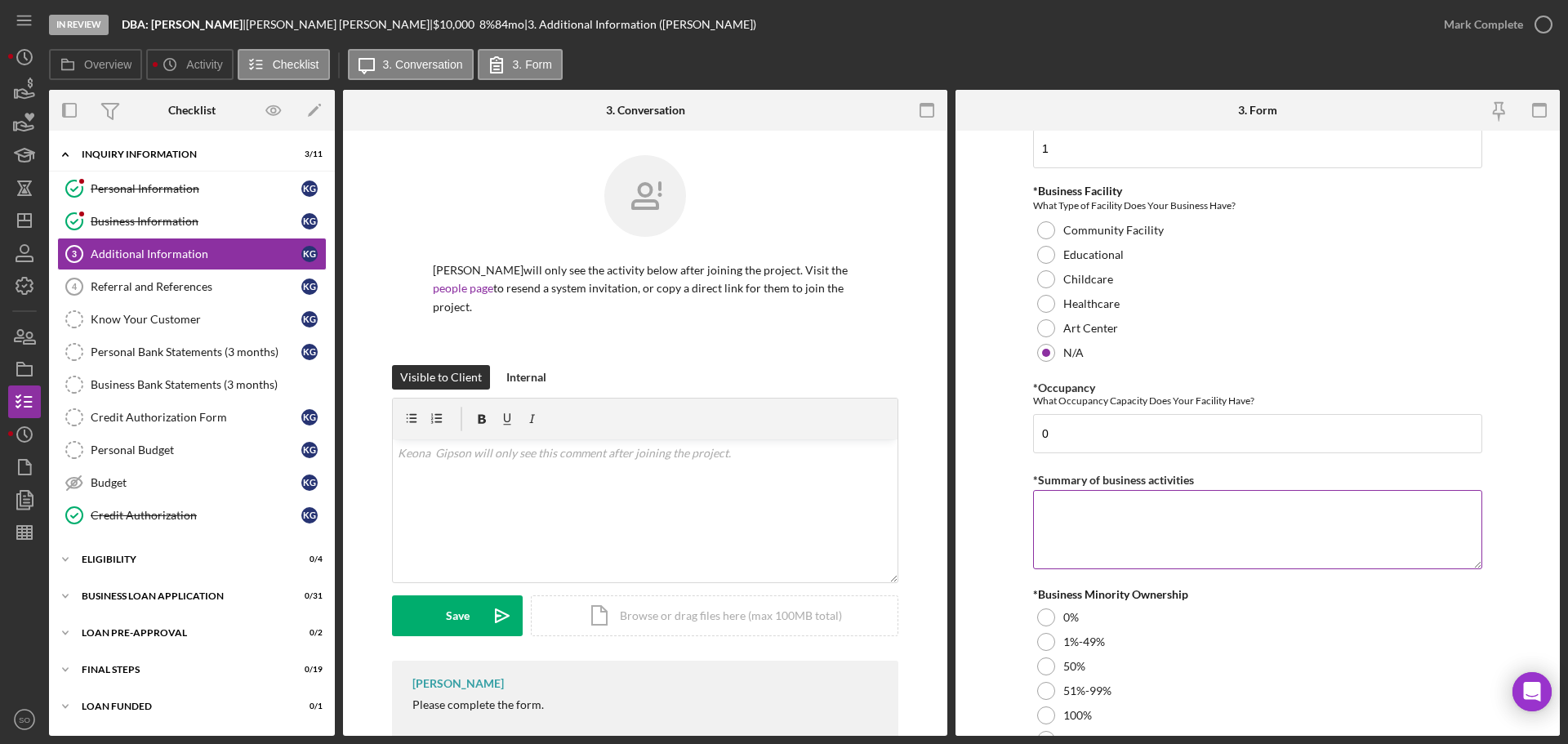
click at [1079, 520] on textarea "*Summary of business activities" at bounding box center [1257, 529] width 449 height 78
paste textarea "Herbal Supplement Retail"
type textarea "Herbal Supplement Retail"
click at [965, 539] on form "Personal Information *Mobile Phone [PHONE_NUMBER] Phone What is the best number…" at bounding box center [1257, 433] width 604 height 605
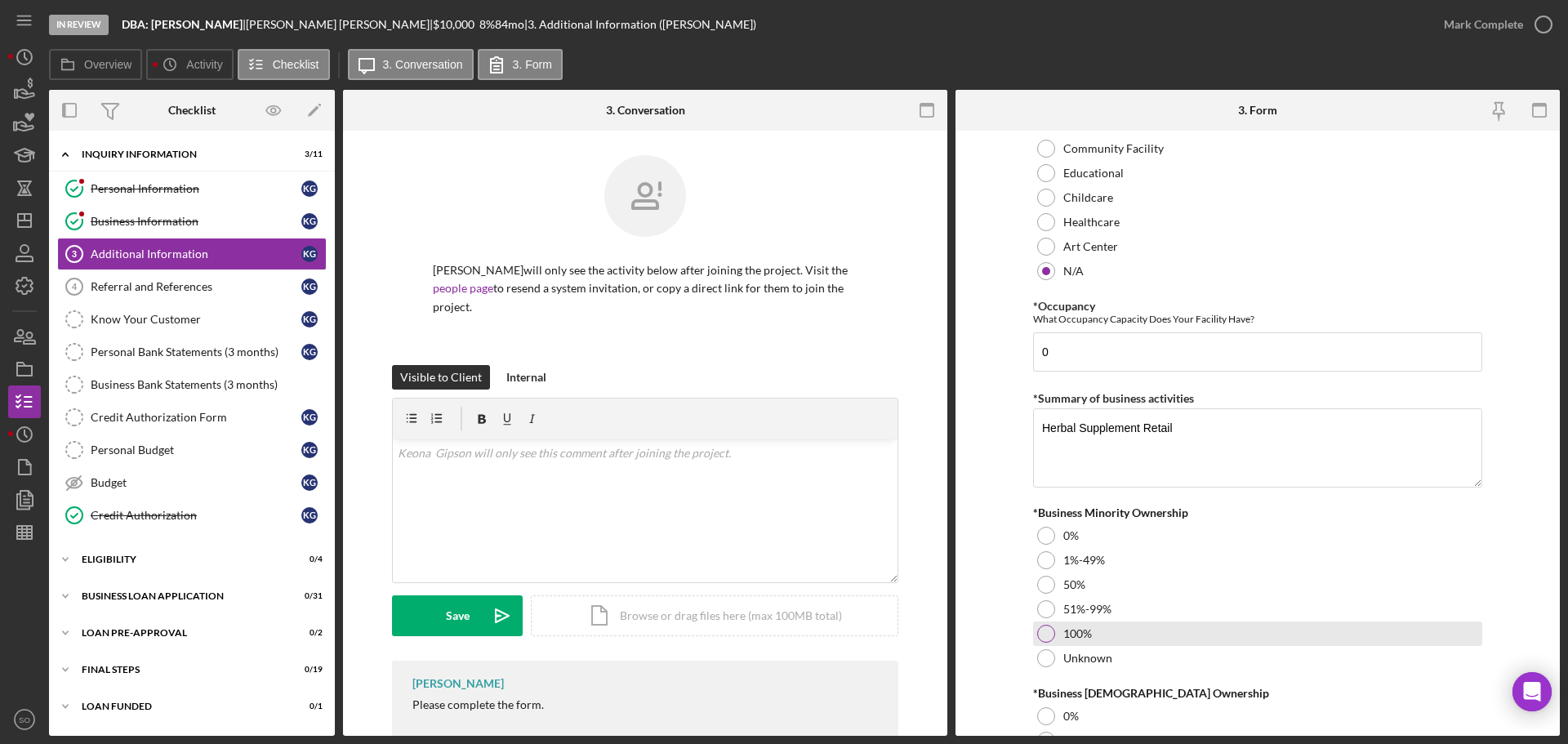
click at [1053, 629] on div "100%" at bounding box center [1257, 633] width 449 height 25
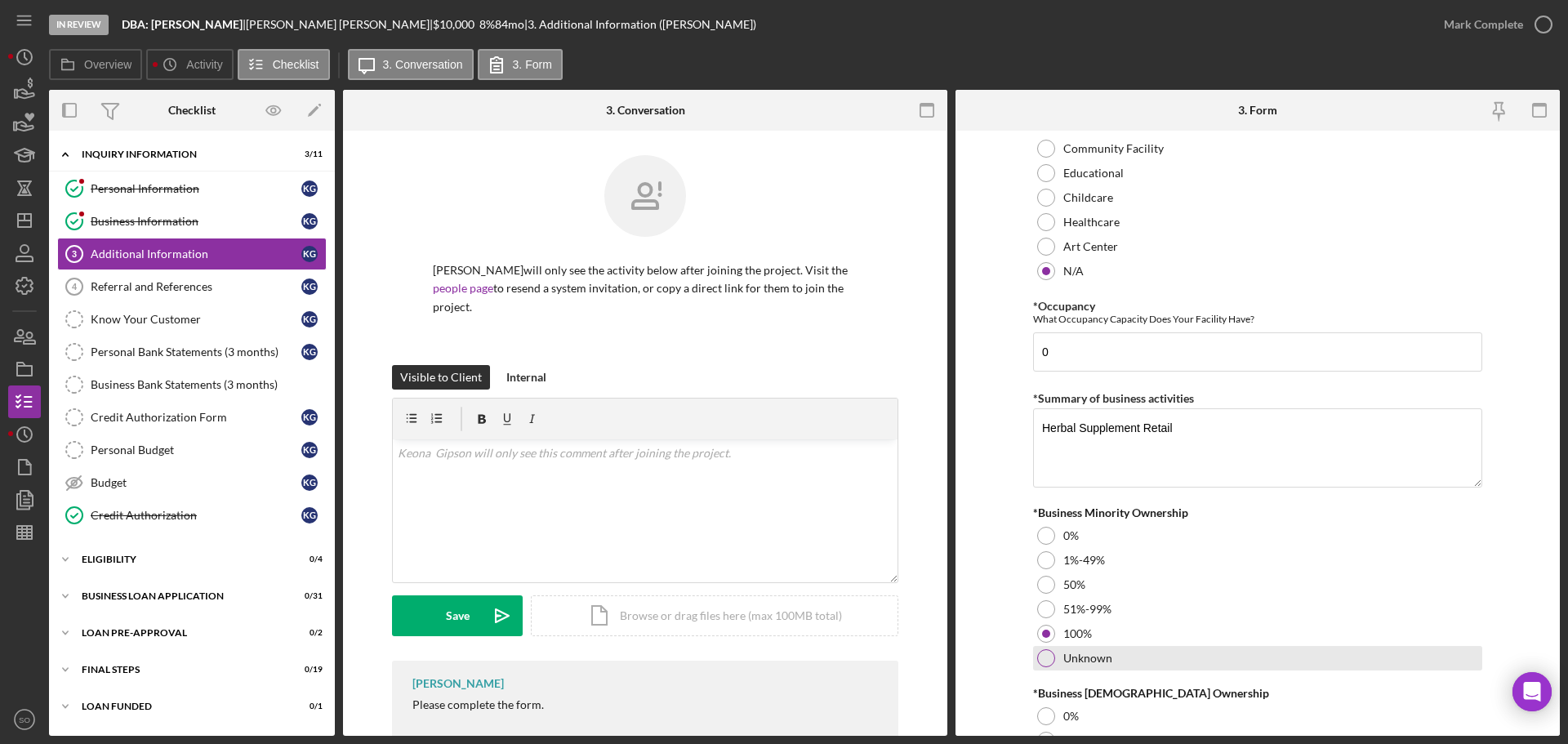
scroll to position [1797, 0]
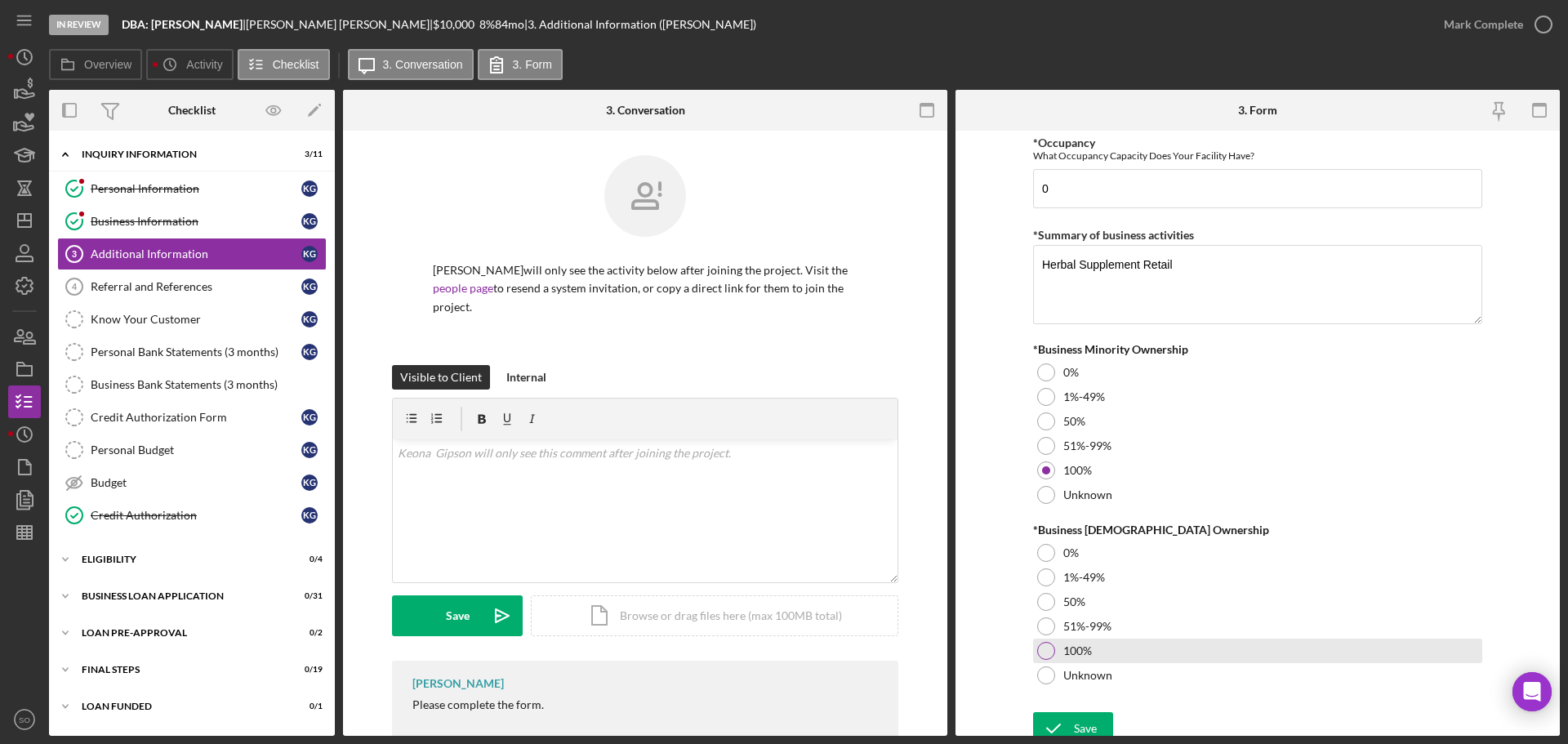
click at [1059, 649] on div "100%" at bounding box center [1257, 650] width 449 height 25
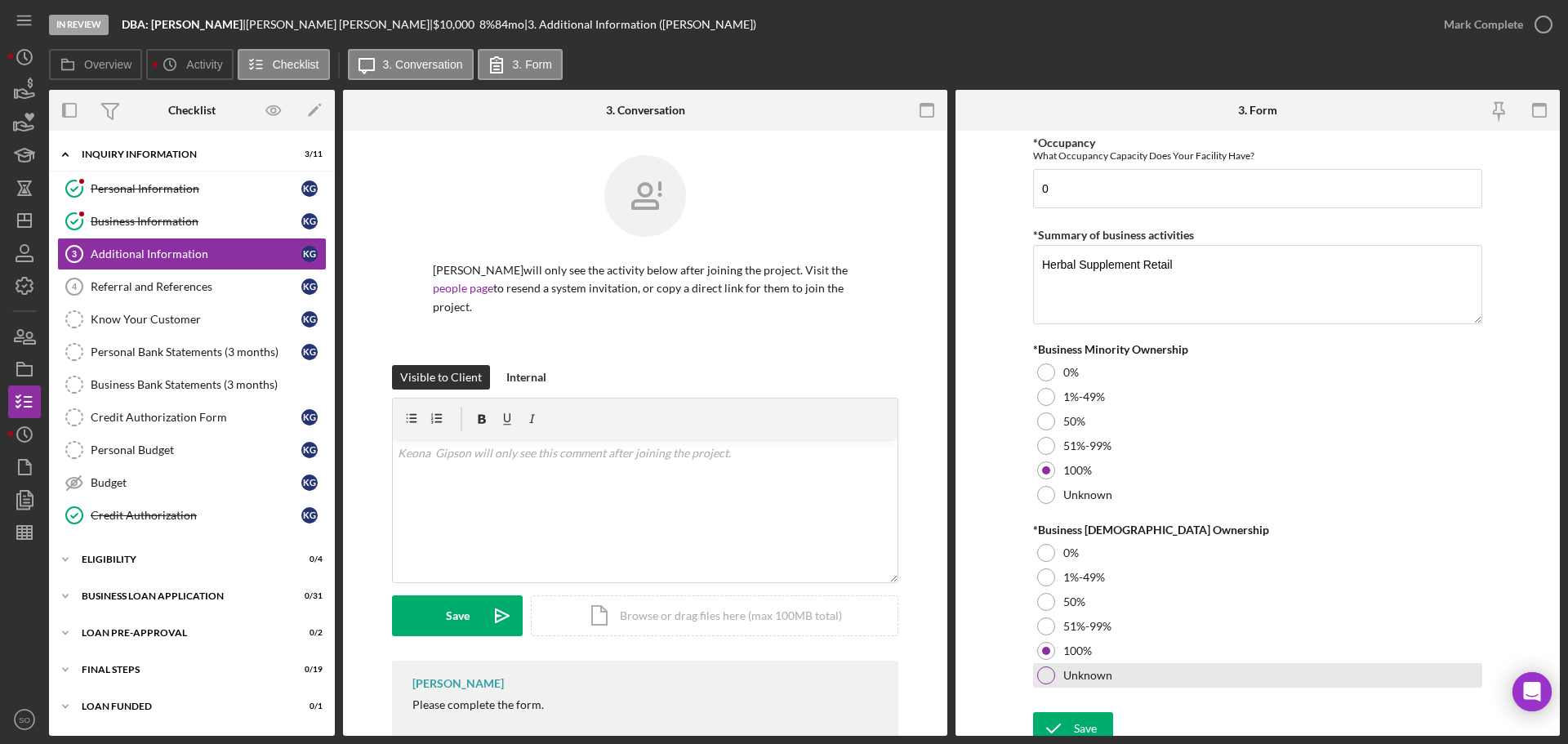
scroll to position [1808, 0]
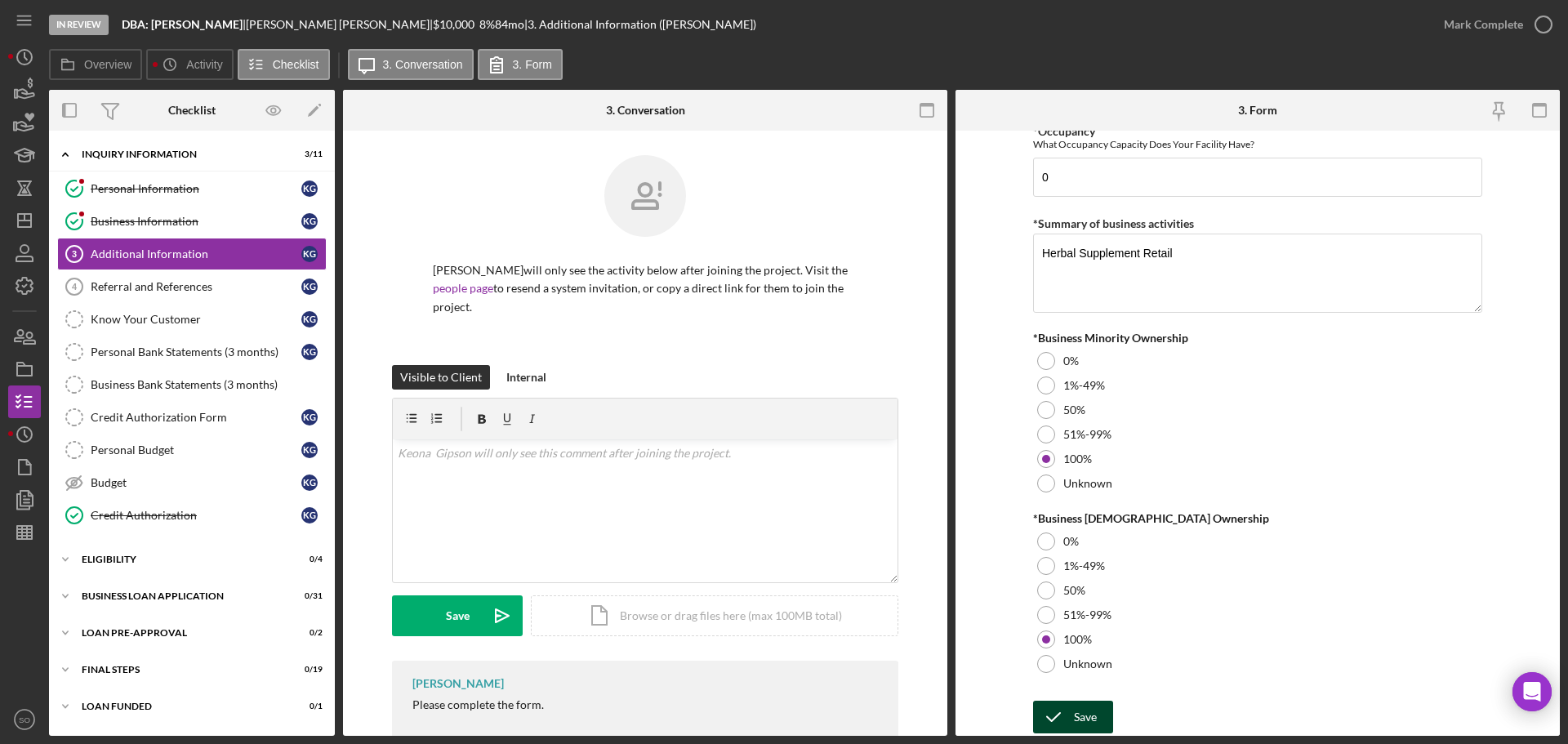
click at [1076, 712] on div "Save" at bounding box center [1085, 717] width 23 height 32
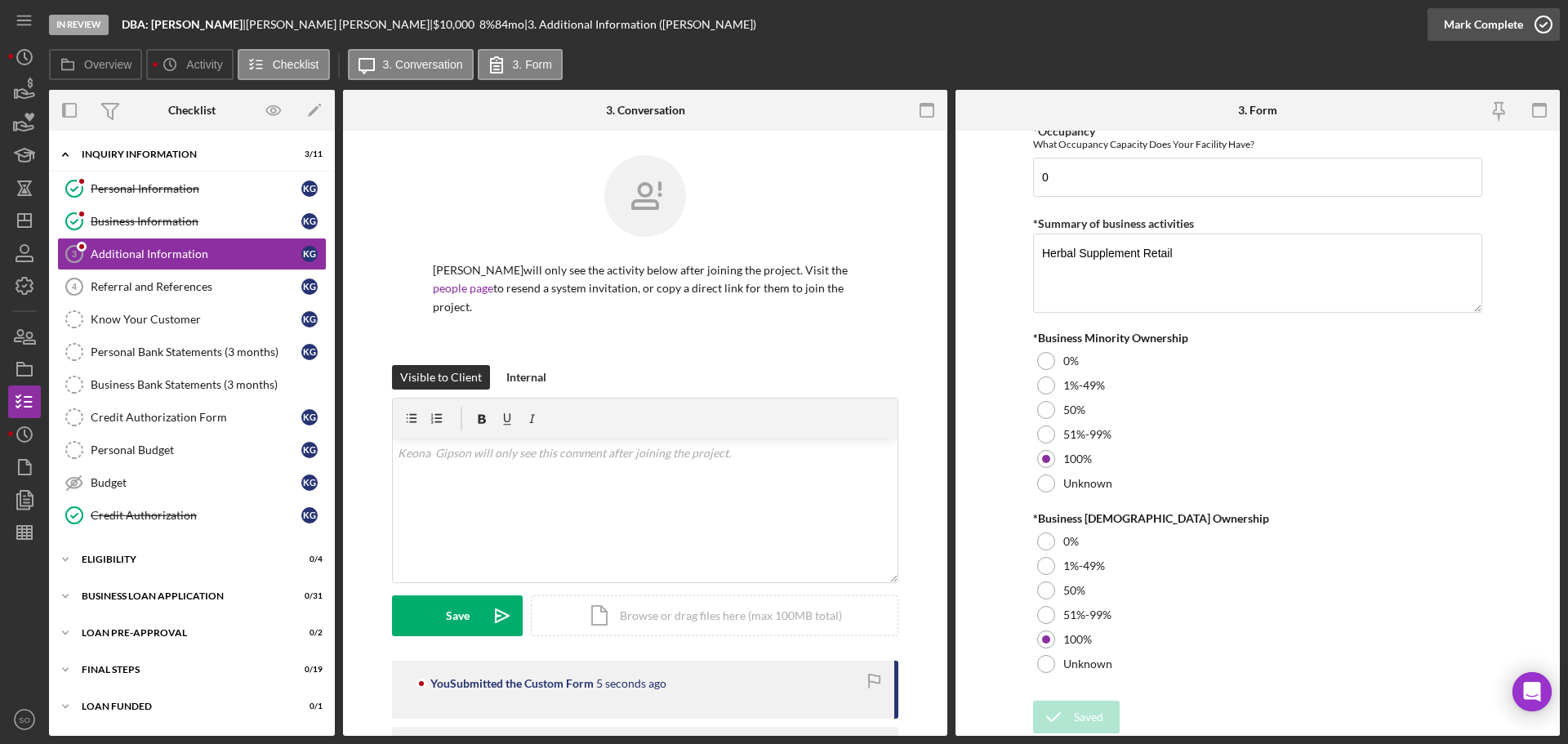
click at [1454, 26] on div "Mark Complete" at bounding box center [1483, 25] width 79 height 32
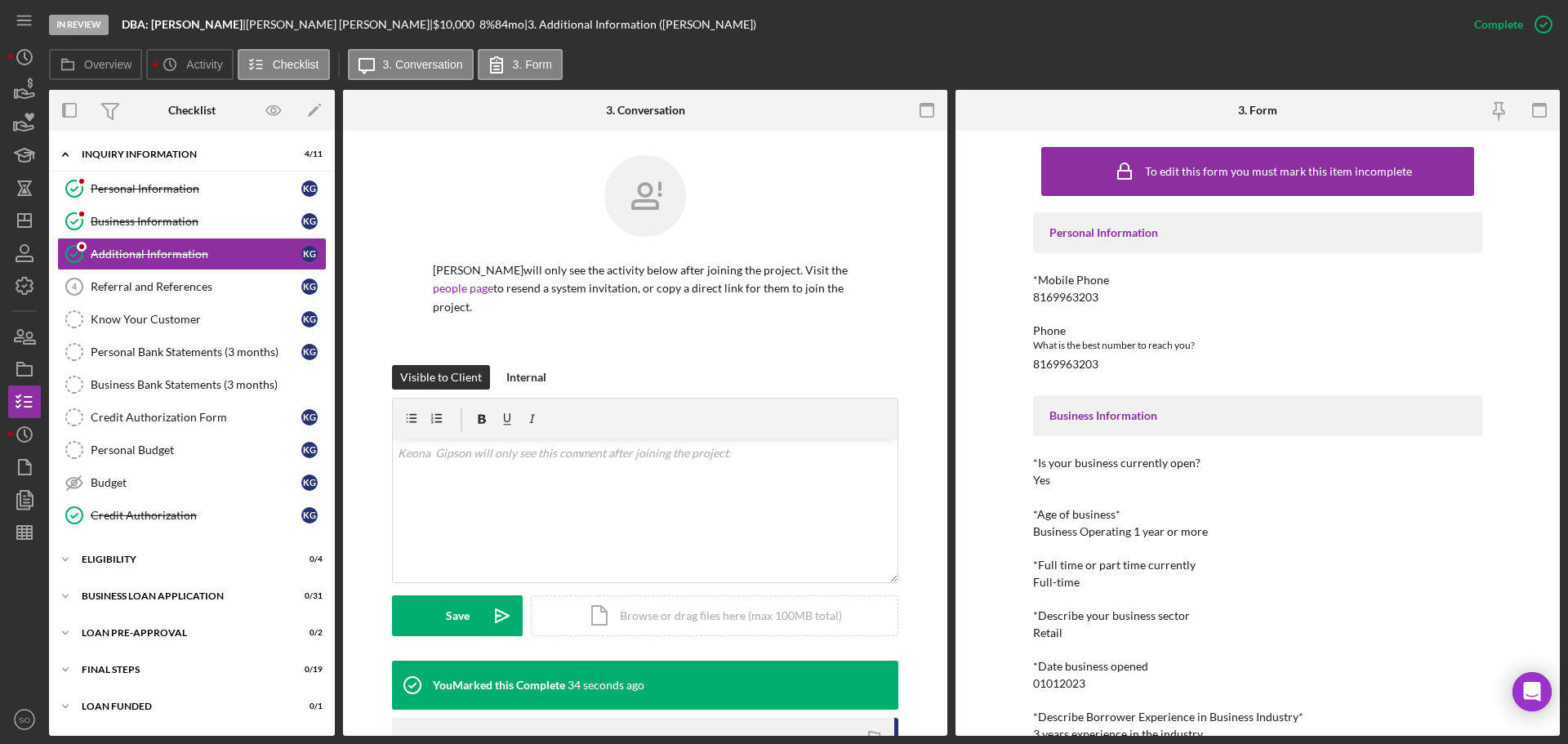
scroll to position [0, 0]
drag, startPoint x: 162, startPoint y: 282, endPoint x: 220, endPoint y: 293, distance: 59.0
click at [162, 282] on div "Referral and References" at bounding box center [195, 286] width 211 height 13
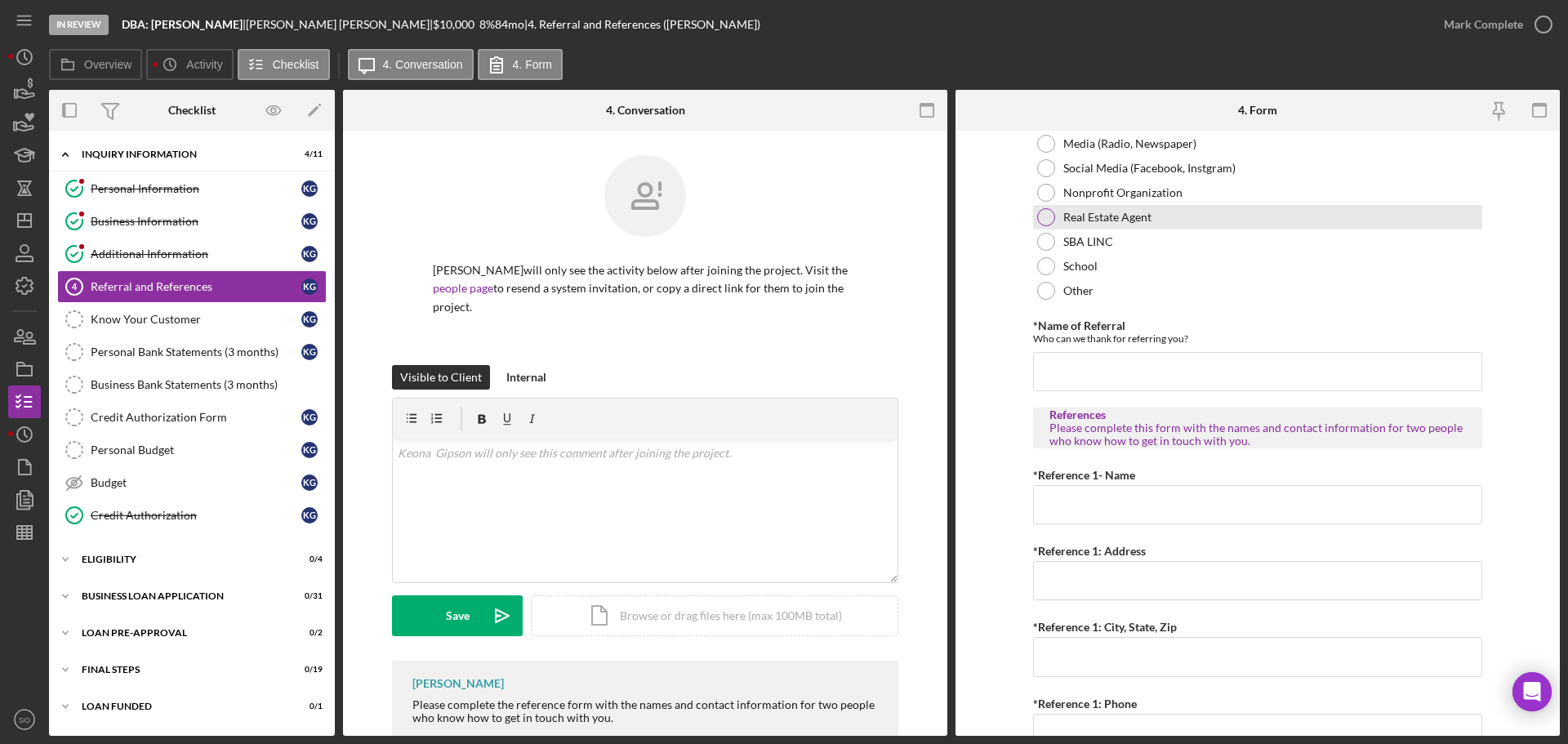
scroll to position [82, 0]
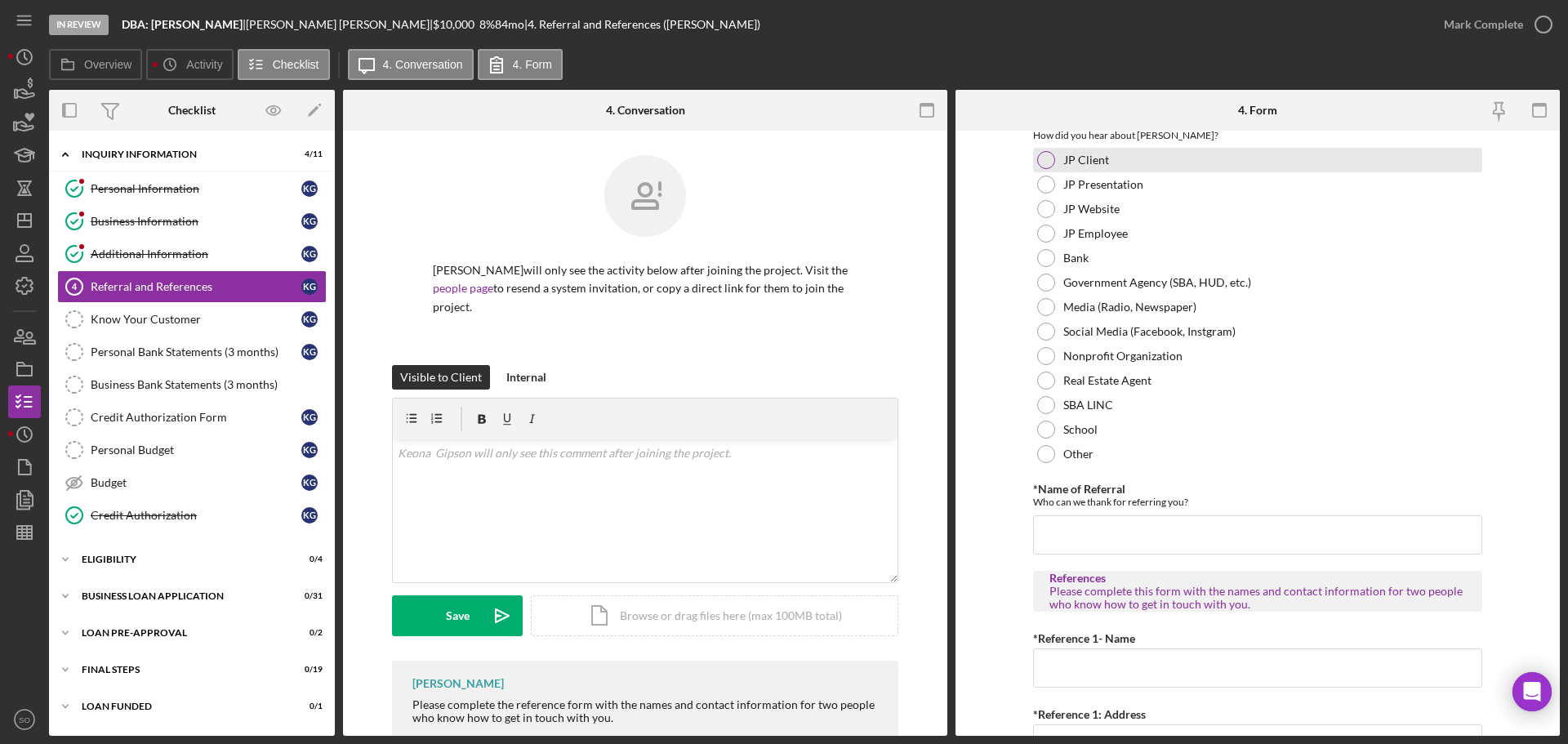
click at [1037, 161] on div at bounding box center [1046, 160] width 18 height 18
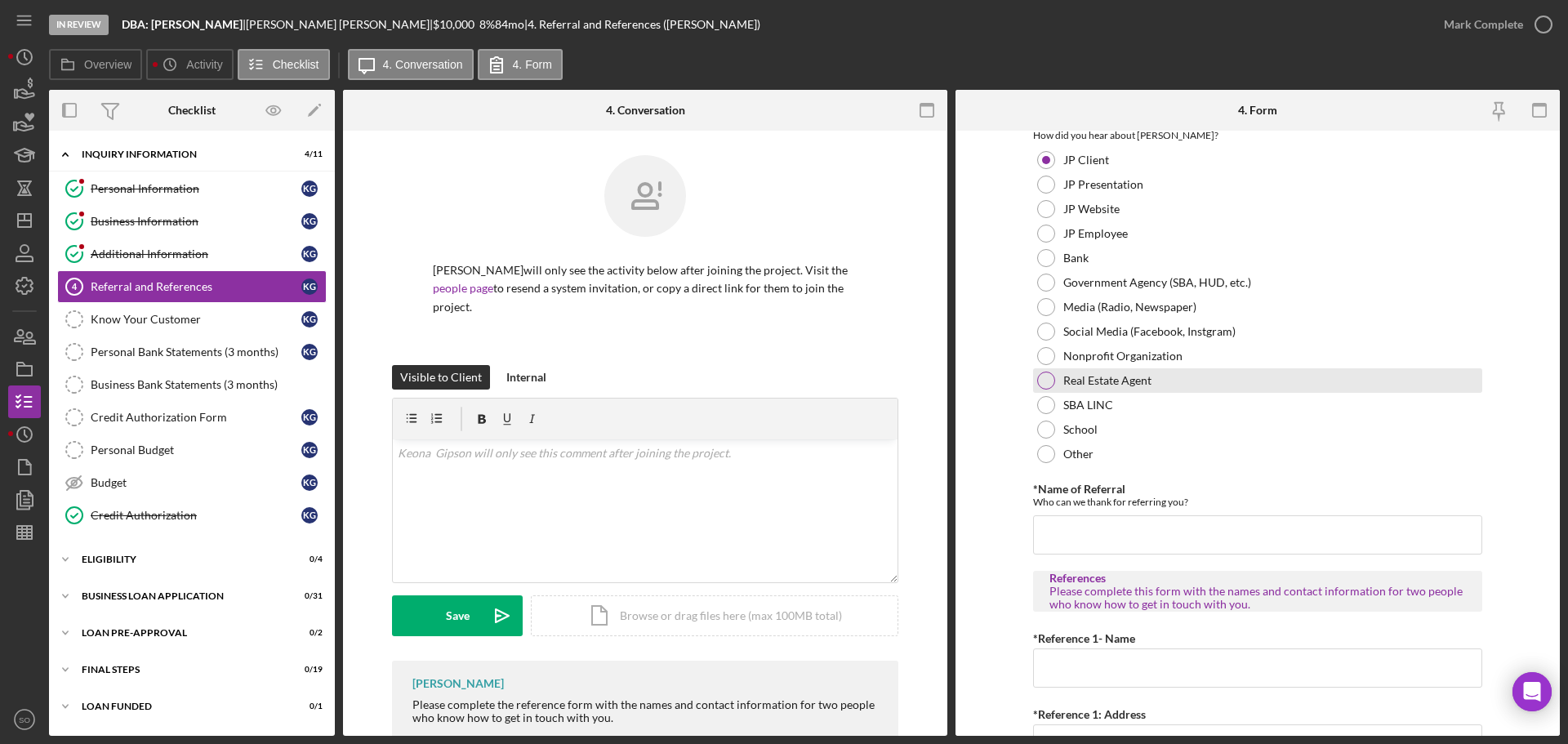
scroll to position [163, 0]
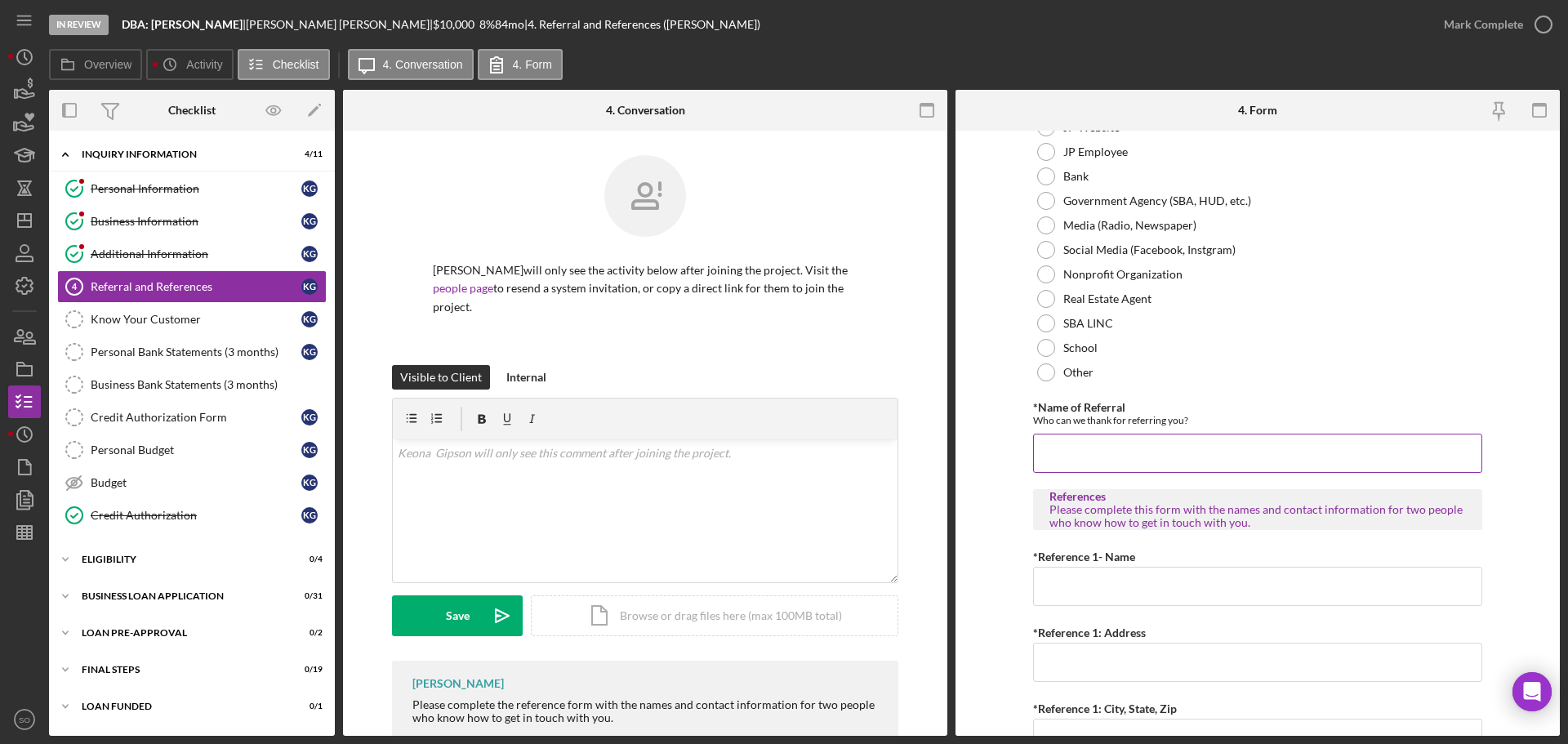
click at [1063, 454] on input "*Name of Referral" at bounding box center [1257, 453] width 449 height 39
paste input "[PERSON_NAME]"
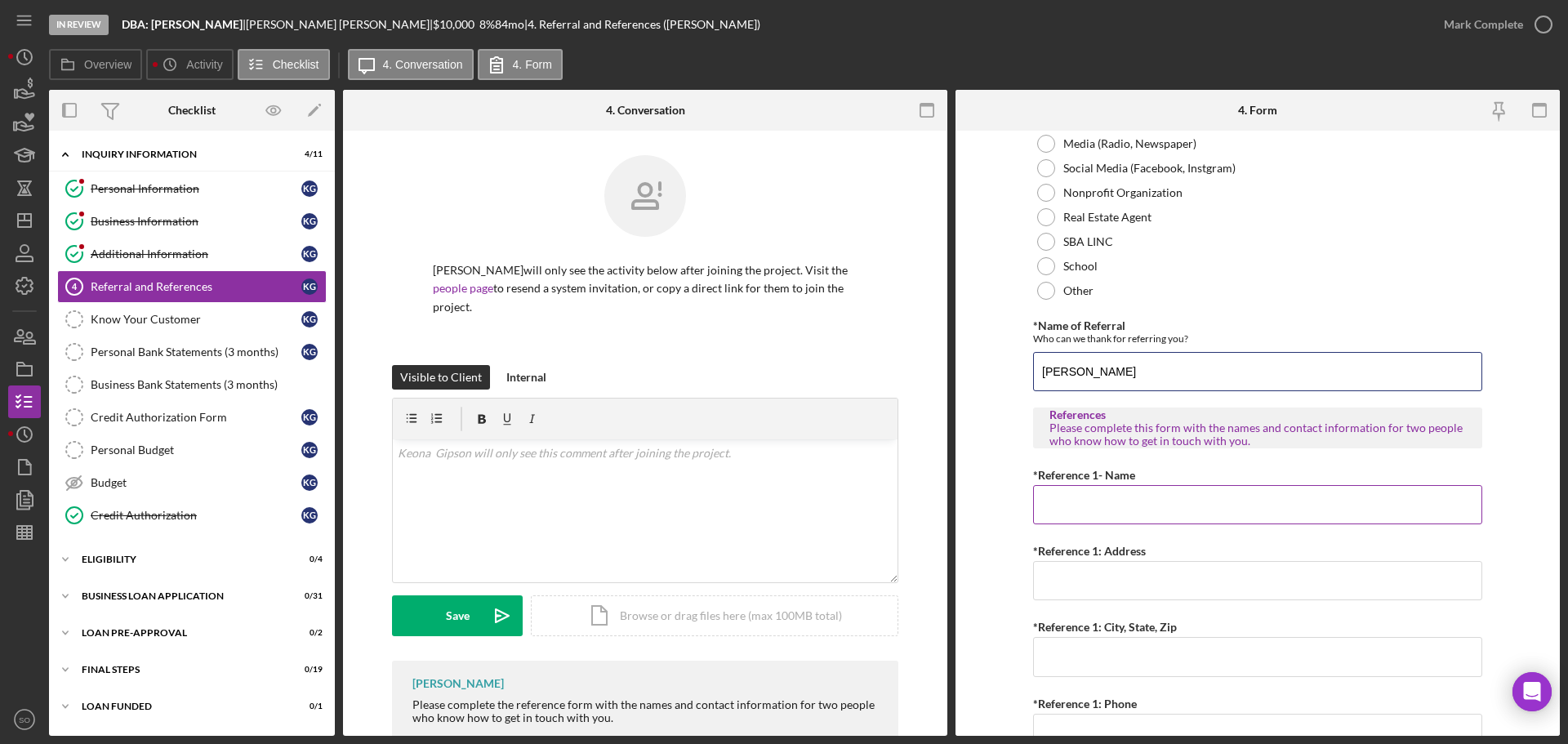
type input "[PERSON_NAME]"
click at [1130, 503] on input "*Reference 1- Name" at bounding box center [1257, 505] width 449 height 39
paste input "[PERSON_NAME]"
type input "[PERSON_NAME]"
click at [1175, 572] on input "*Reference 1: Address" at bounding box center [1257, 581] width 449 height 39
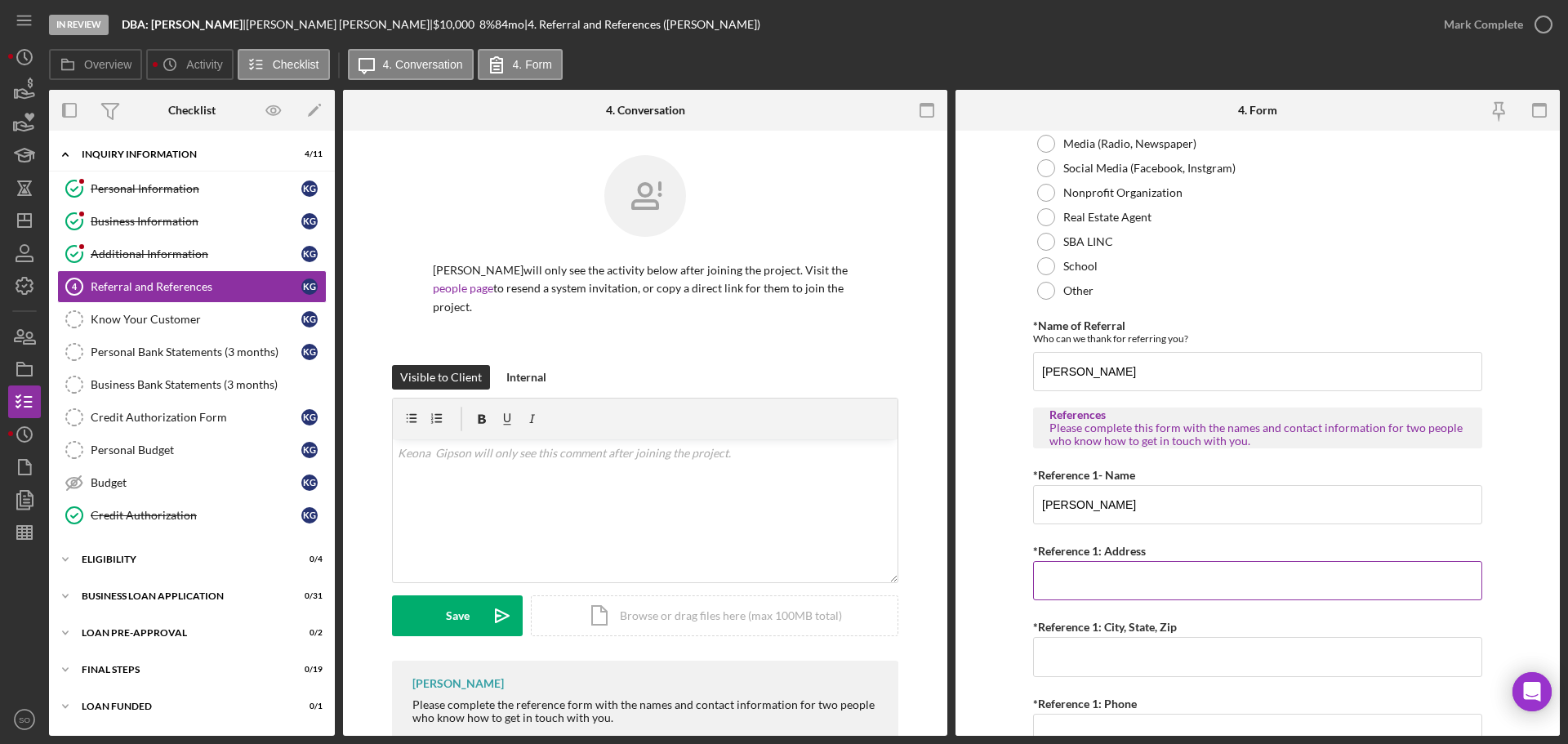
paste input "911 Main St"
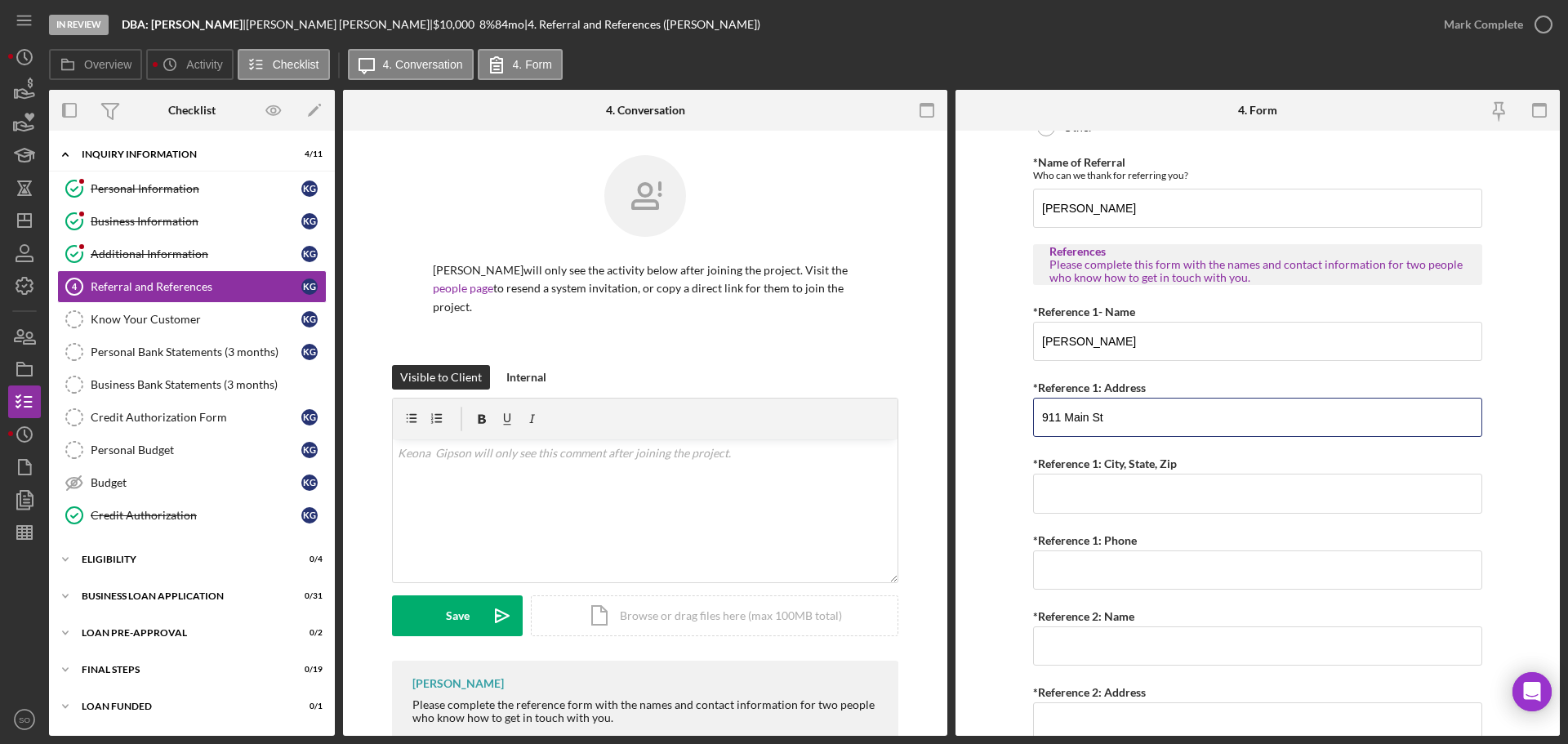
type input "911 Main St"
click at [1082, 493] on input "*Reference 1: City, State, Zip" at bounding box center [1257, 493] width 449 height 39
paste input "[US_STATE][GEOGRAPHIC_DATA]"
type input "[US_STATE][GEOGRAPHIC_DATA]"
click at [1080, 582] on input "*Reference 1: Phone" at bounding box center [1257, 570] width 449 height 39
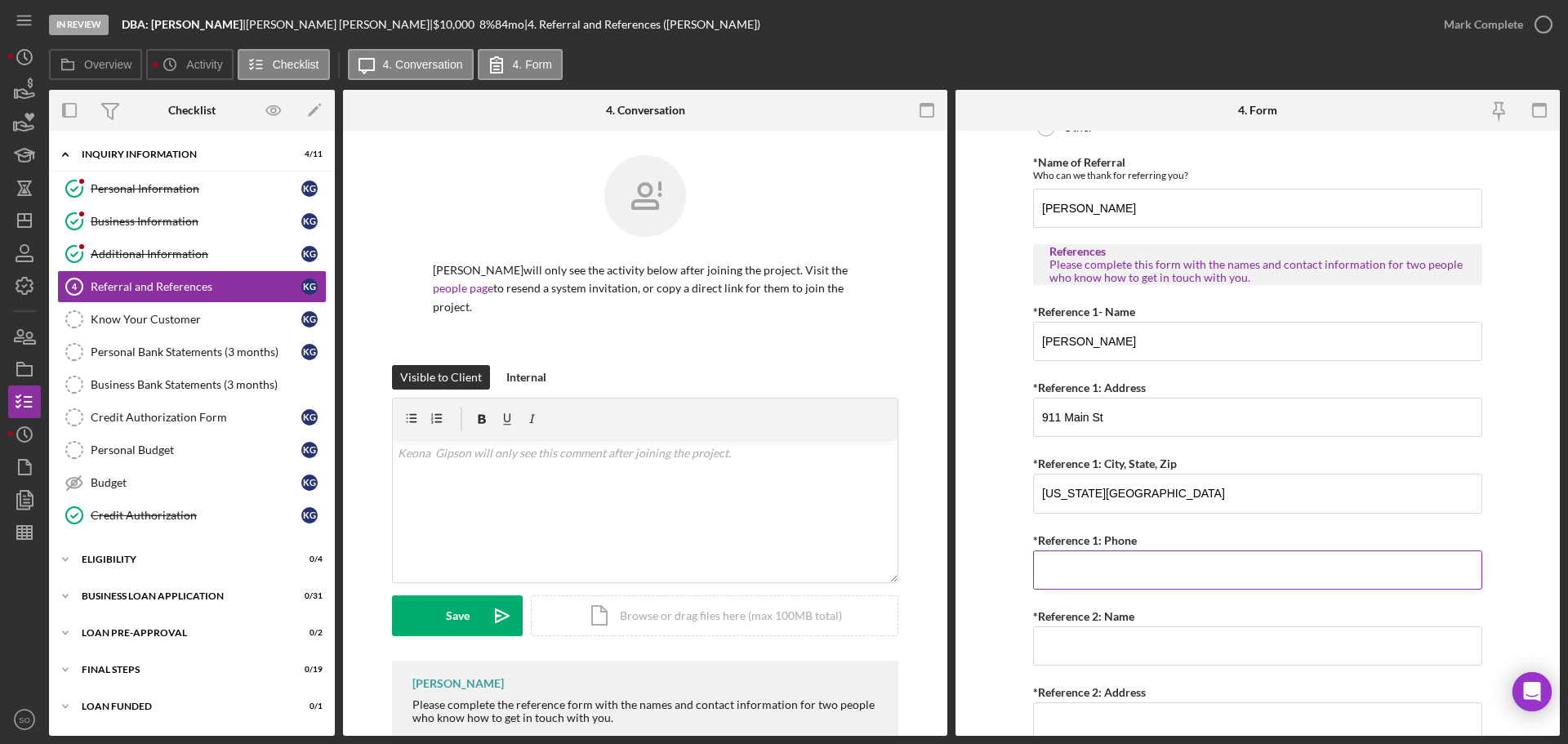
paste input "[PHONE_NUMBER]"
type input "[PHONE_NUMBER]"
click at [991, 532] on form "Referral *Referral Type How did you hear about [PERSON_NAME]? JP Client JP Pres…" at bounding box center [1257, 433] width 604 height 605
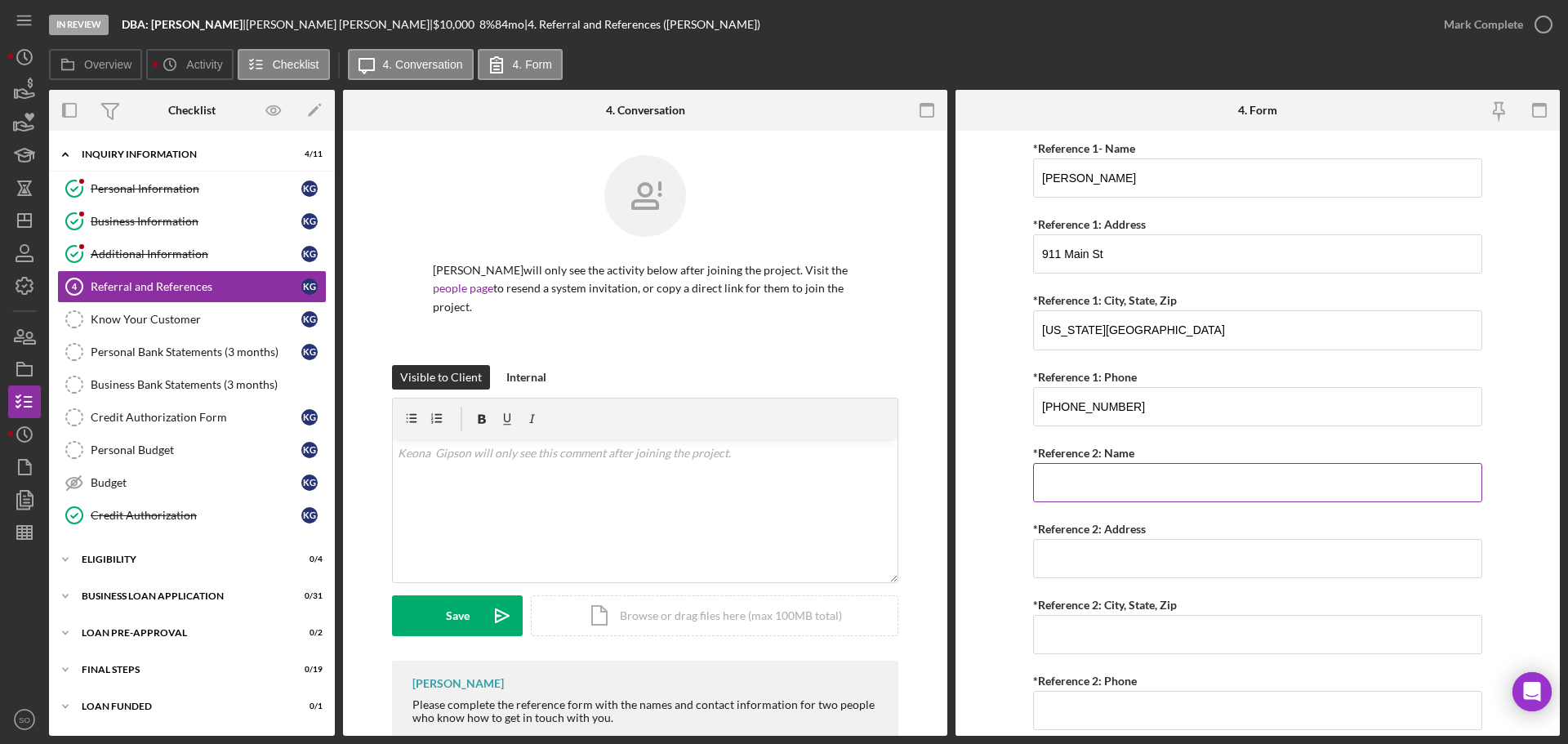
click at [1131, 481] on input "*Reference 2: Name" at bounding box center [1257, 483] width 449 height 39
paste input "[PERSON_NAME]"
type input "[PERSON_NAME]"
click at [1101, 556] on input "*Reference 2: Address" at bounding box center [1257, 559] width 449 height 39
paste input "[STREET_ADDRESS]"
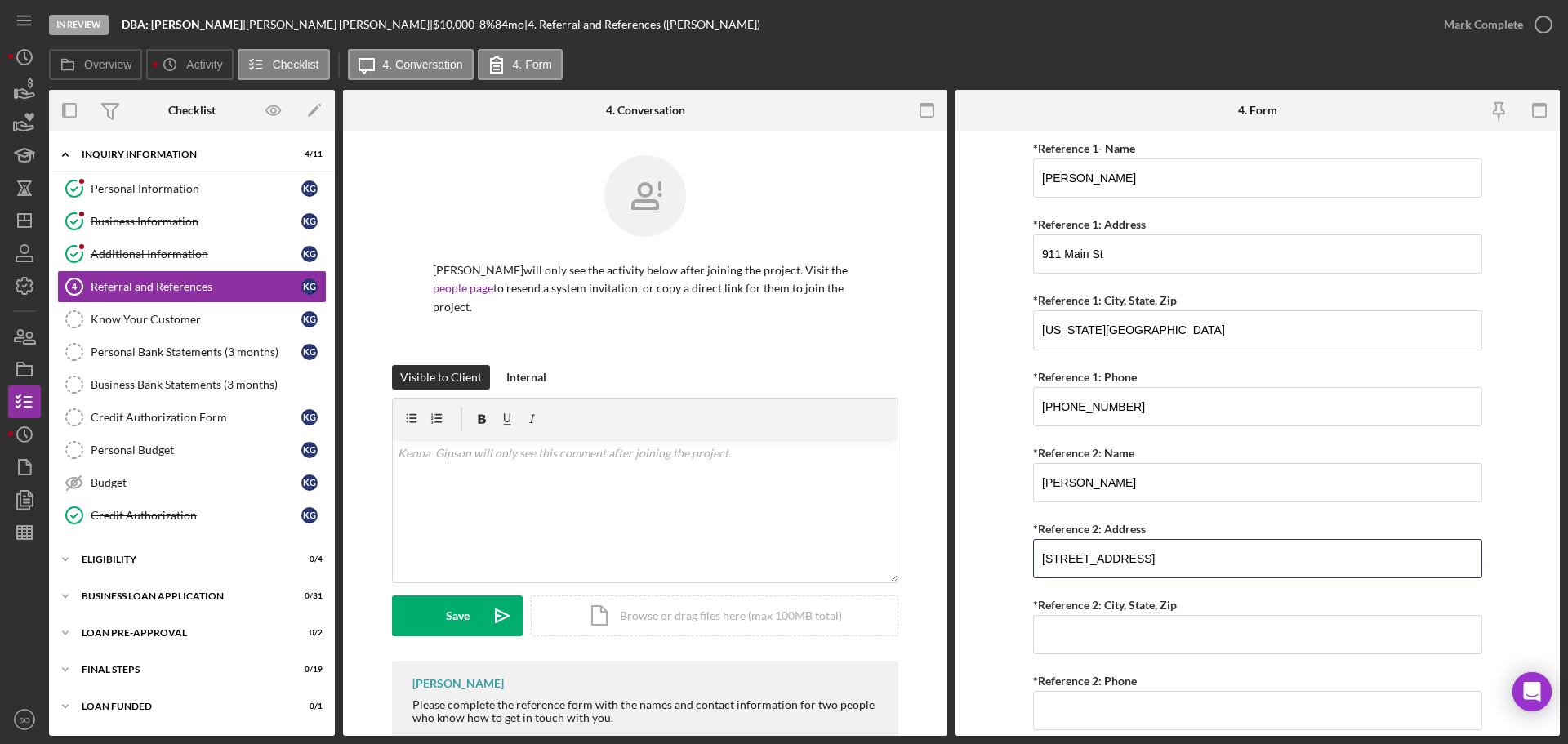
type input "[STREET_ADDRESS]"
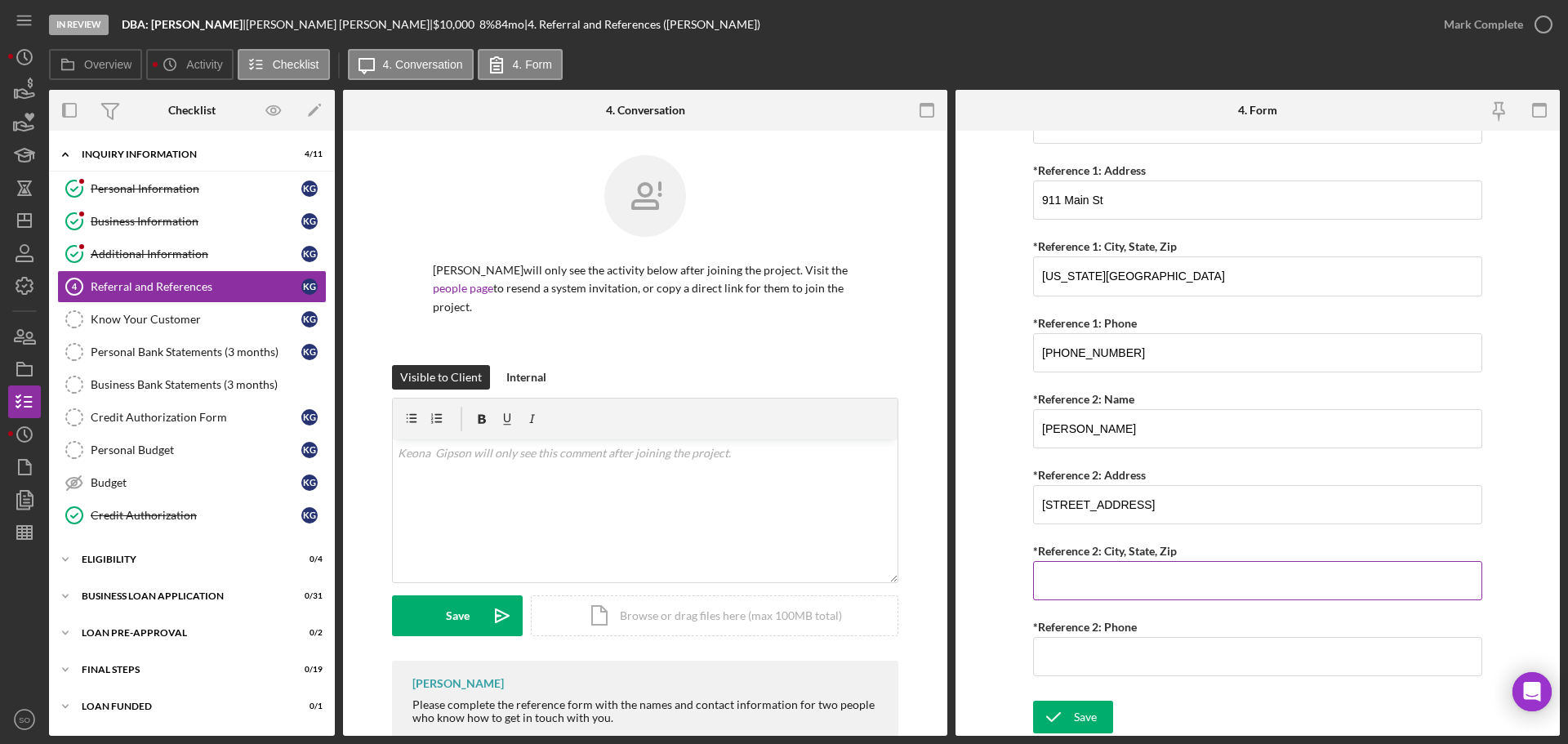
click at [1085, 586] on input "*Reference 2: City, State, Zip" at bounding box center [1257, 581] width 449 height 39
paste input "[US_STATE][GEOGRAPHIC_DATA]"
type input "[US_STATE][GEOGRAPHIC_DATA]"
click at [1113, 663] on input "*Reference 2: Phone" at bounding box center [1257, 657] width 449 height 39
paste input "[PHONE_NUMBER]"
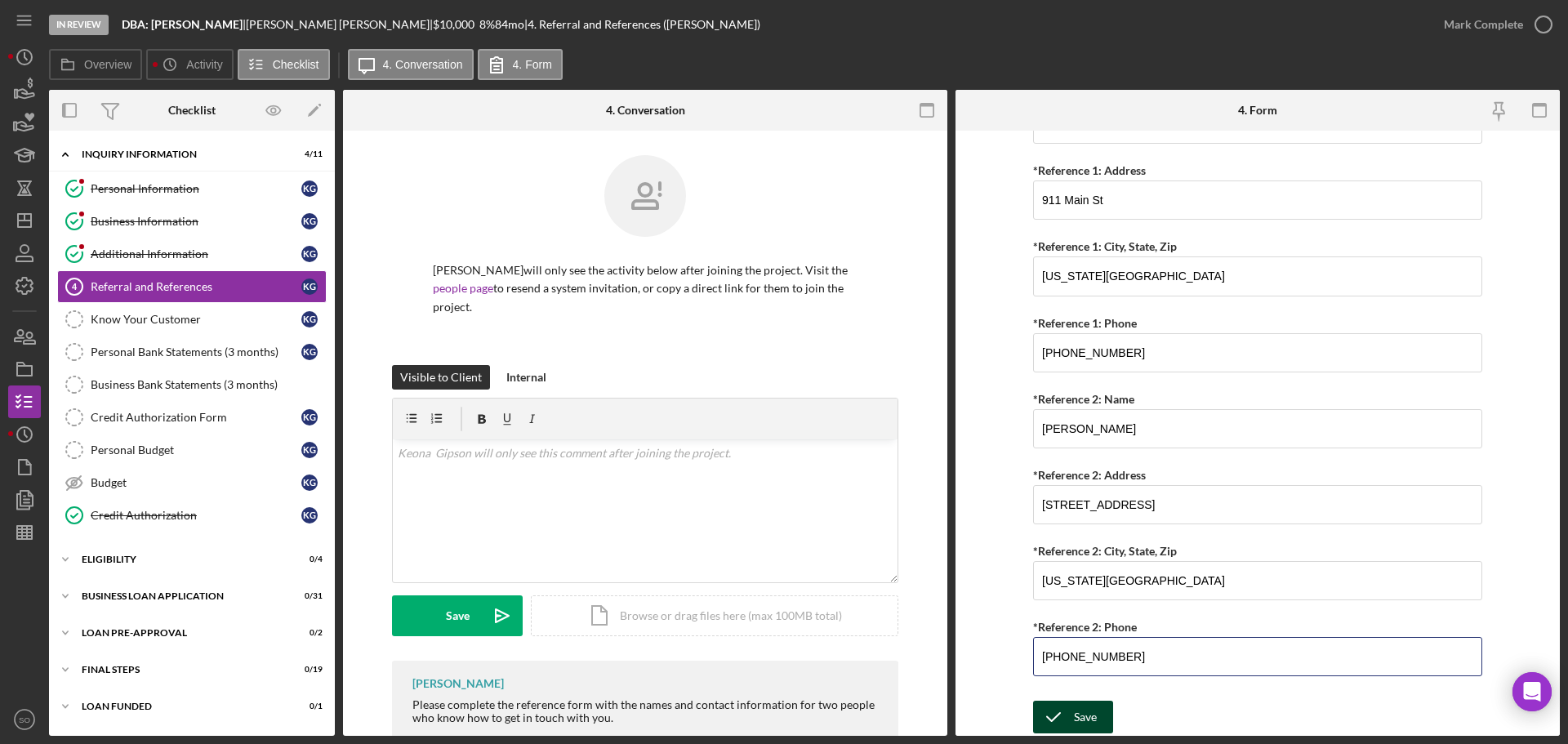
type input "[PHONE_NUMBER]"
click at [1086, 715] on div "Save" at bounding box center [1085, 717] width 23 height 32
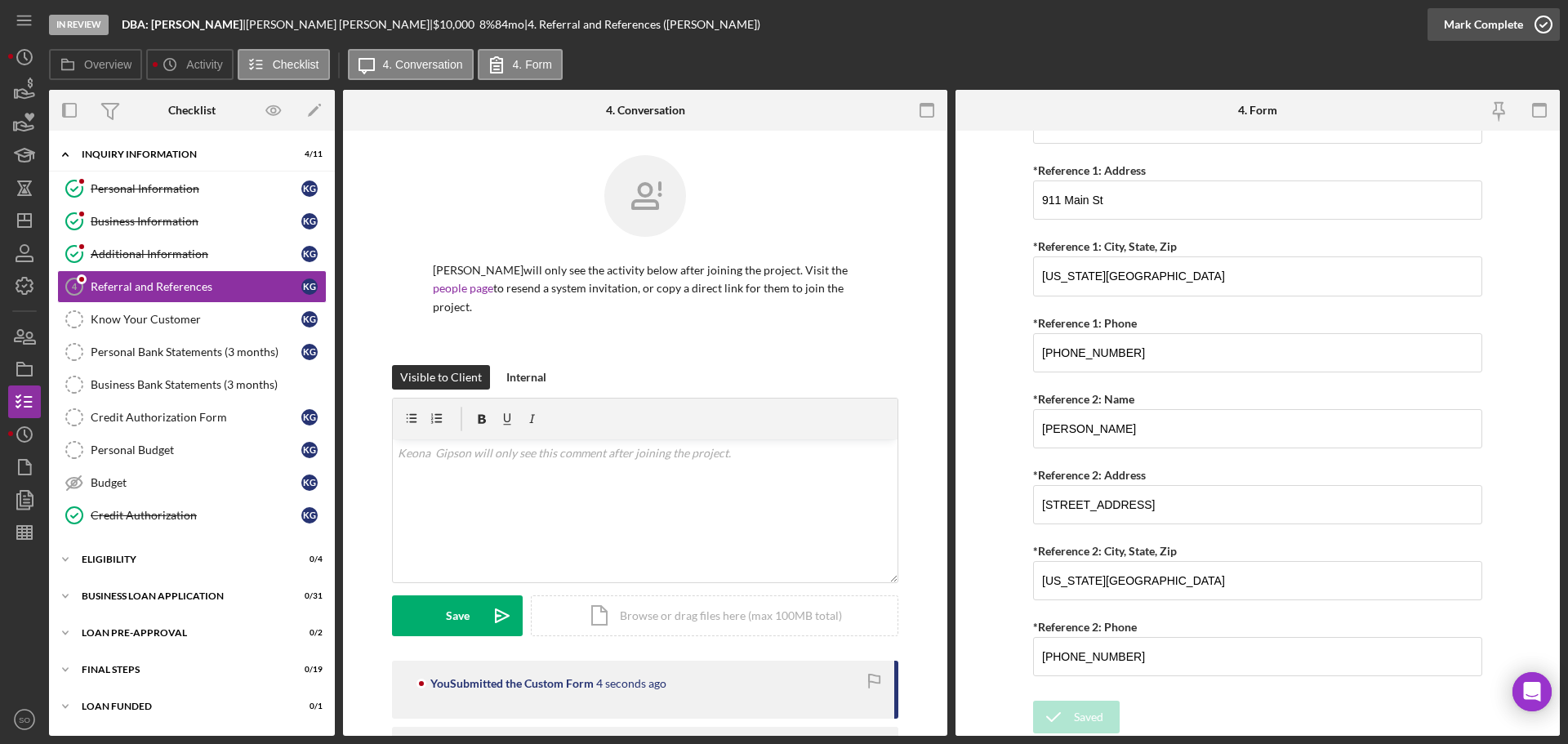
click at [1457, 39] on div "Mark Complete" at bounding box center [1483, 25] width 79 height 32
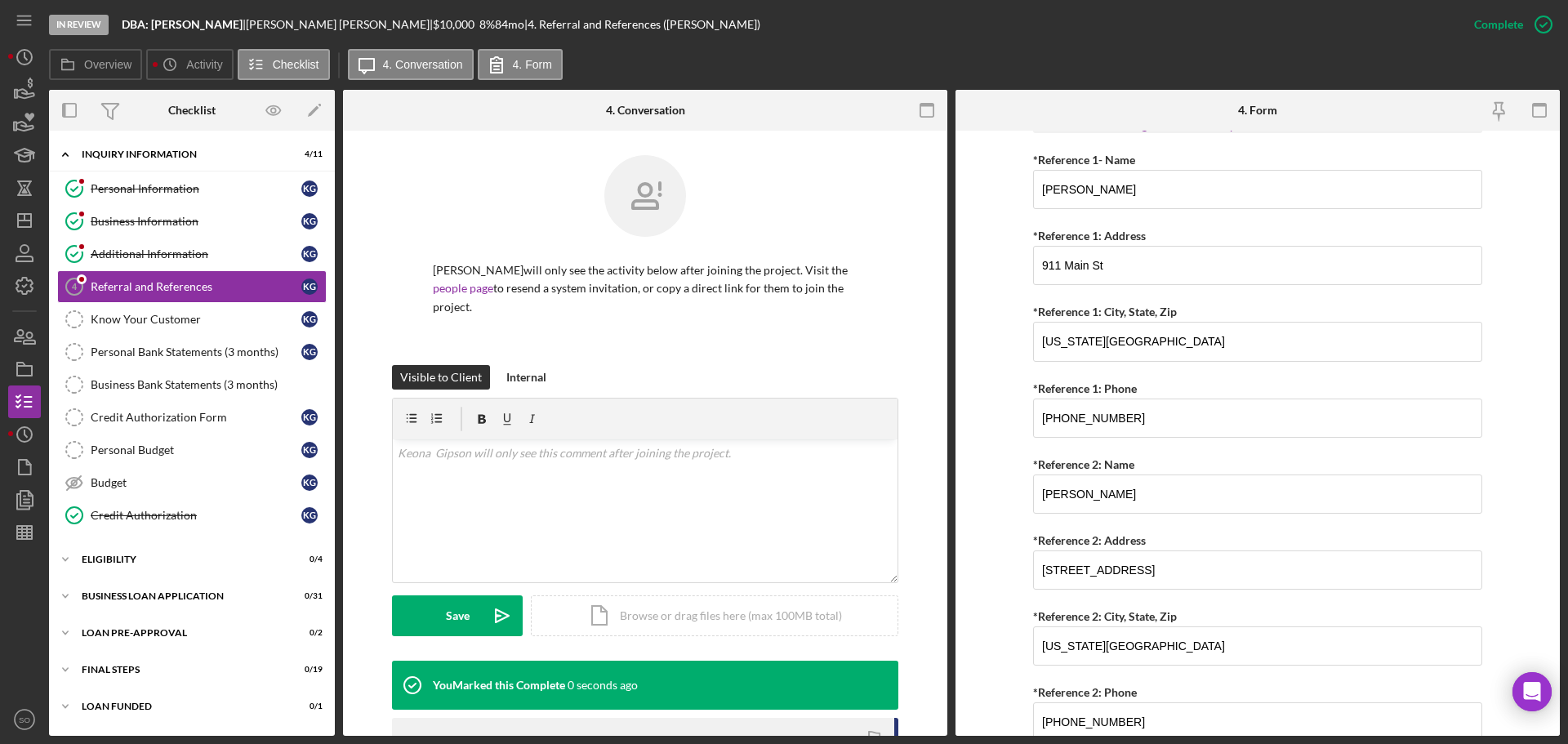
scroll to position [691, 0]
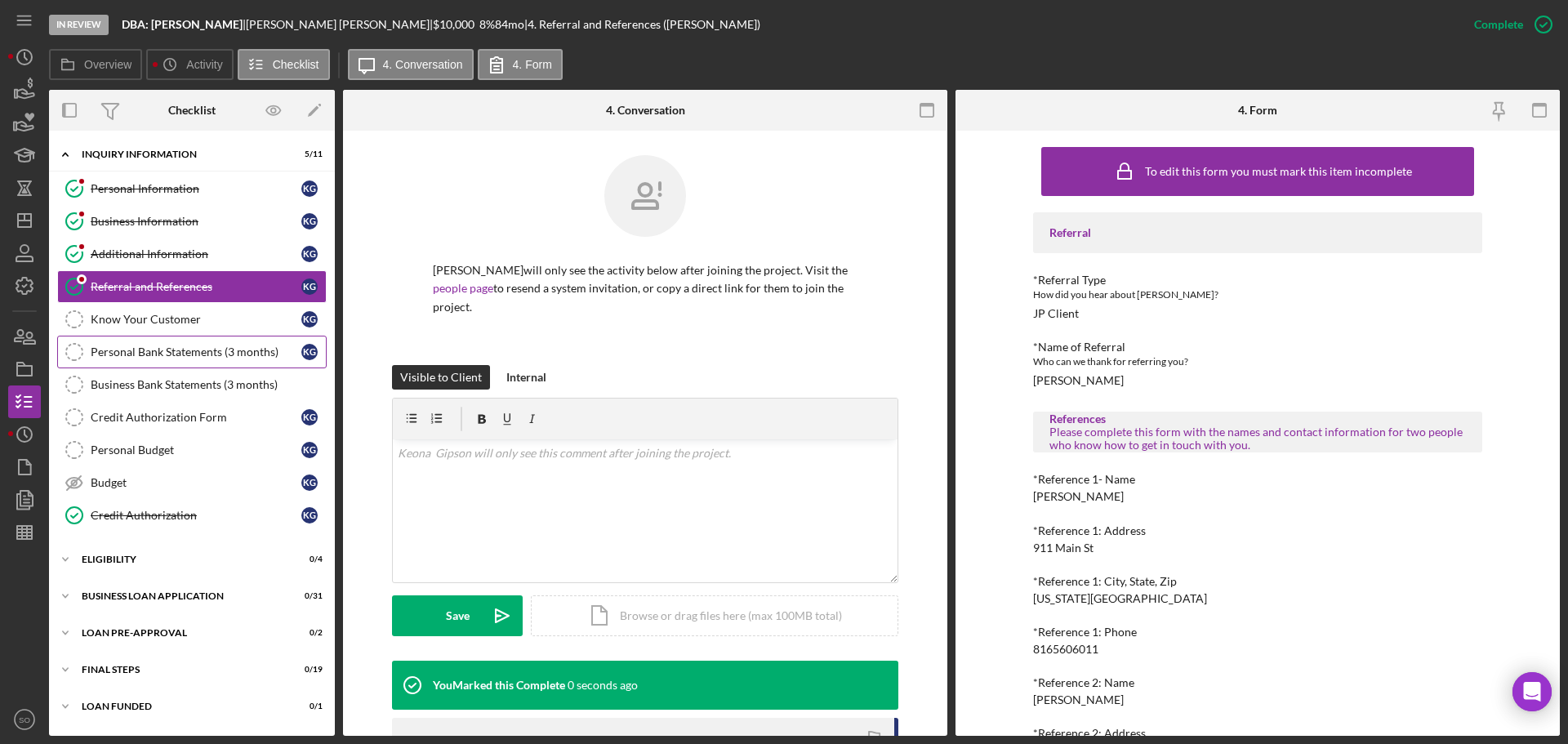
click at [218, 352] on div "Personal Bank Statements (3 months)" at bounding box center [195, 352] width 211 height 13
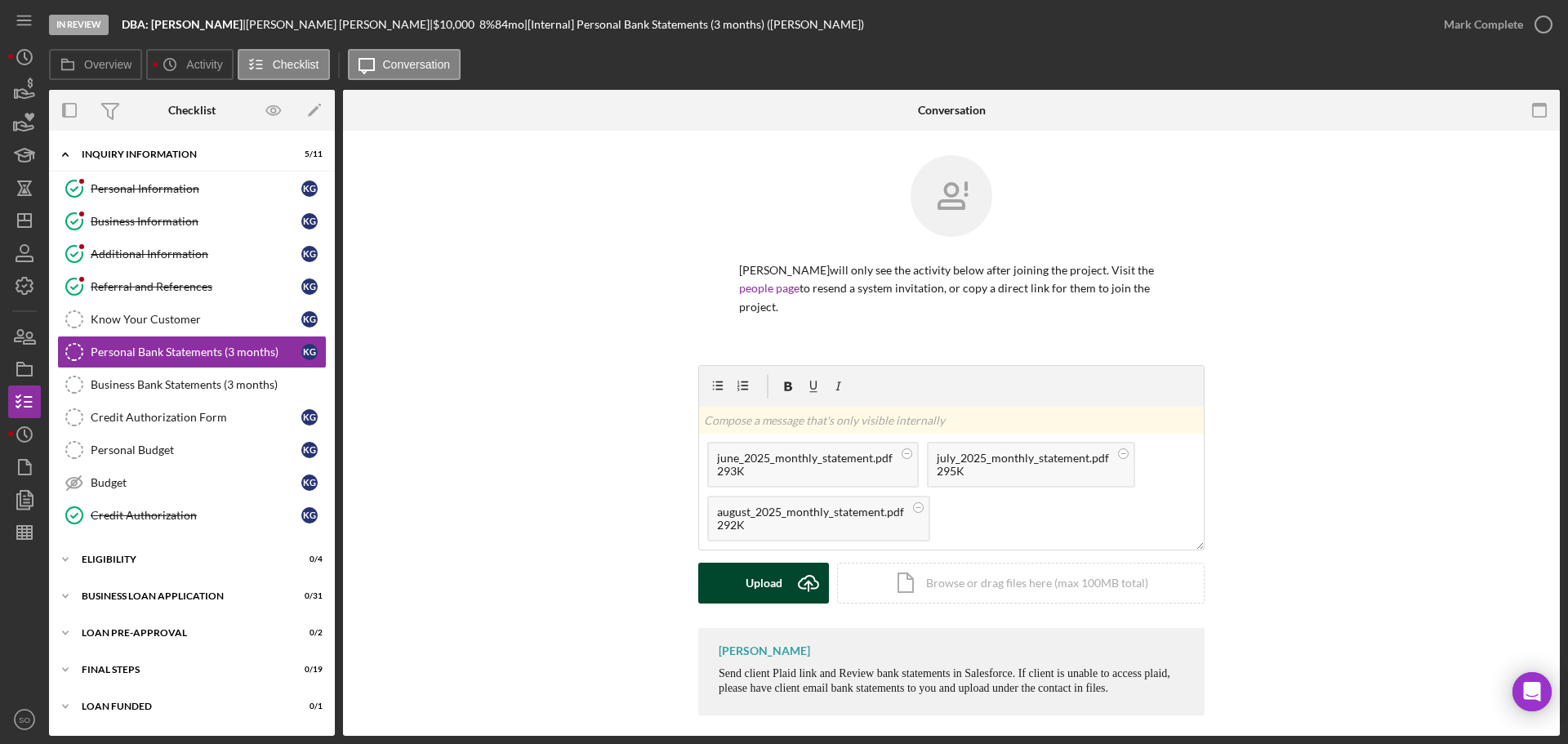
click at [802, 573] on icon "Icon/Upload" at bounding box center [809, 583] width 41 height 41
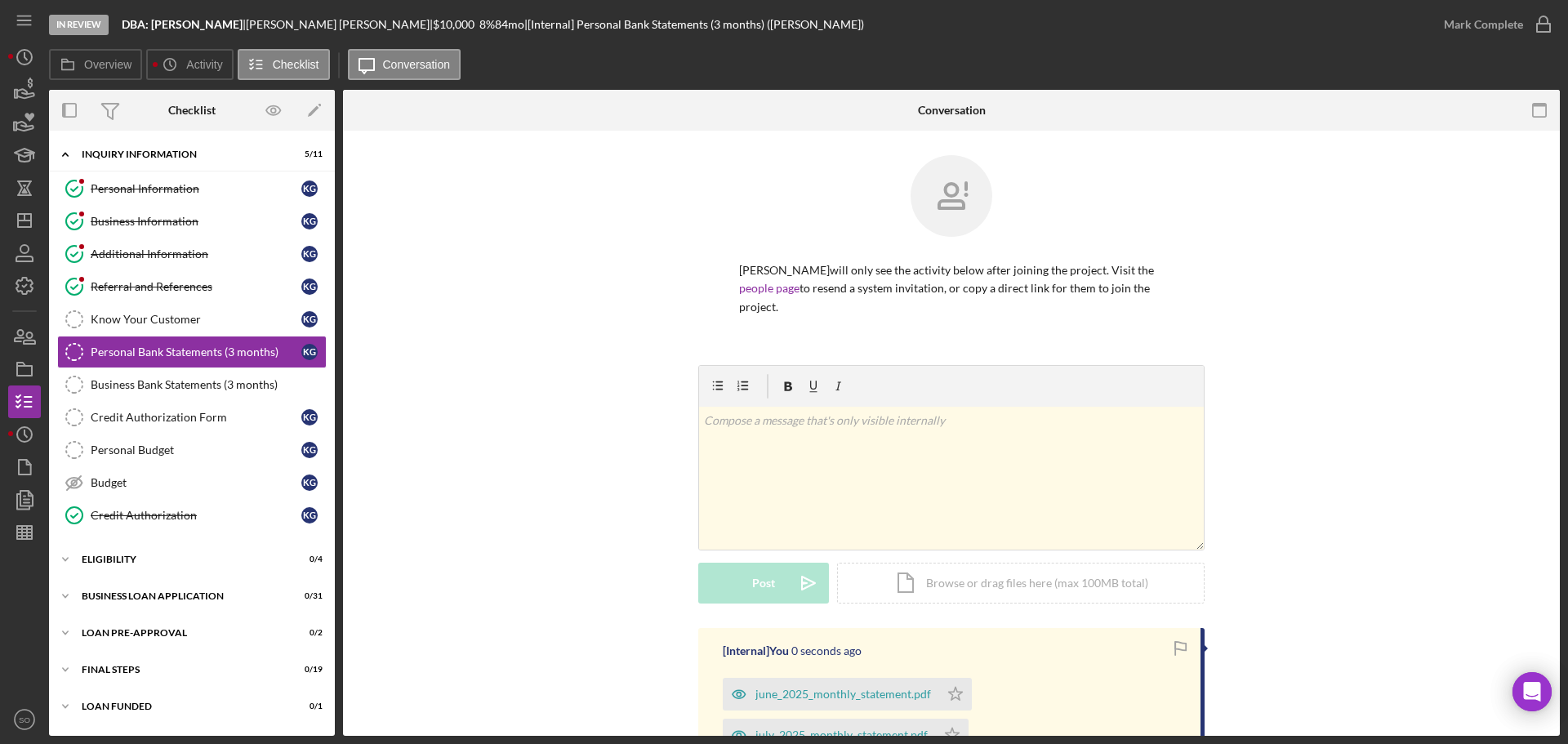
scroll to position [245, 0]
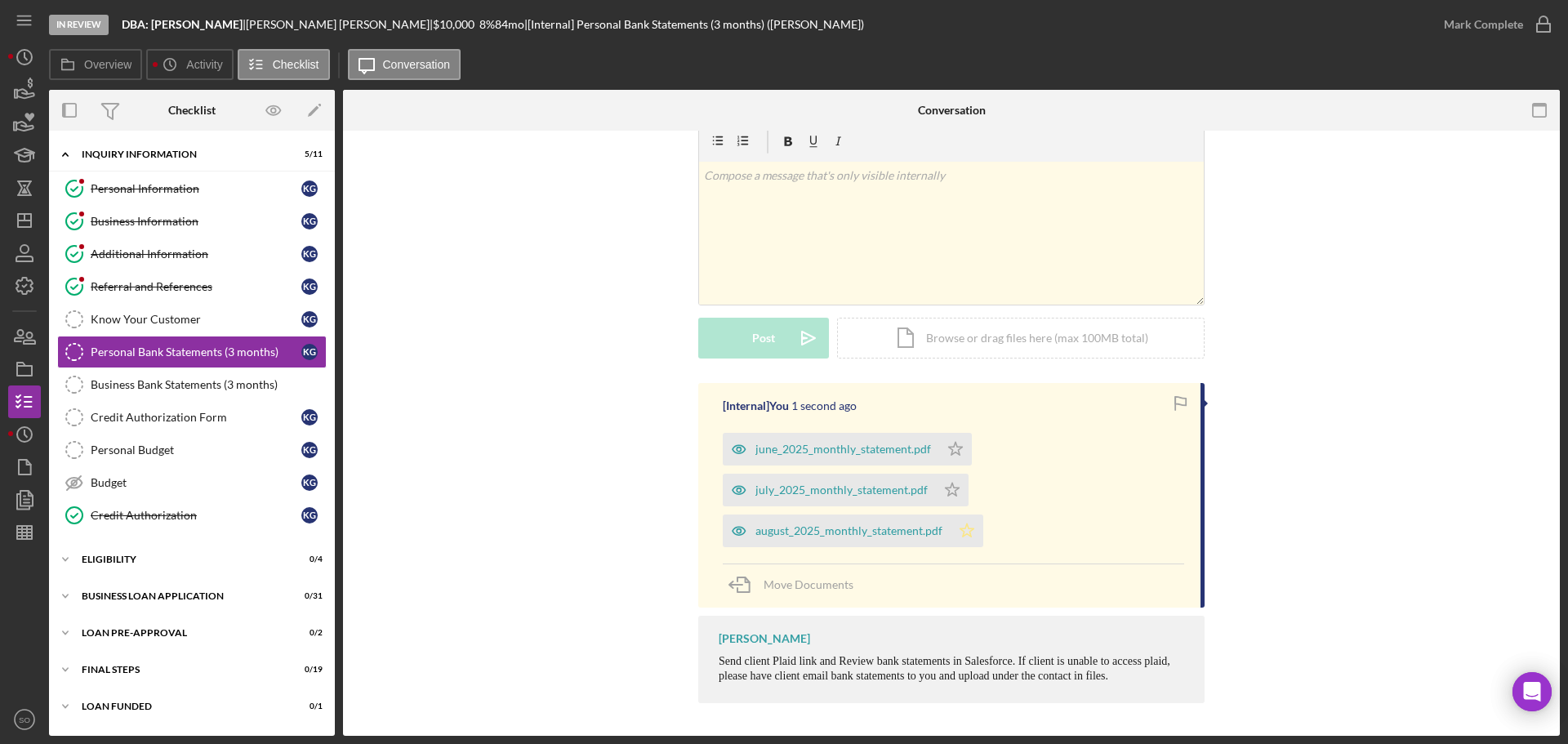
click at [961, 532] on icon "Icon/Star" at bounding box center [967, 531] width 32 height 32
click at [1483, 30] on div "Mark Complete" at bounding box center [1483, 25] width 79 height 32
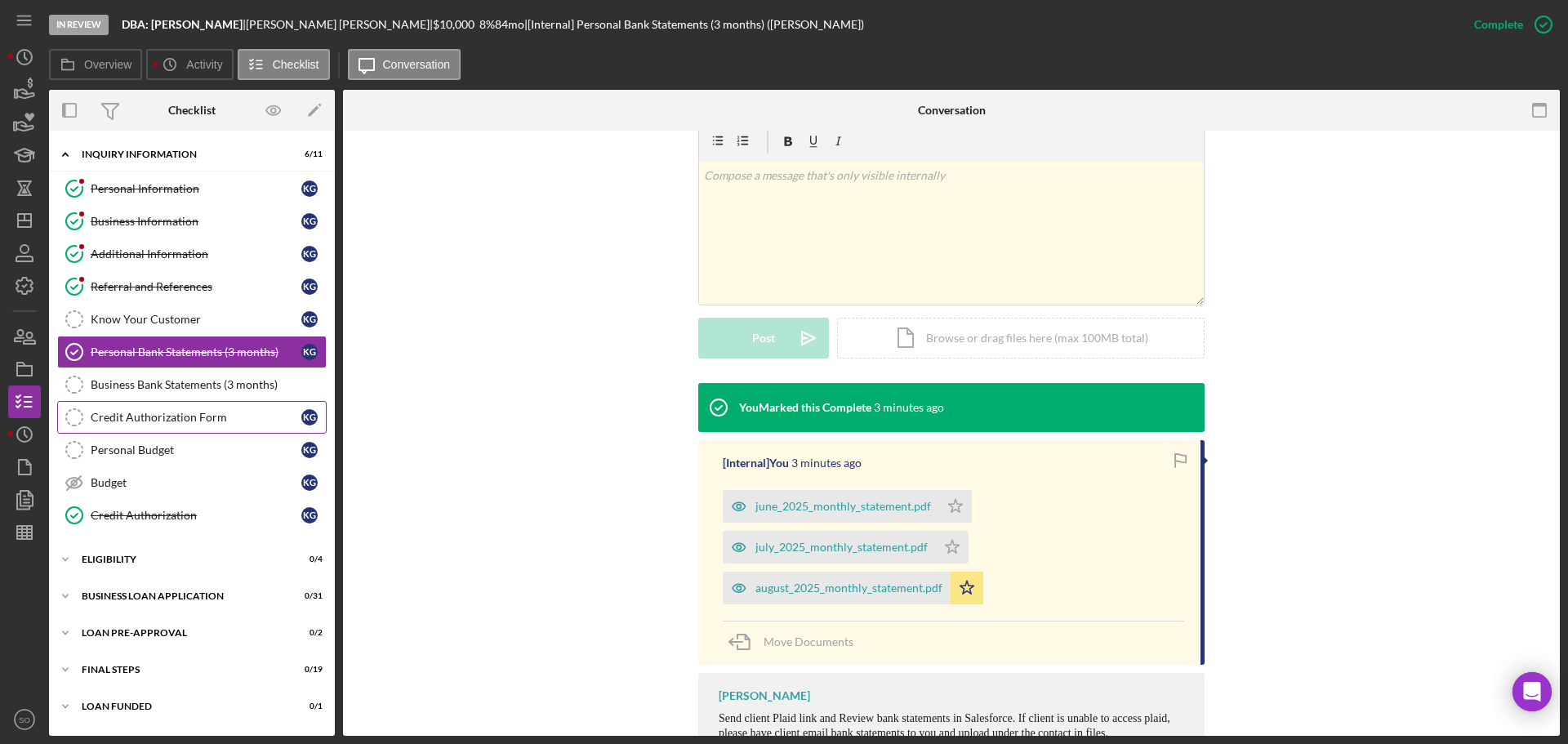
click at [225, 403] on link "Credit Authorization Form Credit Authorization Form K G" at bounding box center [192, 417] width 270 height 32
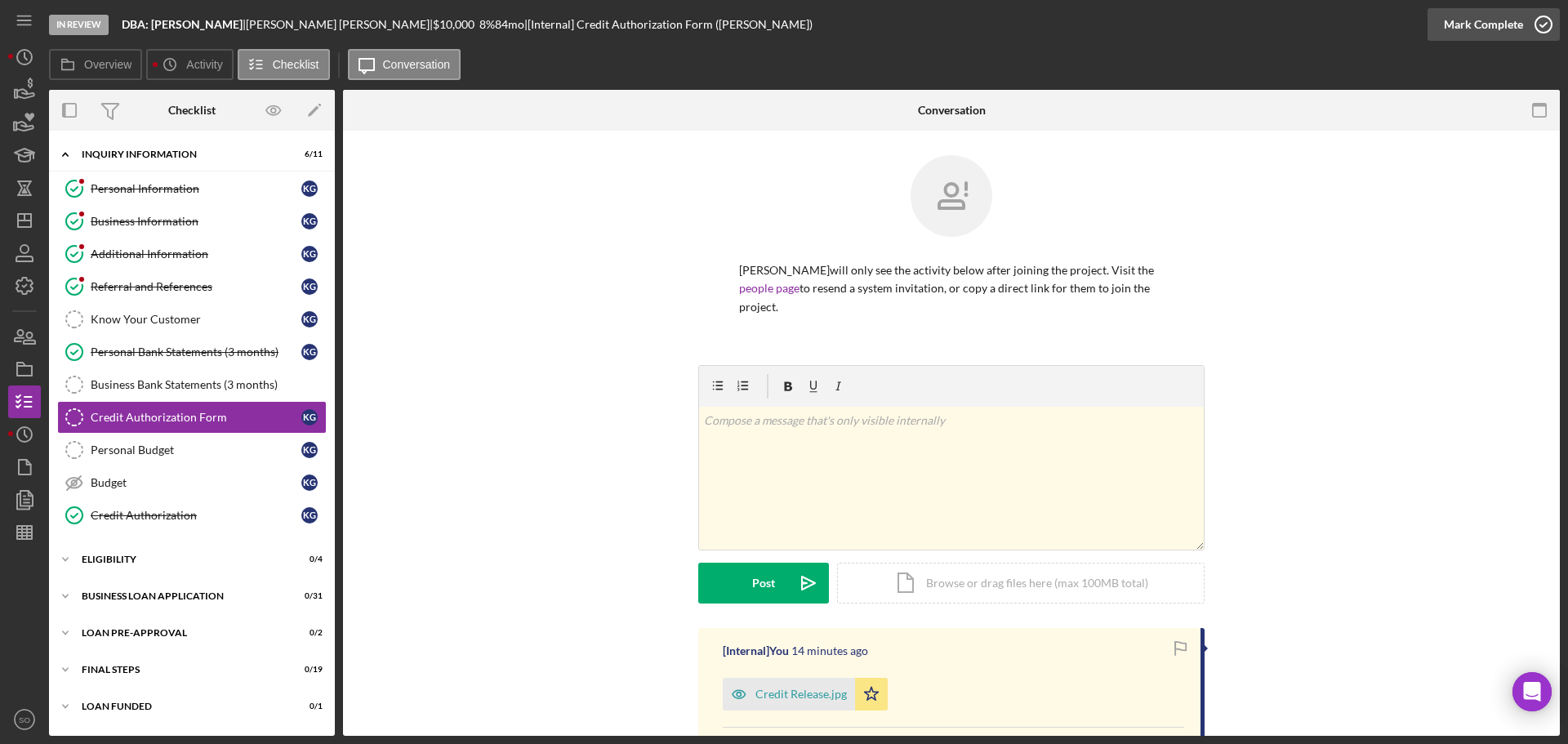
click at [1468, 33] on div "Mark Complete" at bounding box center [1483, 25] width 79 height 32
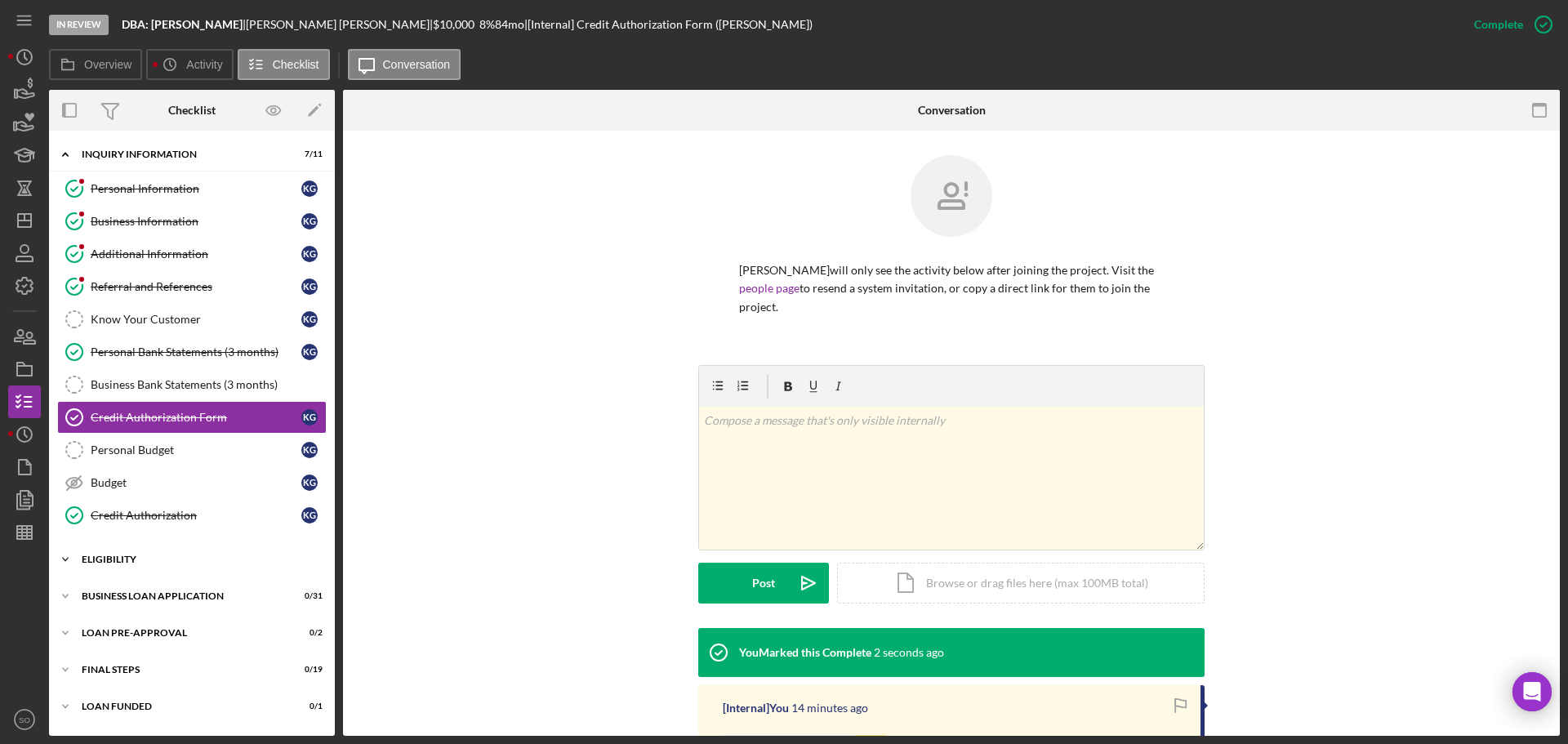
click at [160, 560] on div "ELIGIBILITY" at bounding box center [198, 559] width 233 height 9
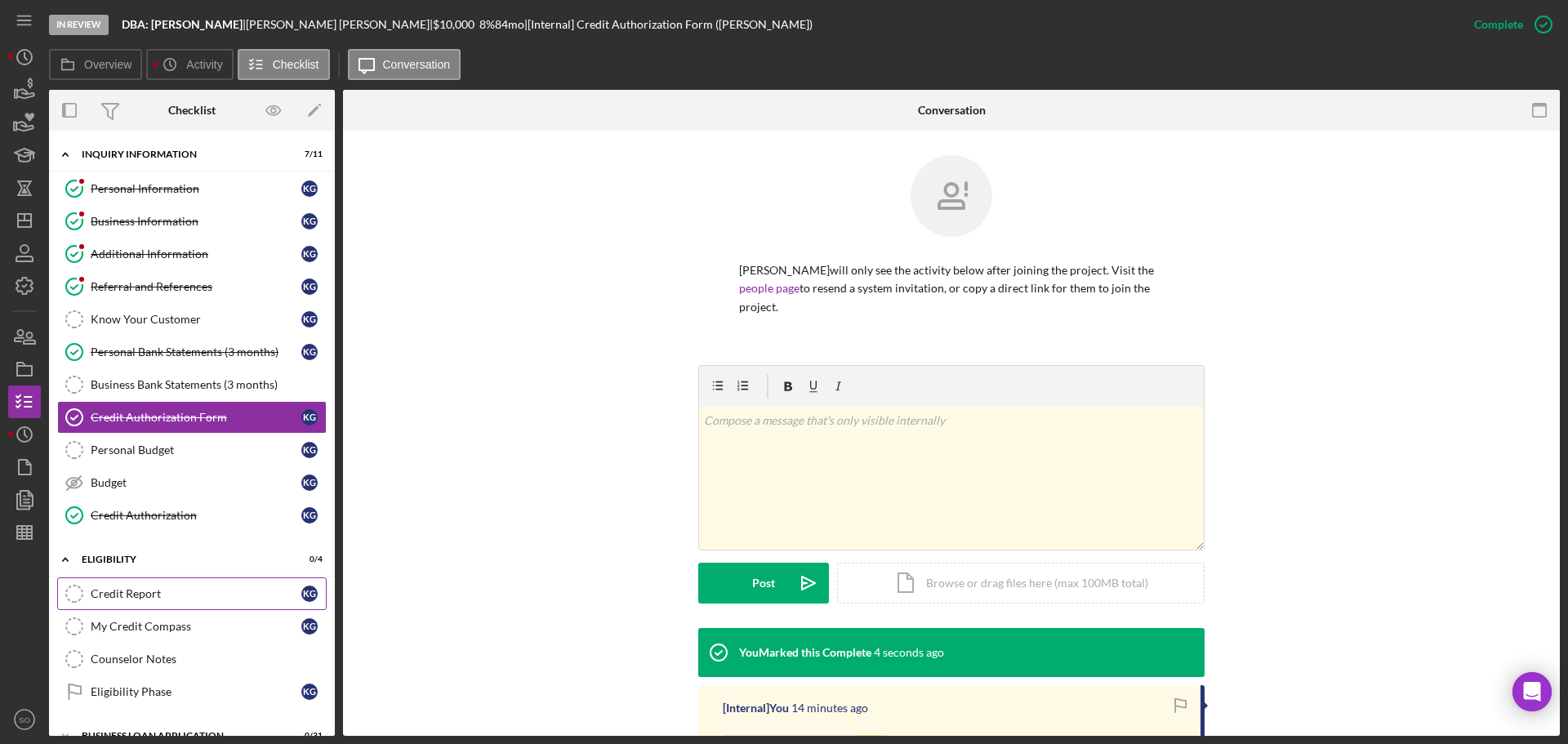
click at [167, 590] on div "Credit Report" at bounding box center [195, 593] width 211 height 13
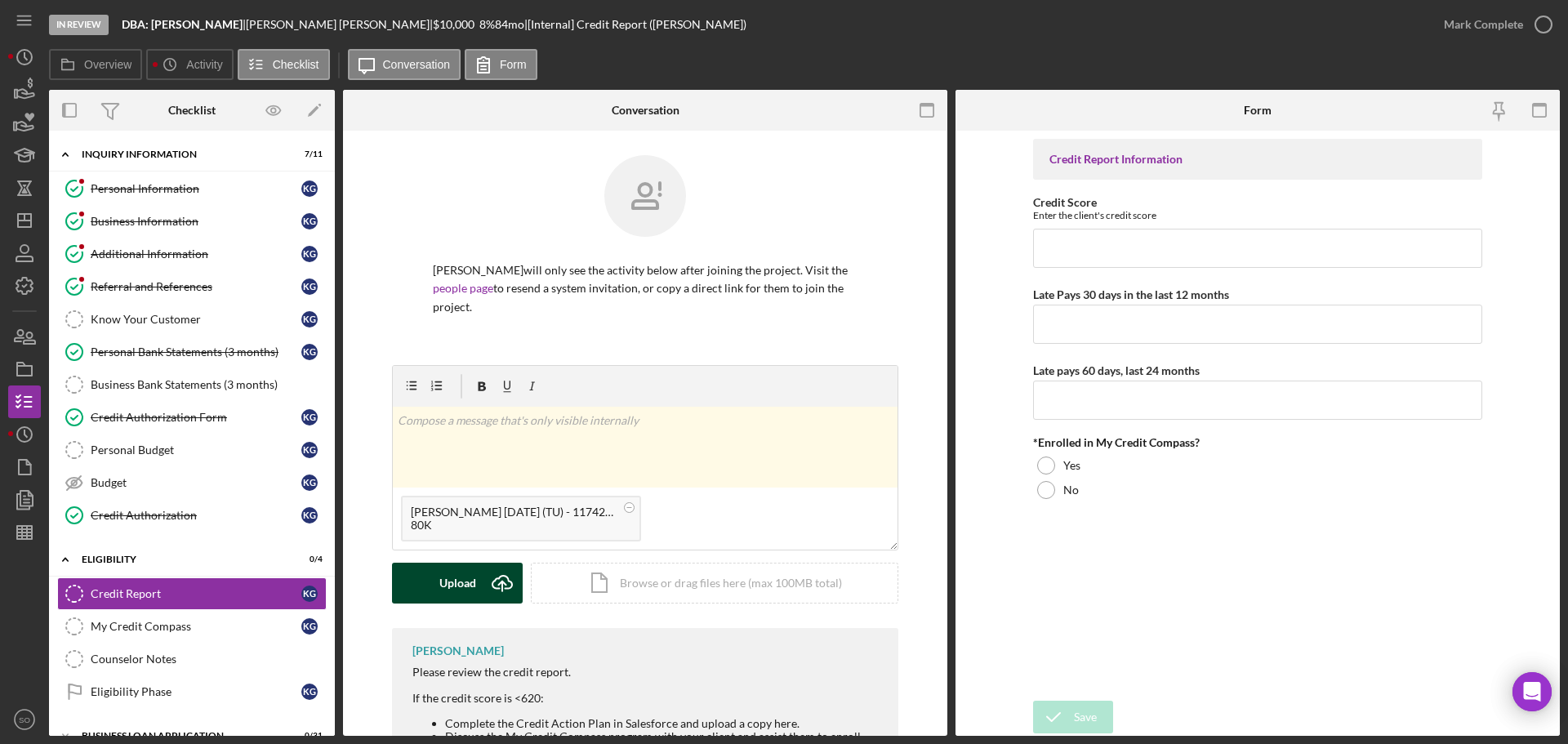
click at [444, 577] on div "Upload" at bounding box center [457, 583] width 37 height 41
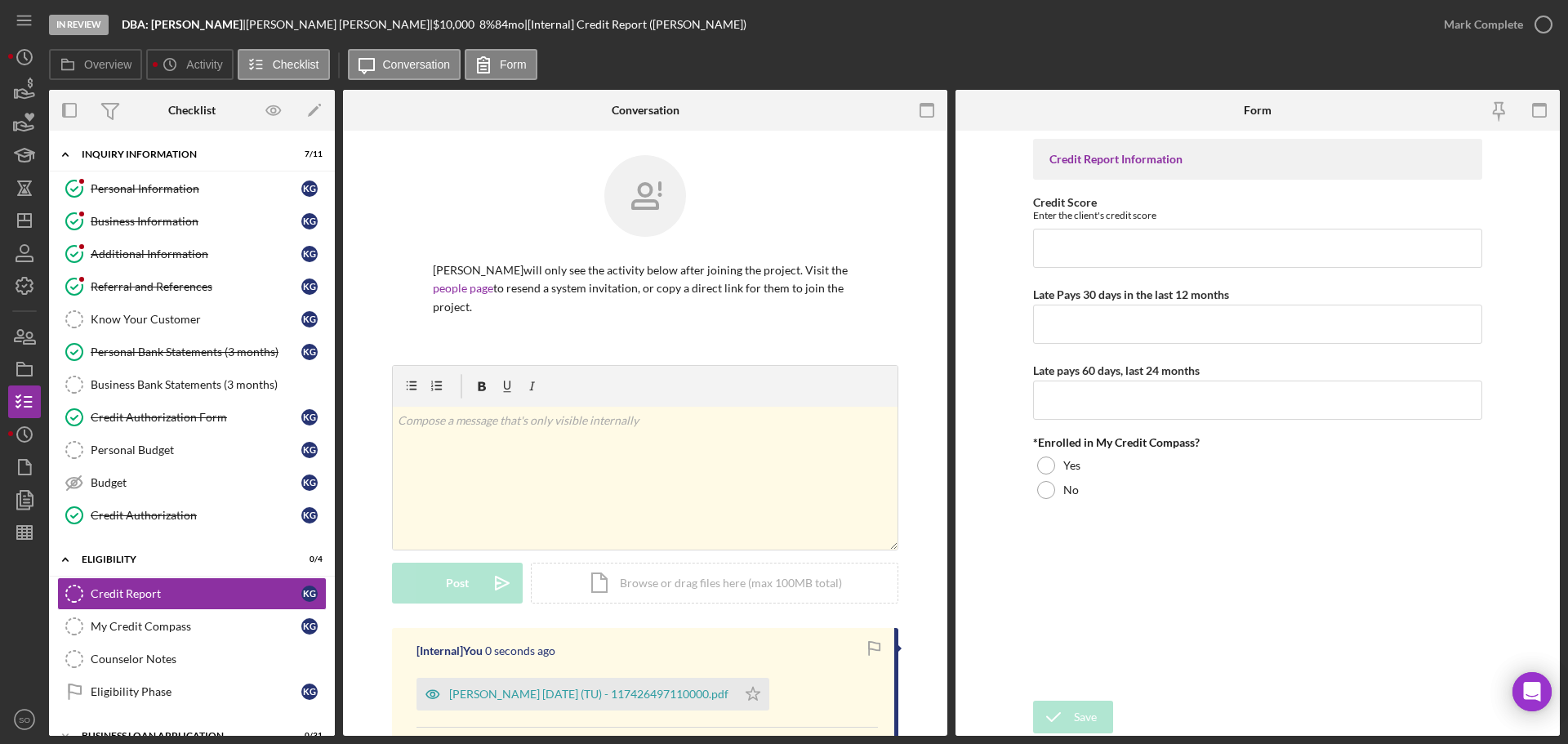
scroll to position [163, 0]
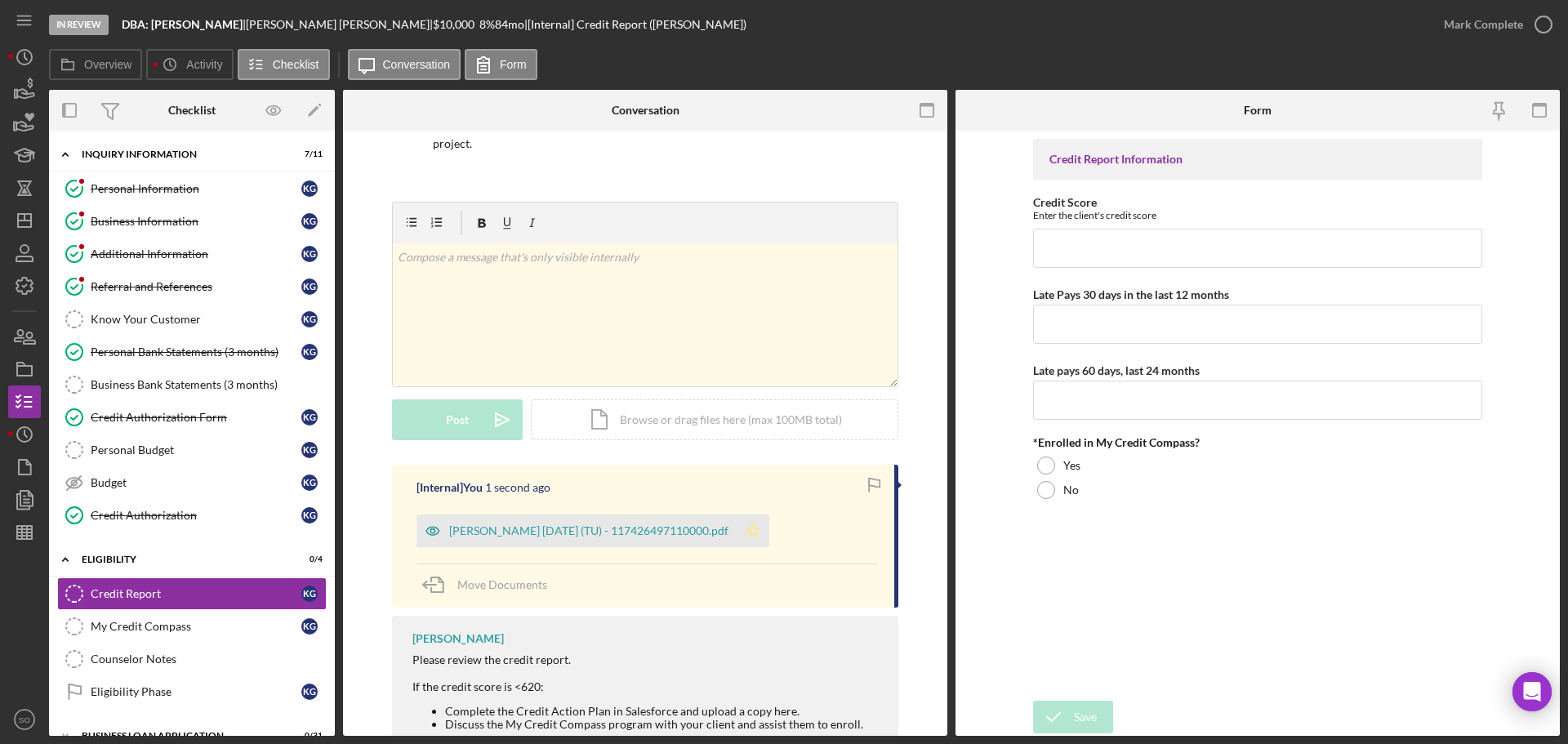
click at [754, 529] on polygon "button" at bounding box center [753, 530] width 14 height 13
click at [673, 534] on div "[PERSON_NAME] [DATE] (TU) - 117426497110000.pdf" at bounding box center [588, 530] width 279 height 13
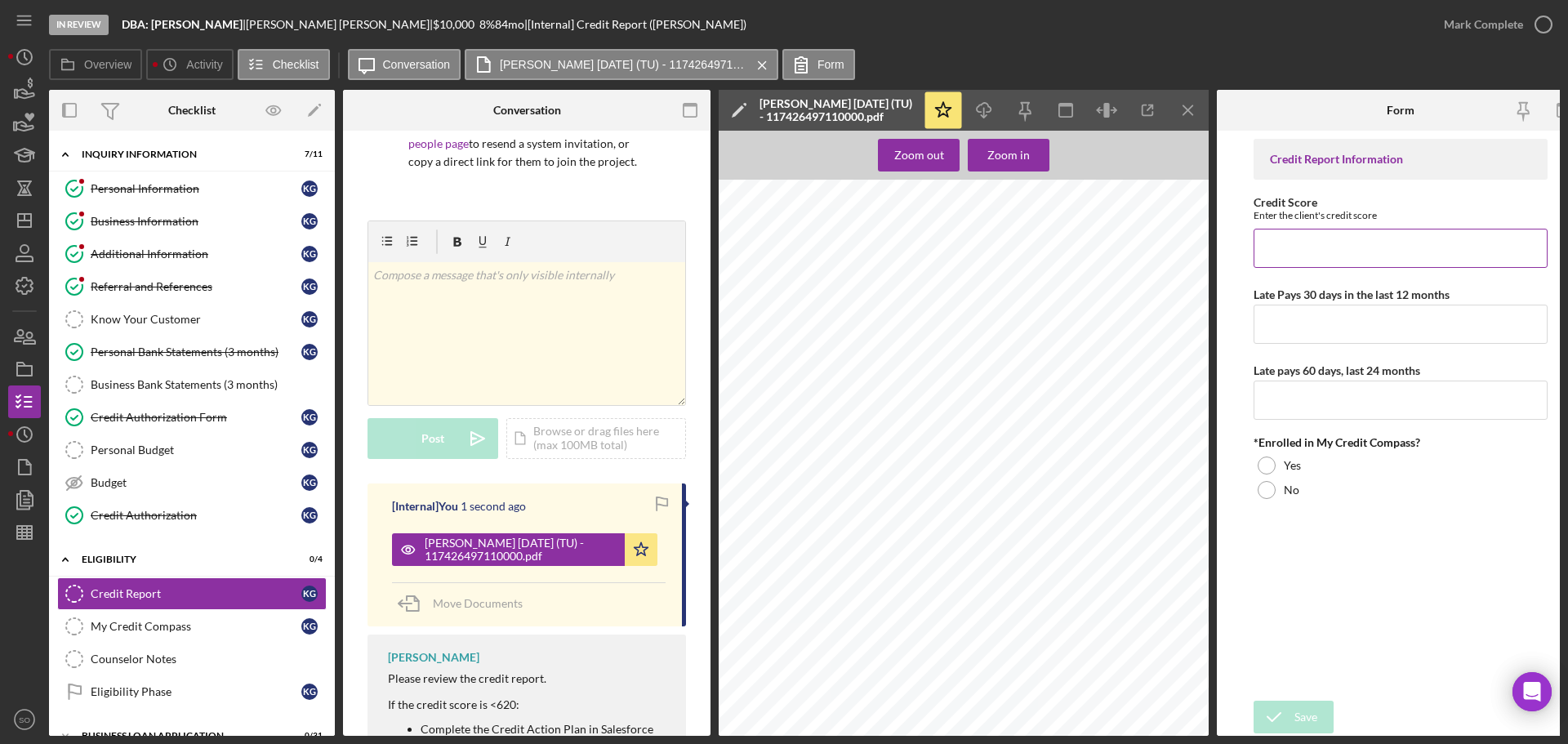
click at [1295, 245] on input "Credit Score" at bounding box center [1400, 248] width 294 height 39
type input "733"
click at [1298, 328] on input "Late Pays 30 days in the last 12 months" at bounding box center [1400, 324] width 294 height 39
type input "0"
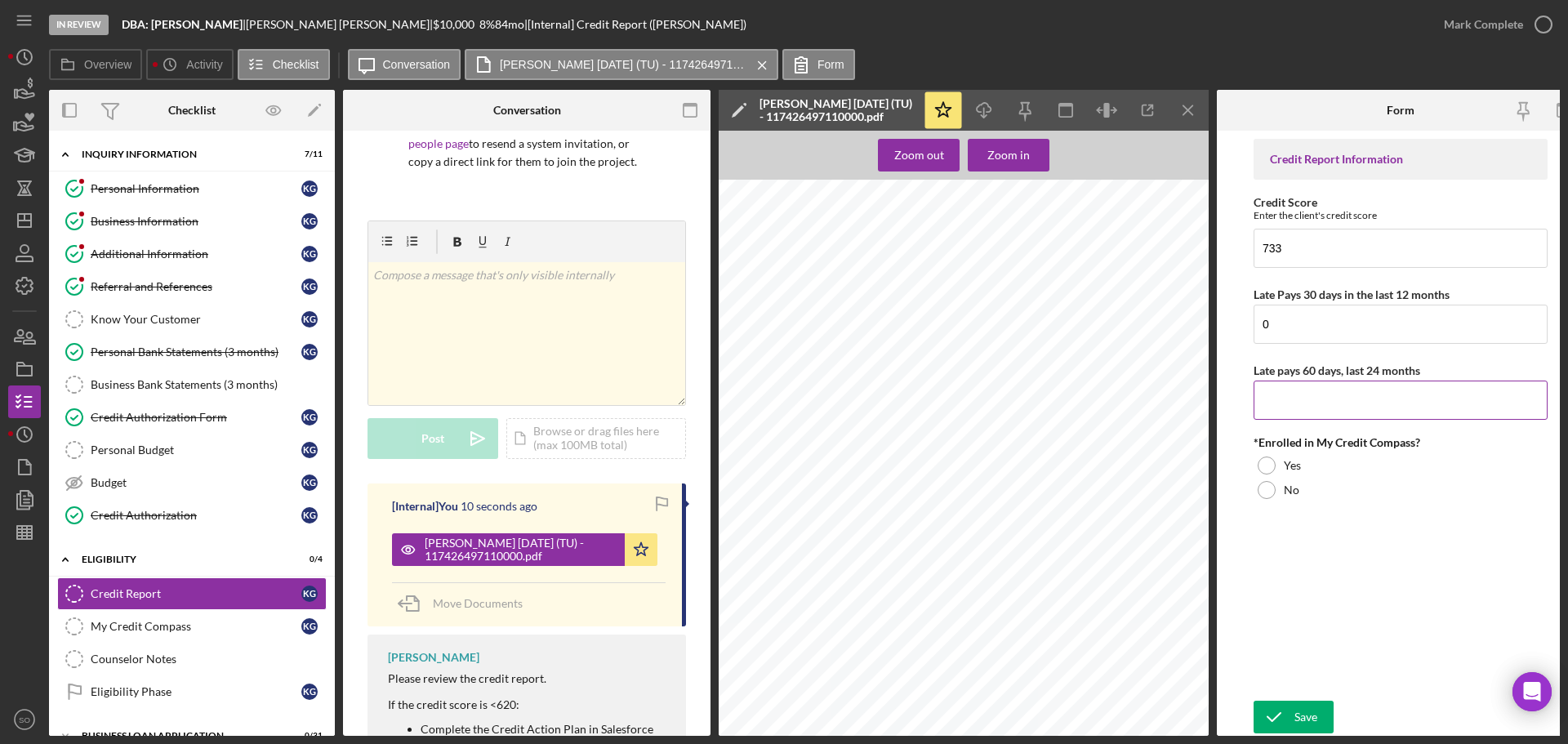
click at [1314, 414] on input "Late pays 60 days, last 24 months" at bounding box center [1400, 400] width 294 height 39
type input "0"
click at [1273, 492] on div at bounding box center [1266, 490] width 18 height 18
click at [1322, 716] on button "Save" at bounding box center [1293, 717] width 80 height 32
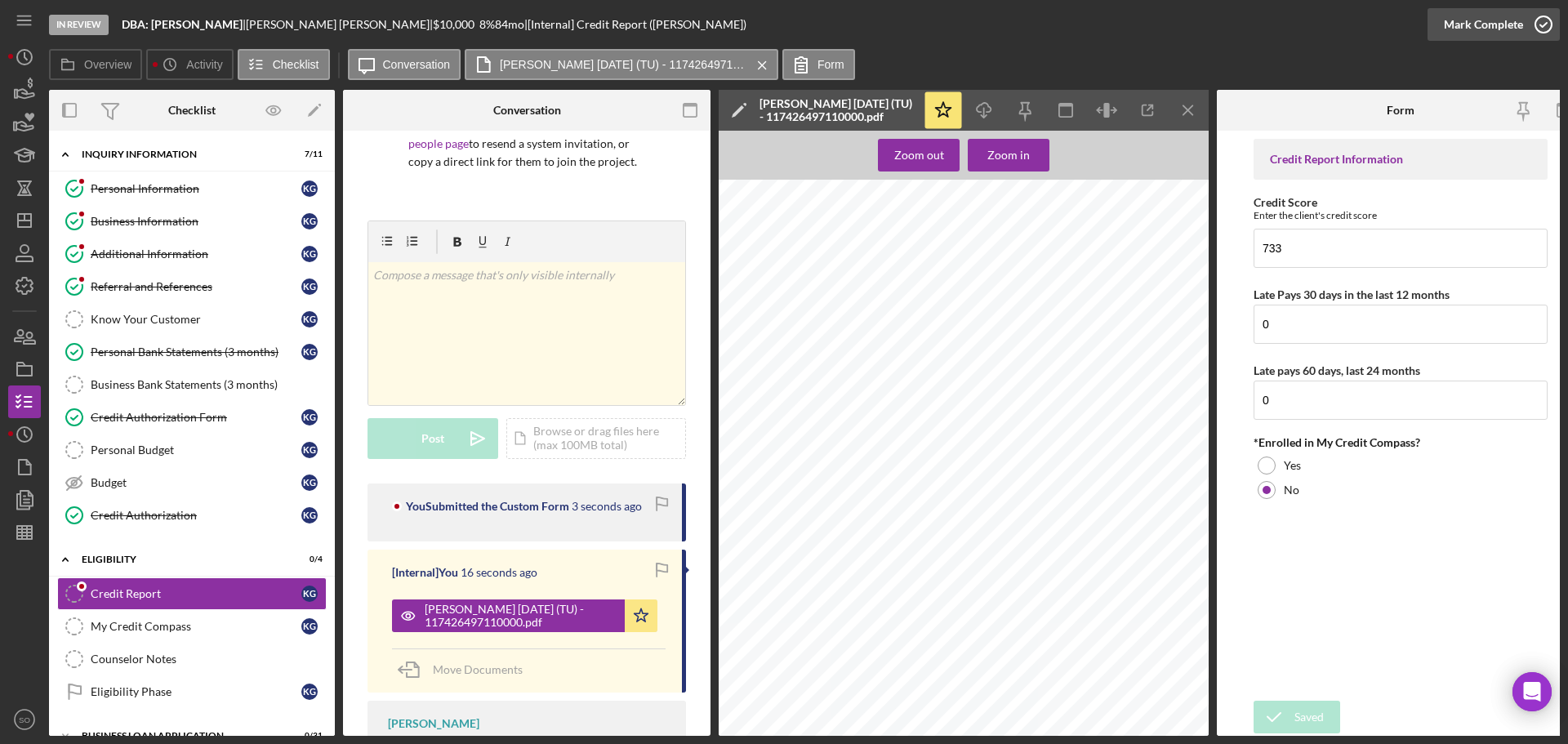
click at [1488, 27] on div "Mark Complete" at bounding box center [1483, 25] width 79 height 32
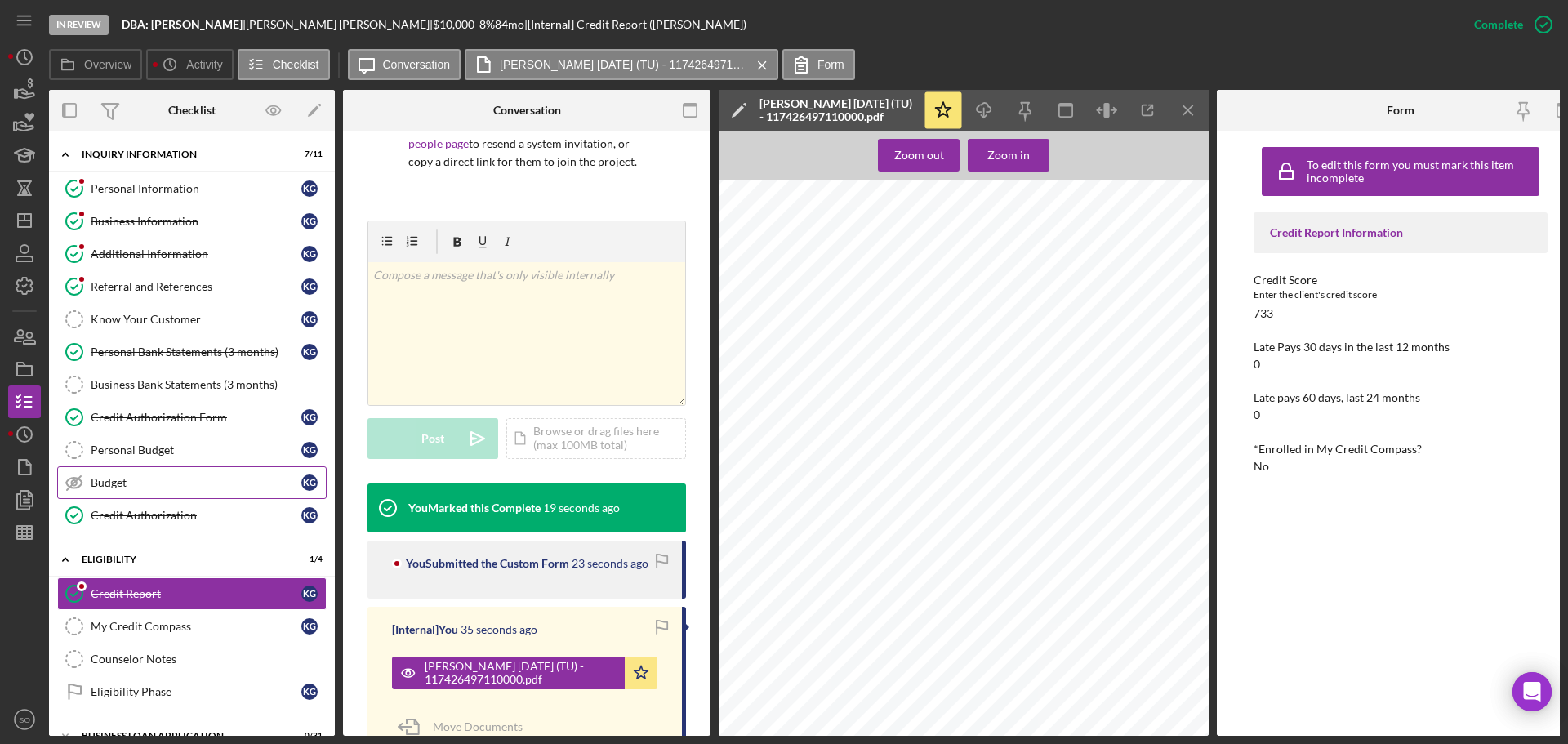
scroll to position [141, 0]
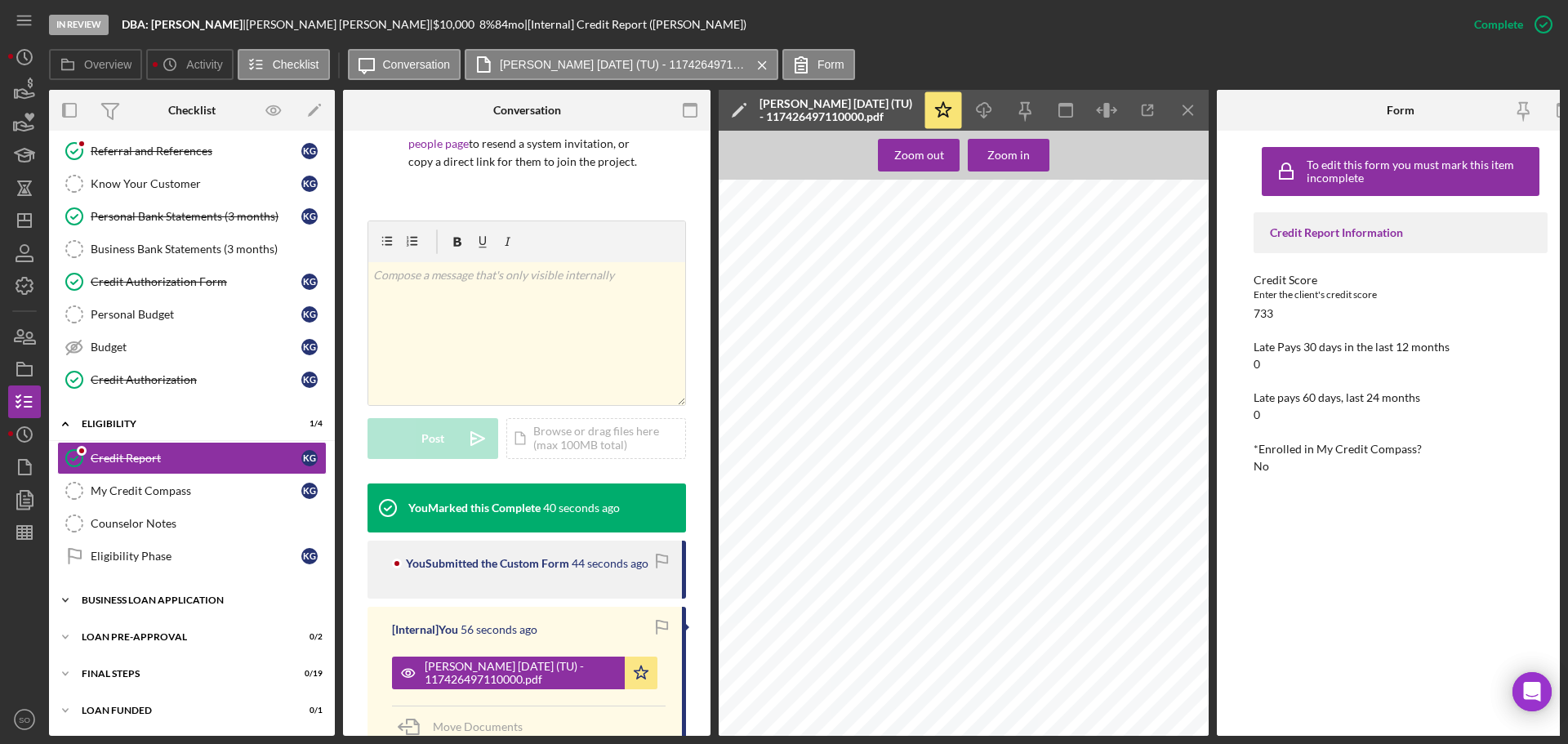
click at [188, 600] on div "Icon/Expander BUSINESS LOAN APPLICATION 0 / 31" at bounding box center [191, 600] width 286 height 32
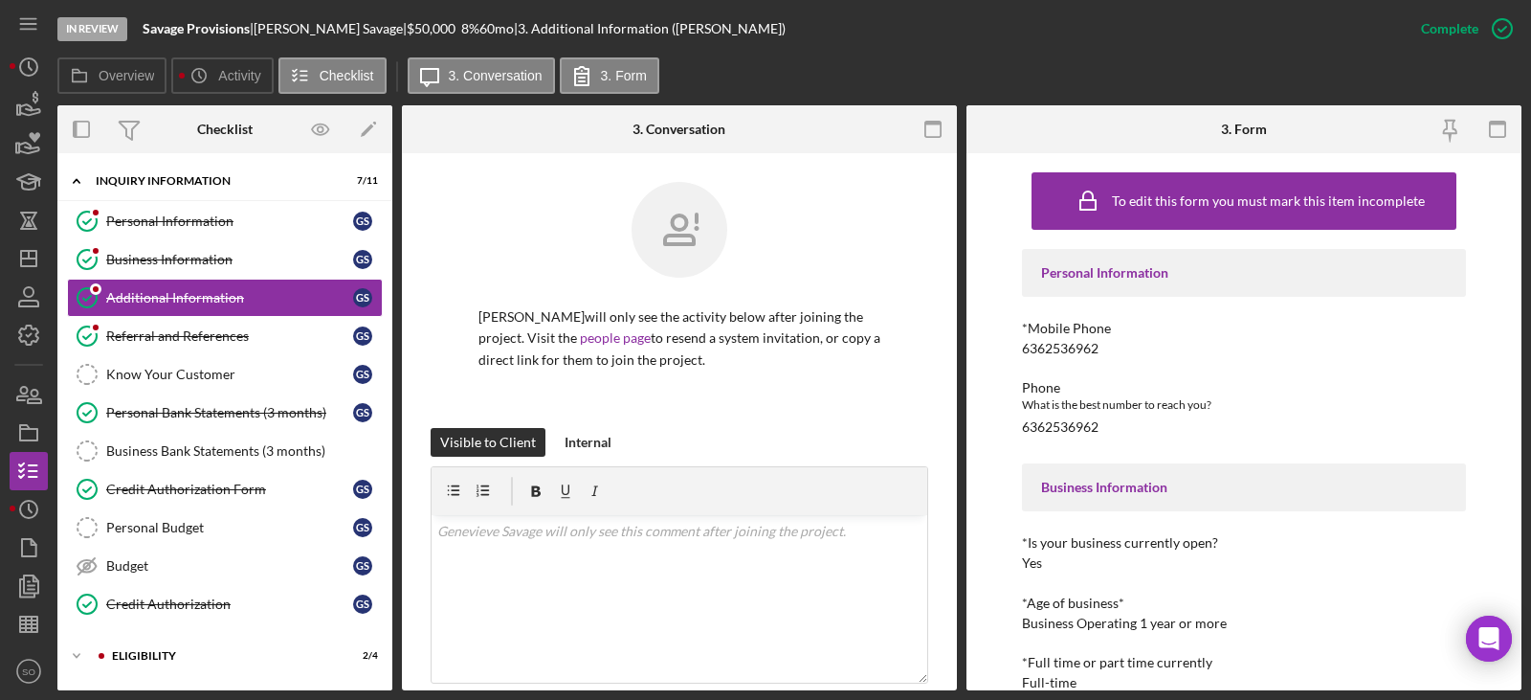
scroll to position [287, 0]
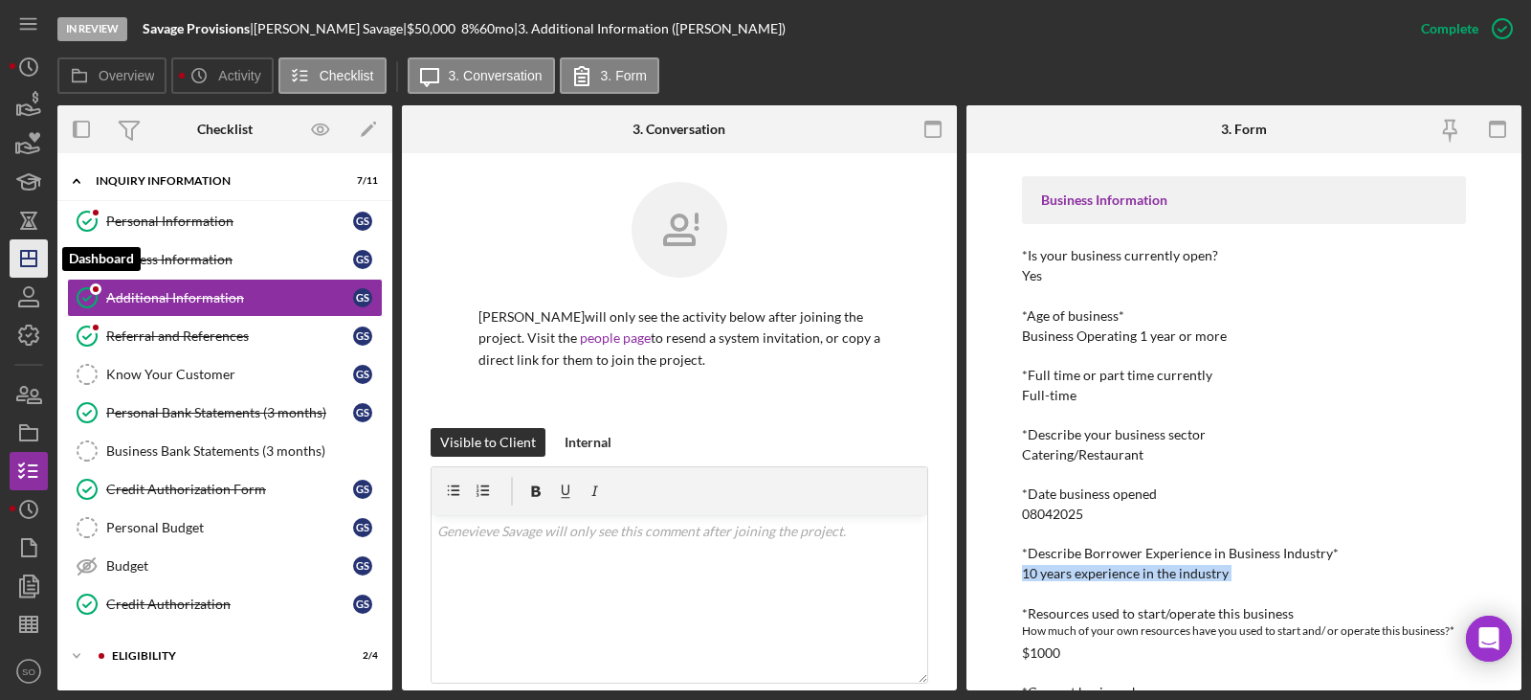
click at [31, 258] on line "button" at bounding box center [28, 258] width 15 height 0
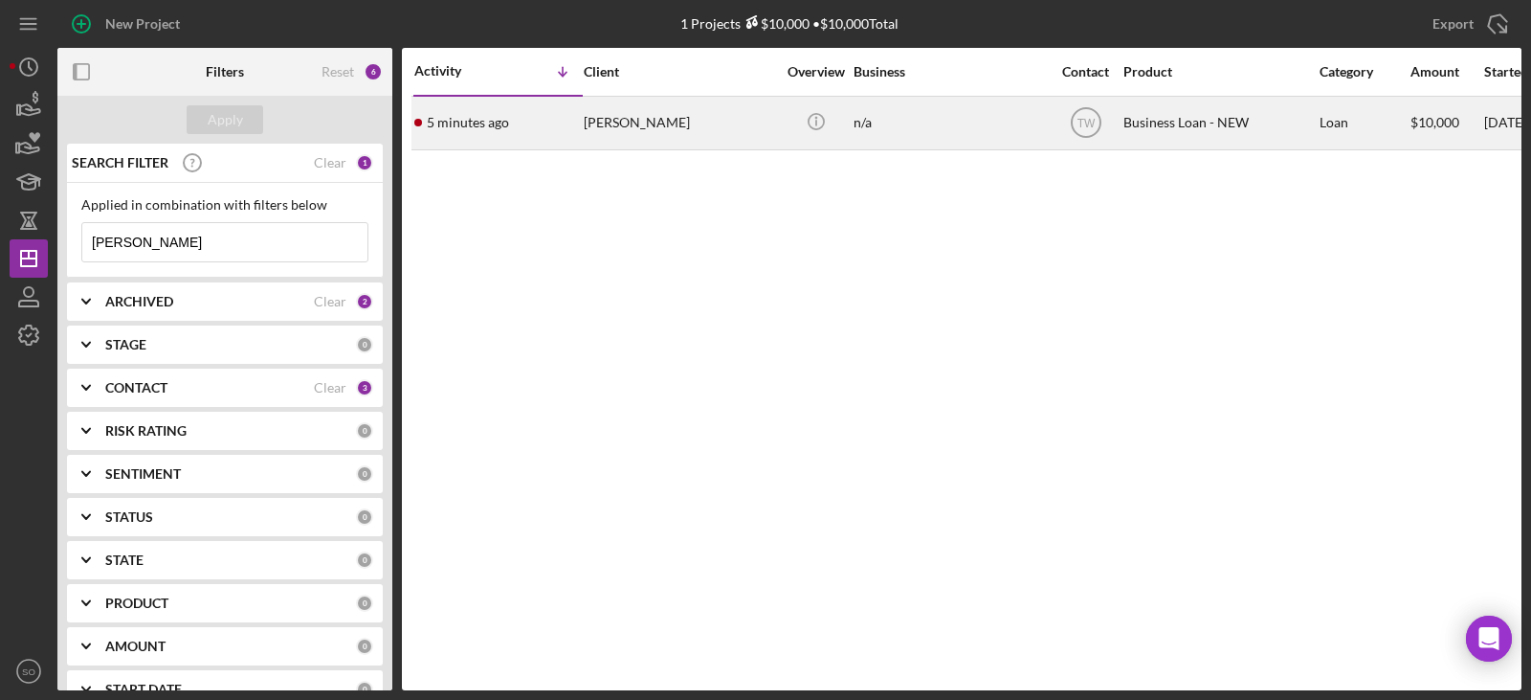
click at [626, 123] on div "[PERSON_NAME]" at bounding box center [679, 123] width 191 height 51
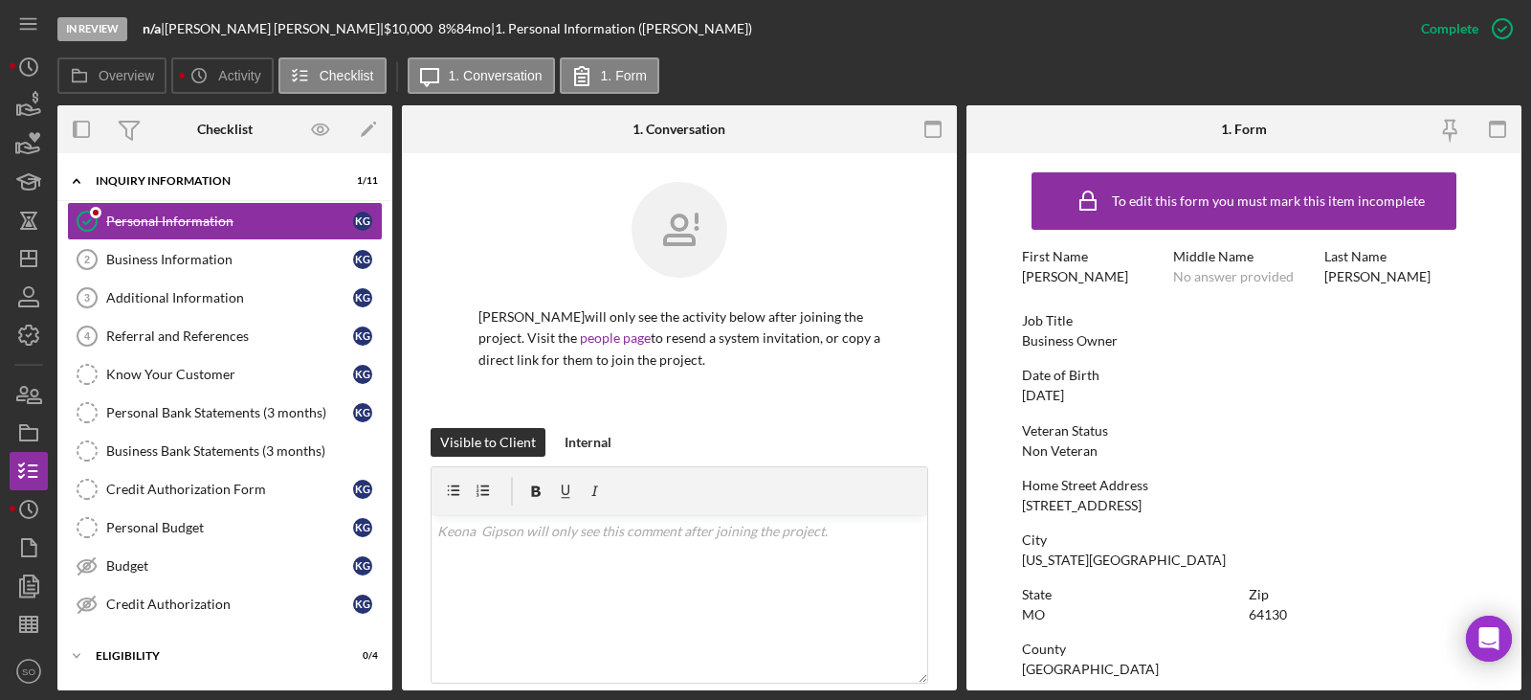
scroll to position [96, 0]
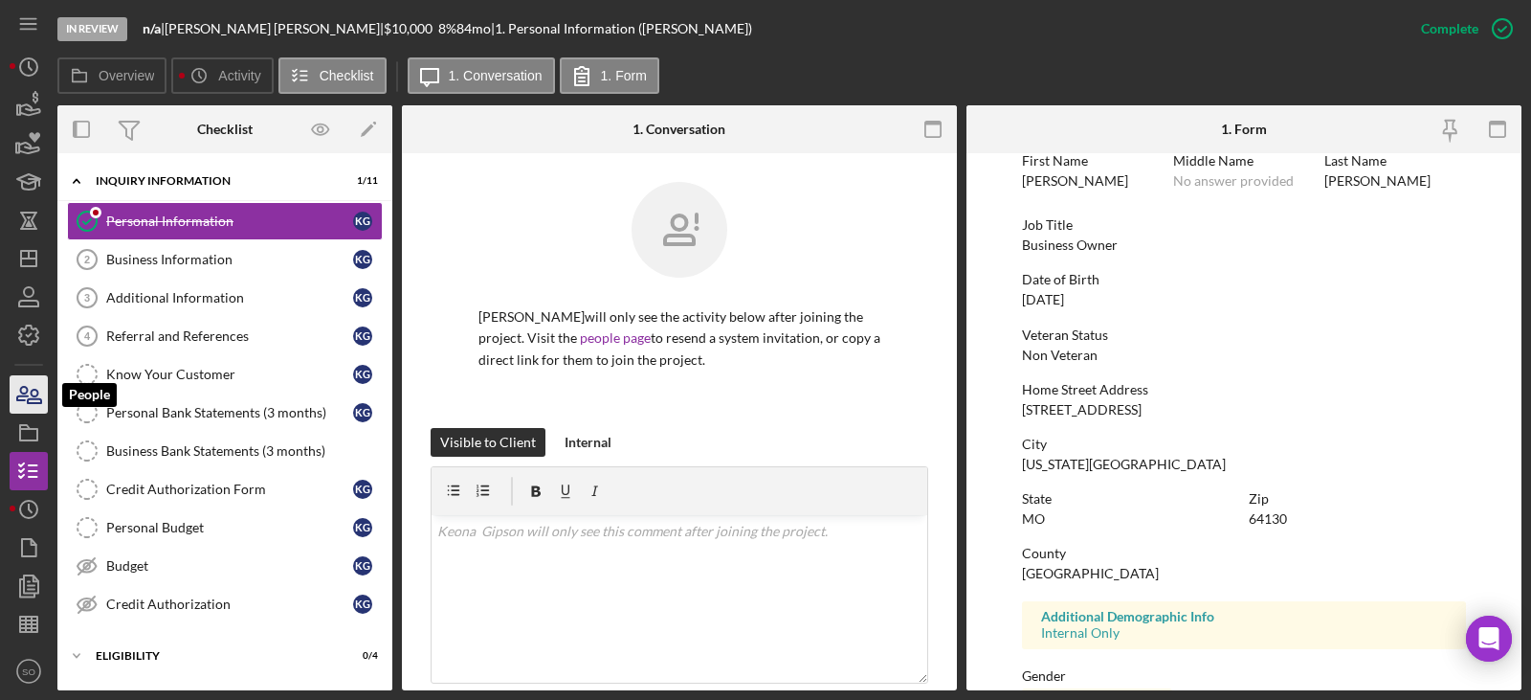
click at [46, 397] on icon "button" at bounding box center [29, 394] width 48 height 48
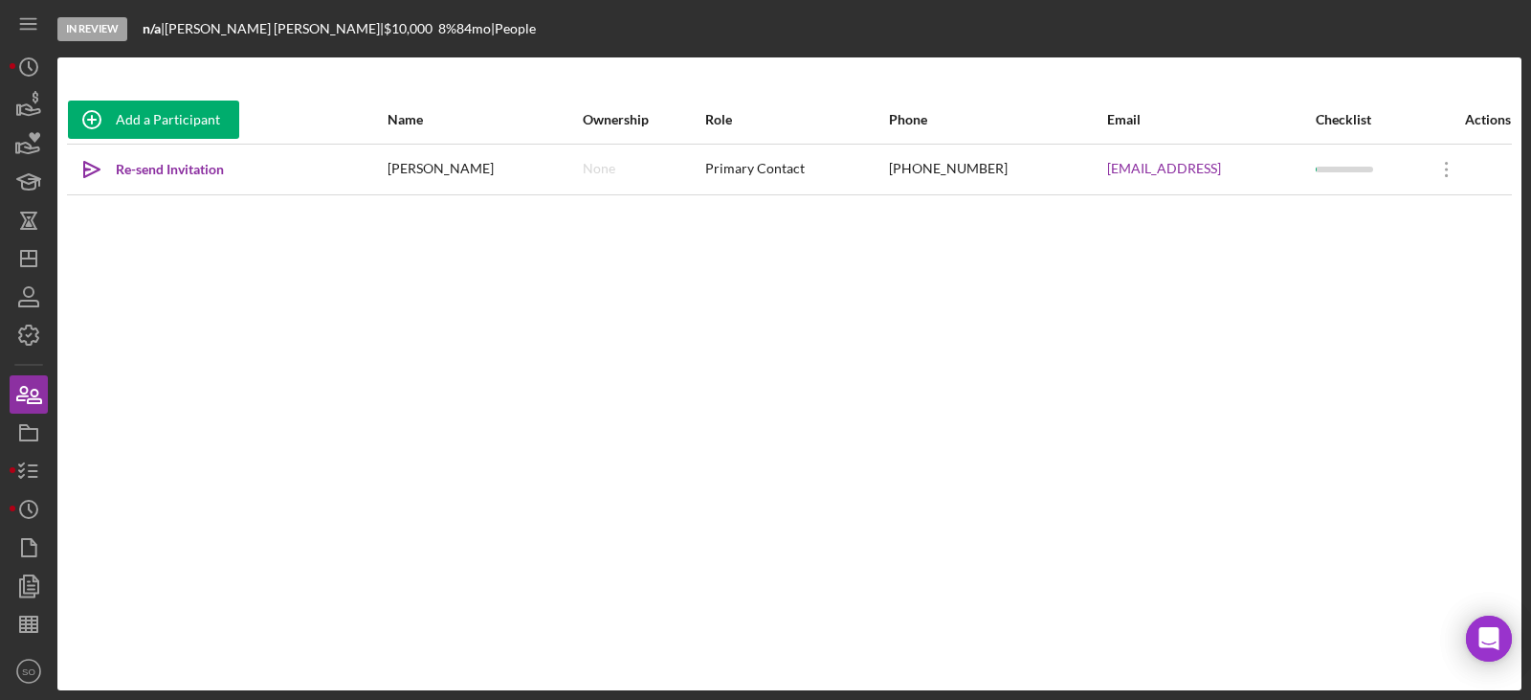
click at [889, 169] on div "[PHONE_NUMBER]" at bounding box center [997, 169] width 216 height 48
copy div "[PHONE_NUMBER]"
click at [38, 461] on icon "button" at bounding box center [29, 471] width 48 height 48
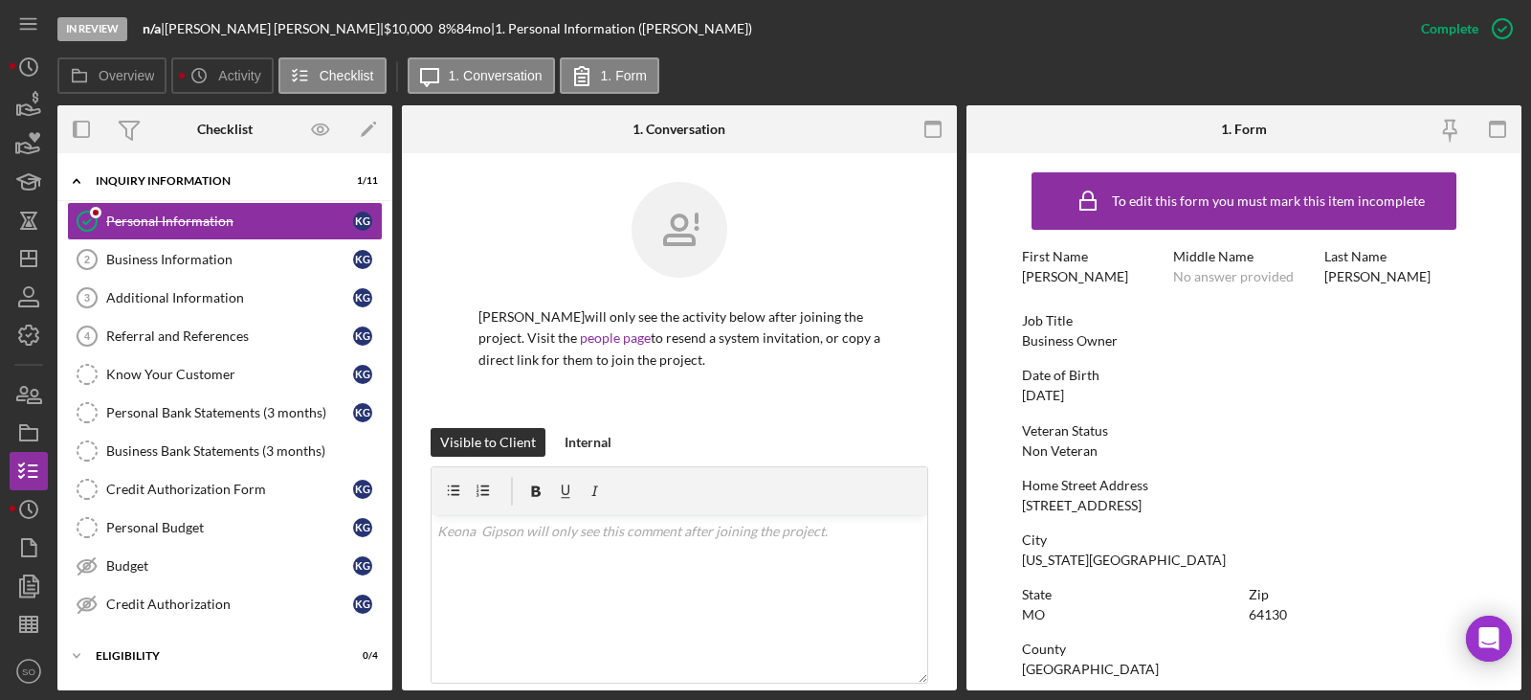
click at [1048, 388] on div "[DATE]" at bounding box center [1043, 395] width 42 height 15
copy div "[DATE]"
click at [1082, 509] on div "[STREET_ADDRESS]" at bounding box center [1082, 505] width 120 height 15
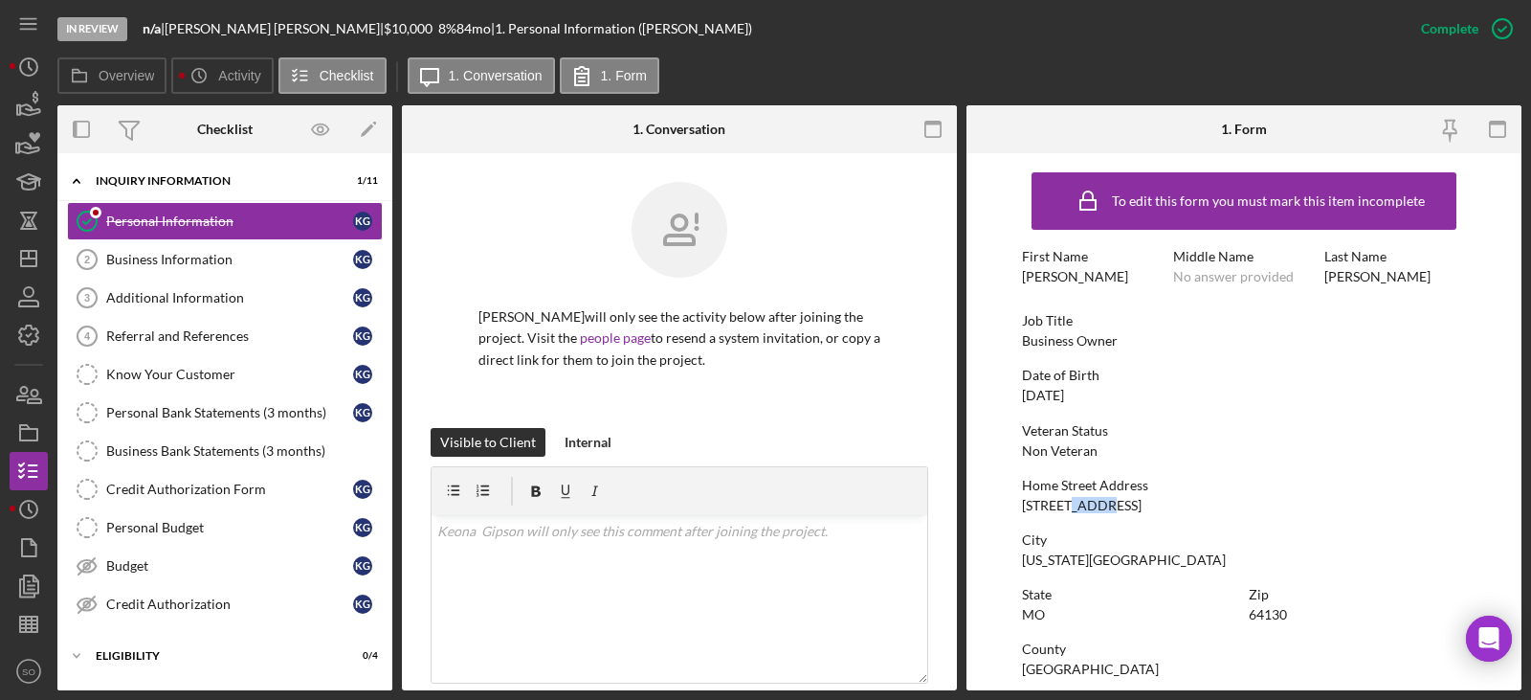
click at [1082, 509] on div "[STREET_ADDRESS]" at bounding box center [1082, 505] width 120 height 15
copy div "[STREET_ADDRESS]"
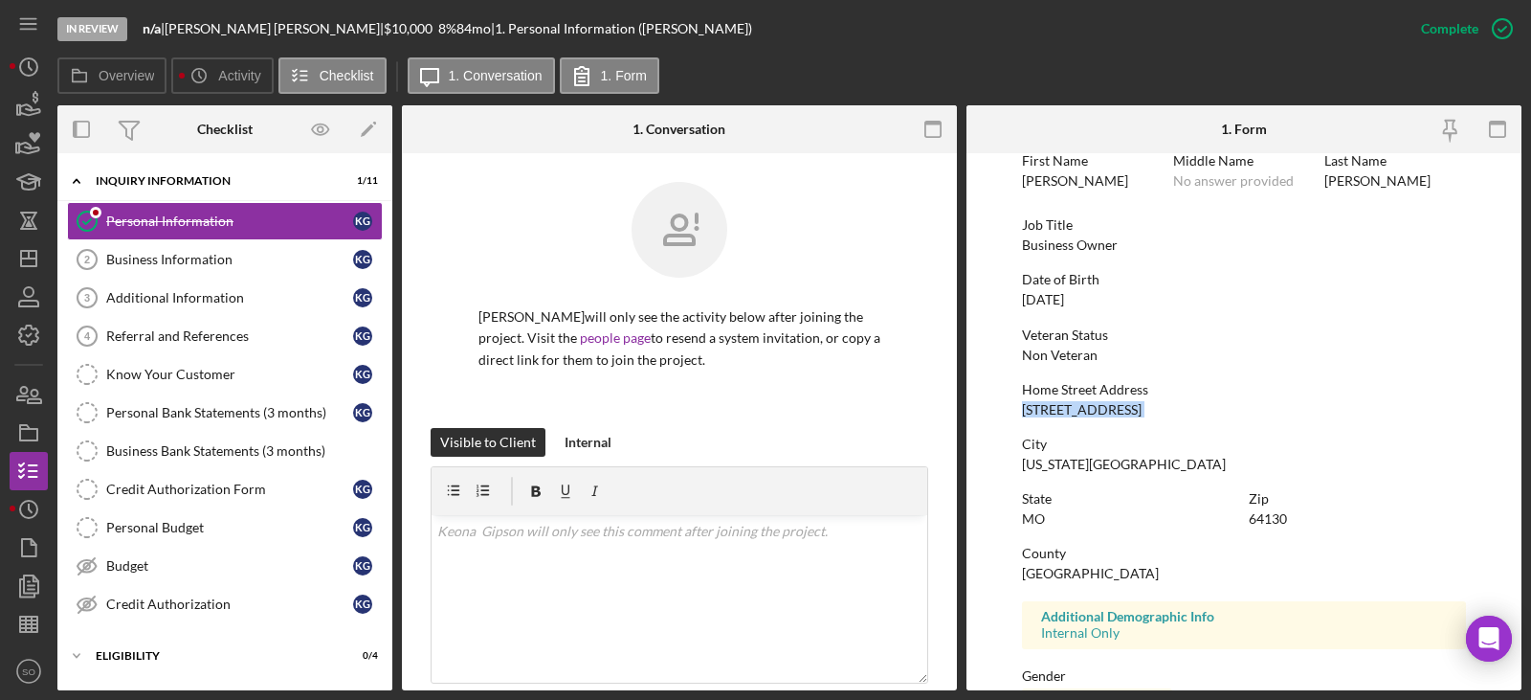
click at [1042, 466] on div "[US_STATE][GEOGRAPHIC_DATA]" at bounding box center [1124, 464] width 204 height 15
copy div "[US_STATE][GEOGRAPHIC_DATA]"
click at [1264, 520] on div "64130" at bounding box center [1268, 518] width 38 height 15
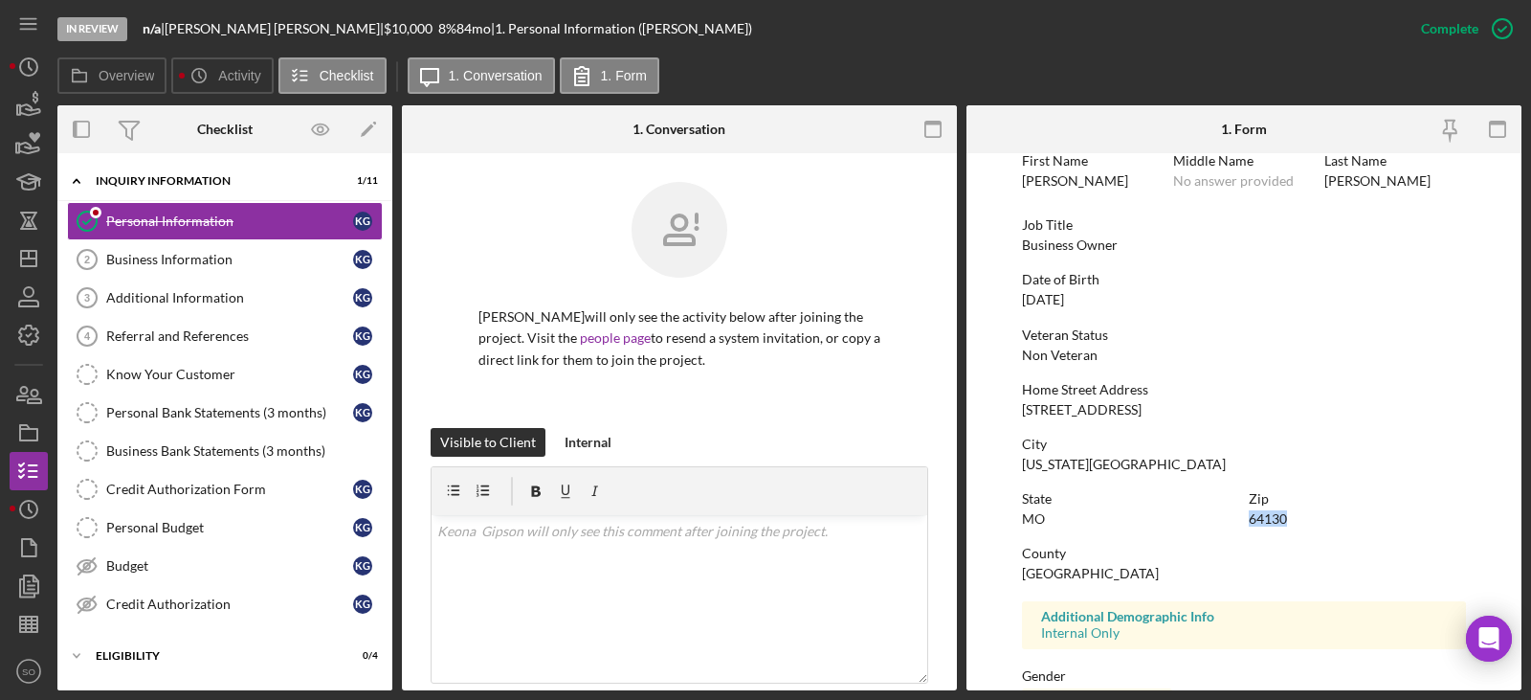
click at [1264, 520] on div "64130" at bounding box center [1268, 518] width 38 height 15
copy div "64130"
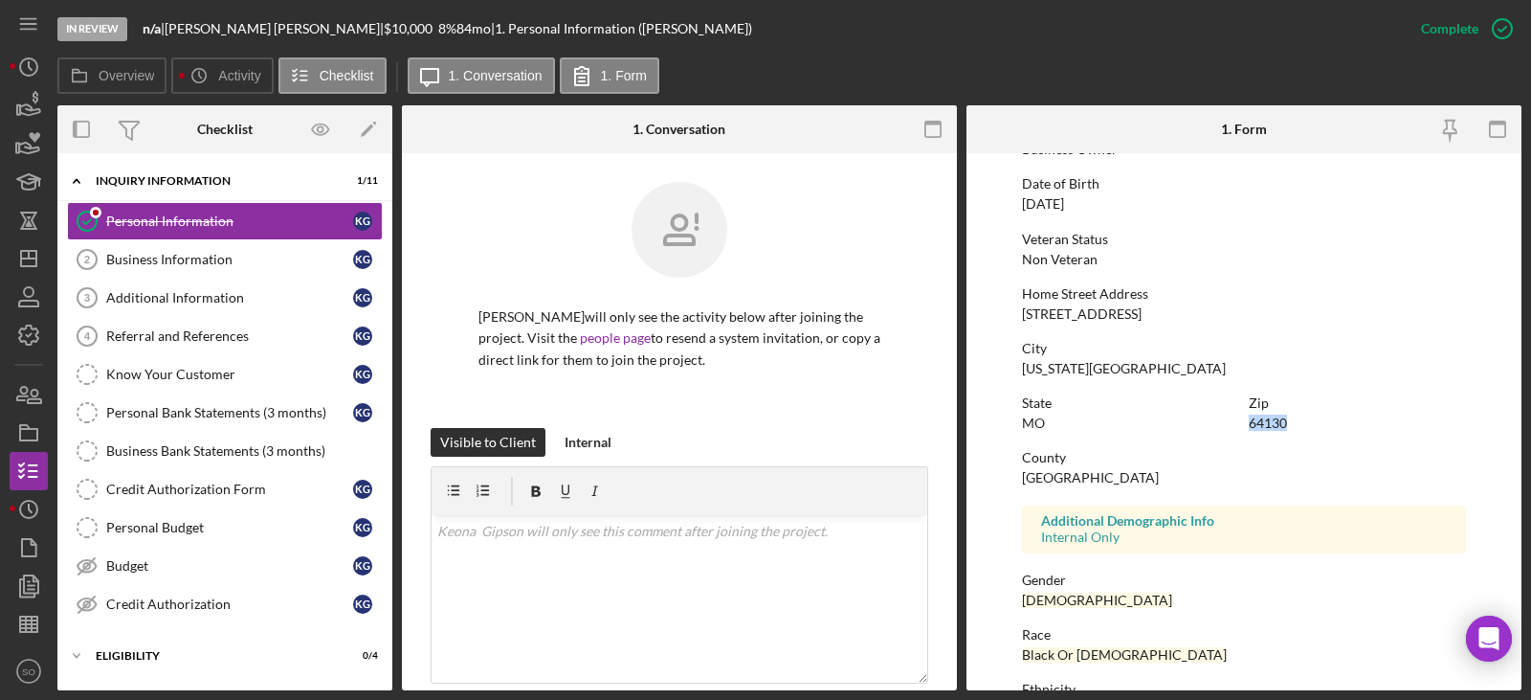
click at [1092, 480] on div "[GEOGRAPHIC_DATA]" at bounding box center [1090, 477] width 137 height 15
copy div "[GEOGRAPHIC_DATA]"
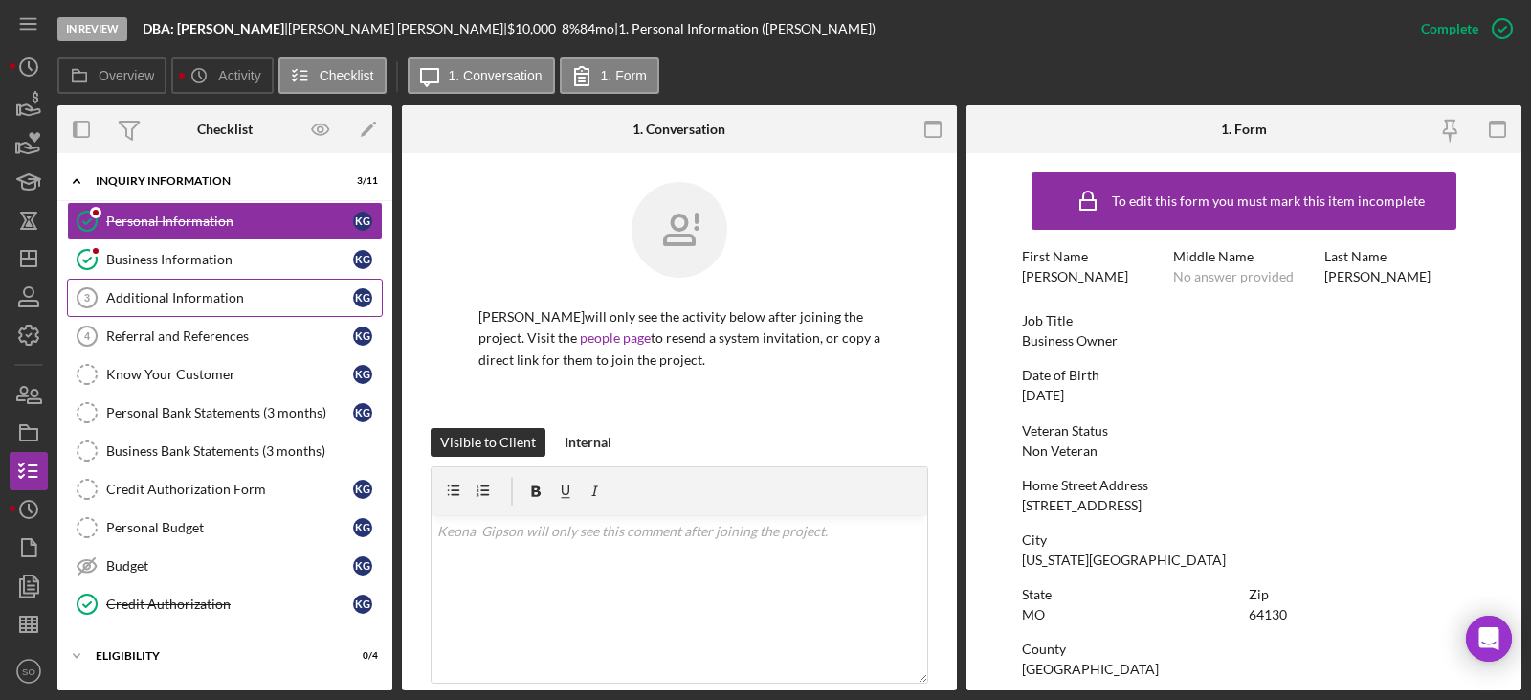
drag, startPoint x: 170, startPoint y: 265, endPoint x: 270, endPoint y: 281, distance: 100.9
click at [170, 265] on div "Business Information" at bounding box center [229, 259] width 247 height 15
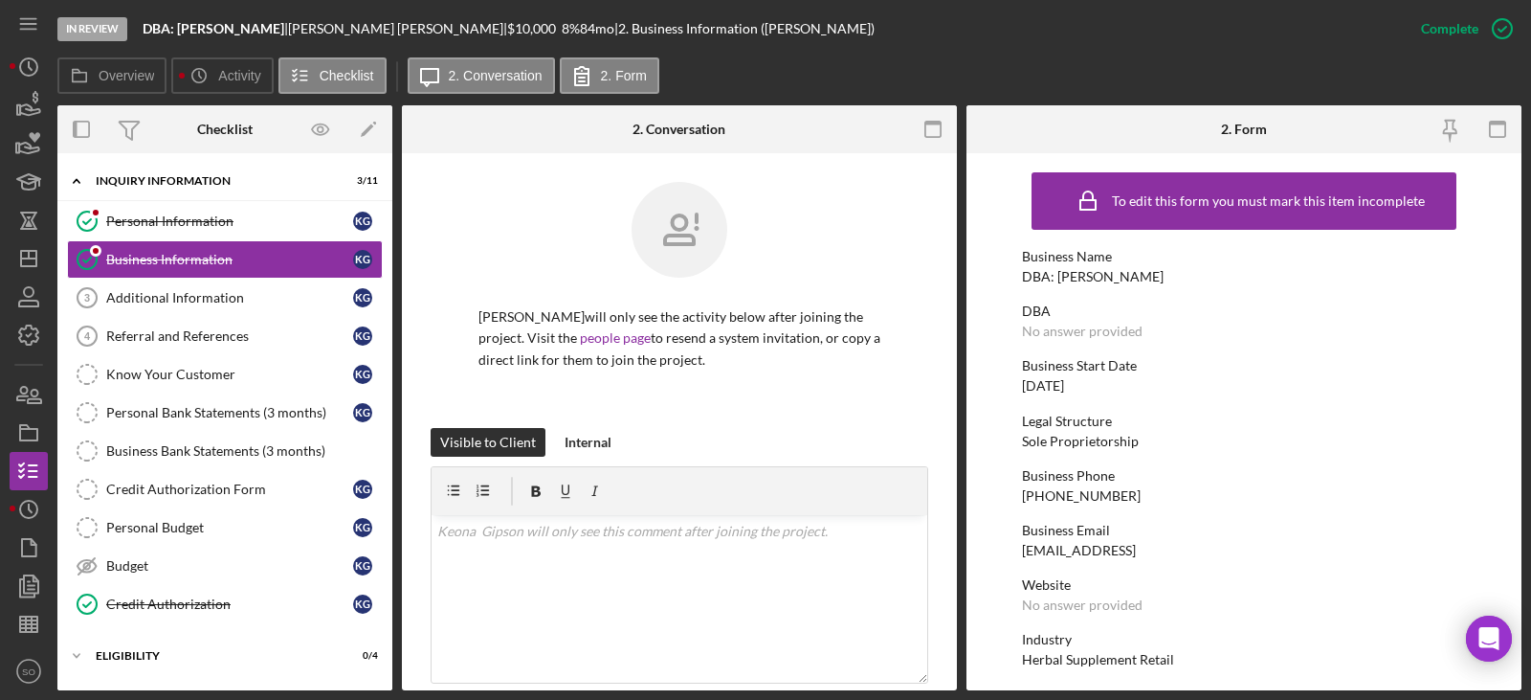
click at [1080, 495] on div "[PHONE_NUMBER]" at bounding box center [1081, 495] width 119 height 15
copy div "[PHONE_NUMBER]"
click at [1064, 385] on div "[DATE]" at bounding box center [1043, 385] width 42 height 15
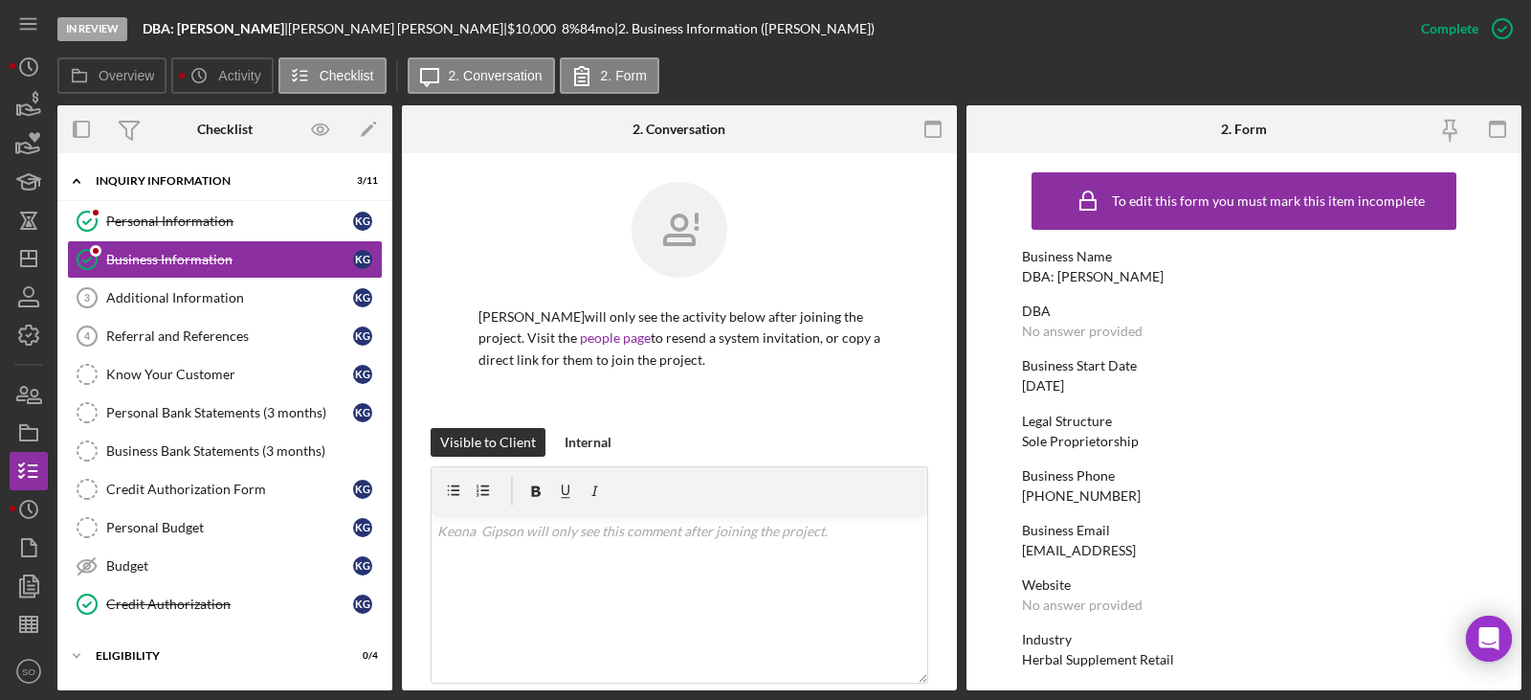
click at [1064, 385] on div "[DATE]" at bounding box center [1043, 385] width 42 height 15
copy div "[DATE]"
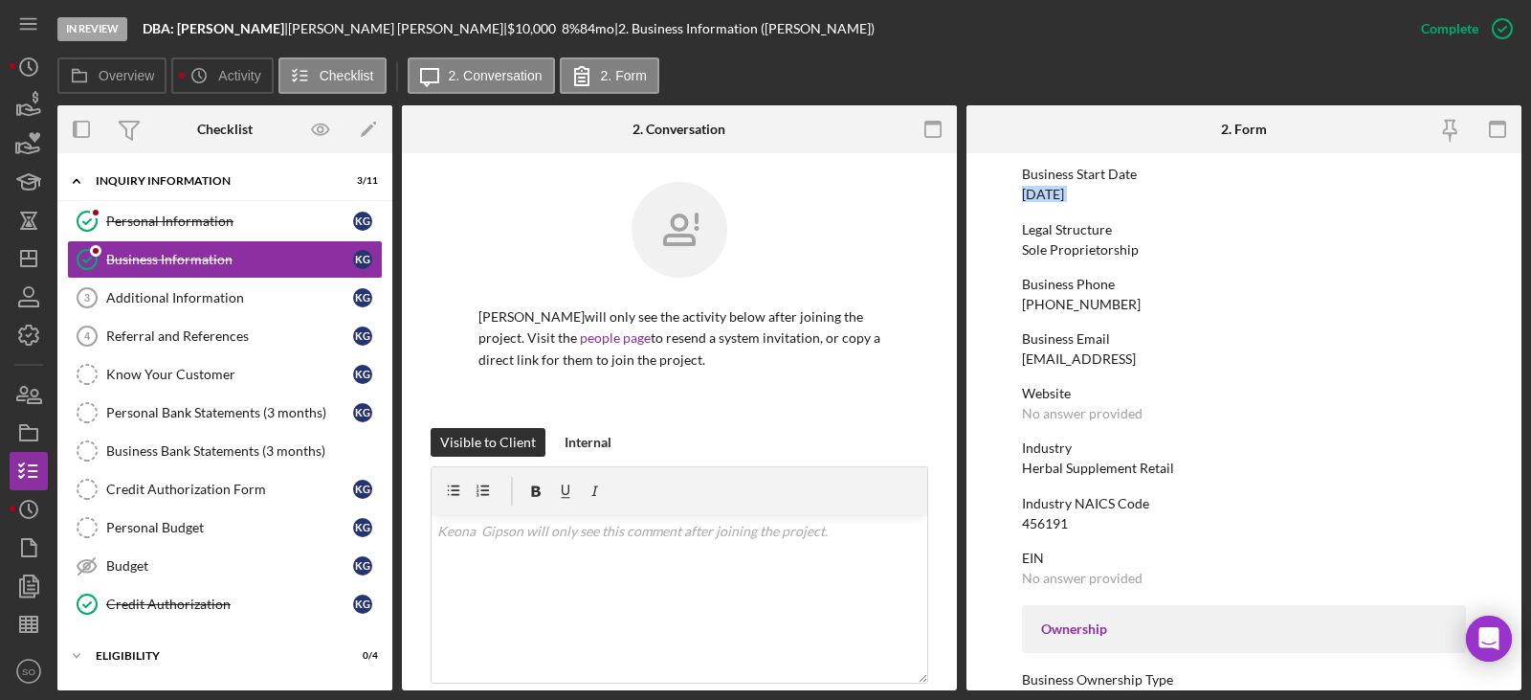
click at [1070, 476] on div "Herbal Supplement Retail" at bounding box center [1098, 467] width 152 height 15
click at [1075, 474] on div "Herbal Supplement Retail" at bounding box center [1098, 467] width 152 height 15
copy div "Herbal Supplement Retail"
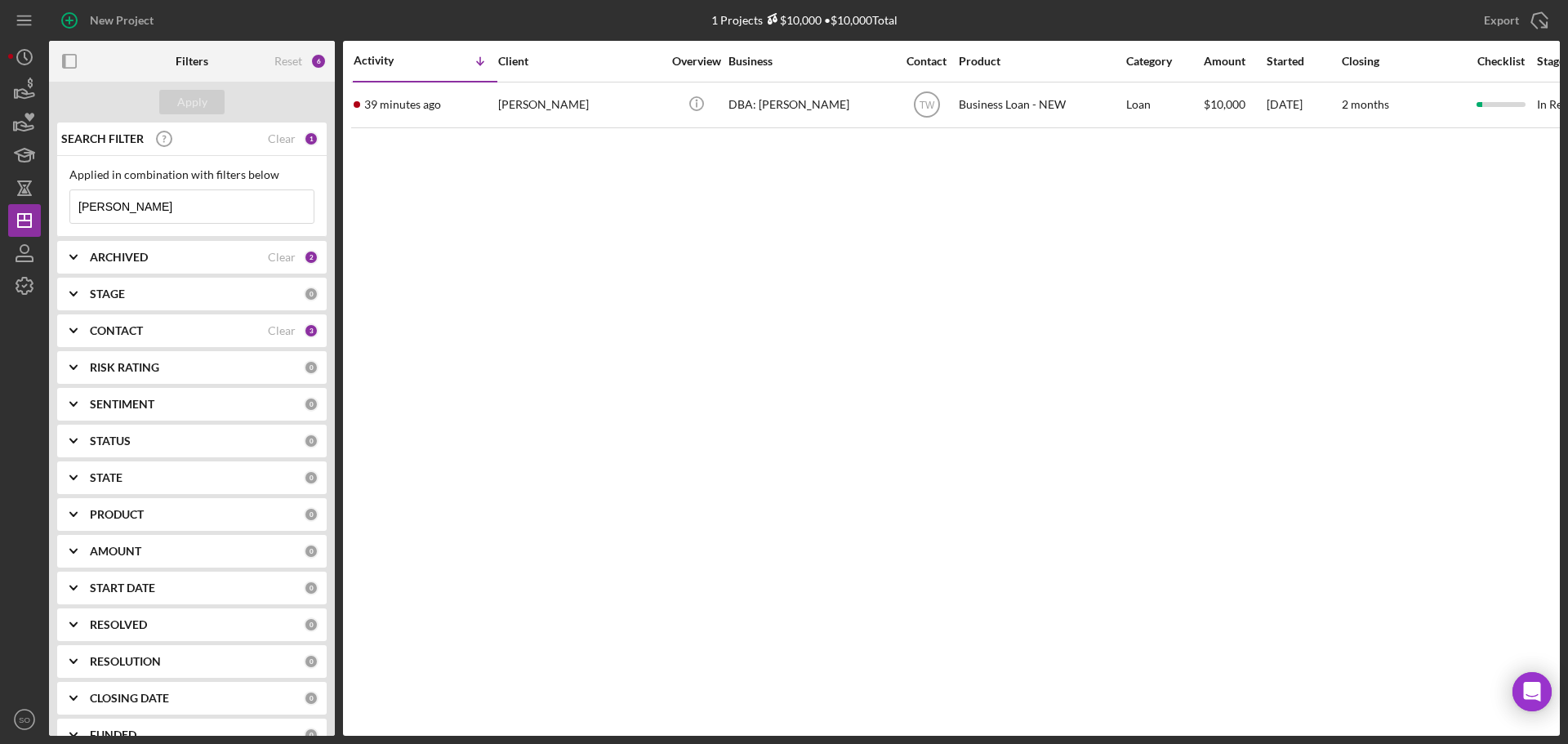
click at [144, 202] on input "[PERSON_NAME]" at bounding box center [191, 206] width 243 height 32
type input "genevieve"
click at [201, 101] on div "Apply" at bounding box center [192, 102] width 30 height 25
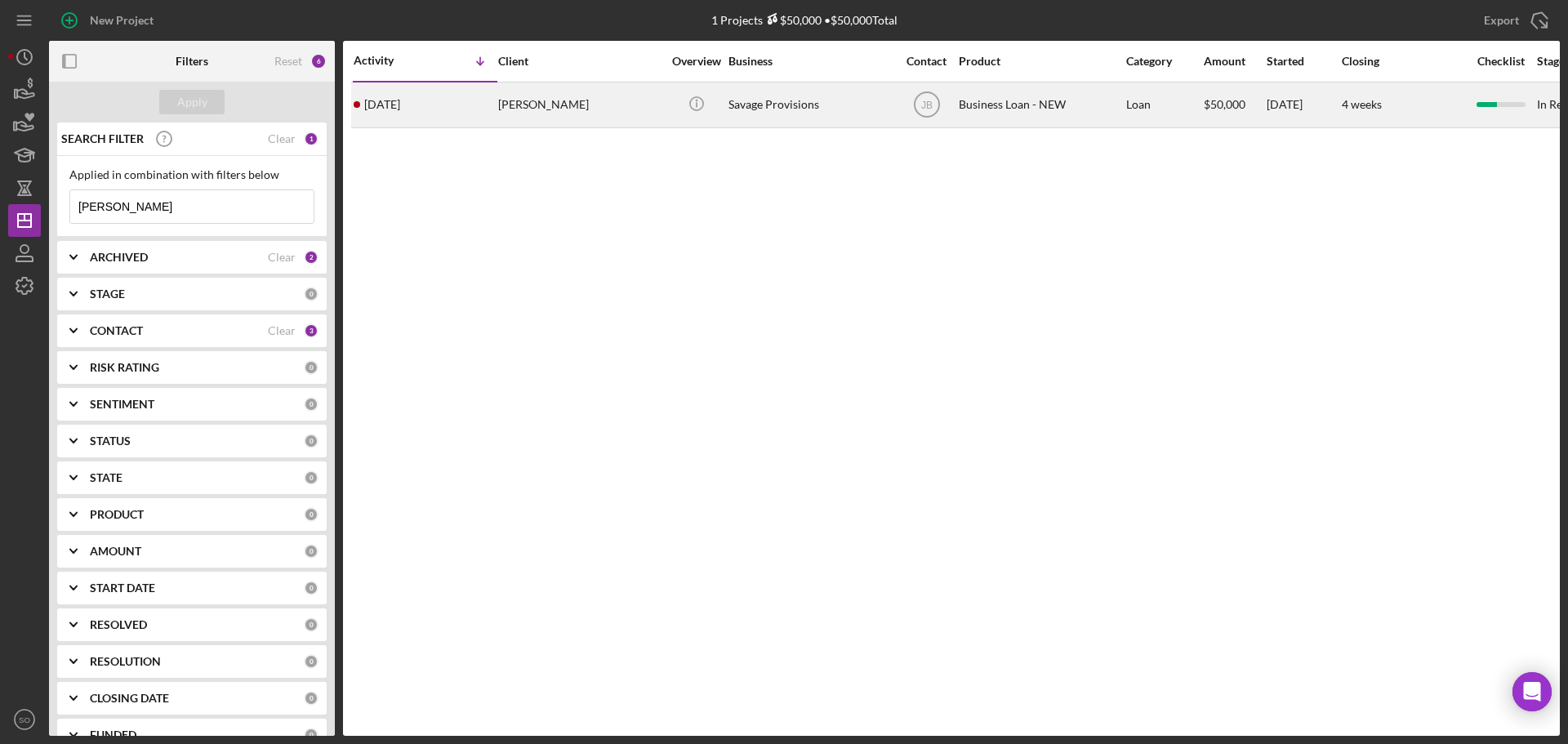
click at [529, 93] on div "[PERSON_NAME]" at bounding box center [579, 105] width 163 height 44
